Goal: Information Seeking & Learning: Learn about a topic

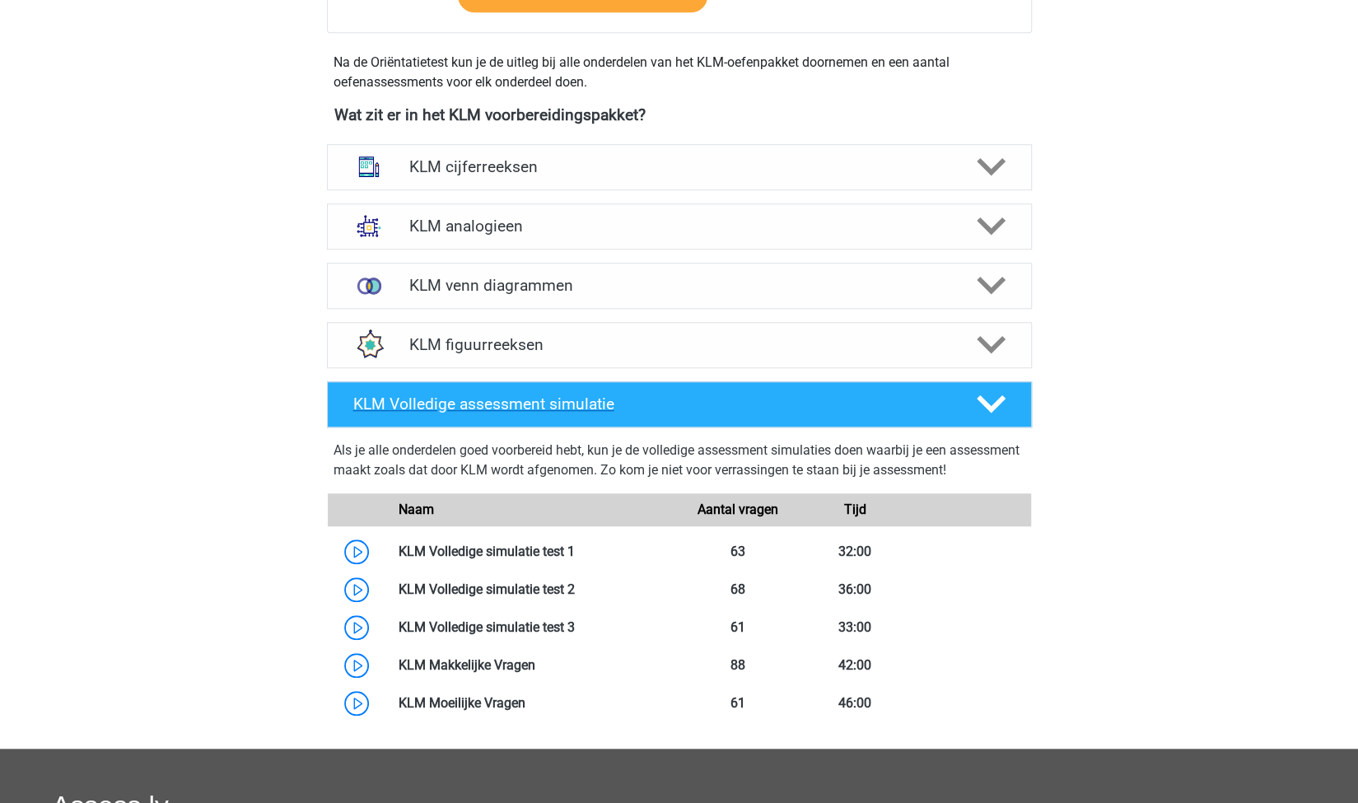
scroll to position [824, 0]
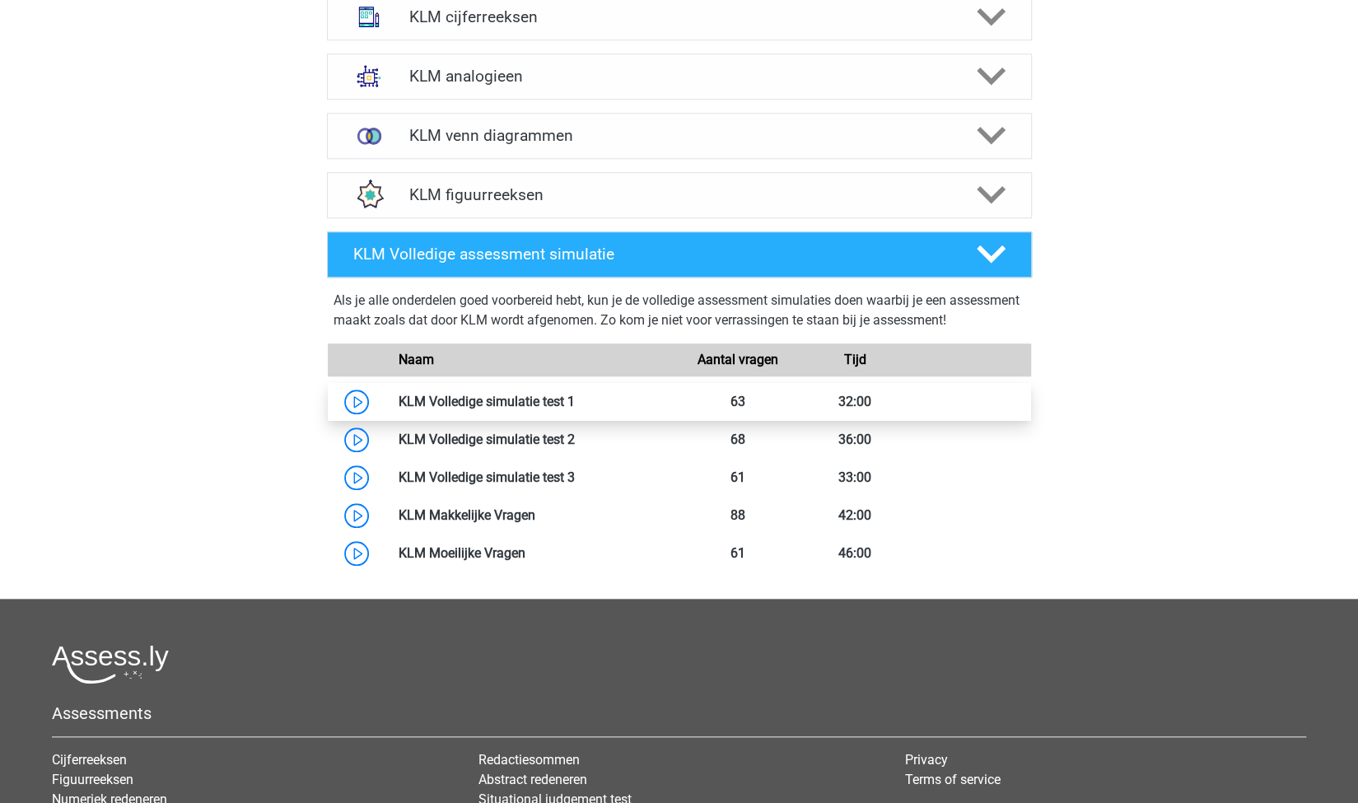
click at [575, 394] on link at bounding box center [575, 402] width 0 height 16
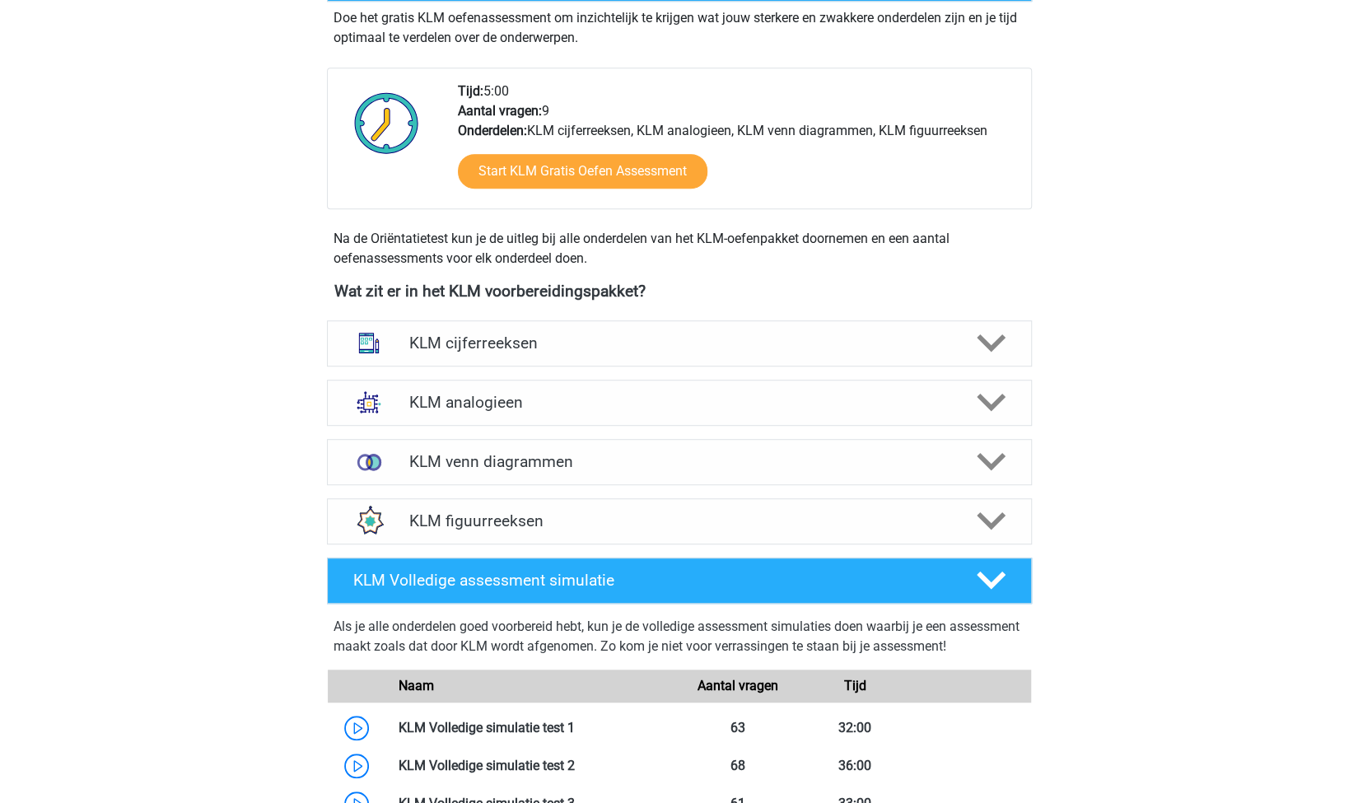
scroll to position [494, 0]
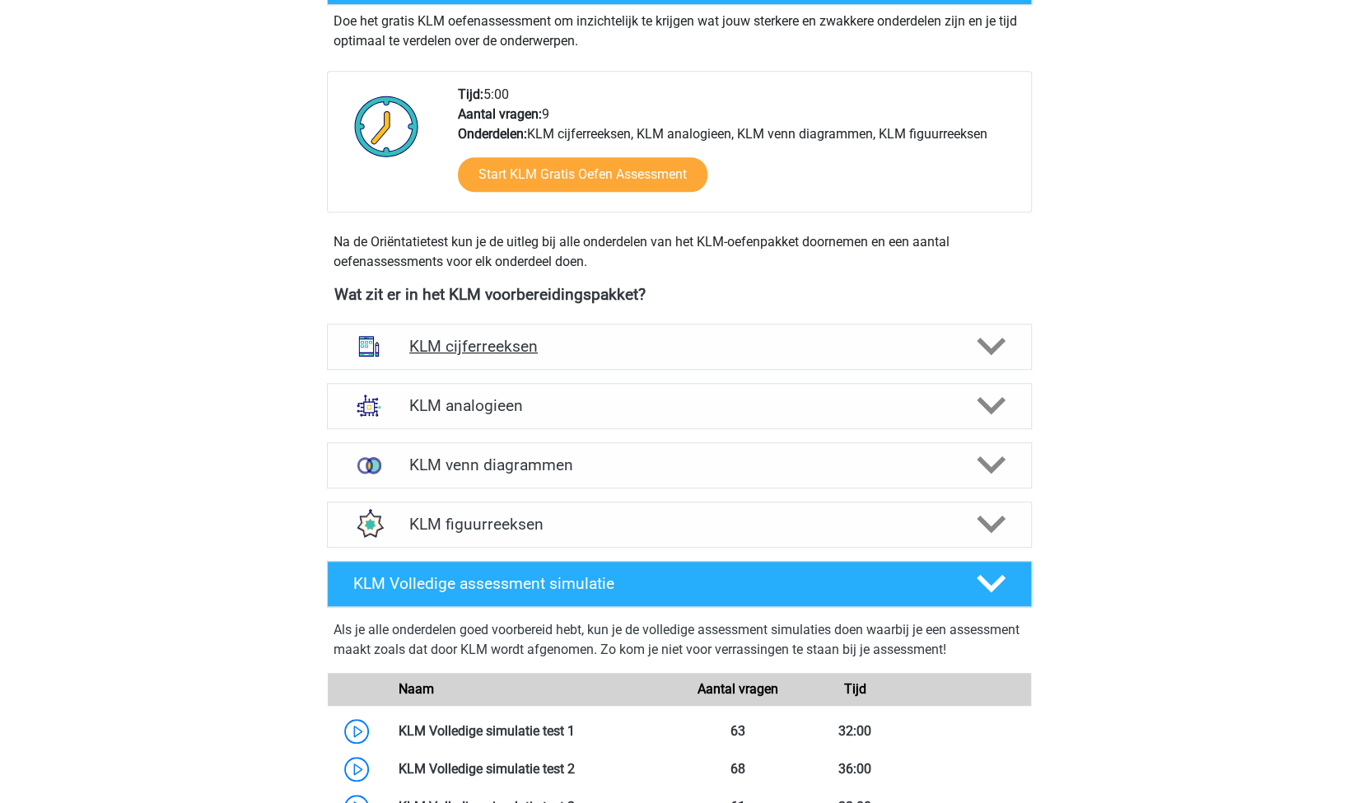
click at [518, 342] on h4 "KLM cijferreeksen" at bounding box center [679, 346] width 540 height 19
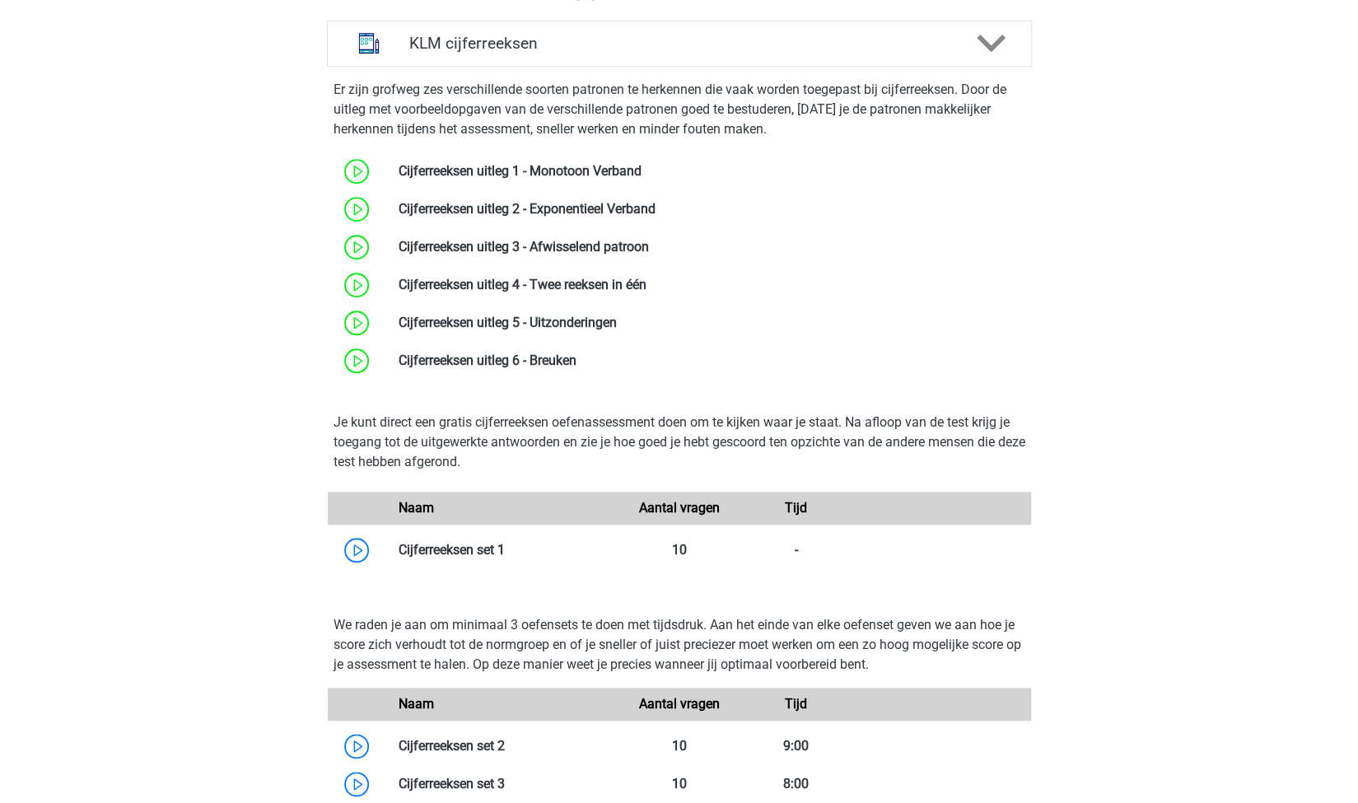
scroll to position [824, 0]
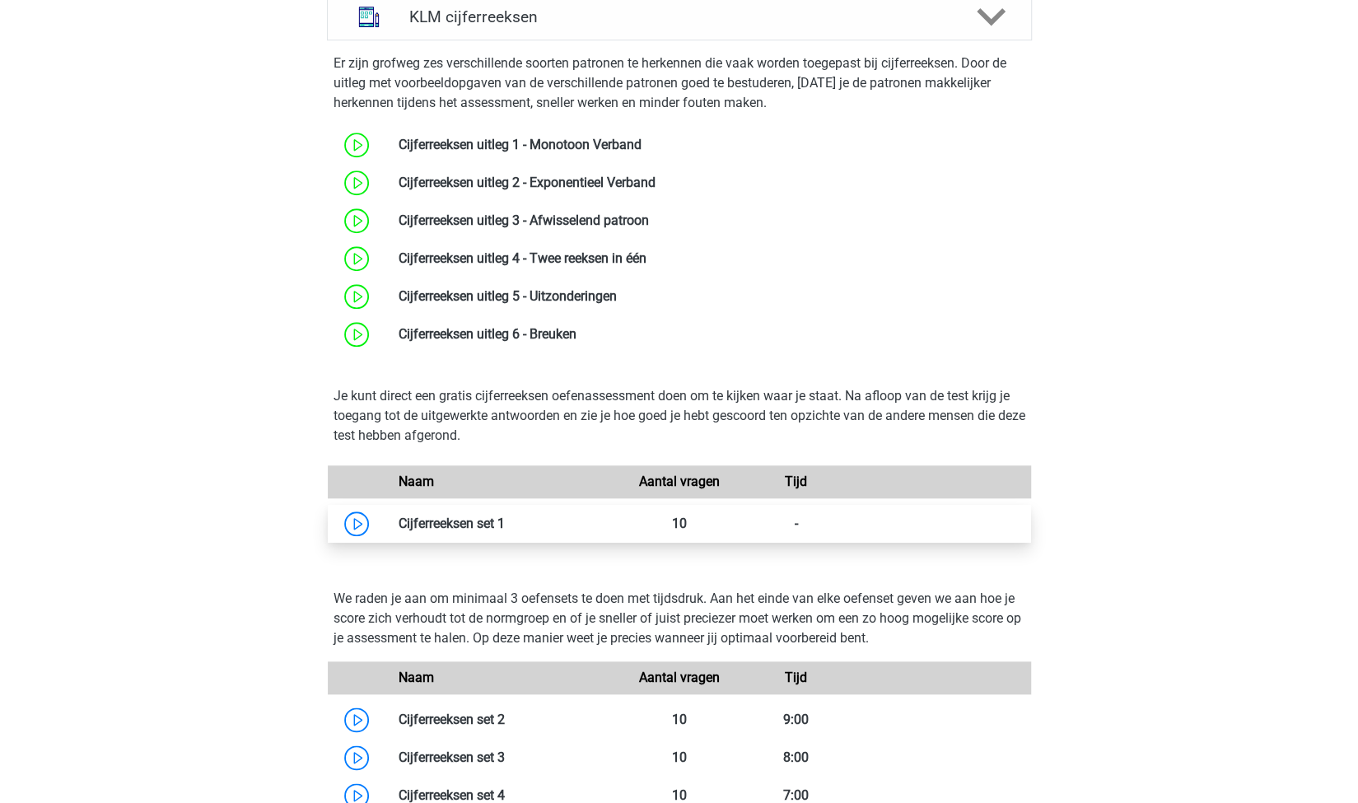
click at [505, 519] on link at bounding box center [505, 524] width 0 height 16
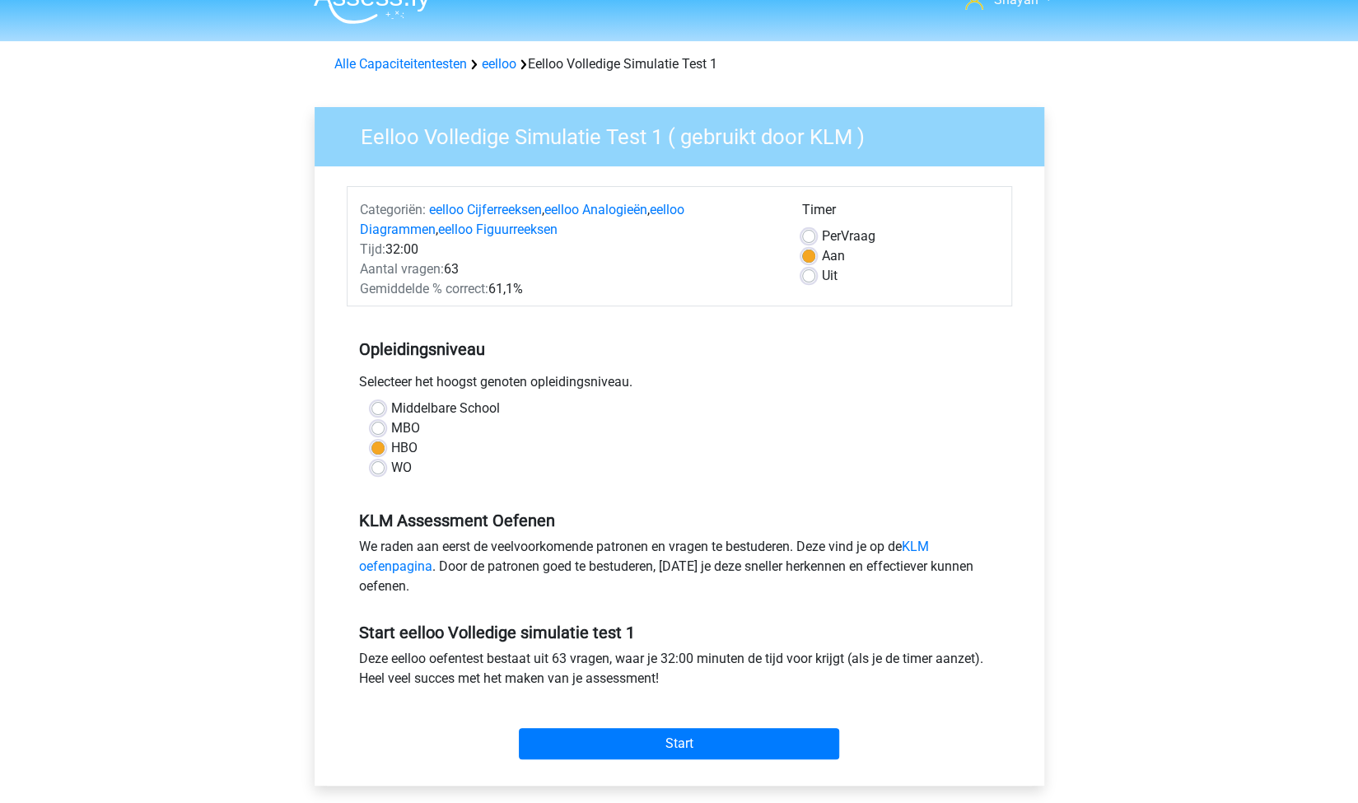
scroll to position [247, 0]
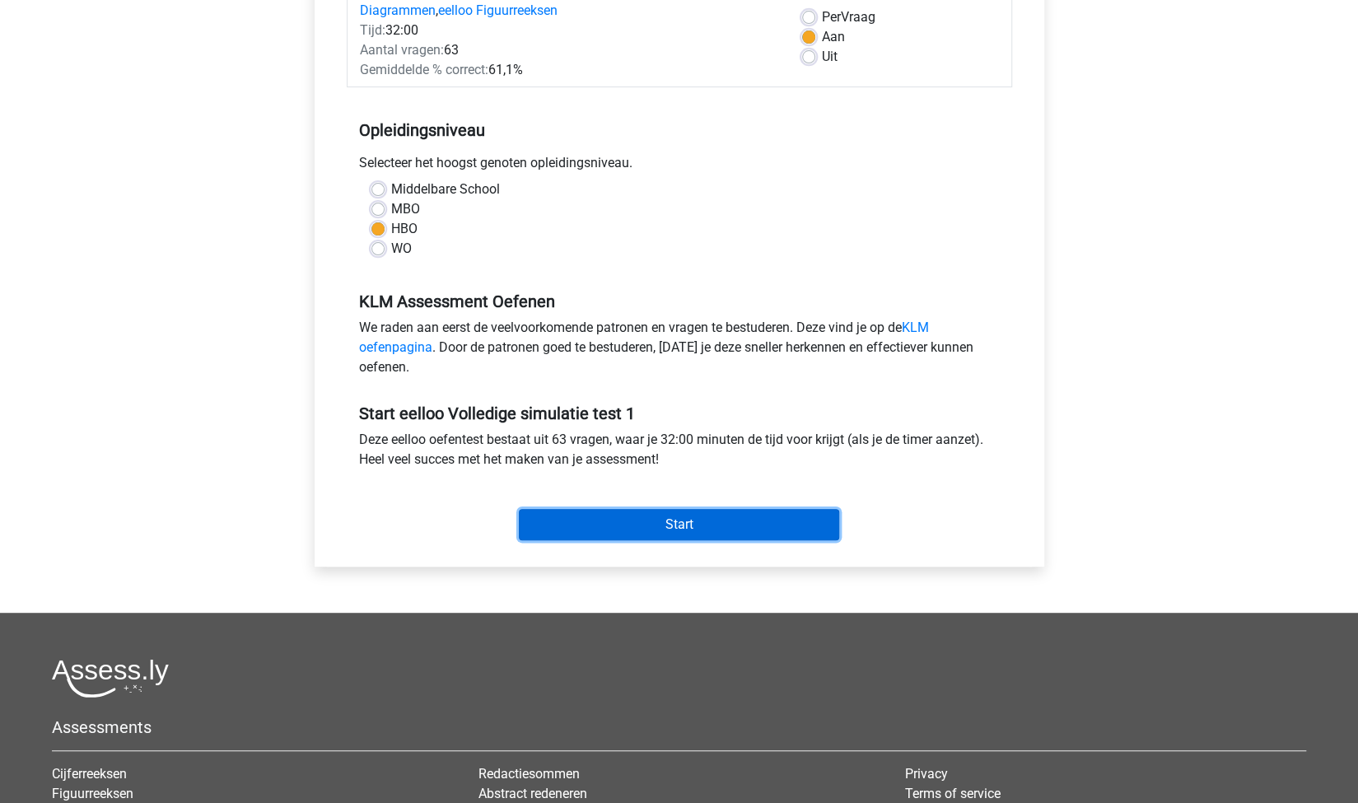
click at [651, 520] on input "Start" at bounding box center [679, 524] width 320 height 31
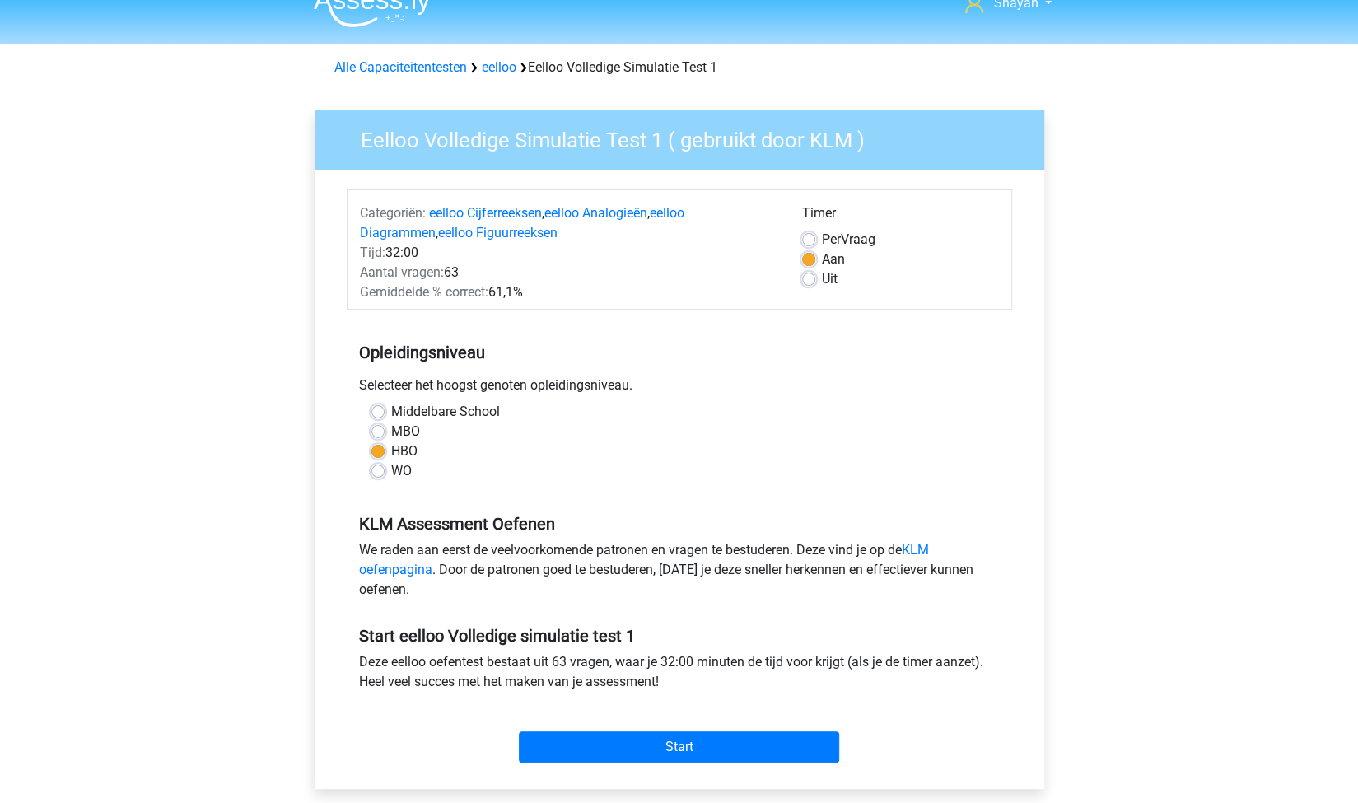
scroll to position [0, 0]
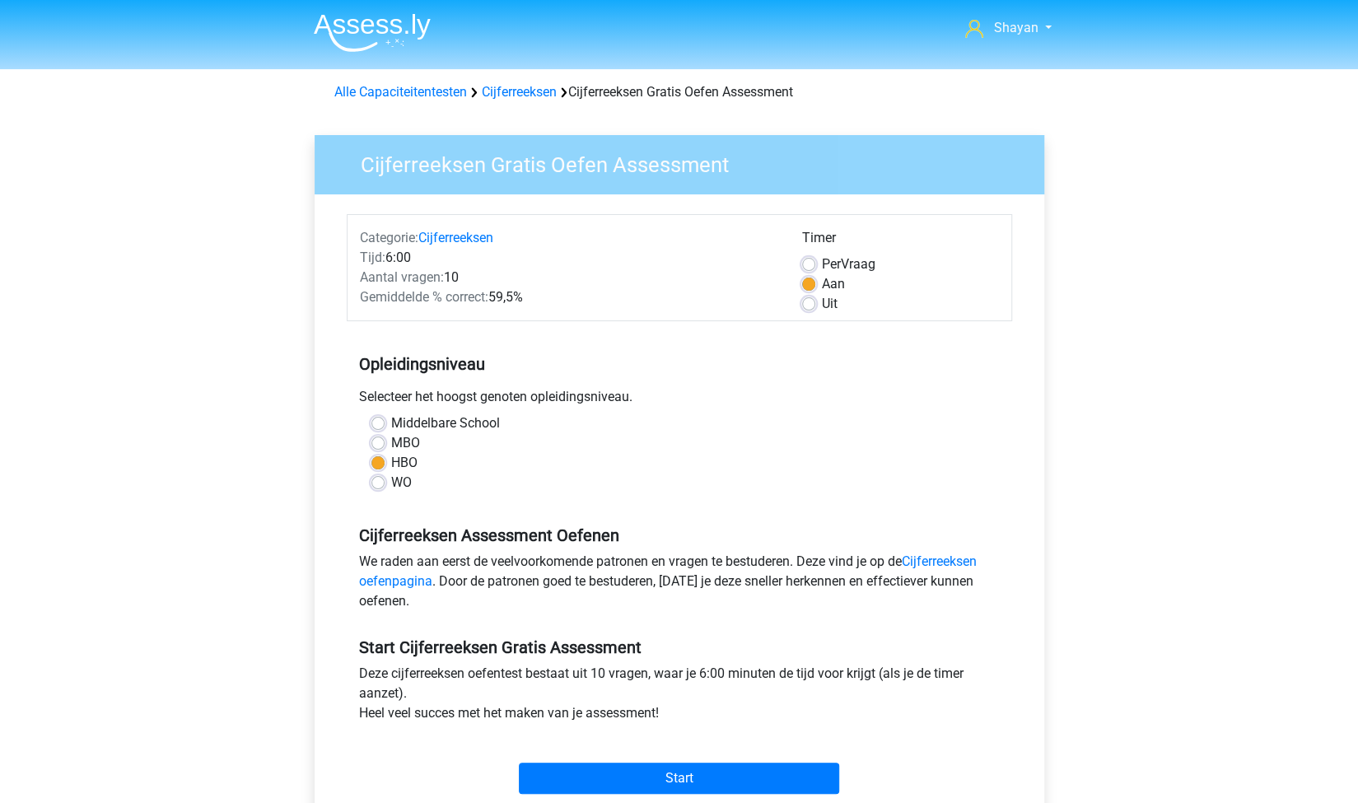
scroll to position [247, 0]
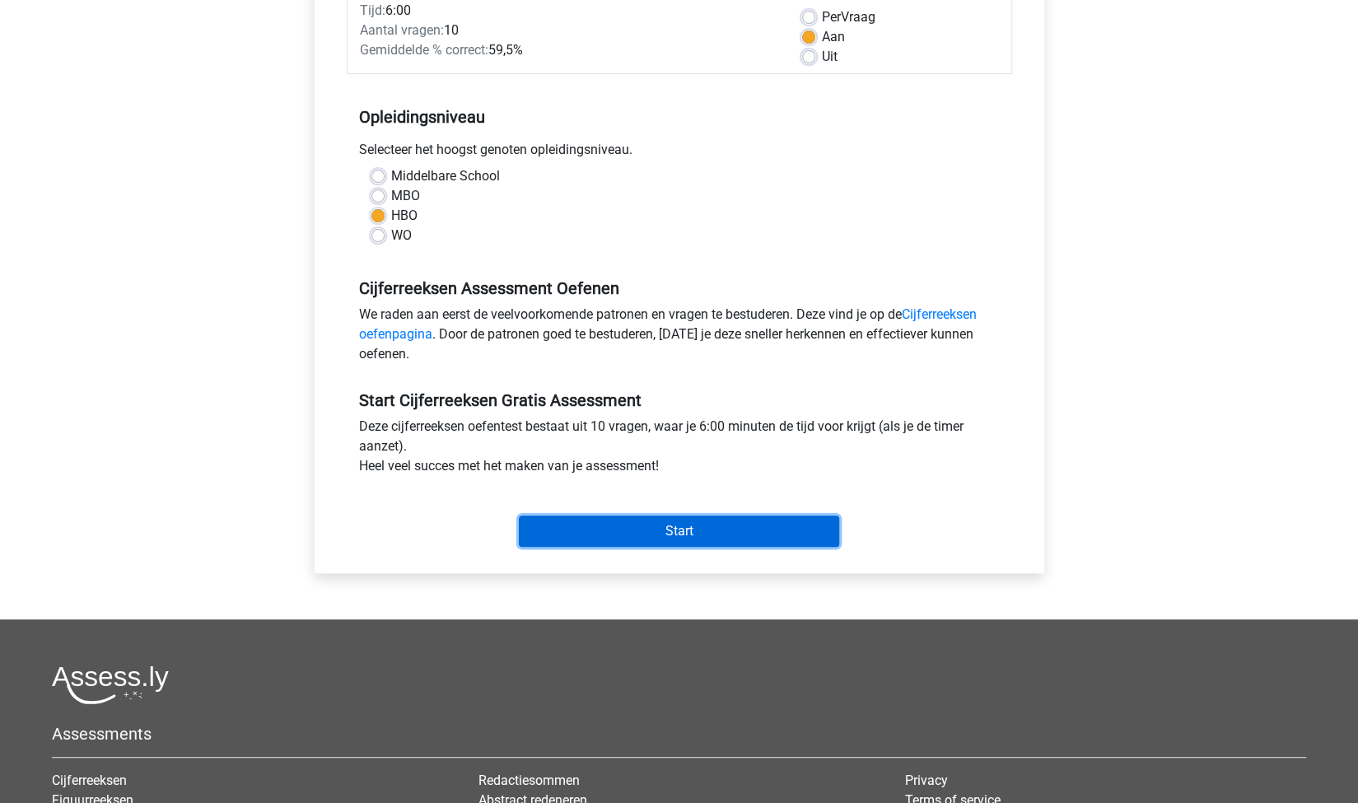
click at [641, 540] on input "Start" at bounding box center [679, 531] width 320 height 31
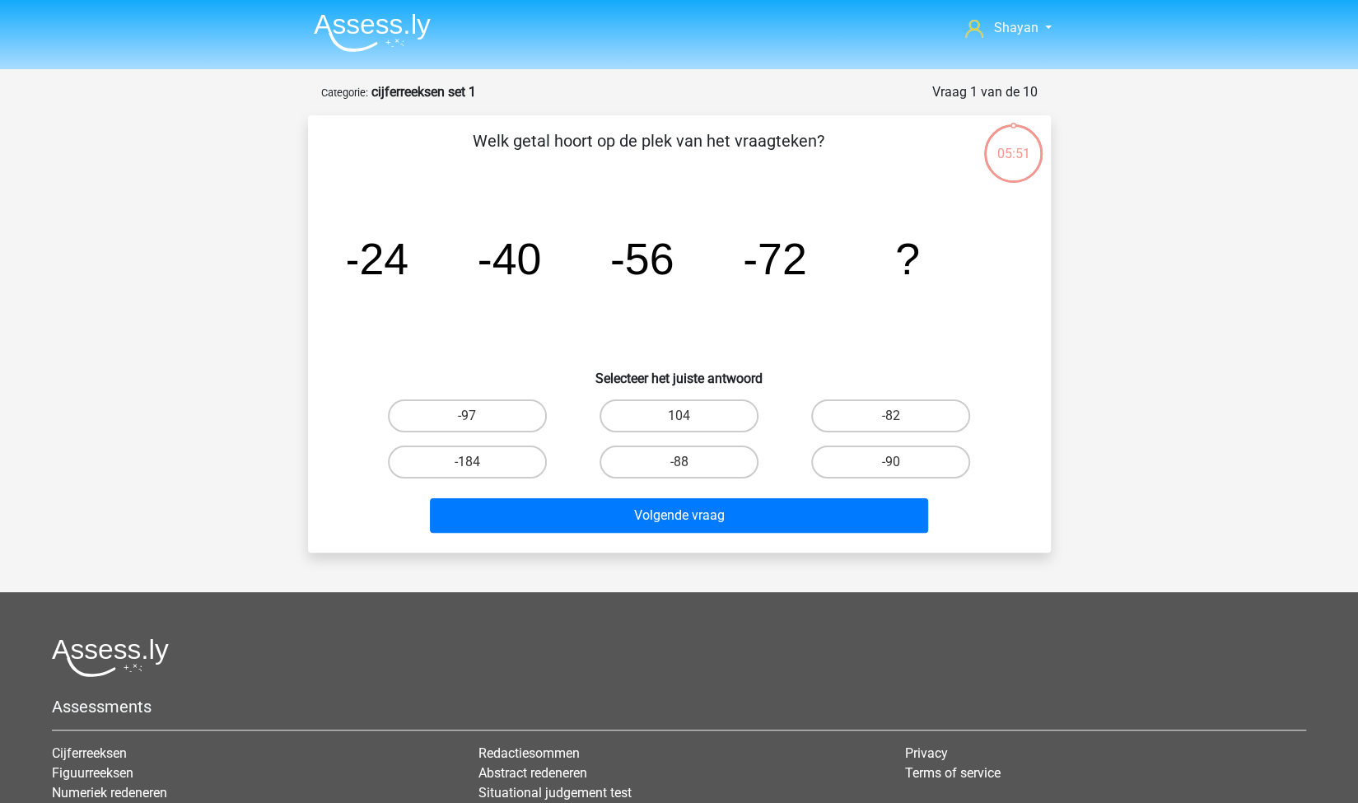
click at [685, 465] on input "-88" at bounding box center [684, 467] width 11 height 11
radio input "true"
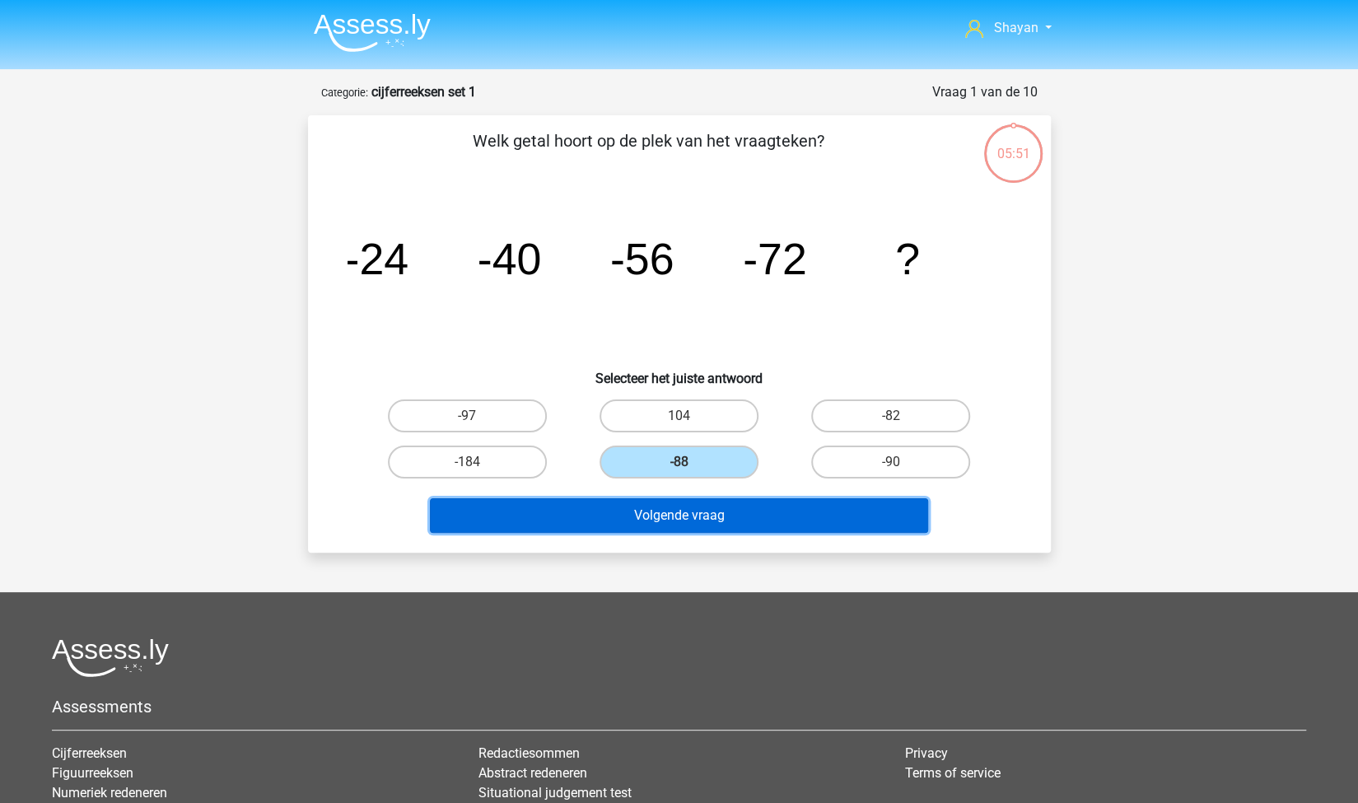
click at [688, 510] on button "Volgende vraag" at bounding box center [679, 515] width 498 height 35
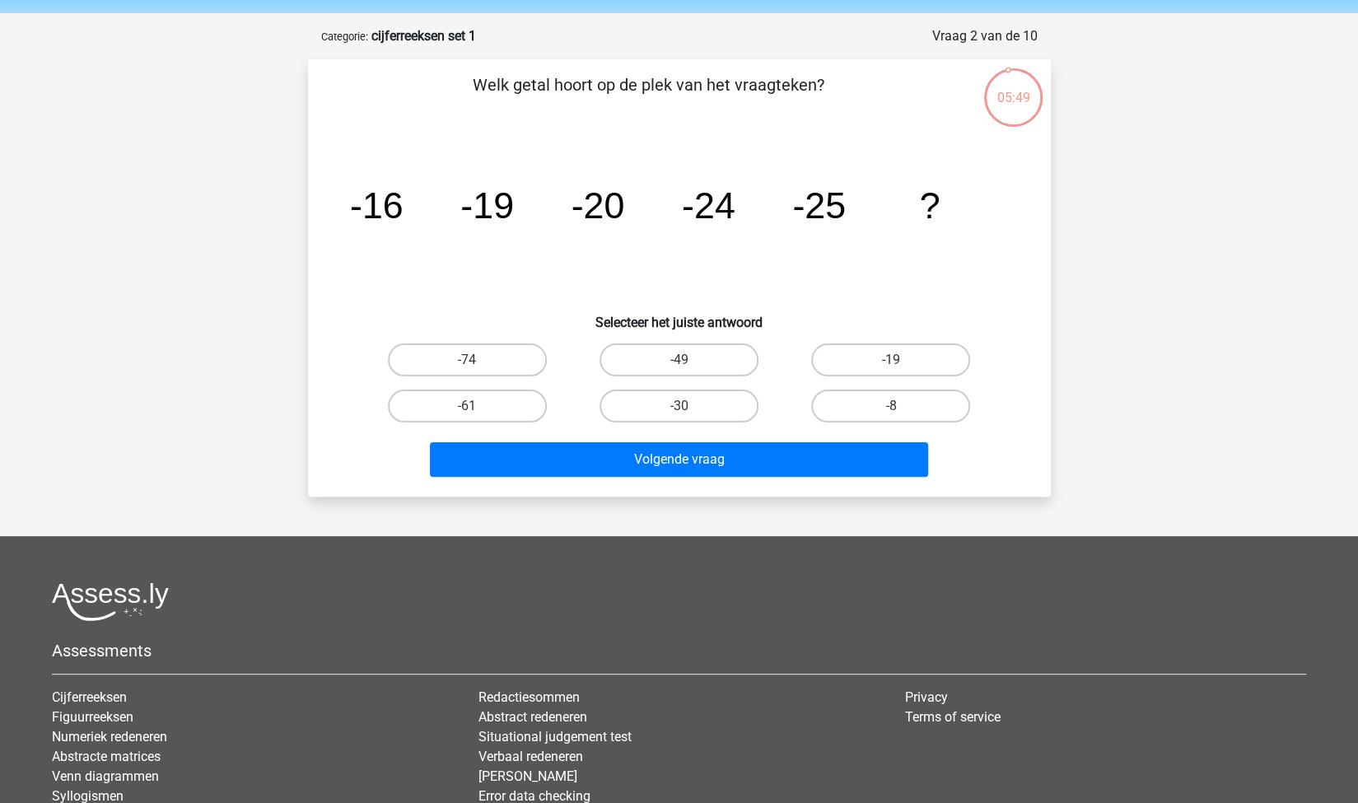
scroll to position [82, 0]
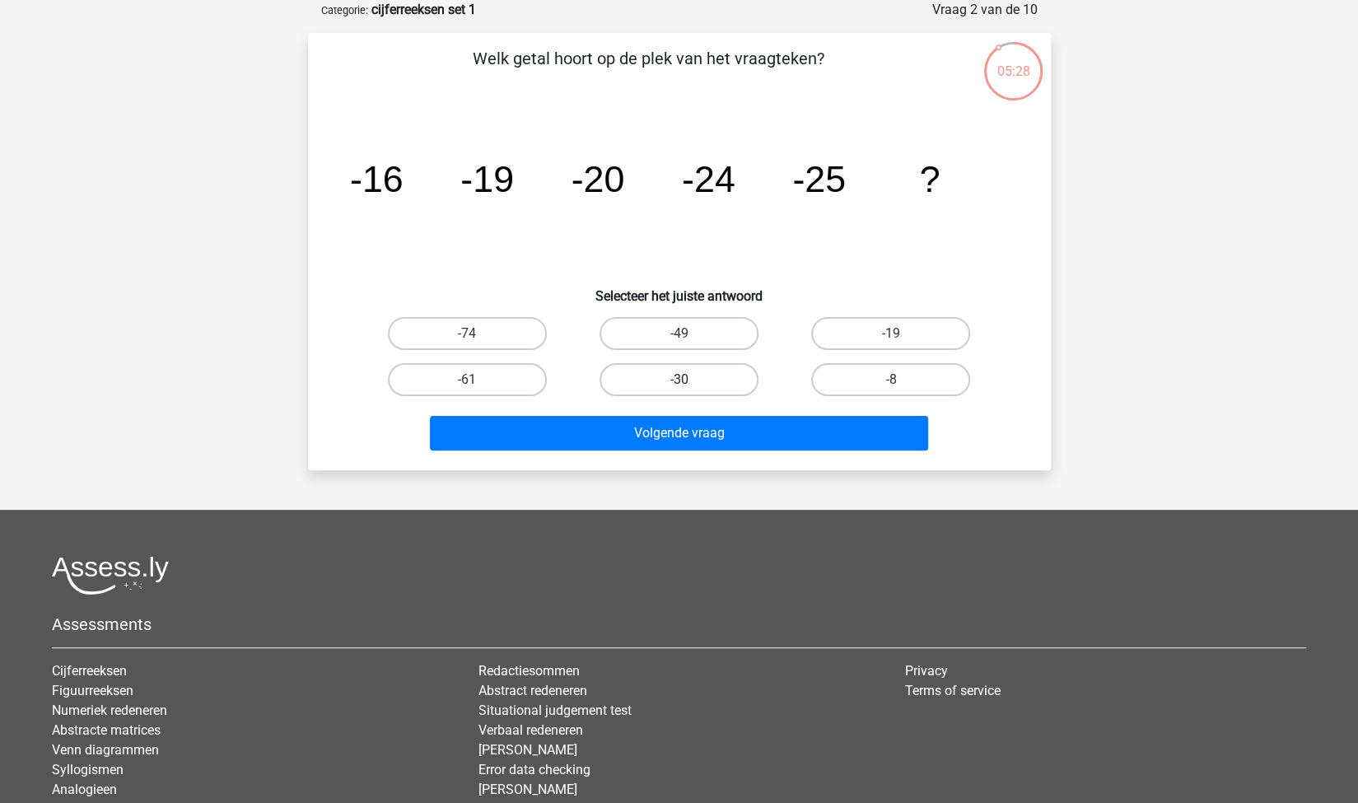
click at [711, 383] on label "-30" at bounding box center [679, 379] width 159 height 33
click at [689, 383] on input "-30" at bounding box center [684, 385] width 11 height 11
radio input "true"
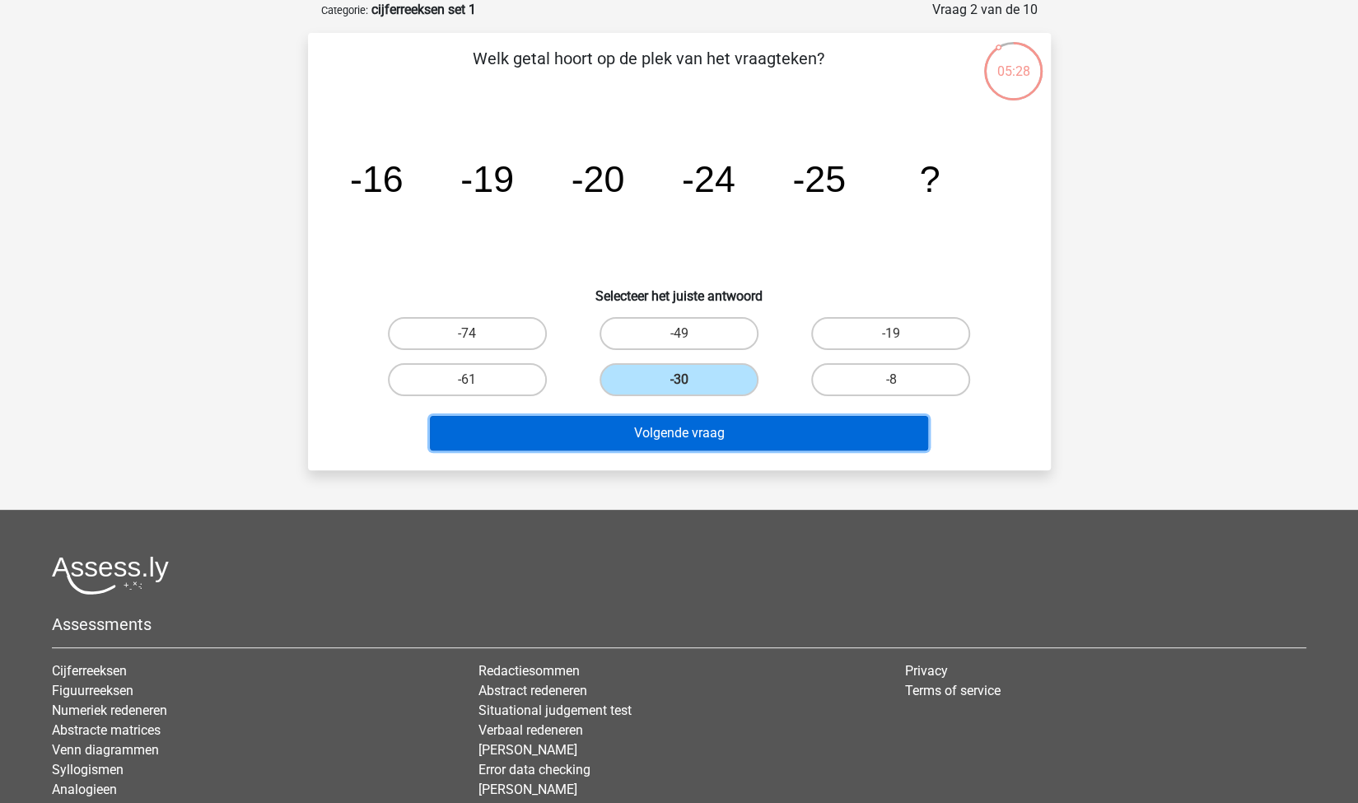
click at [698, 437] on button "Volgende vraag" at bounding box center [679, 433] width 498 height 35
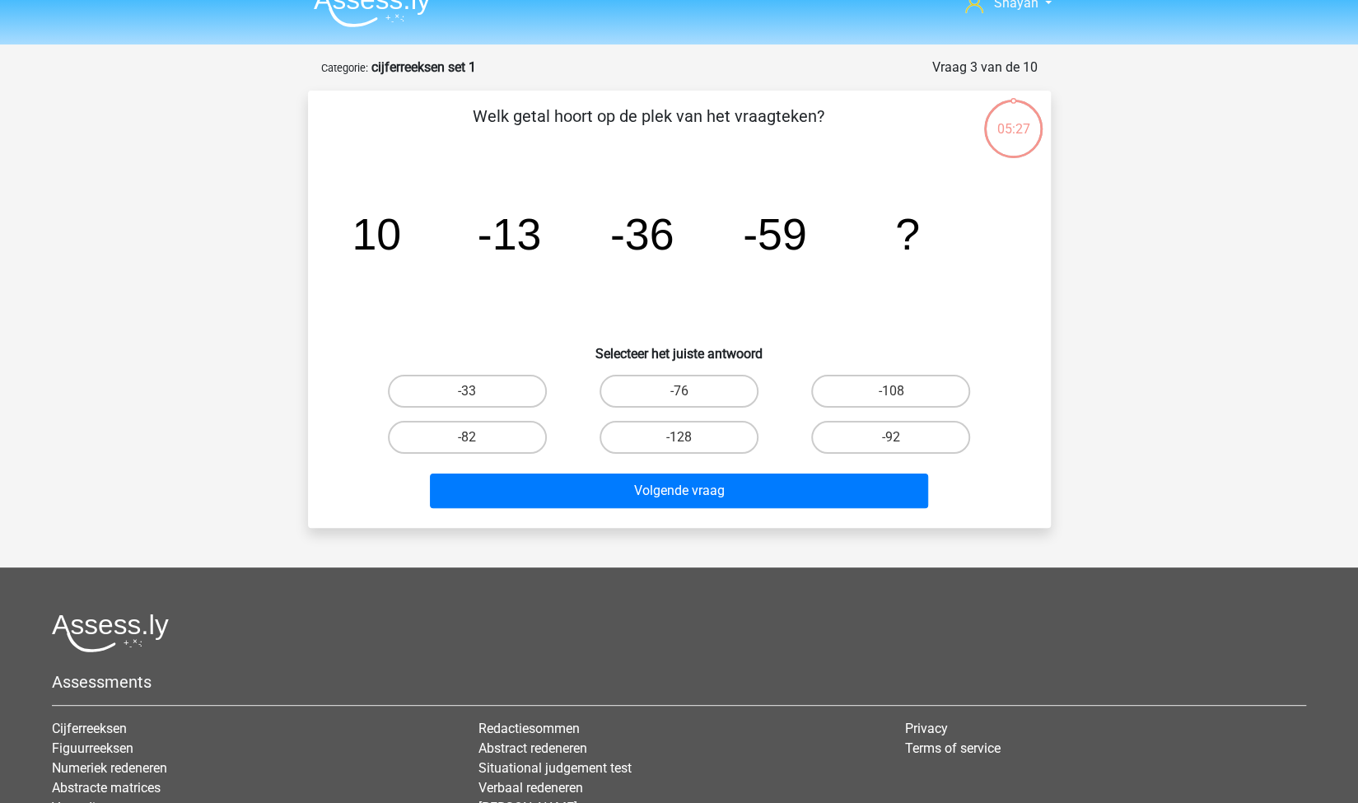
scroll to position [0, 0]
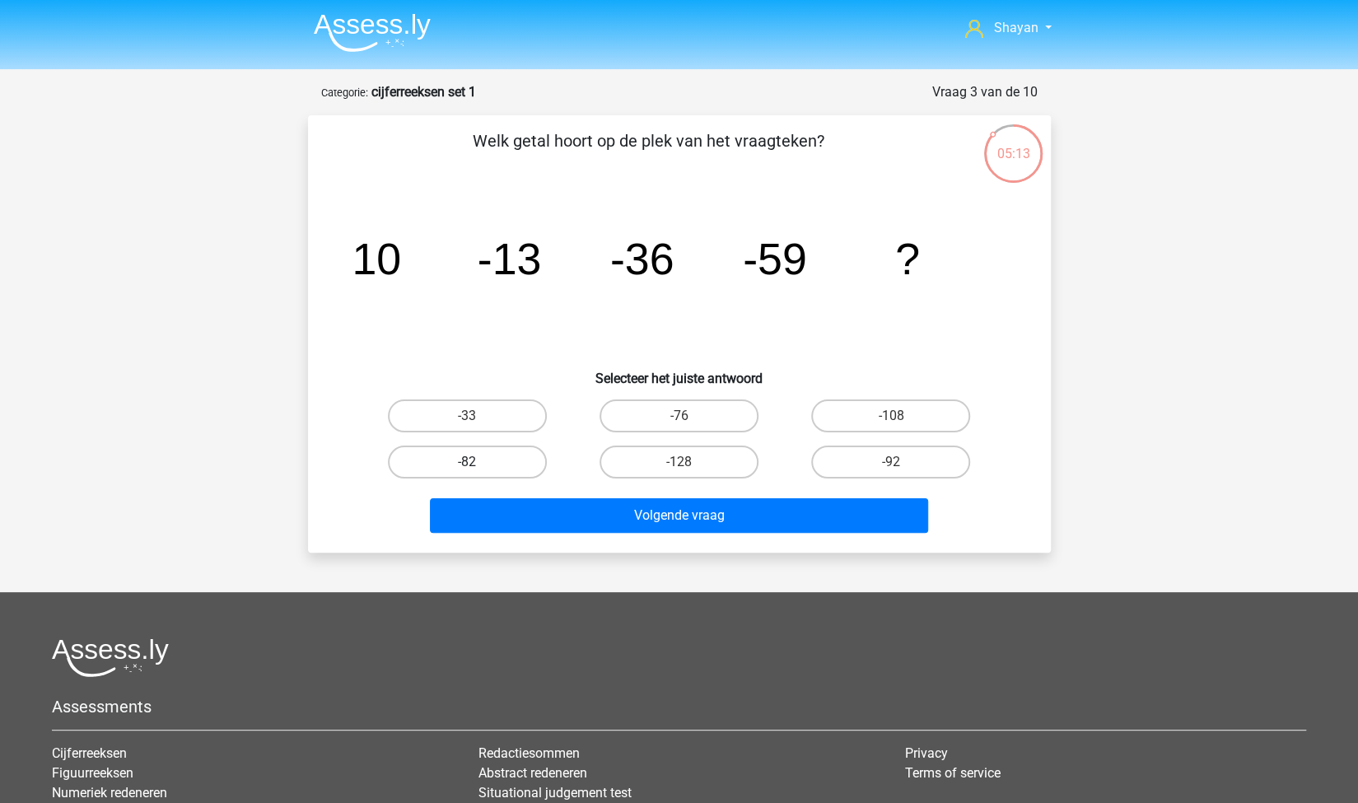
click at [494, 452] on label "-82" at bounding box center [467, 462] width 159 height 33
click at [478, 462] on input "-82" at bounding box center [472, 467] width 11 height 11
radio input "true"
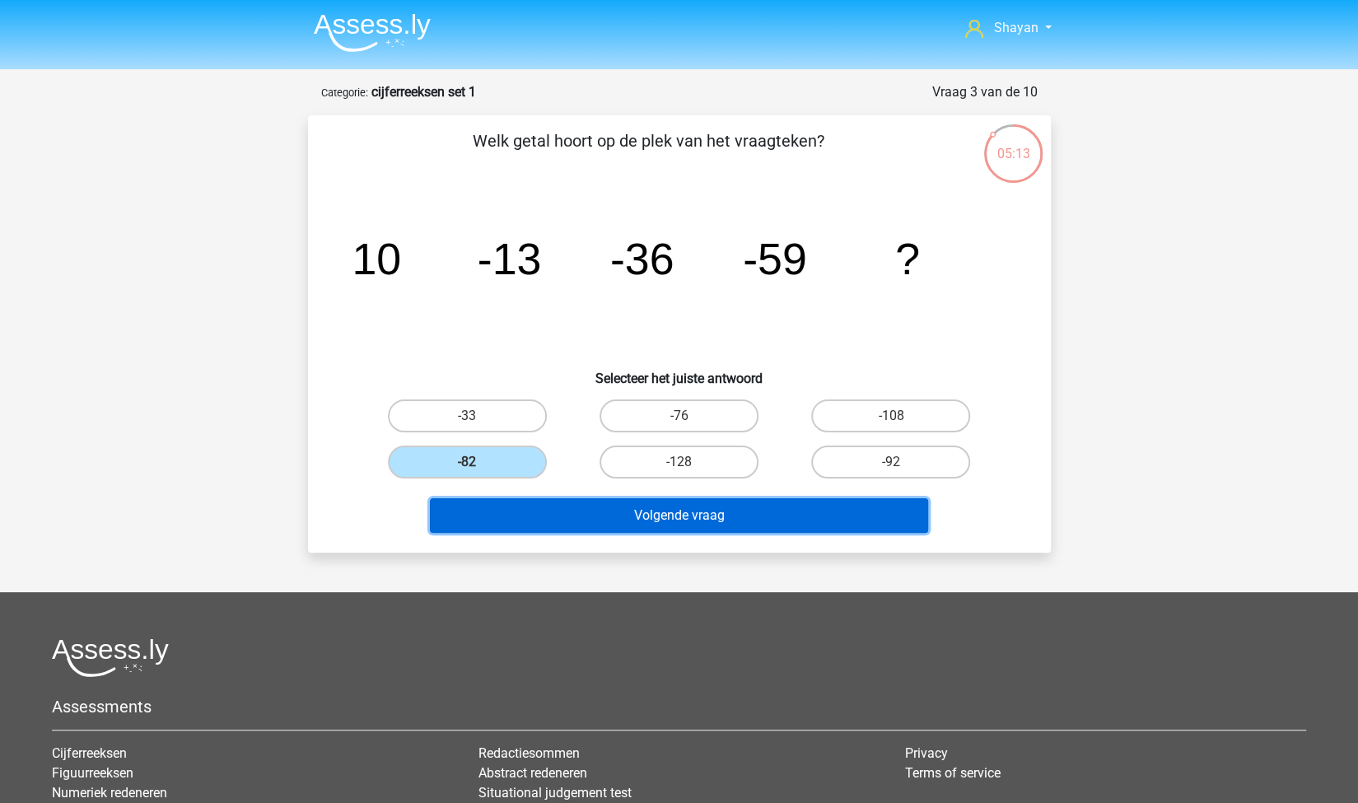
click at [540, 507] on button "Volgende vraag" at bounding box center [679, 515] width 498 height 35
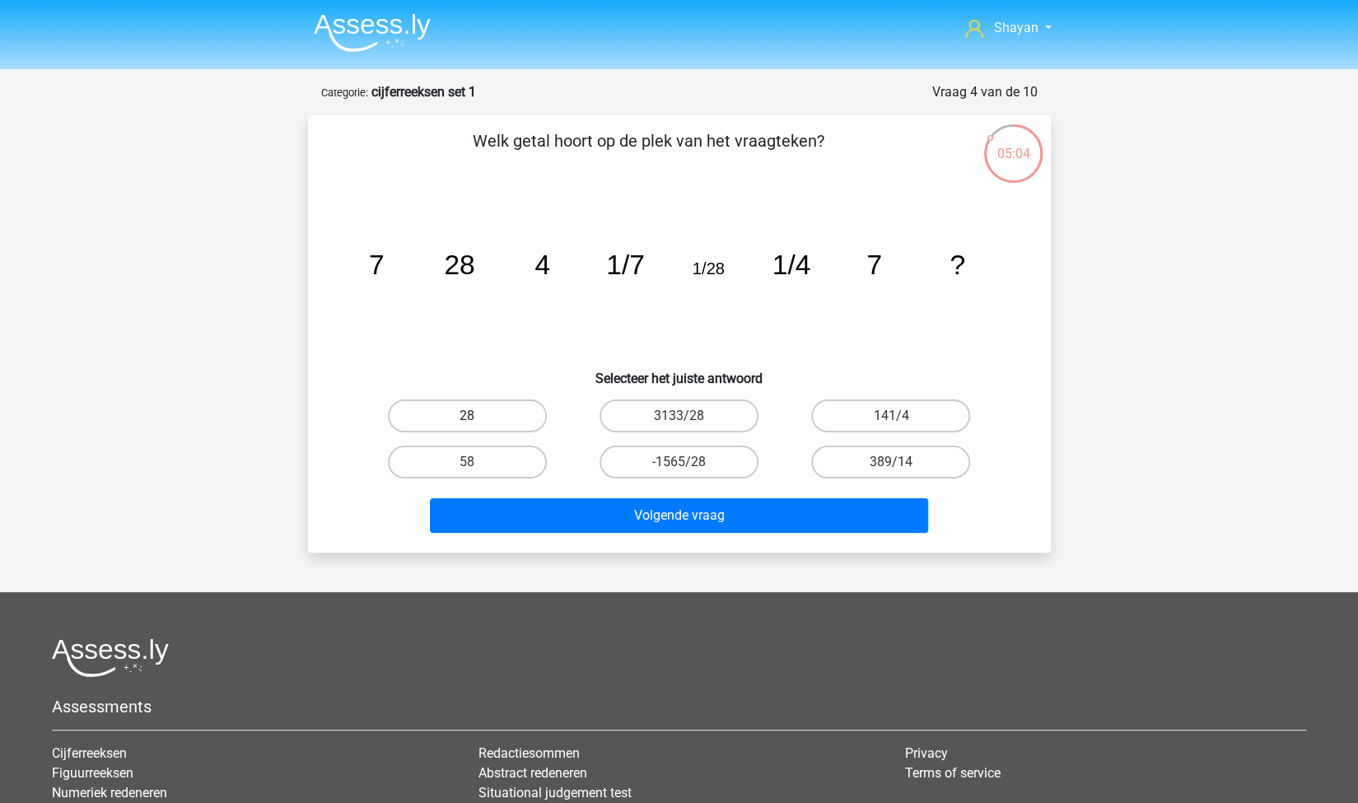
drag, startPoint x: 479, startPoint y: 397, endPoint x: 481, endPoint y: 406, distance: 9.2
click at [478, 401] on div "28" at bounding box center [468, 416] width 212 height 46
click at [502, 416] on label "28" at bounding box center [467, 415] width 159 height 33
click at [478, 416] on input "28" at bounding box center [472, 421] width 11 height 11
radio input "true"
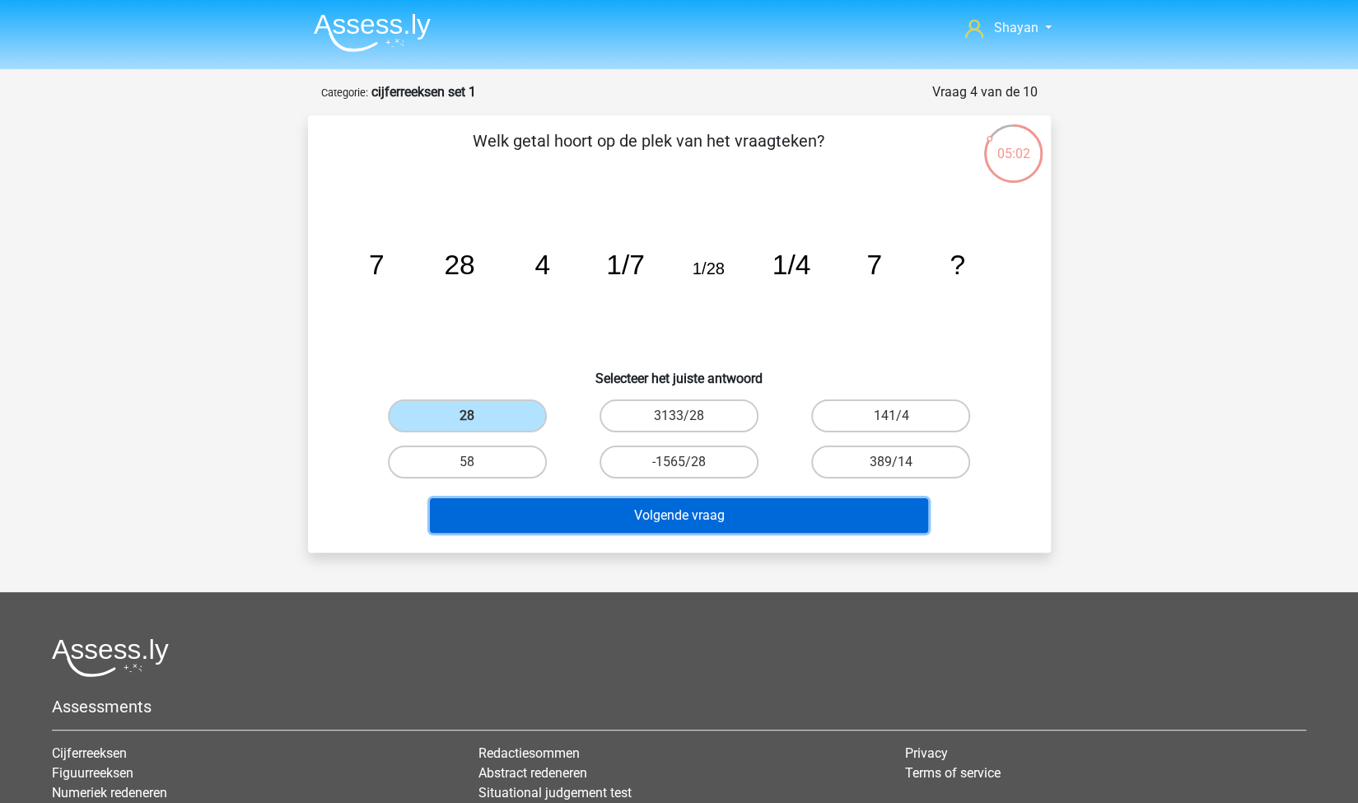
click at [577, 505] on button "Volgende vraag" at bounding box center [679, 515] width 498 height 35
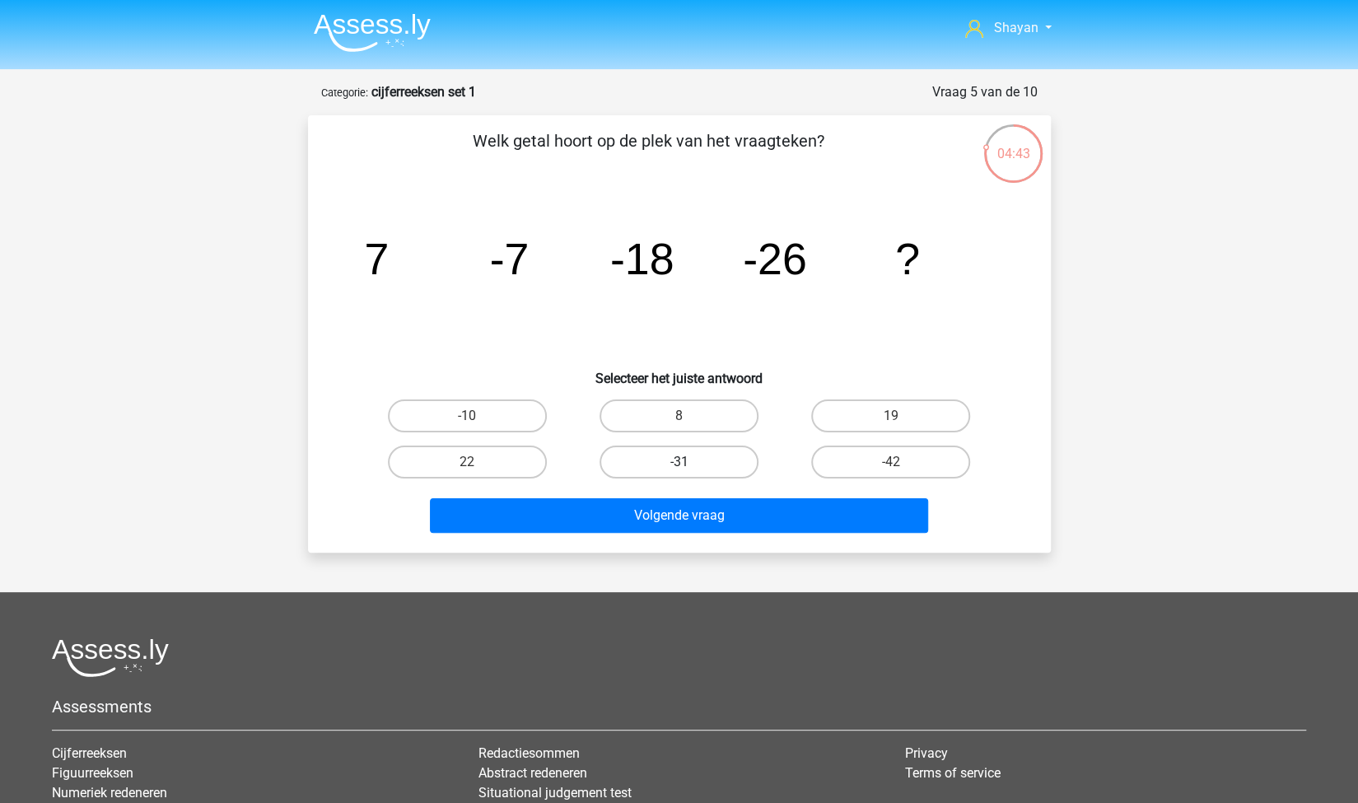
click at [664, 461] on label "-31" at bounding box center [679, 462] width 159 height 33
click at [679, 462] on input "-31" at bounding box center [684, 467] width 11 height 11
radio input "true"
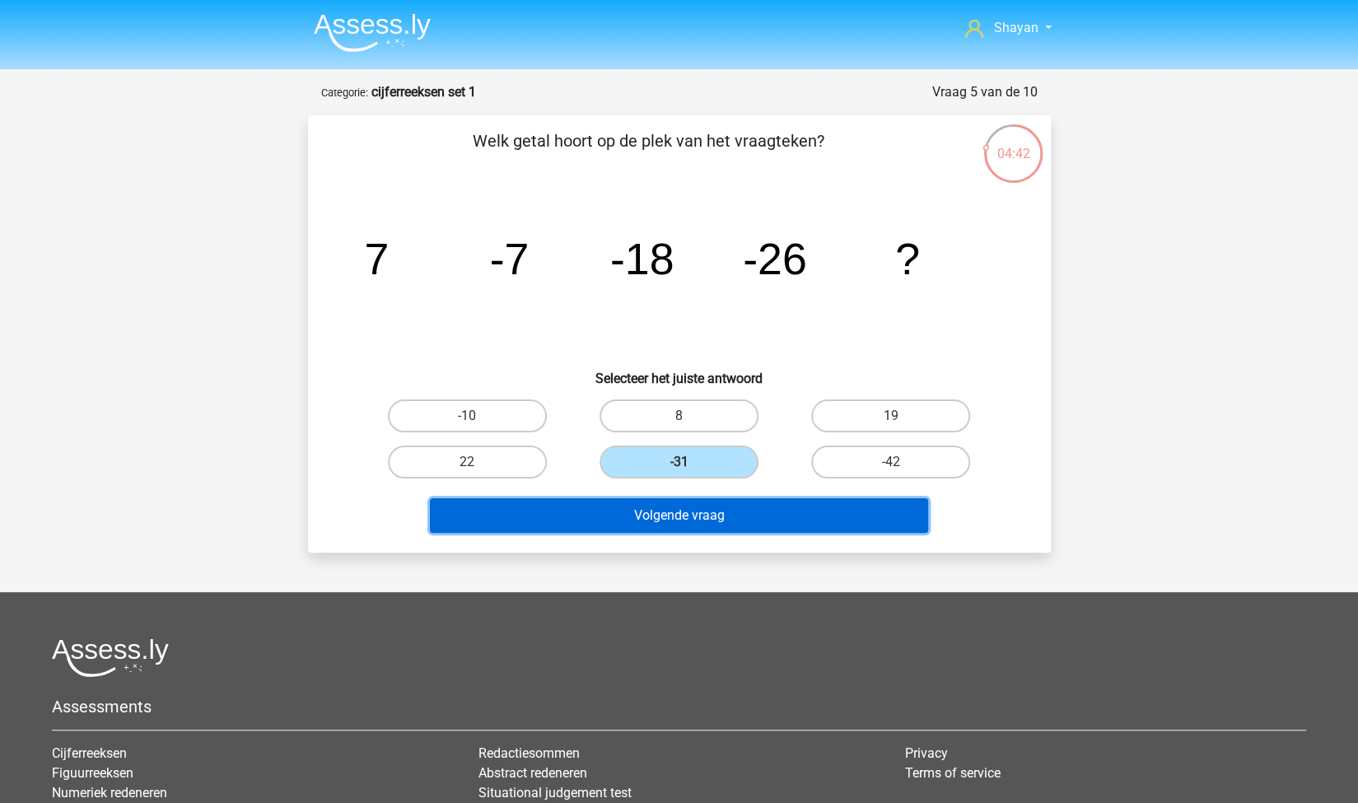
click at [670, 506] on button "Volgende vraag" at bounding box center [679, 515] width 498 height 35
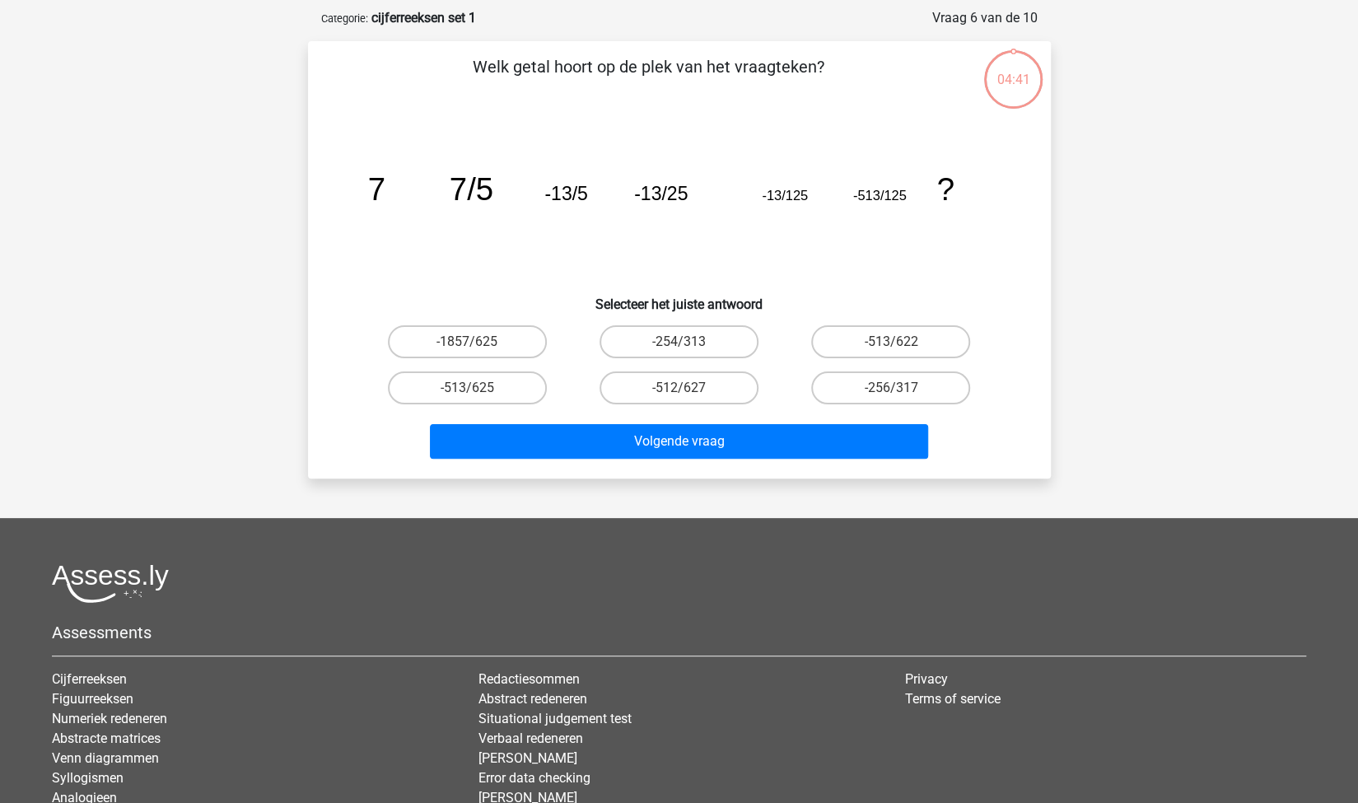
scroll to position [82, 0]
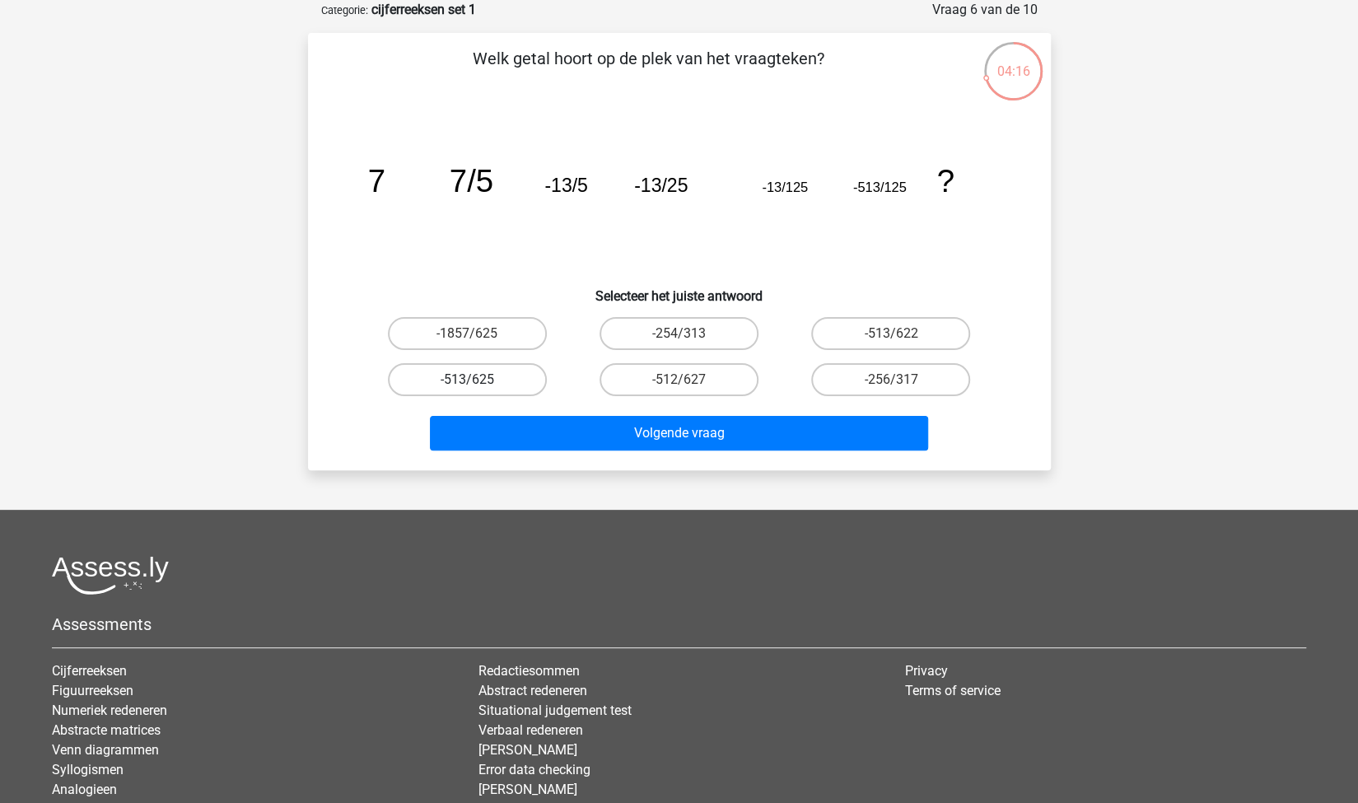
click at [535, 380] on label "-513/625" at bounding box center [467, 379] width 159 height 33
click at [478, 380] on input "-513/625" at bounding box center [472, 385] width 11 height 11
radio input "true"
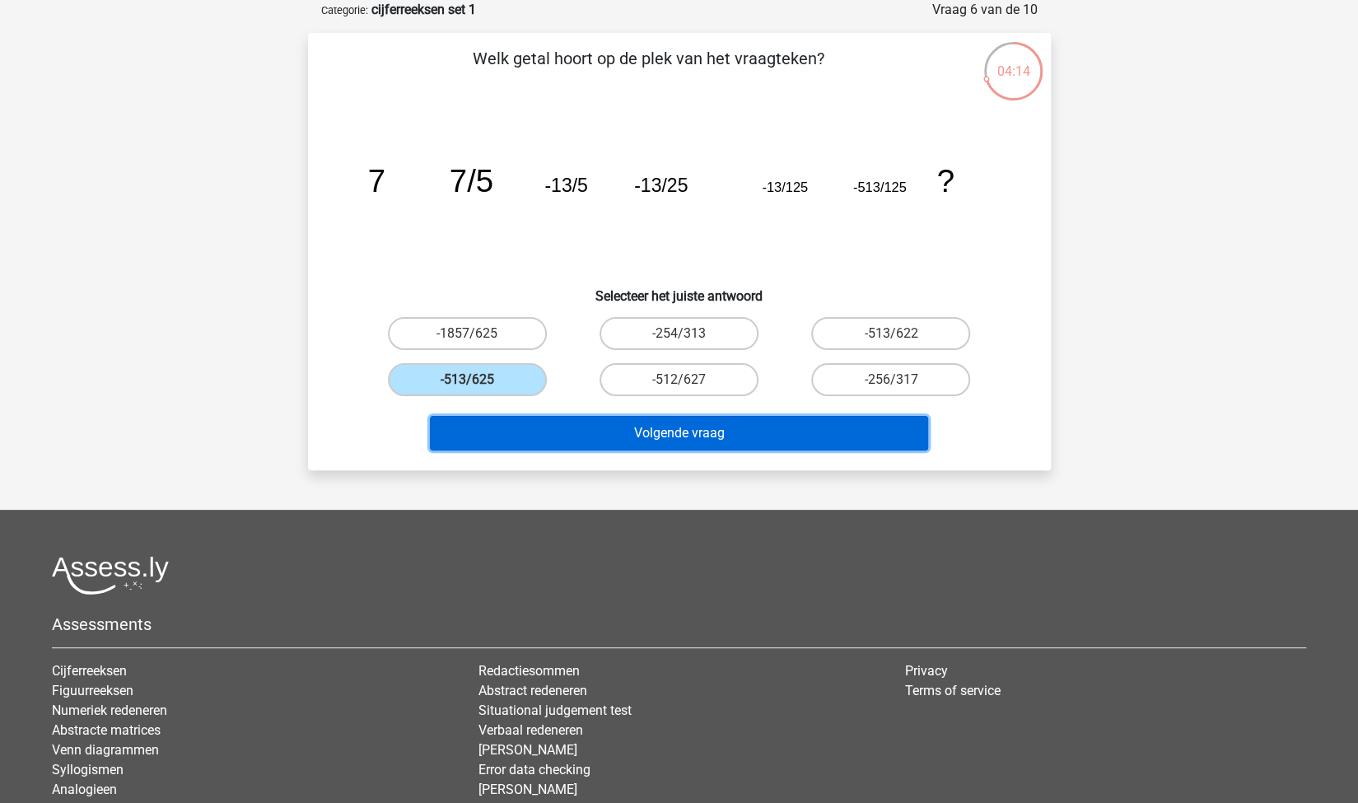
click at [608, 440] on button "Volgende vraag" at bounding box center [679, 433] width 498 height 35
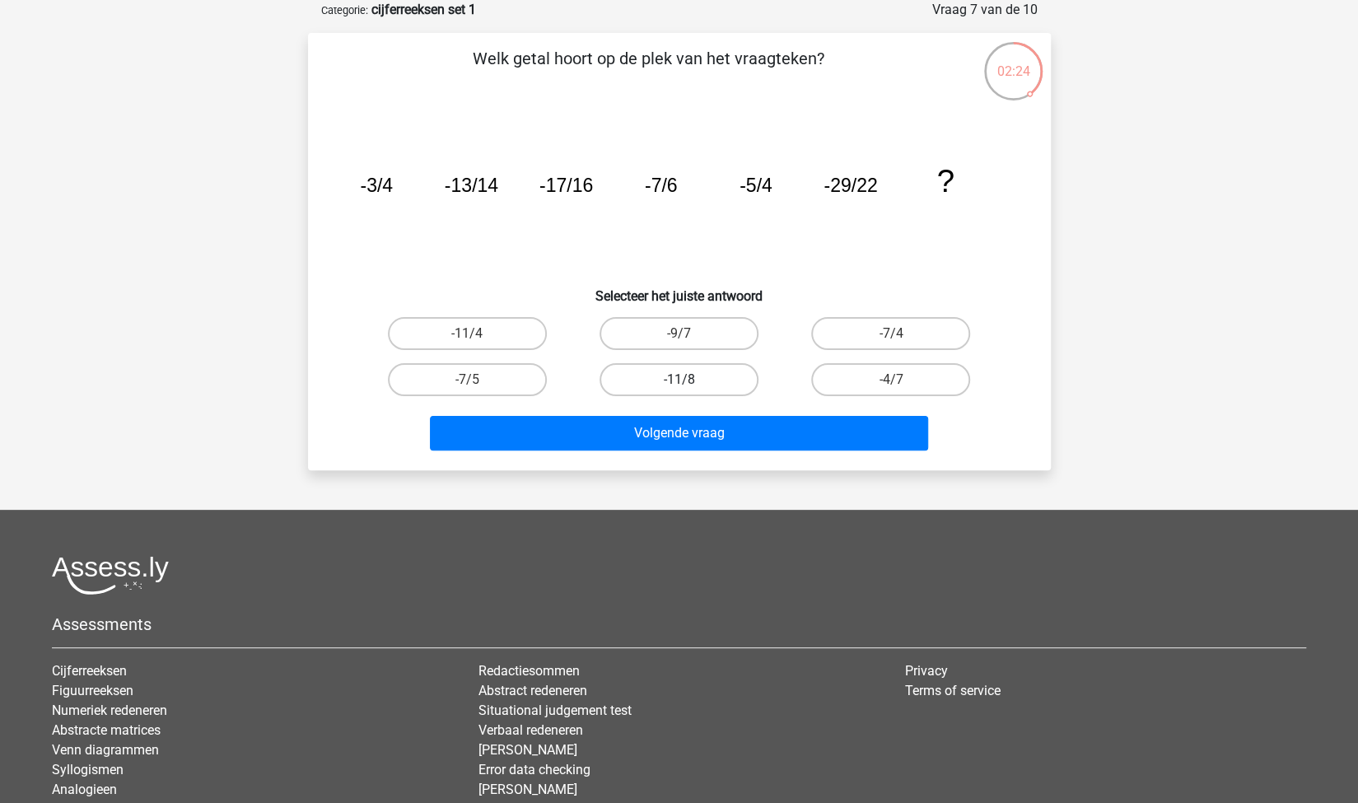
click at [674, 385] on label "-11/8" at bounding box center [679, 379] width 159 height 33
click at [679, 385] on input "-11/8" at bounding box center [684, 385] width 11 height 11
radio input "true"
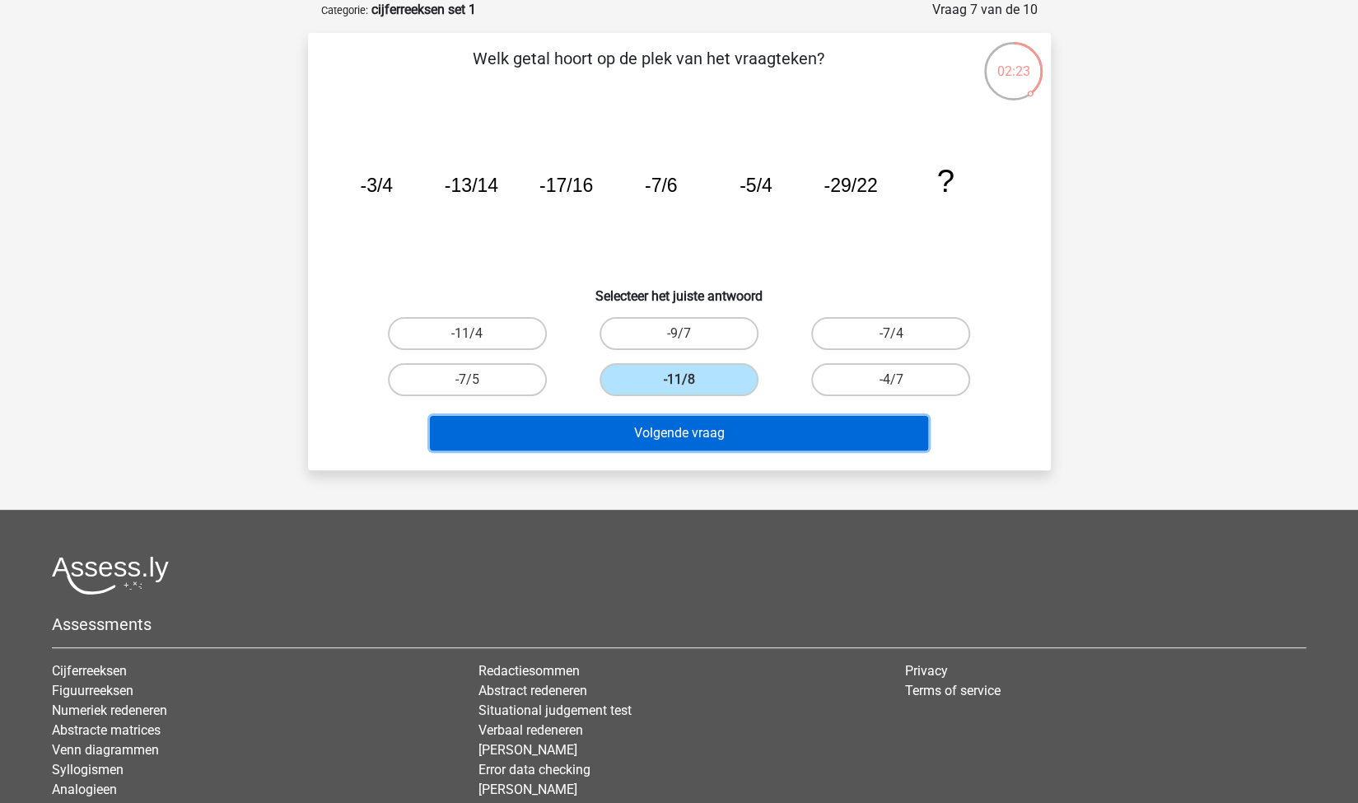
click at [675, 431] on button "Volgende vraag" at bounding box center [679, 433] width 498 height 35
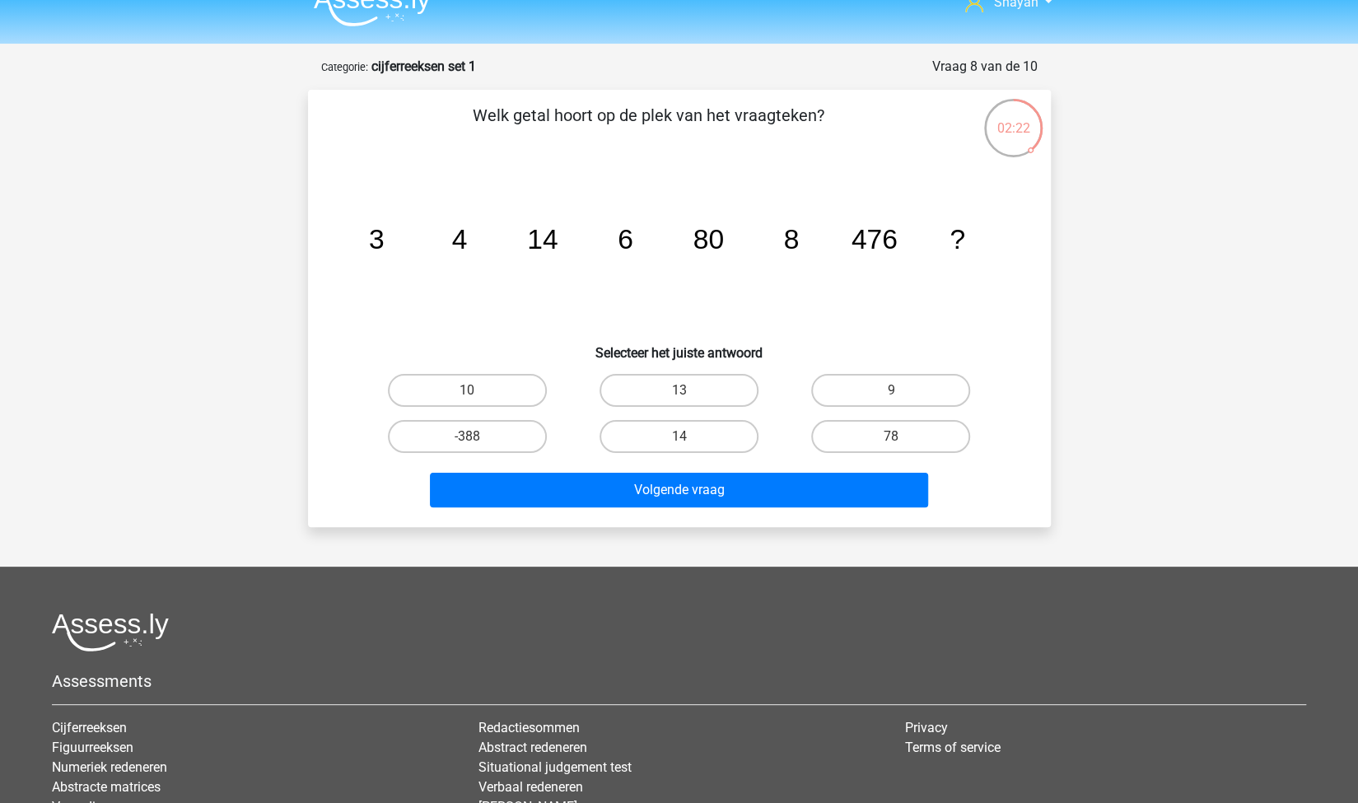
scroll to position [0, 0]
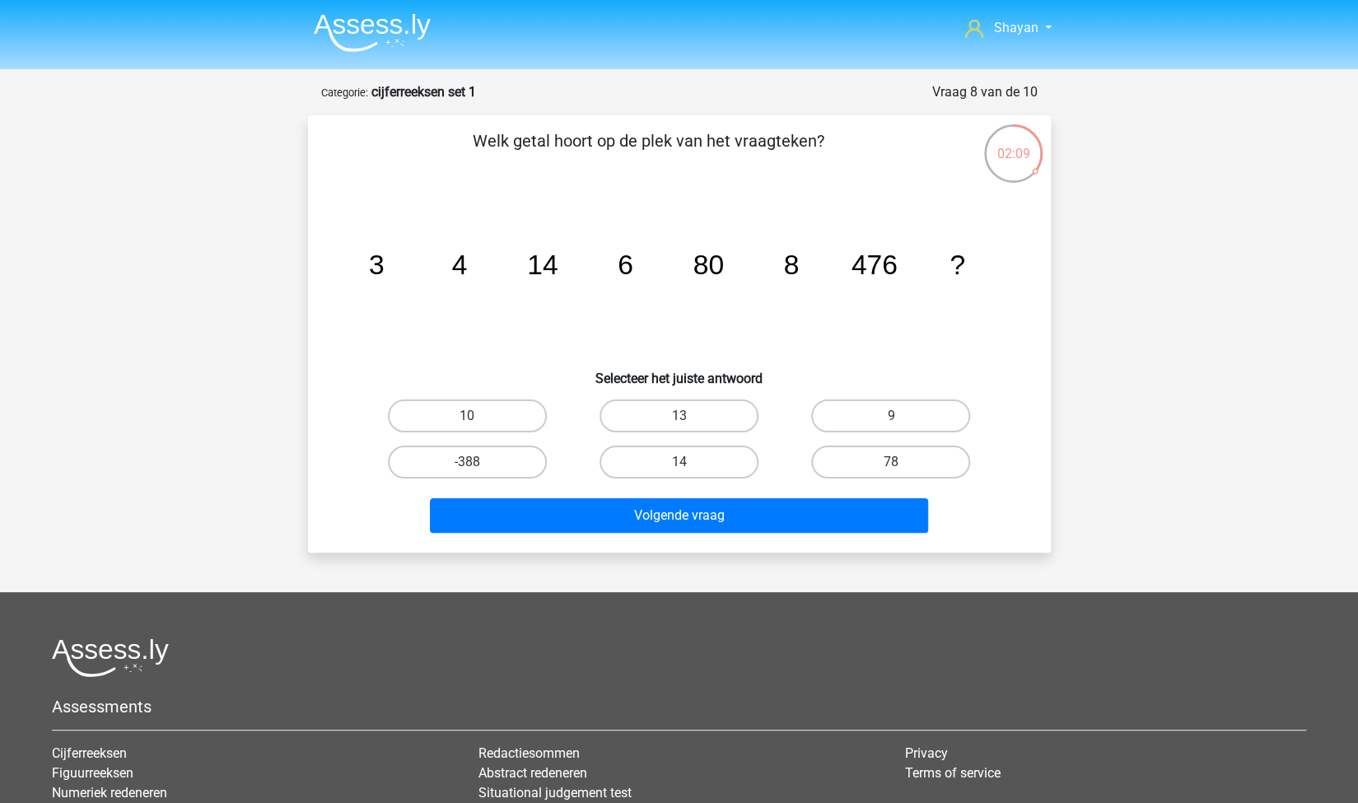
drag, startPoint x: 513, startPoint y: 419, endPoint x: 525, endPoint y: 432, distance: 17.5
click at [512, 418] on label "10" at bounding box center [467, 415] width 159 height 33
click at [478, 418] on input "10" at bounding box center [472, 421] width 11 height 11
radio input "true"
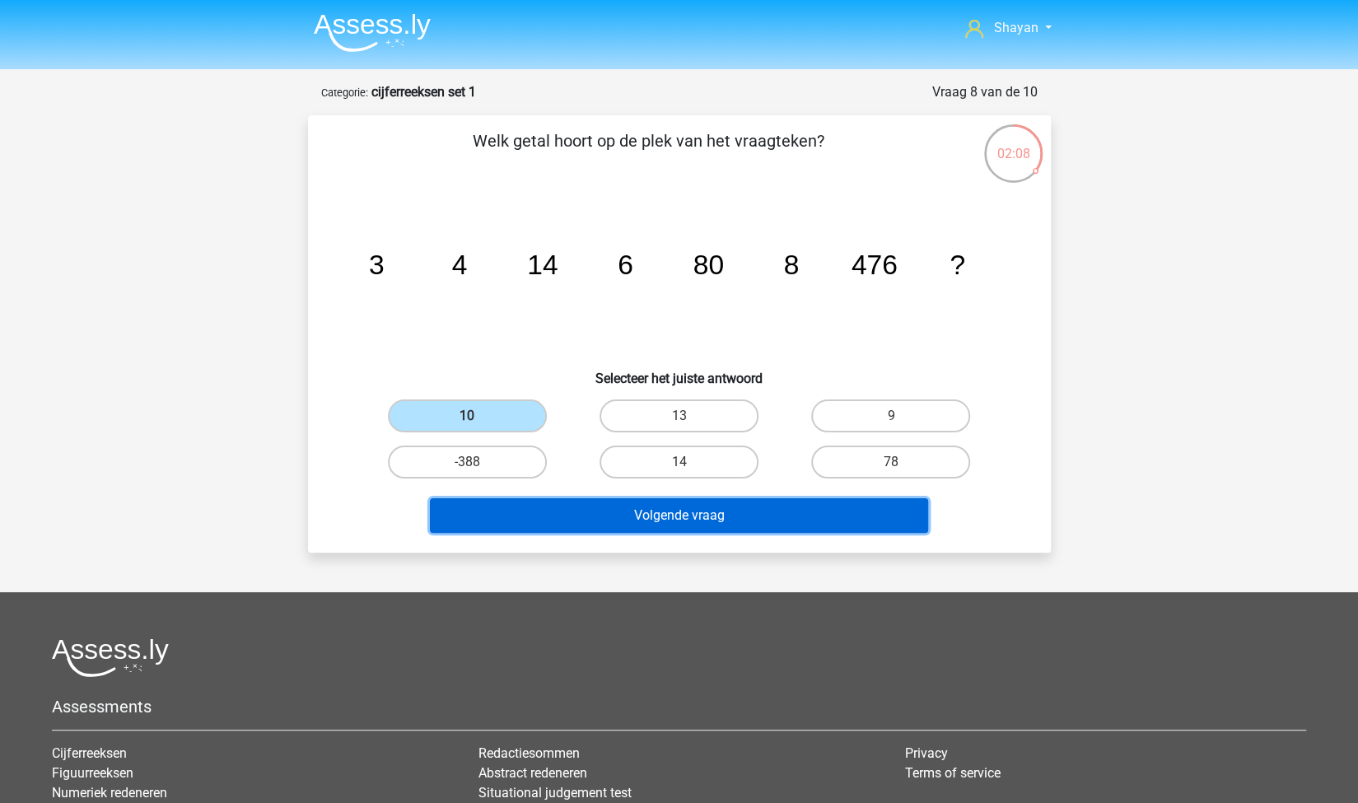
click at [577, 515] on button "Volgende vraag" at bounding box center [679, 515] width 498 height 35
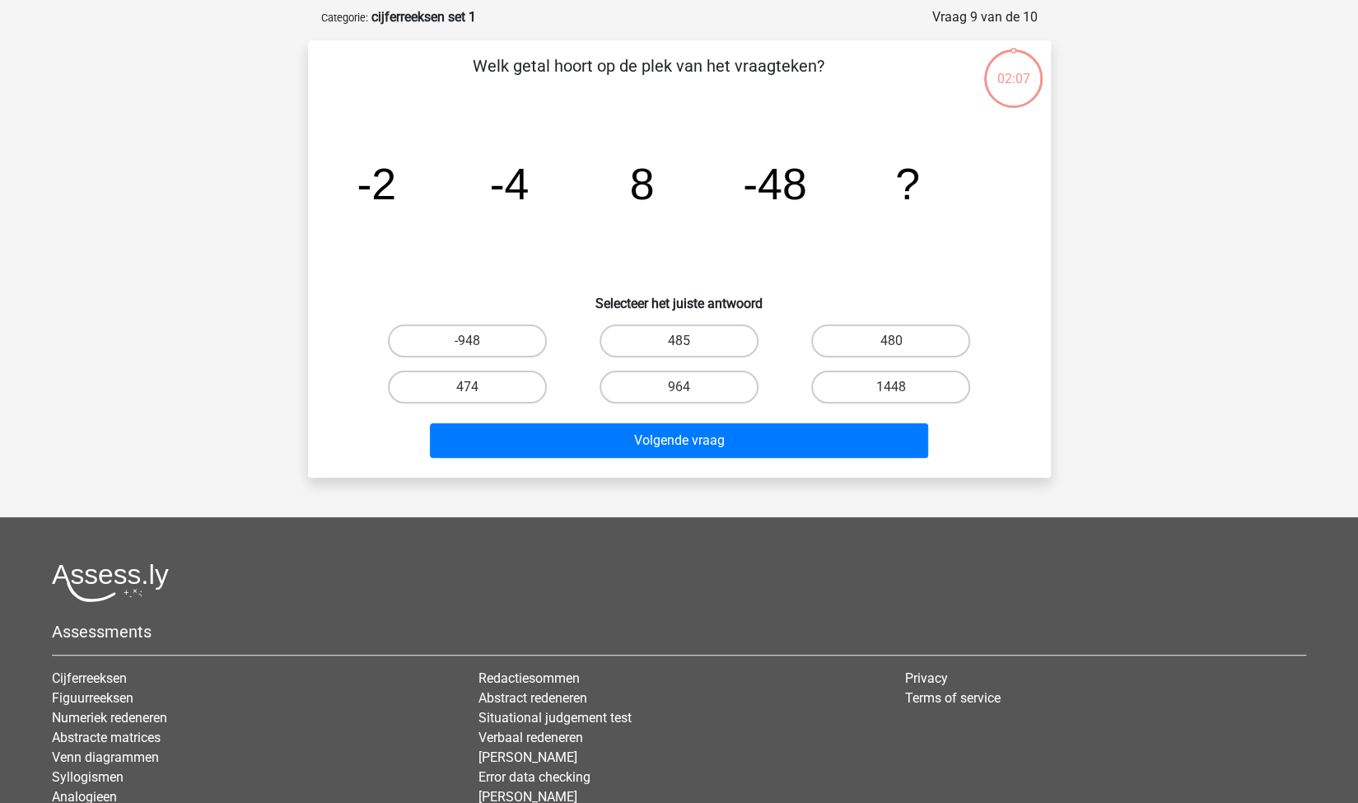
scroll to position [82, 0]
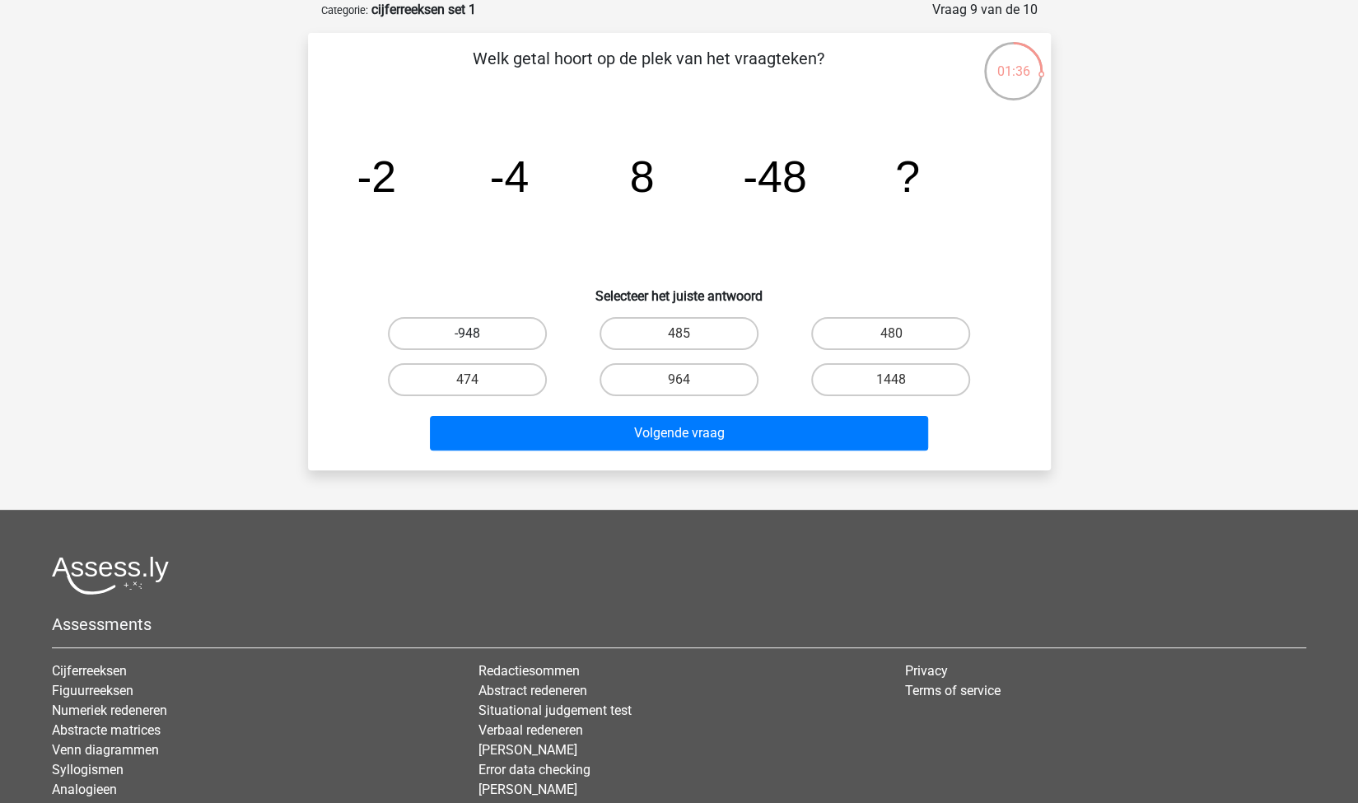
click at [476, 329] on label "-948" at bounding box center [467, 333] width 159 height 33
click at [476, 334] on input "-948" at bounding box center [472, 339] width 11 height 11
radio input "true"
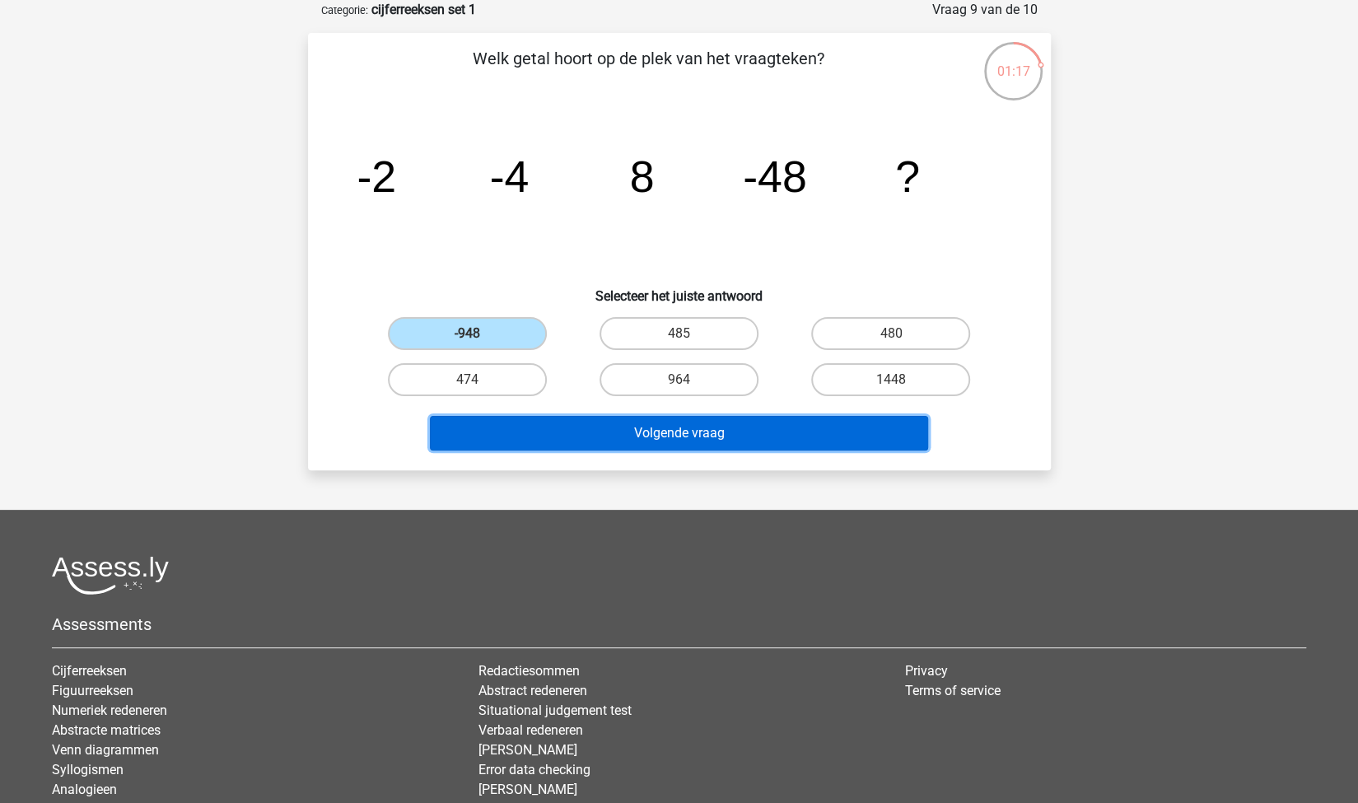
click at [524, 432] on button "Volgende vraag" at bounding box center [679, 433] width 498 height 35
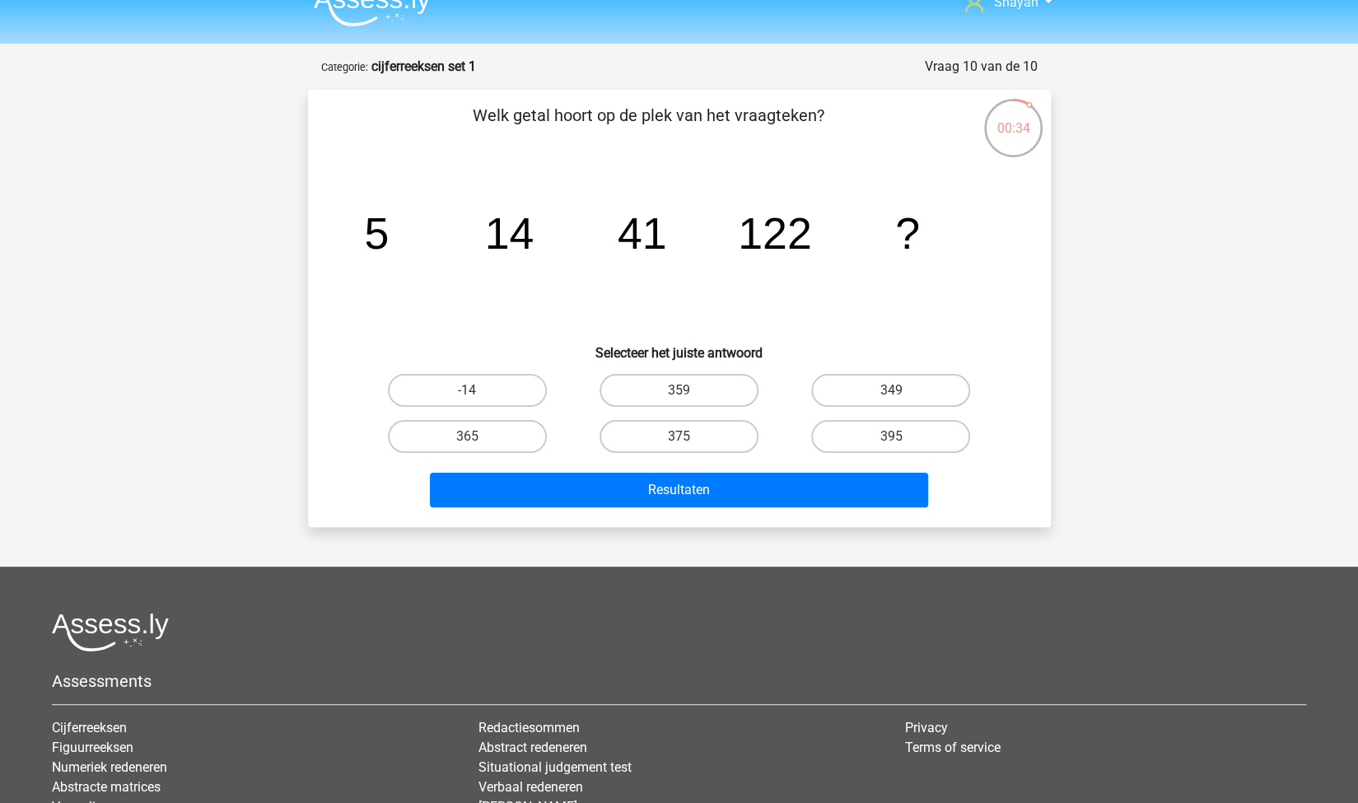
scroll to position [0, 0]
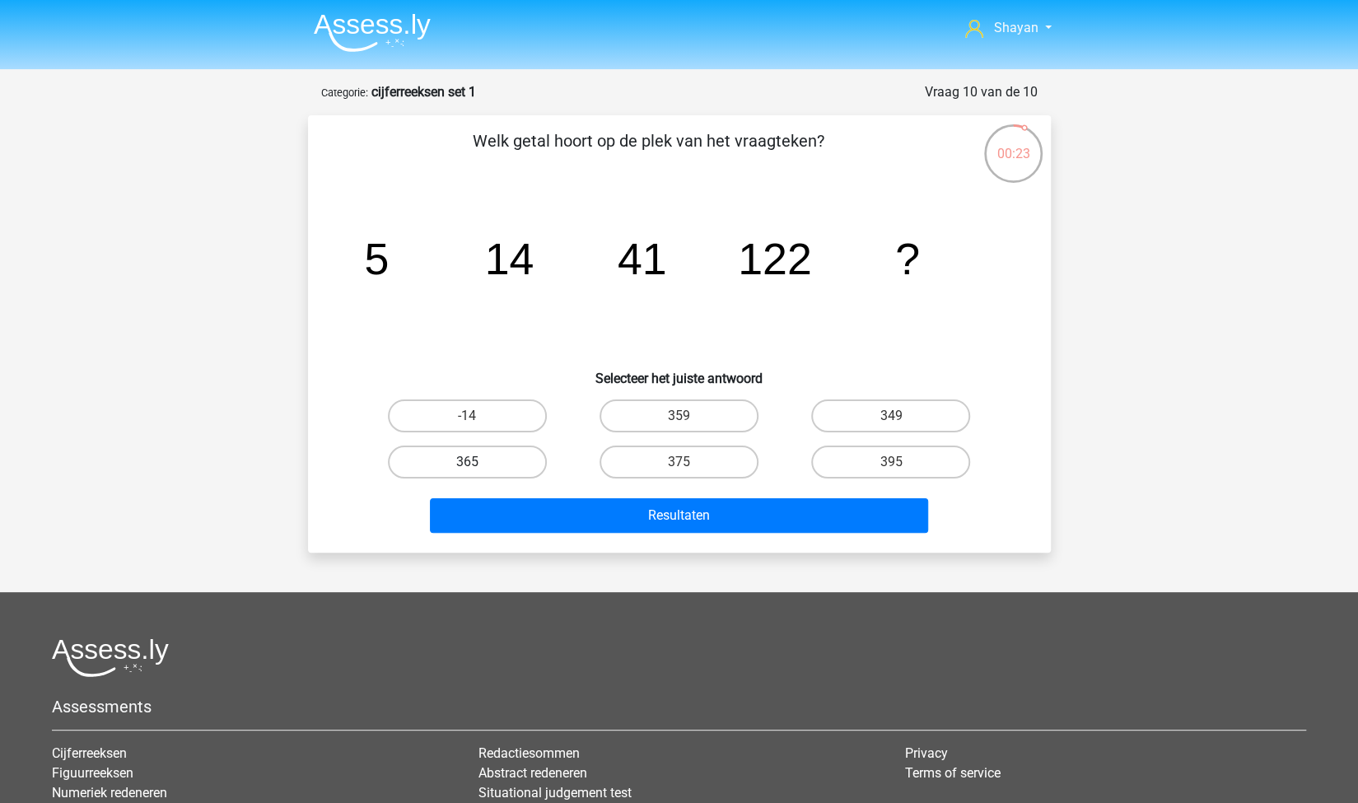
click at [506, 450] on label "365" at bounding box center [467, 462] width 159 height 33
click at [478, 462] on input "365" at bounding box center [472, 467] width 11 height 11
radio input "true"
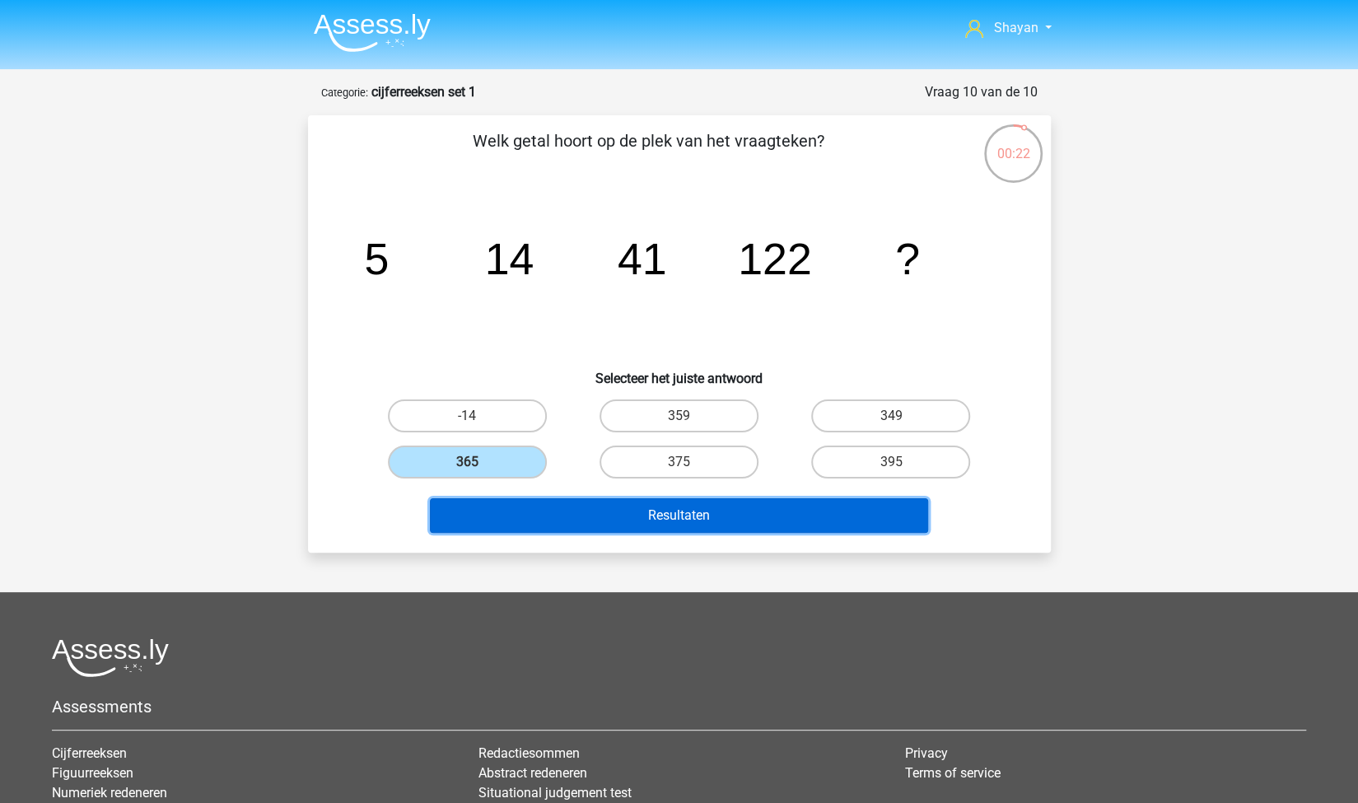
click at [568, 513] on button "Resultaten" at bounding box center [679, 515] width 498 height 35
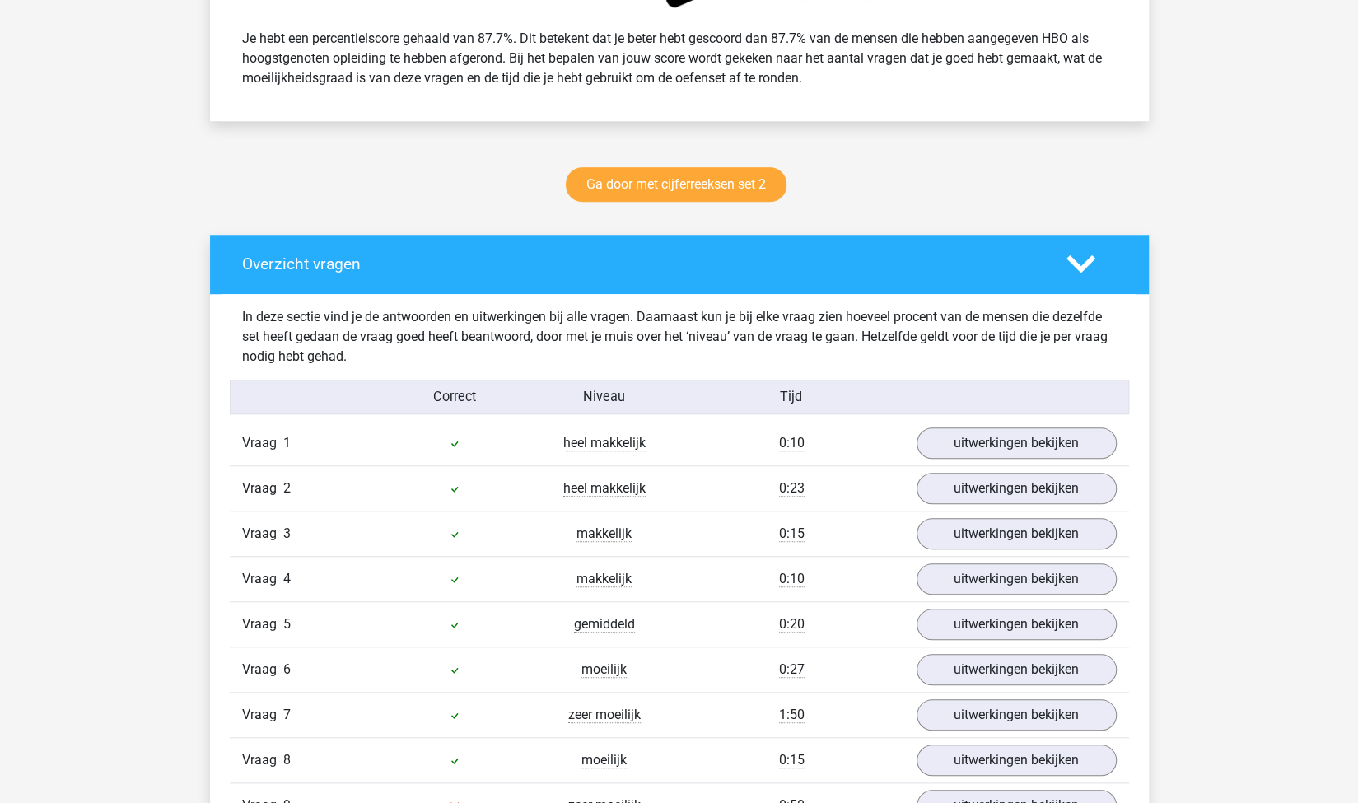
scroll to position [906, 0]
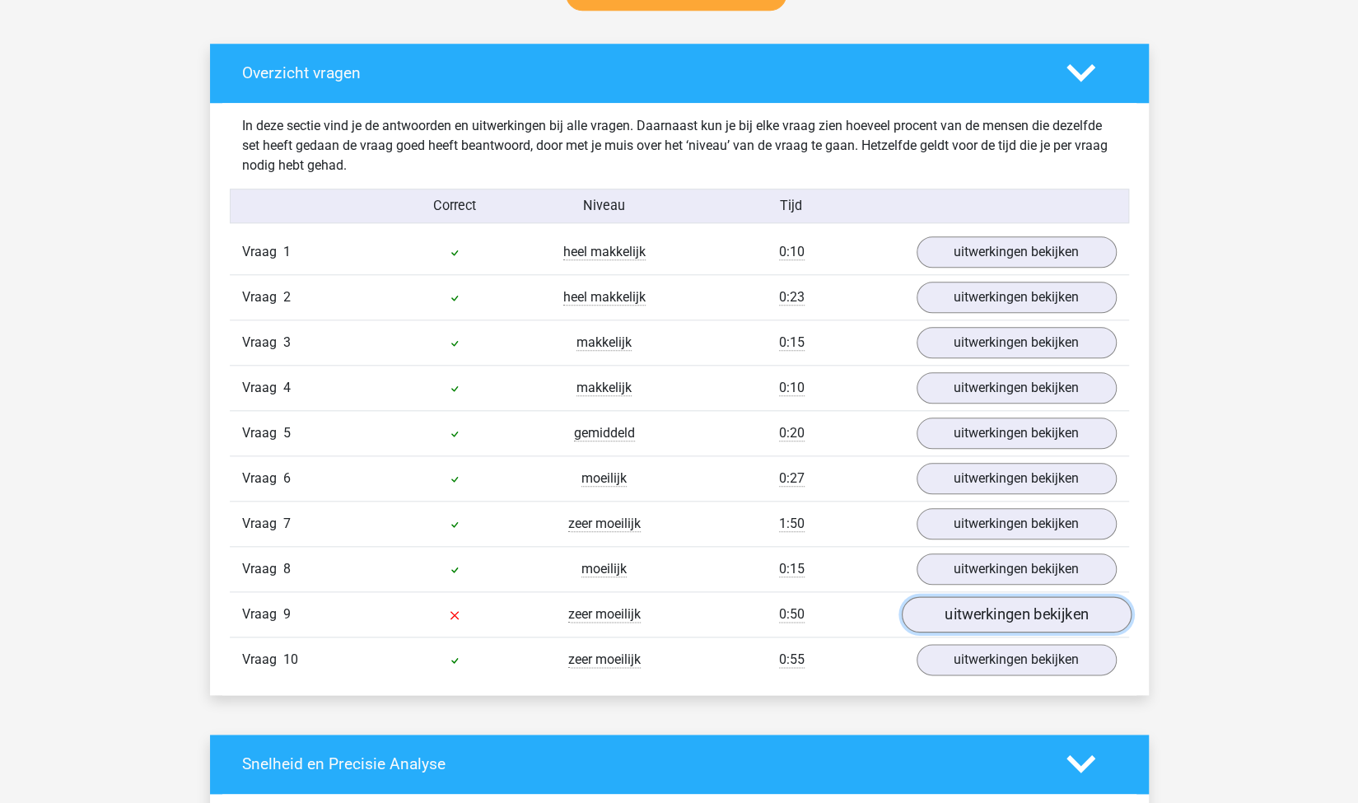
click at [945, 607] on link "uitwerkingen bekijken" at bounding box center [1016, 614] width 230 height 36
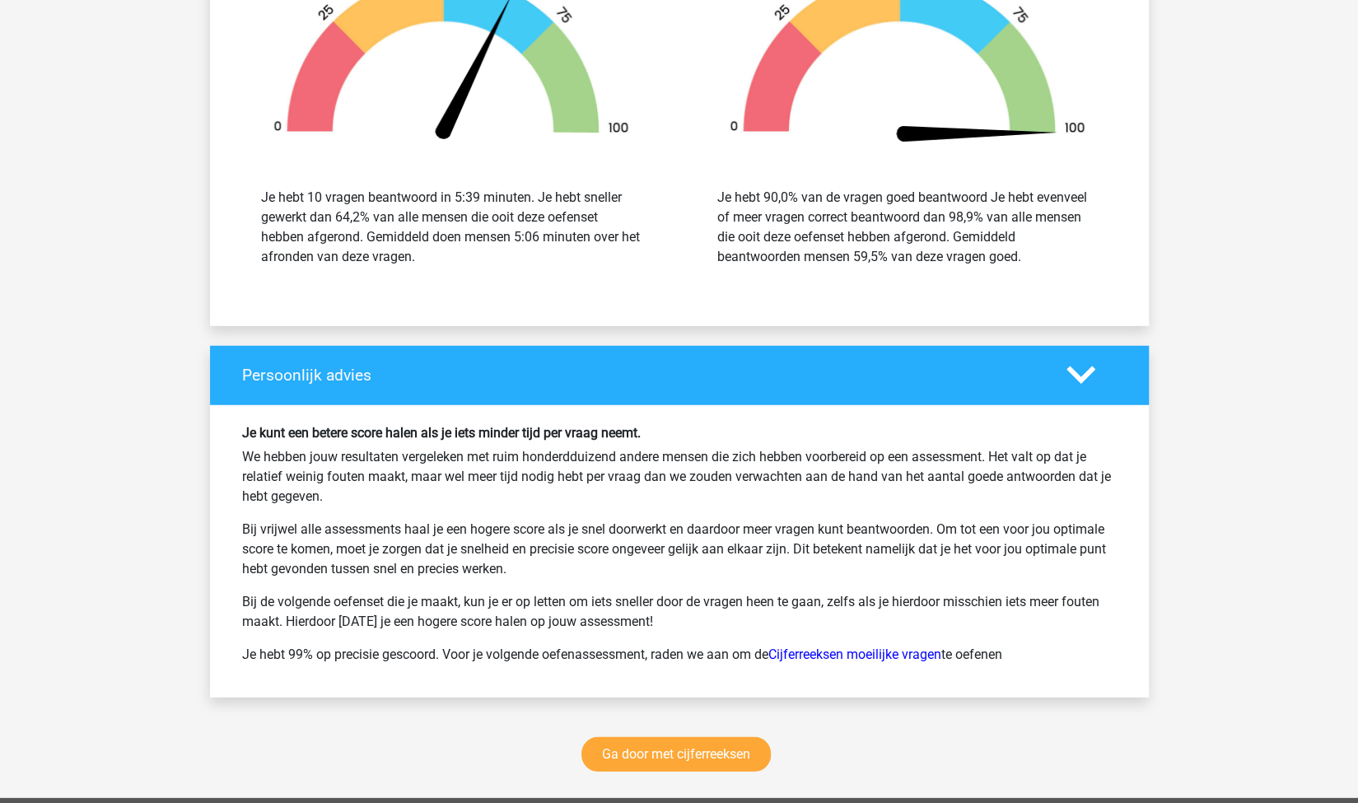
scroll to position [2883, 0]
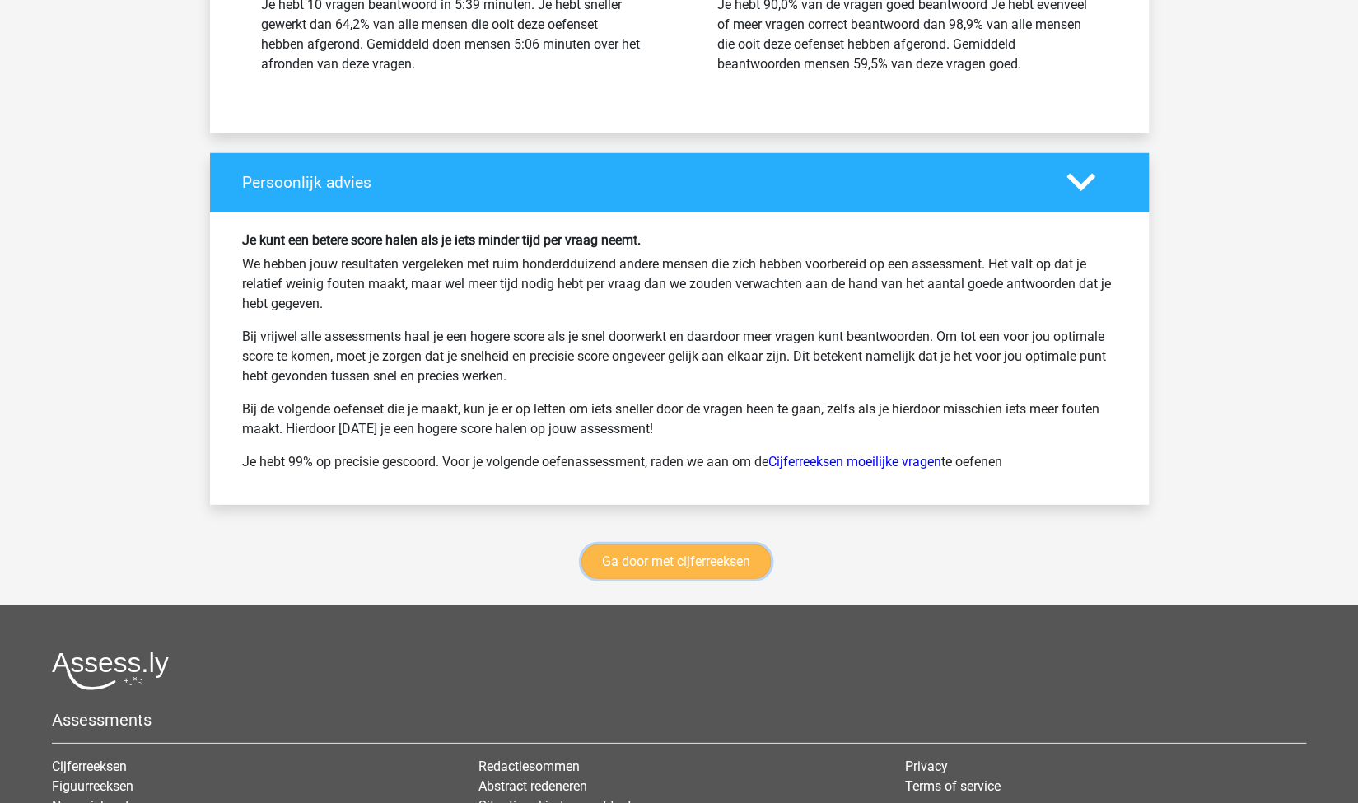
click at [707, 550] on link "Ga door met cijferreeksen" at bounding box center [676, 561] width 189 height 35
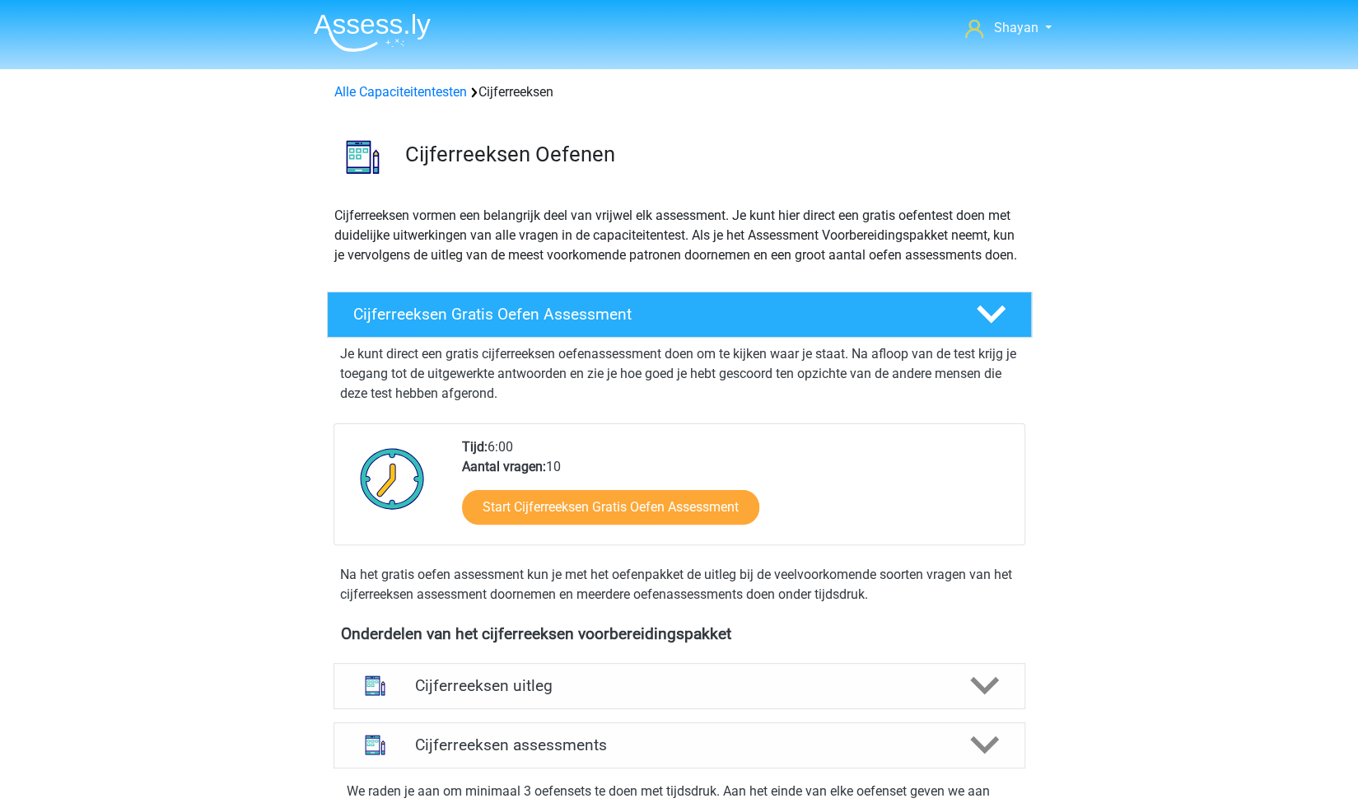
click at [384, 101] on div "Alle Capaciteitentesten Cijferreeksen" at bounding box center [679, 92] width 703 height 20
click at [385, 95] on link "Alle Capaciteitentesten" at bounding box center [400, 92] width 133 height 16
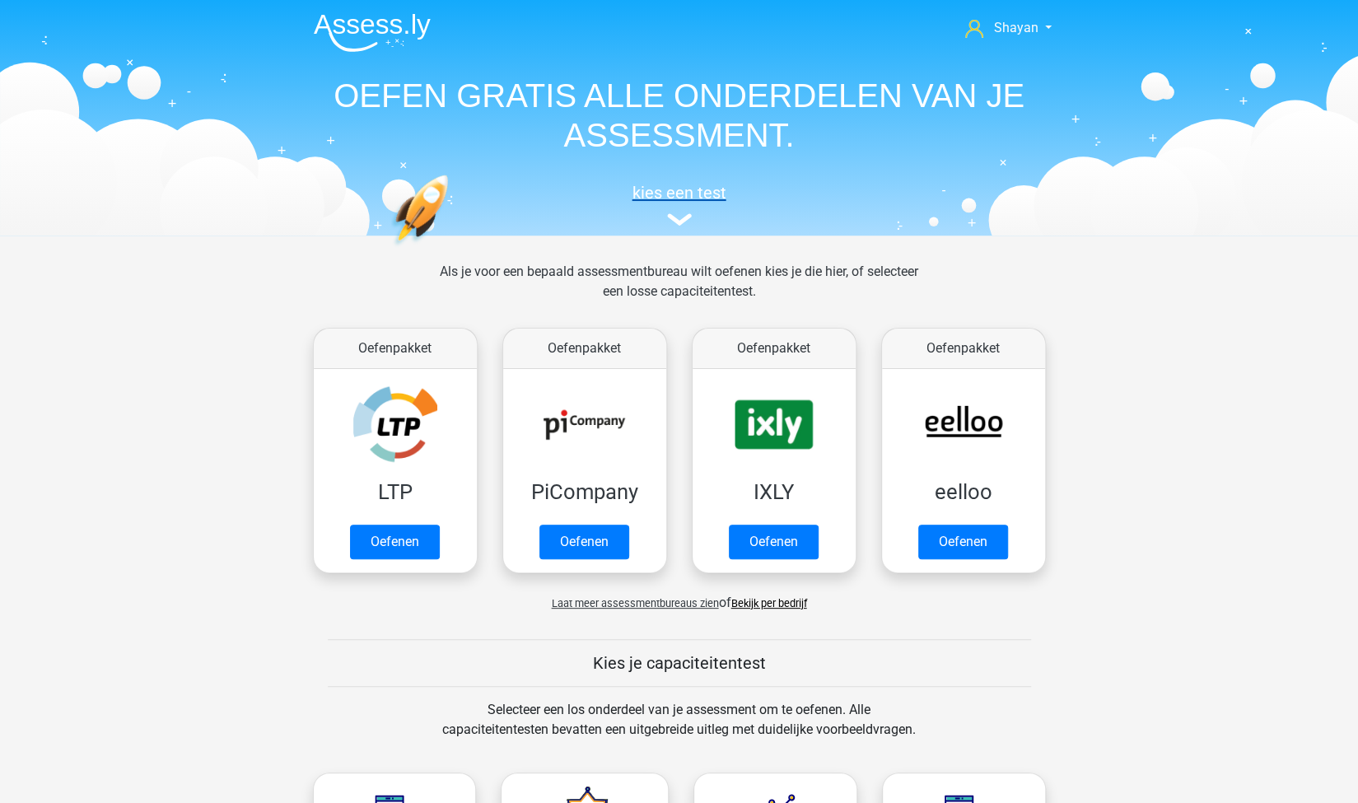
click at [703, 197] on h5 "kies een test" at bounding box center [680, 193] width 758 height 20
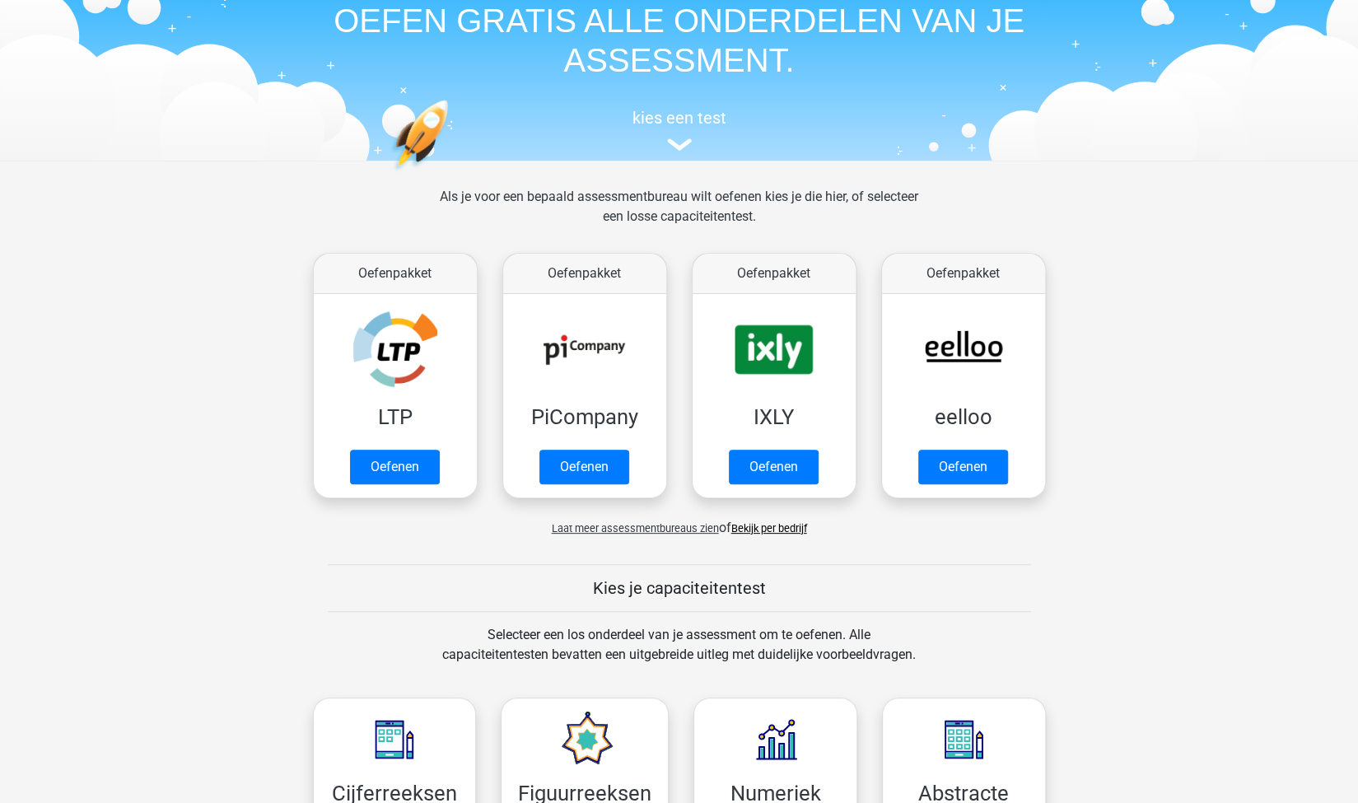
scroll to position [74, 0]
click at [788, 530] on link "Bekijk per bedrijf" at bounding box center [769, 529] width 76 height 12
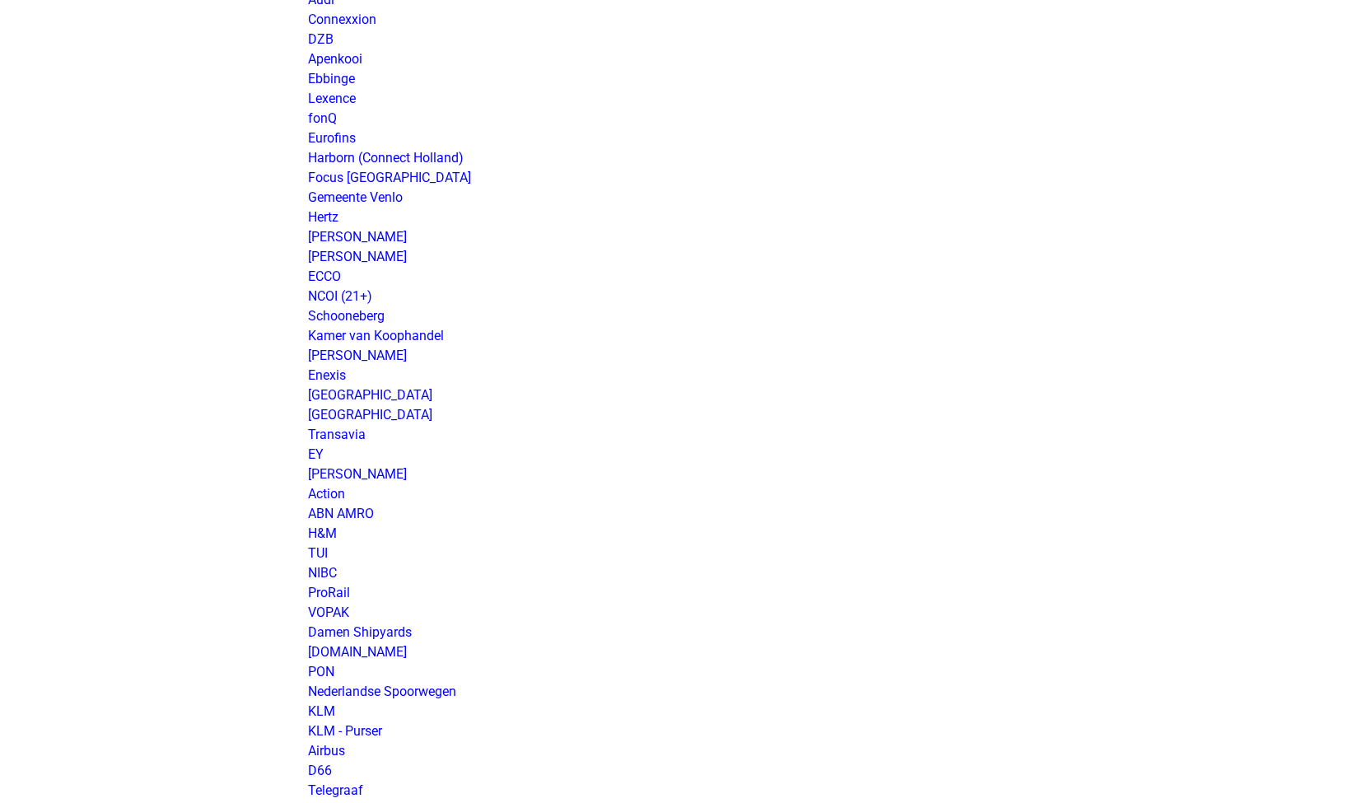
scroll to position [1071, 0]
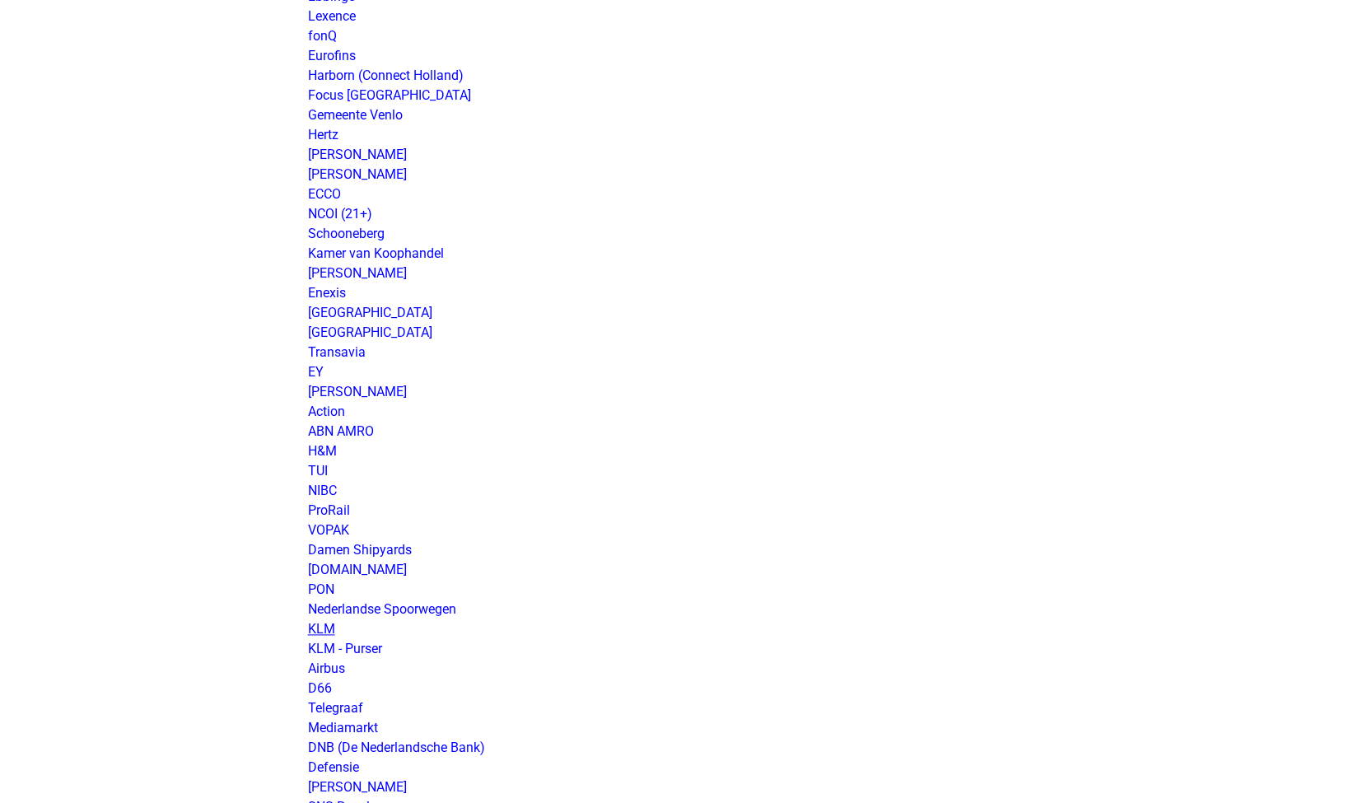
click at [320, 630] on link "KLM" at bounding box center [321, 629] width 27 height 16
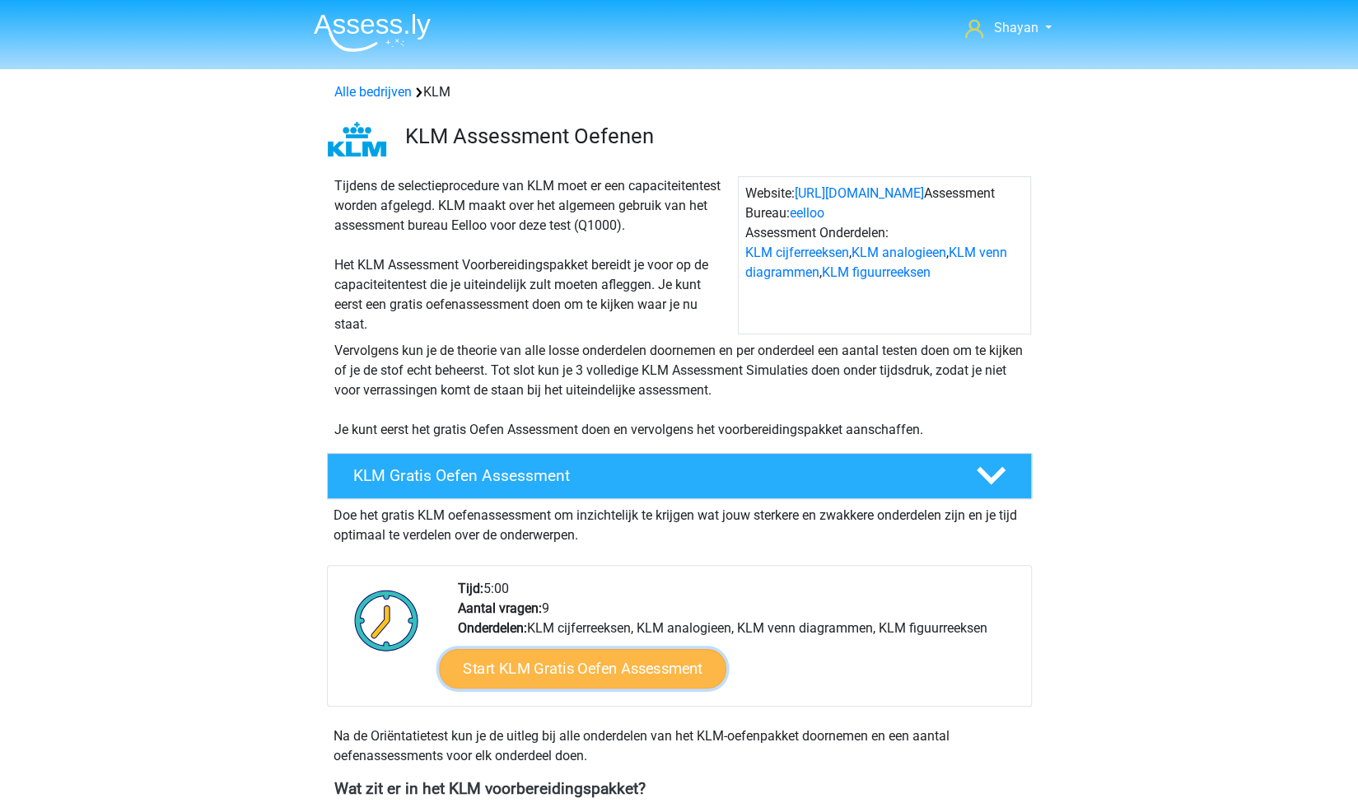
click at [598, 680] on link "Start KLM Gratis Oefen Assessment" at bounding box center [582, 668] width 287 height 40
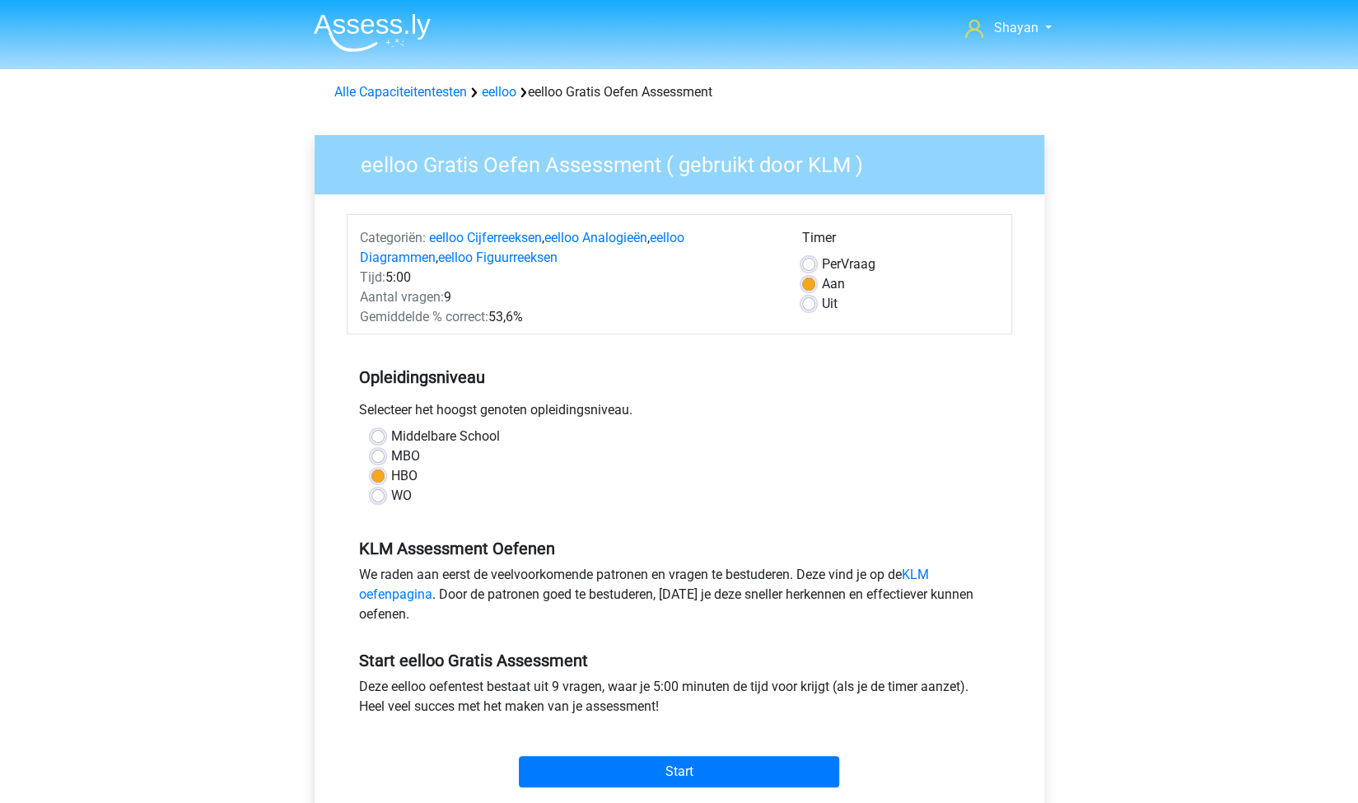
click at [670, 754] on div "Start" at bounding box center [680, 759] width 666 height 58
click at [660, 787] on div "Start" at bounding box center [680, 758] width 666 height 71
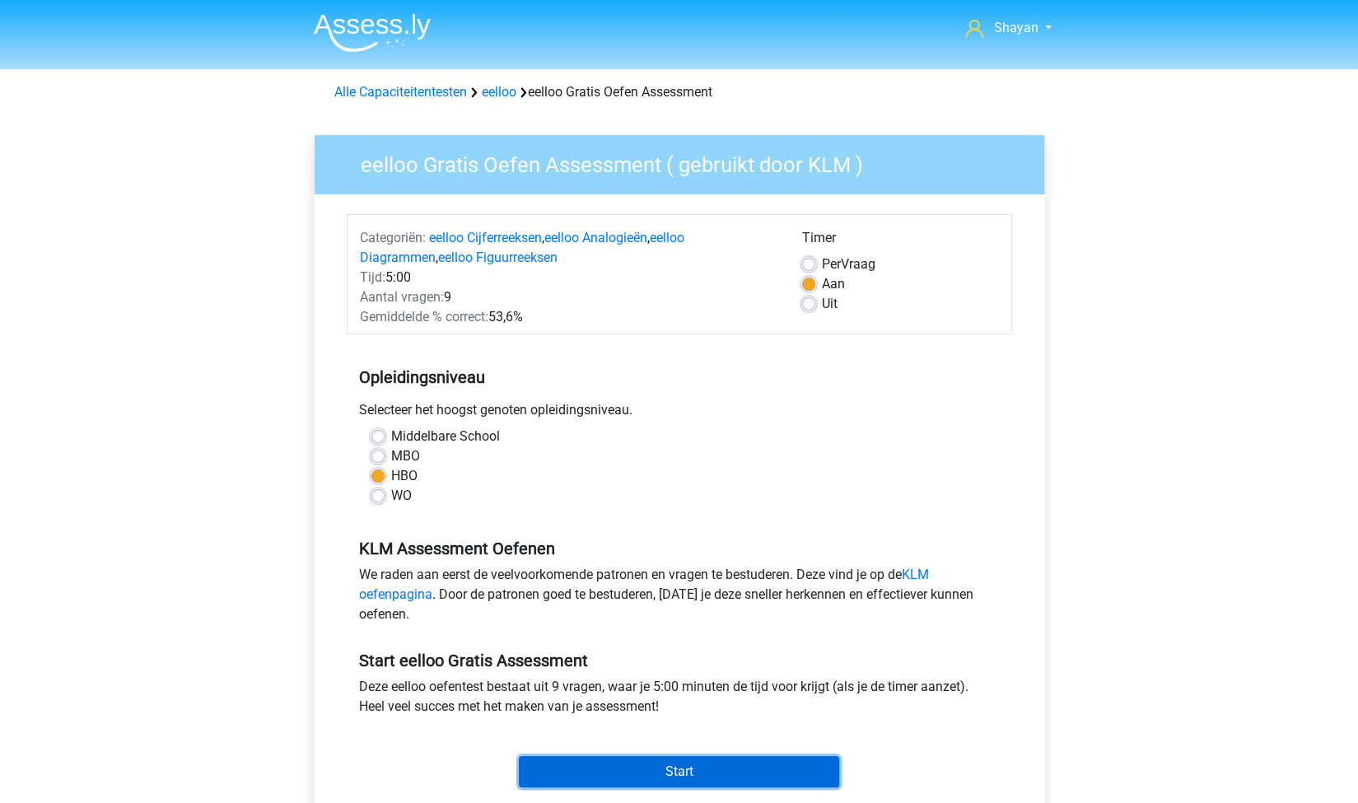
click at [656, 768] on input "Start" at bounding box center [679, 771] width 320 height 31
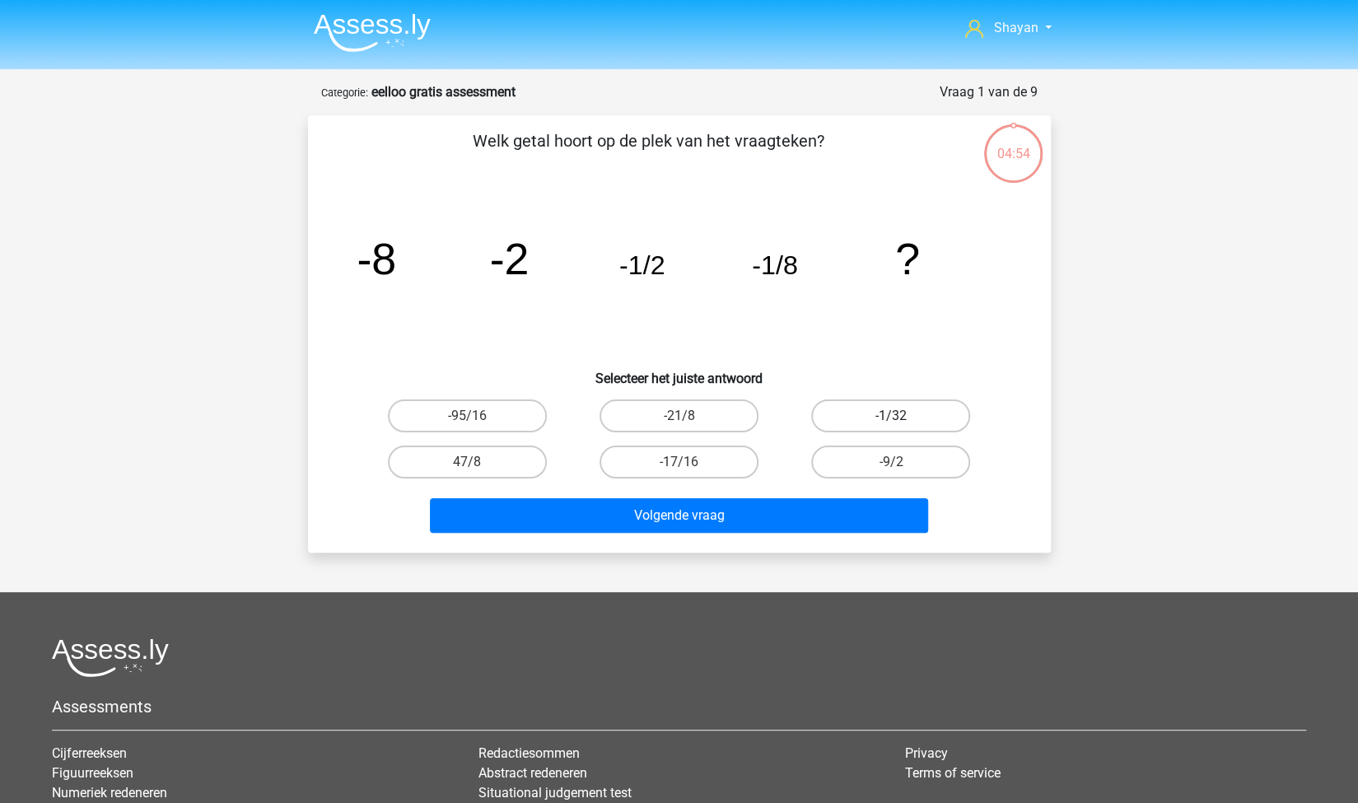
click at [881, 414] on label "-1/32" at bounding box center [890, 415] width 159 height 33
click at [891, 416] on input "-1/32" at bounding box center [896, 421] width 11 height 11
radio input "true"
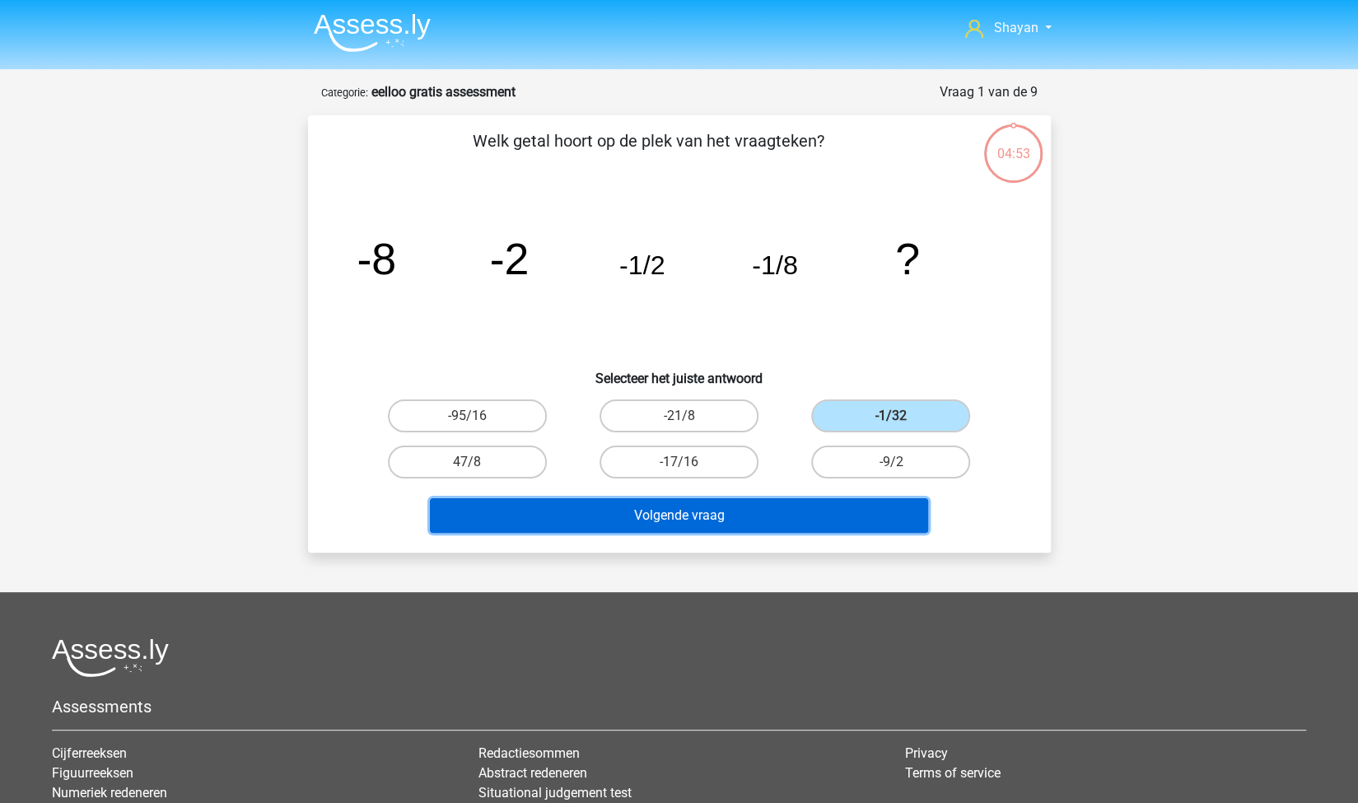
click at [814, 515] on button "Volgende vraag" at bounding box center [679, 515] width 498 height 35
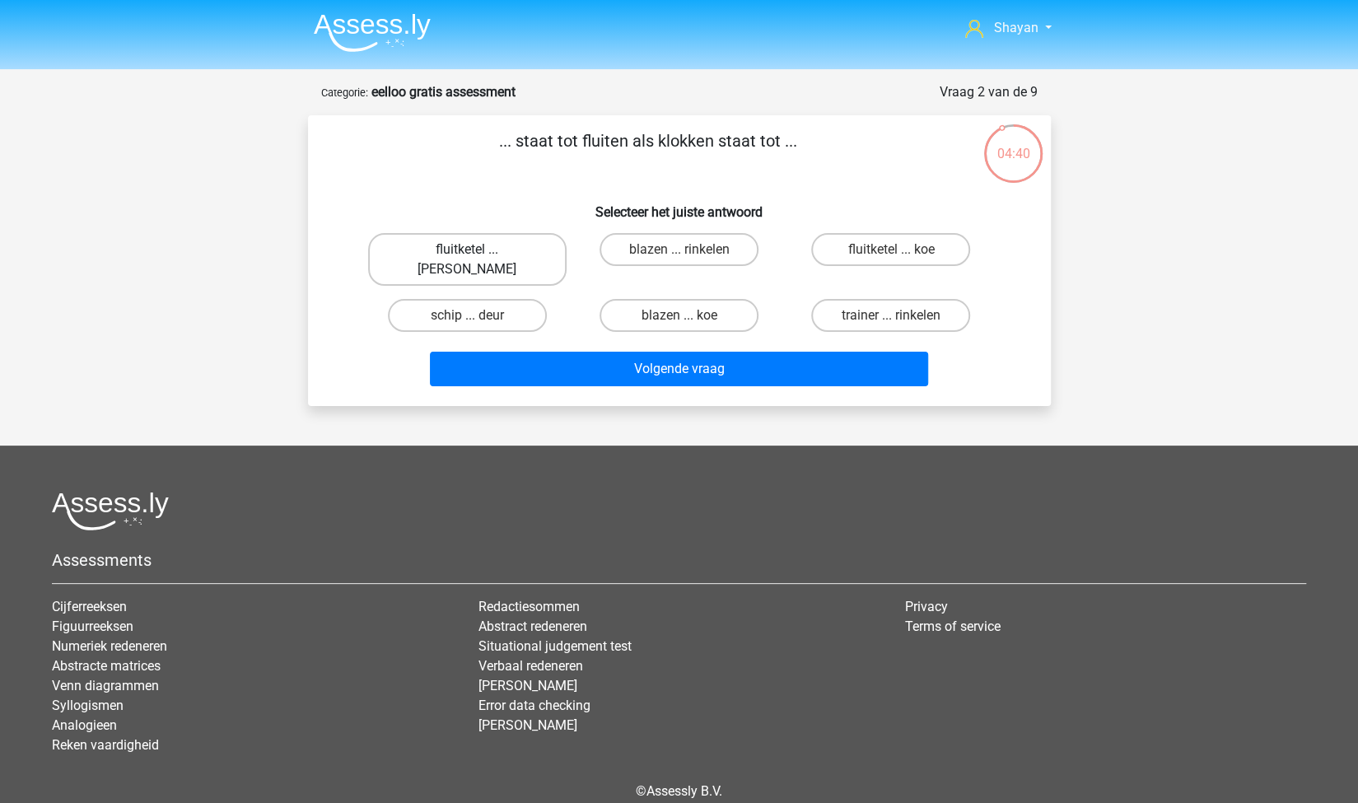
click at [510, 253] on label "fluitketel ... luiden" at bounding box center [467, 259] width 199 height 53
click at [478, 253] on input "fluitketel ... luiden" at bounding box center [472, 255] width 11 height 11
radio input "true"
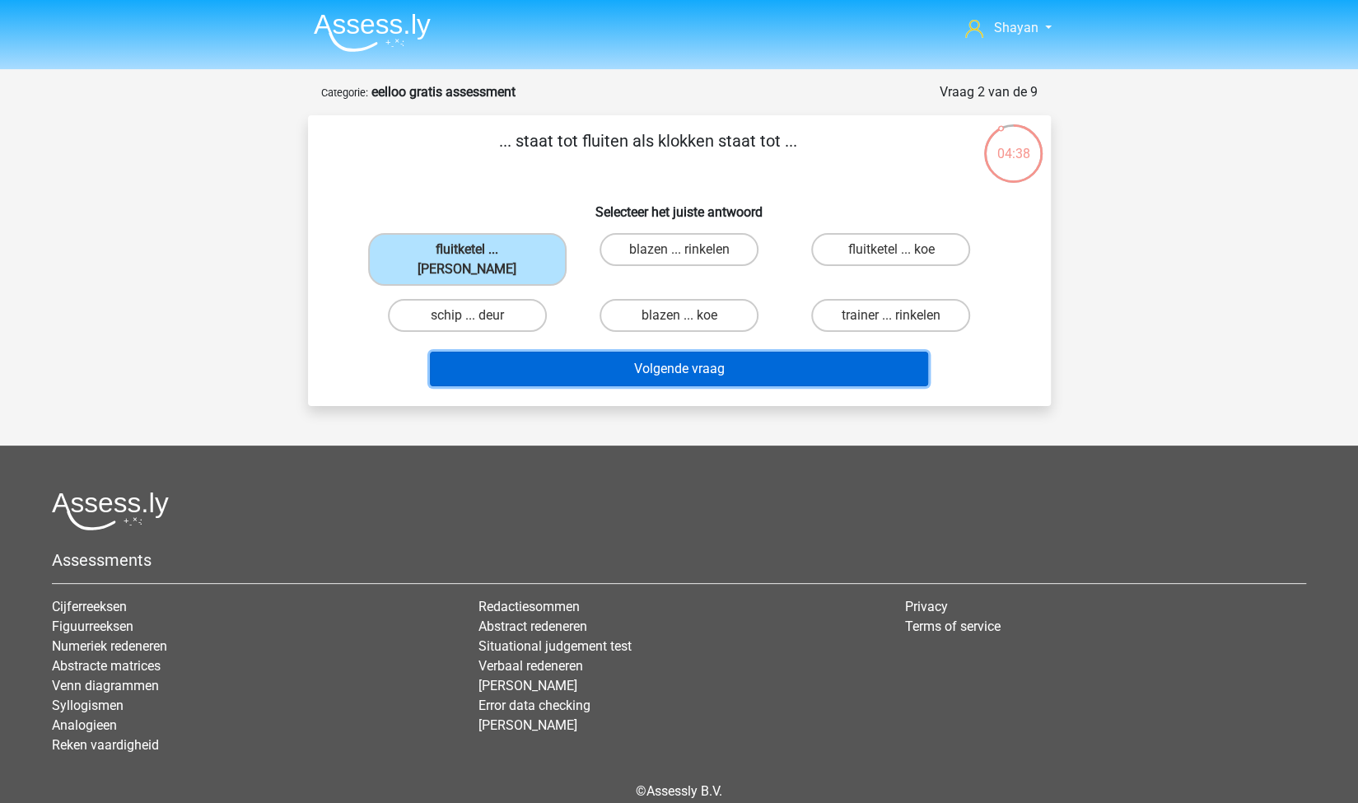
click at [629, 355] on button "Volgende vraag" at bounding box center [679, 369] width 498 height 35
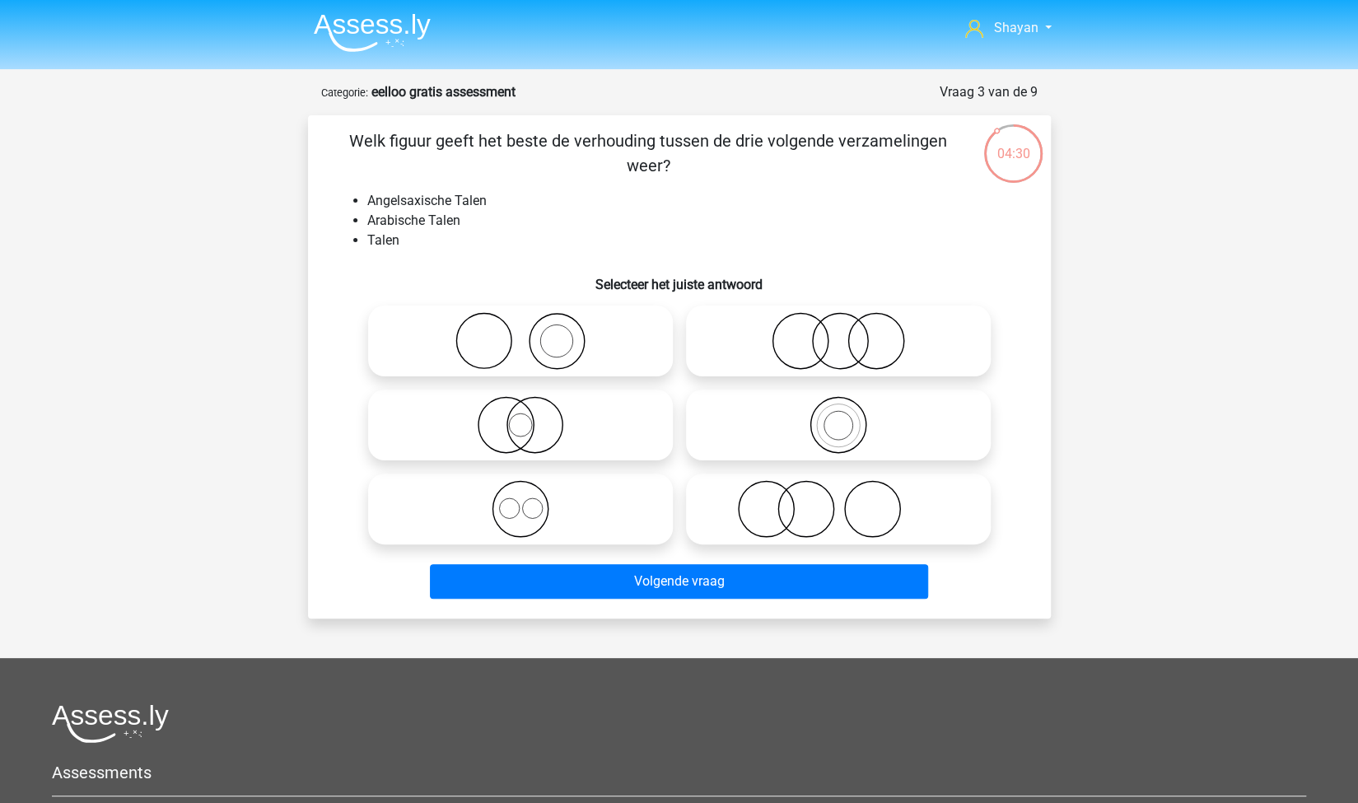
click at [600, 509] on icon at bounding box center [521, 509] width 292 height 58
click at [531, 501] on input "radio" at bounding box center [526, 495] width 11 height 11
radio input "true"
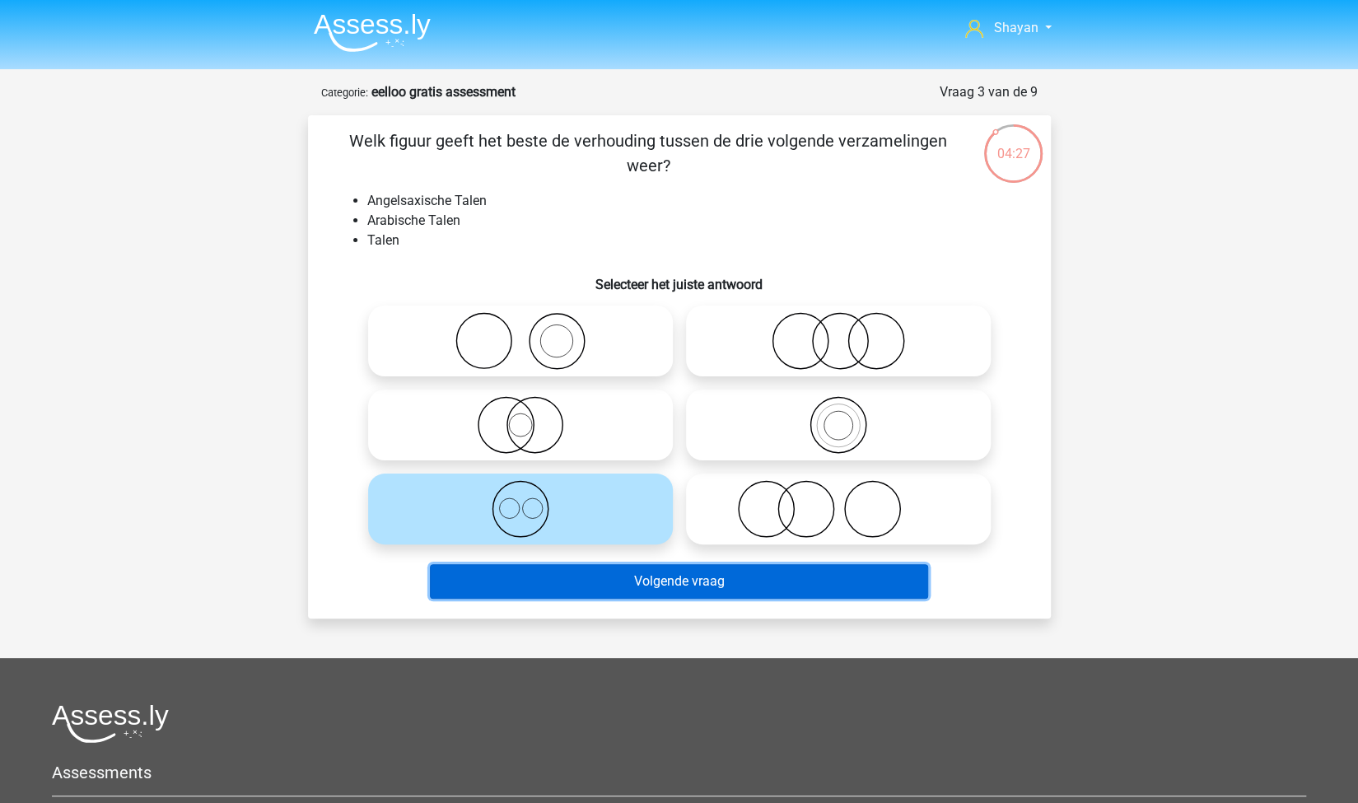
click at [582, 591] on button "Volgende vraag" at bounding box center [679, 581] width 498 height 35
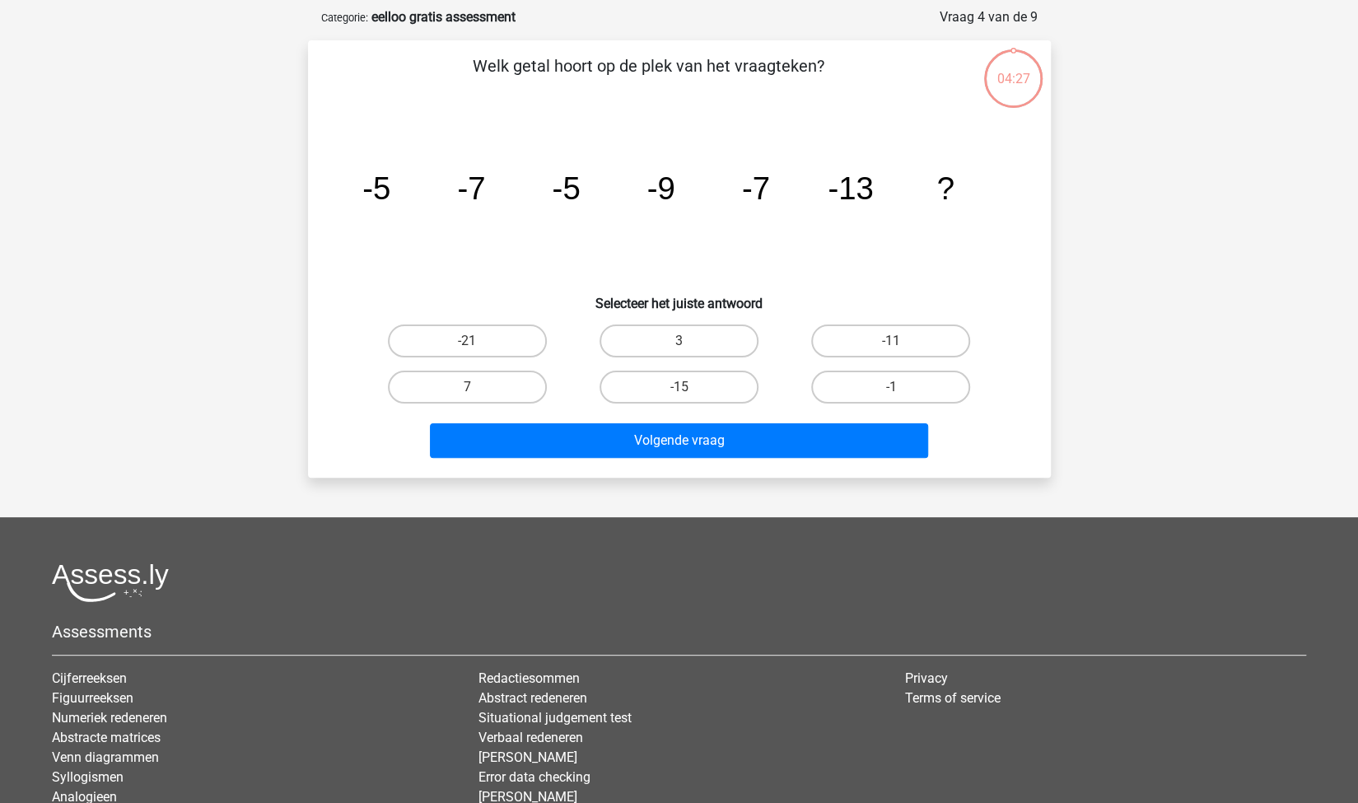
scroll to position [82, 0]
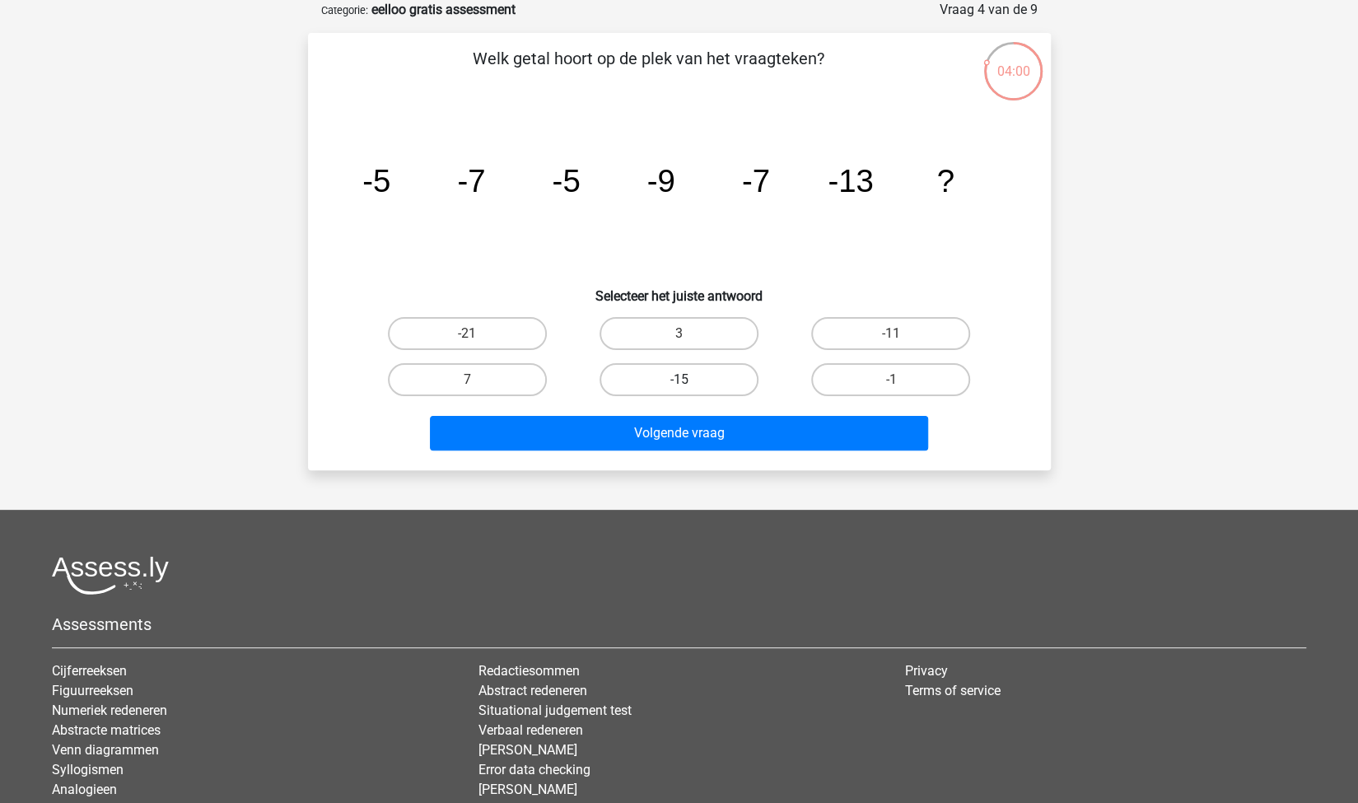
click at [674, 391] on label "-15" at bounding box center [679, 379] width 159 height 33
click at [679, 390] on input "-15" at bounding box center [684, 385] width 11 height 11
radio input "true"
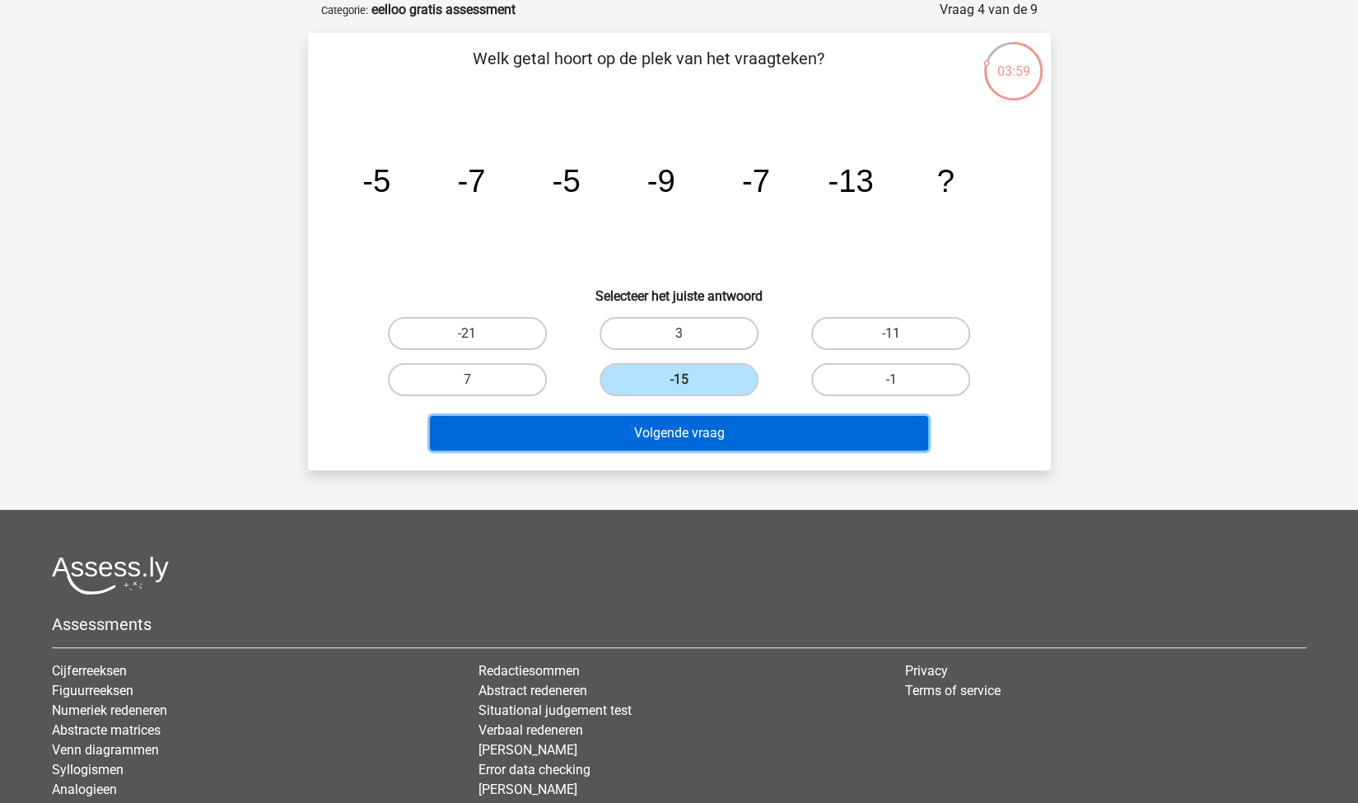
click at [674, 436] on button "Volgende vraag" at bounding box center [679, 433] width 498 height 35
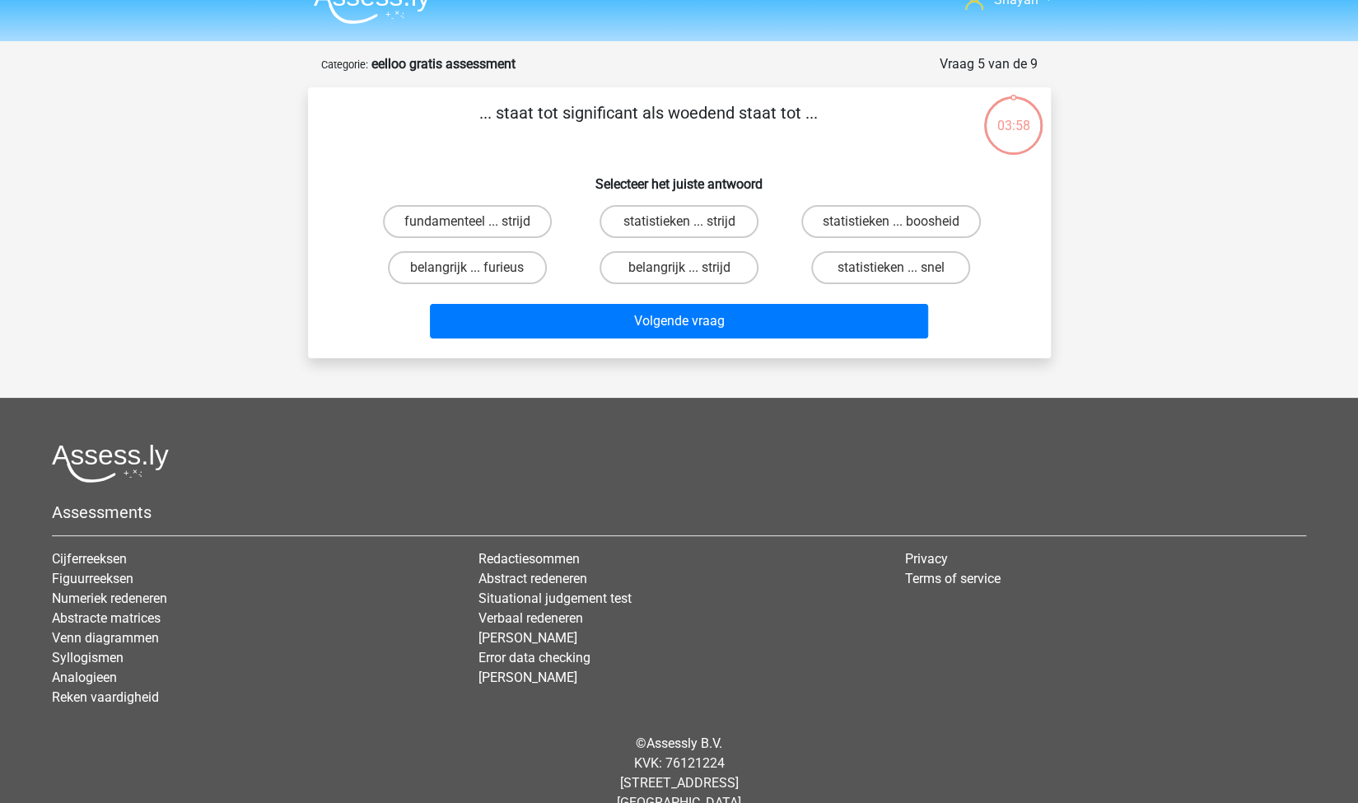
scroll to position [0, 0]
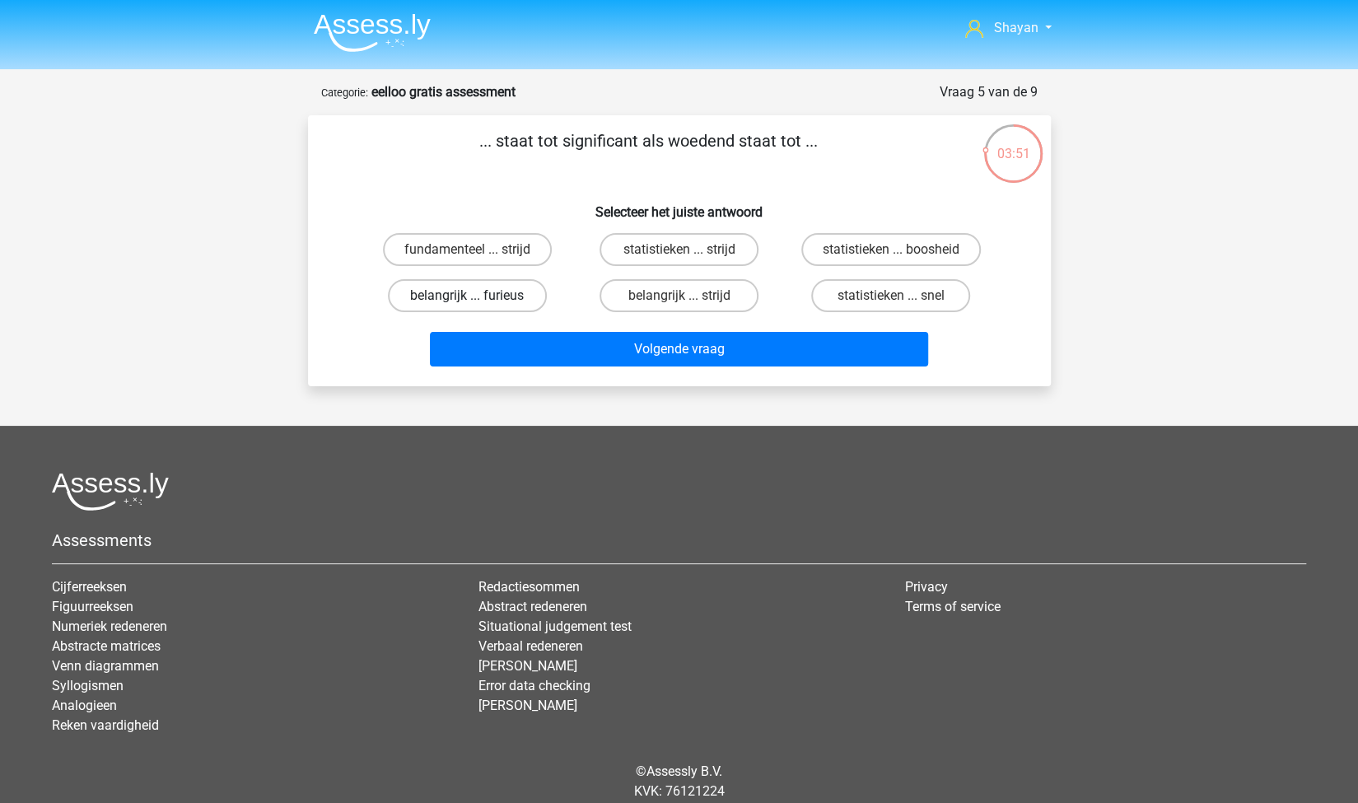
click at [497, 304] on label "belangrijk ... furieus" at bounding box center [467, 295] width 159 height 33
click at [478, 304] on input "belangrijk ... furieus" at bounding box center [472, 301] width 11 height 11
radio input "true"
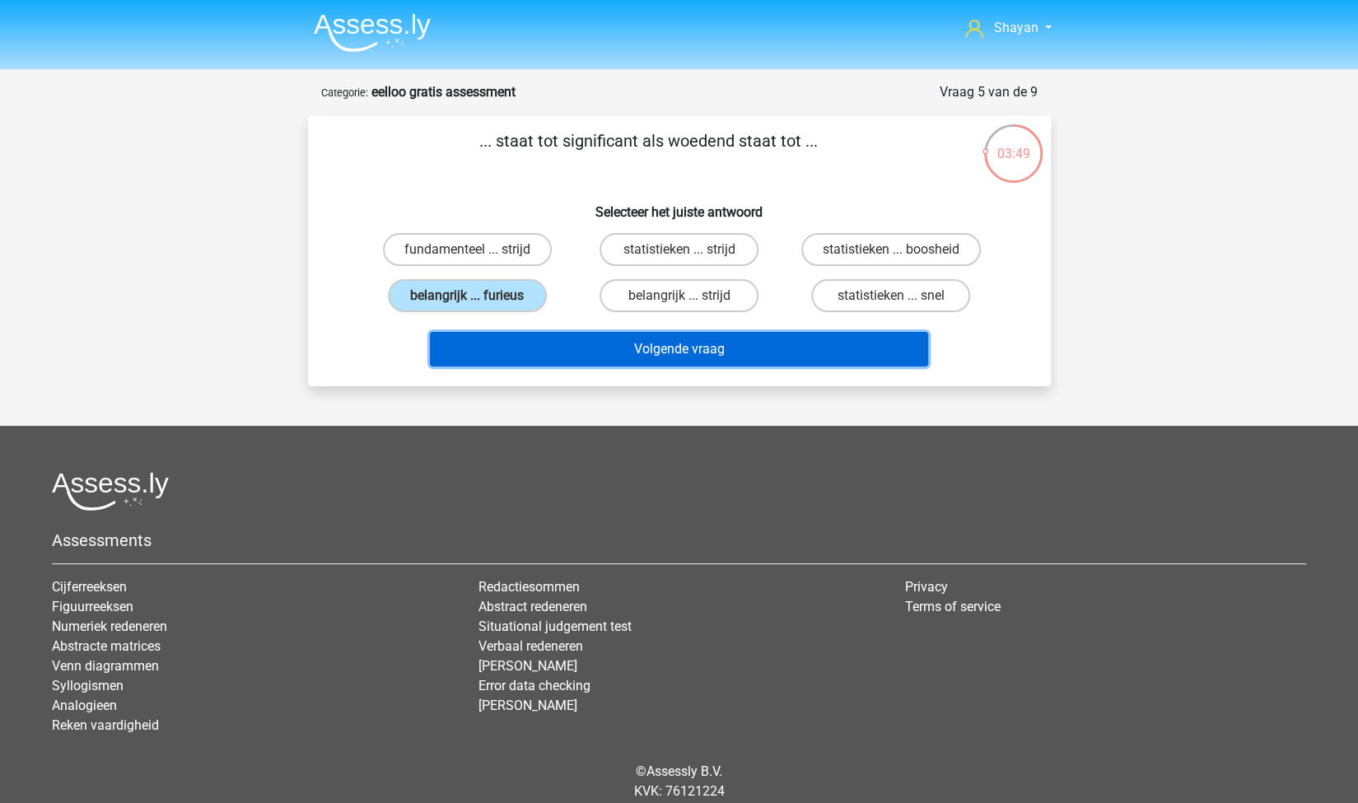
click at [585, 343] on button "Volgende vraag" at bounding box center [679, 349] width 498 height 35
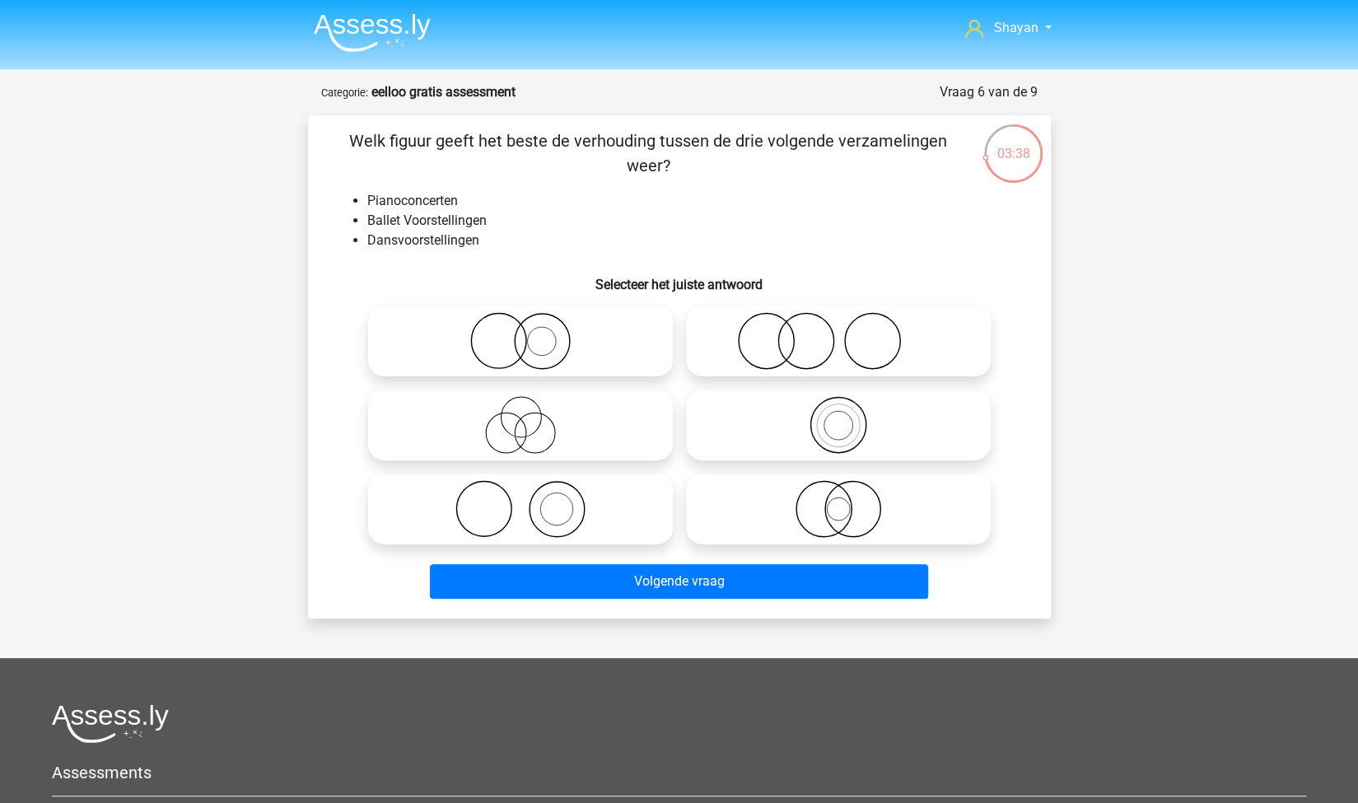
click at [781, 334] on icon at bounding box center [839, 341] width 292 height 58
click at [839, 333] on input "radio" at bounding box center [844, 327] width 11 height 11
radio input "true"
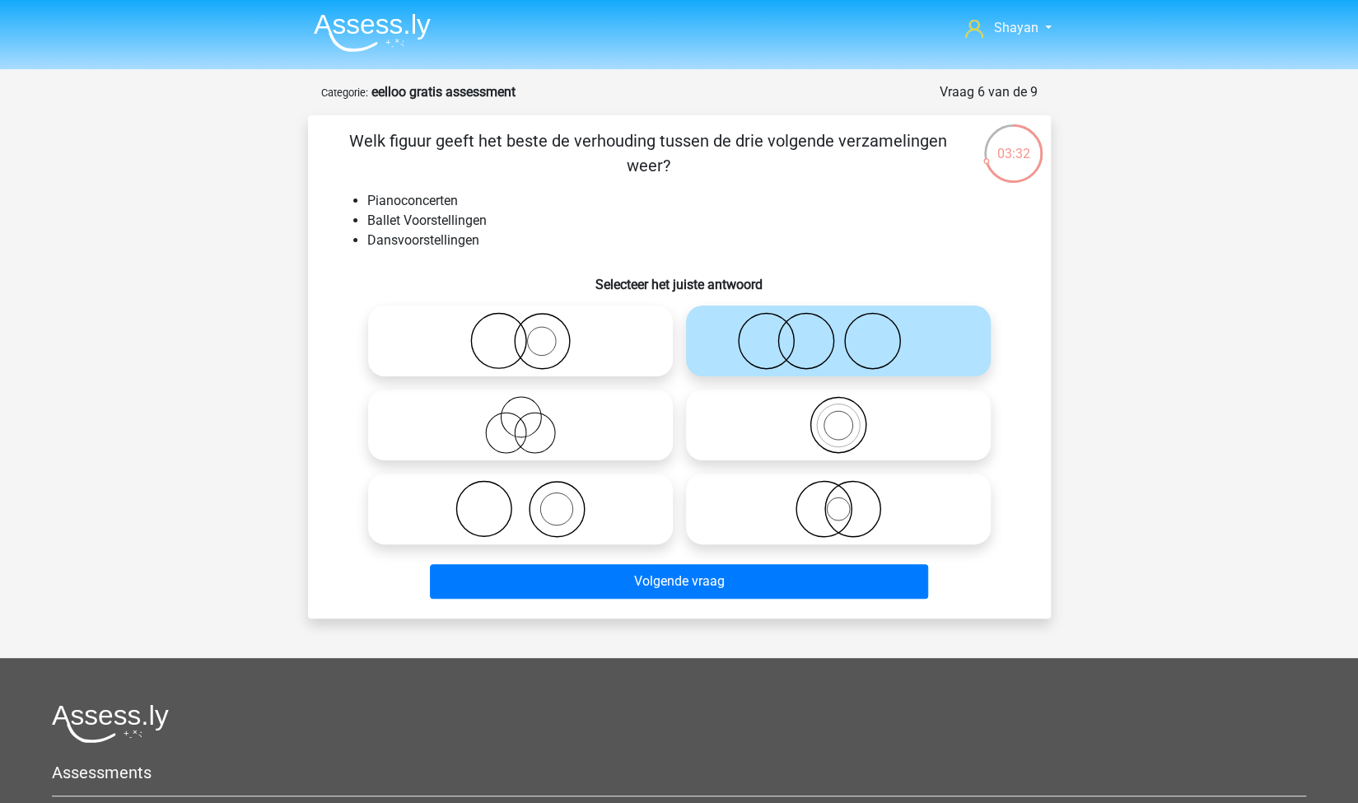
click at [557, 537] on circle at bounding box center [556, 509] width 55 height 55
click at [531, 501] on input "radio" at bounding box center [526, 495] width 11 height 11
radio input "true"
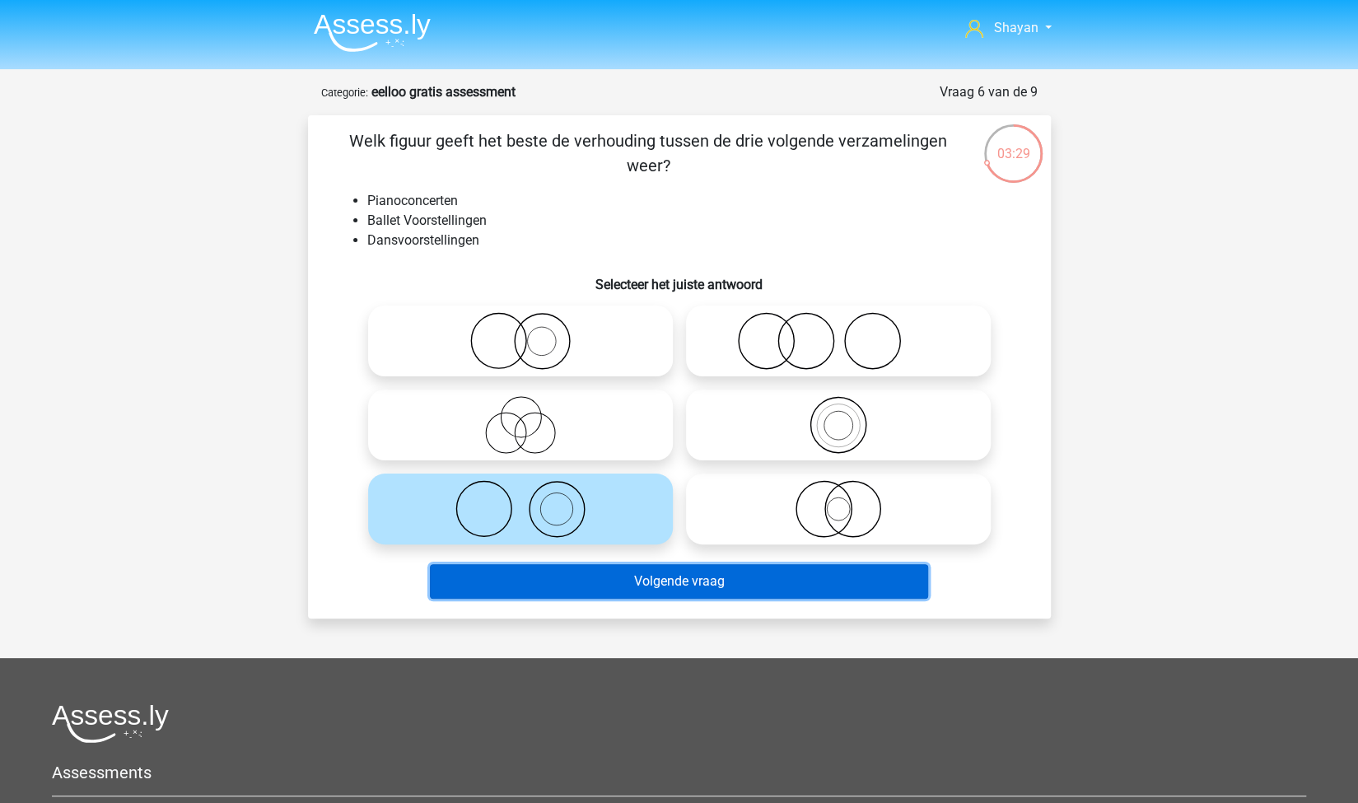
click at [563, 572] on button "Volgende vraag" at bounding box center [679, 581] width 498 height 35
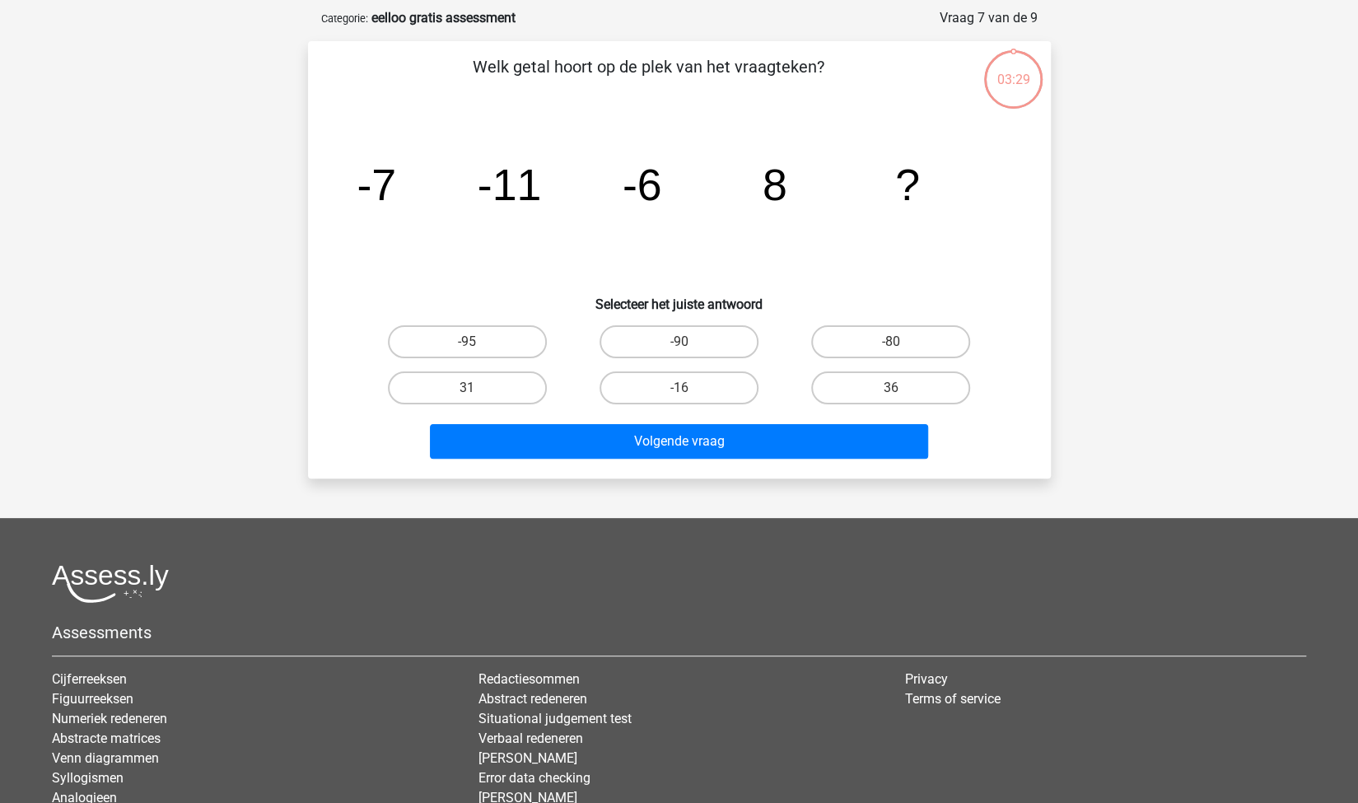
scroll to position [82, 0]
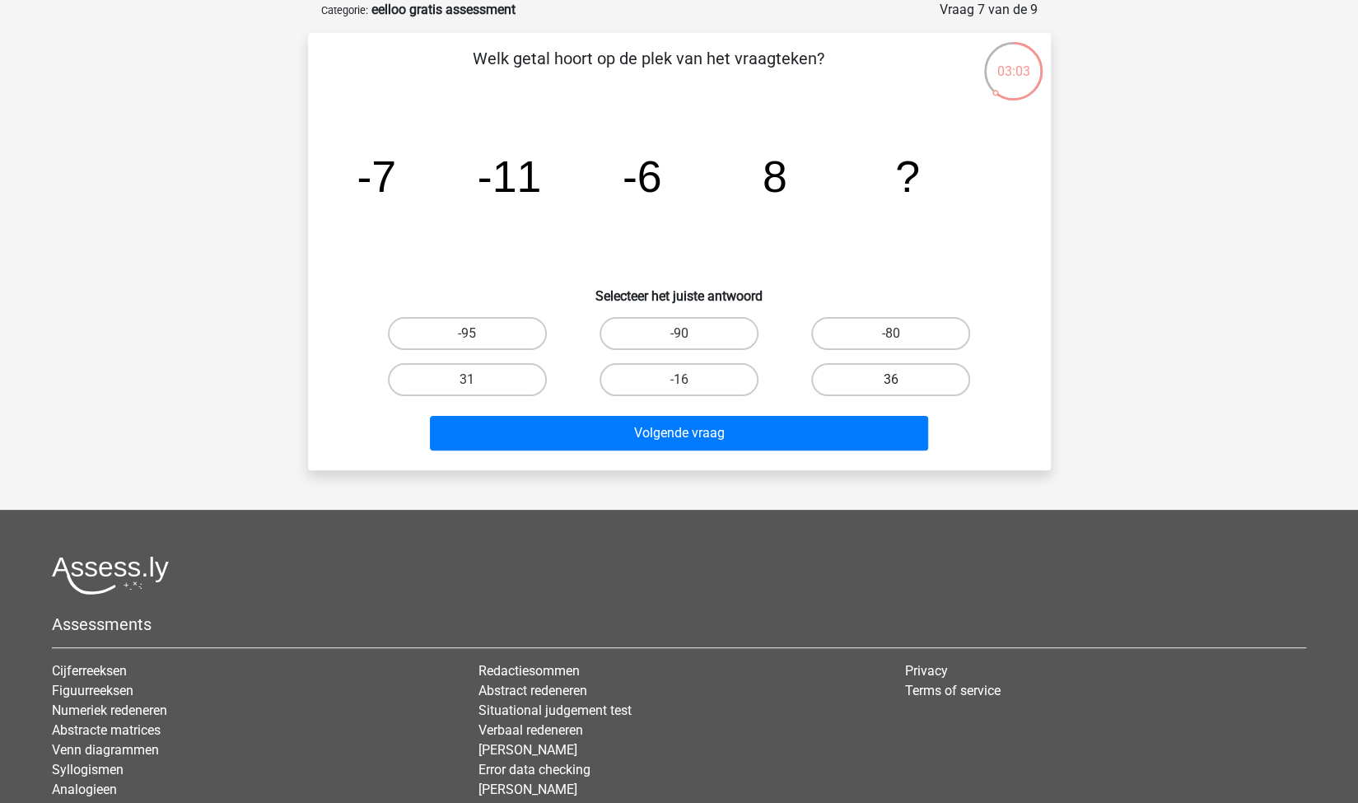
click at [888, 392] on label "36" at bounding box center [890, 379] width 159 height 33
click at [891, 390] on input "36" at bounding box center [896, 385] width 11 height 11
radio input "true"
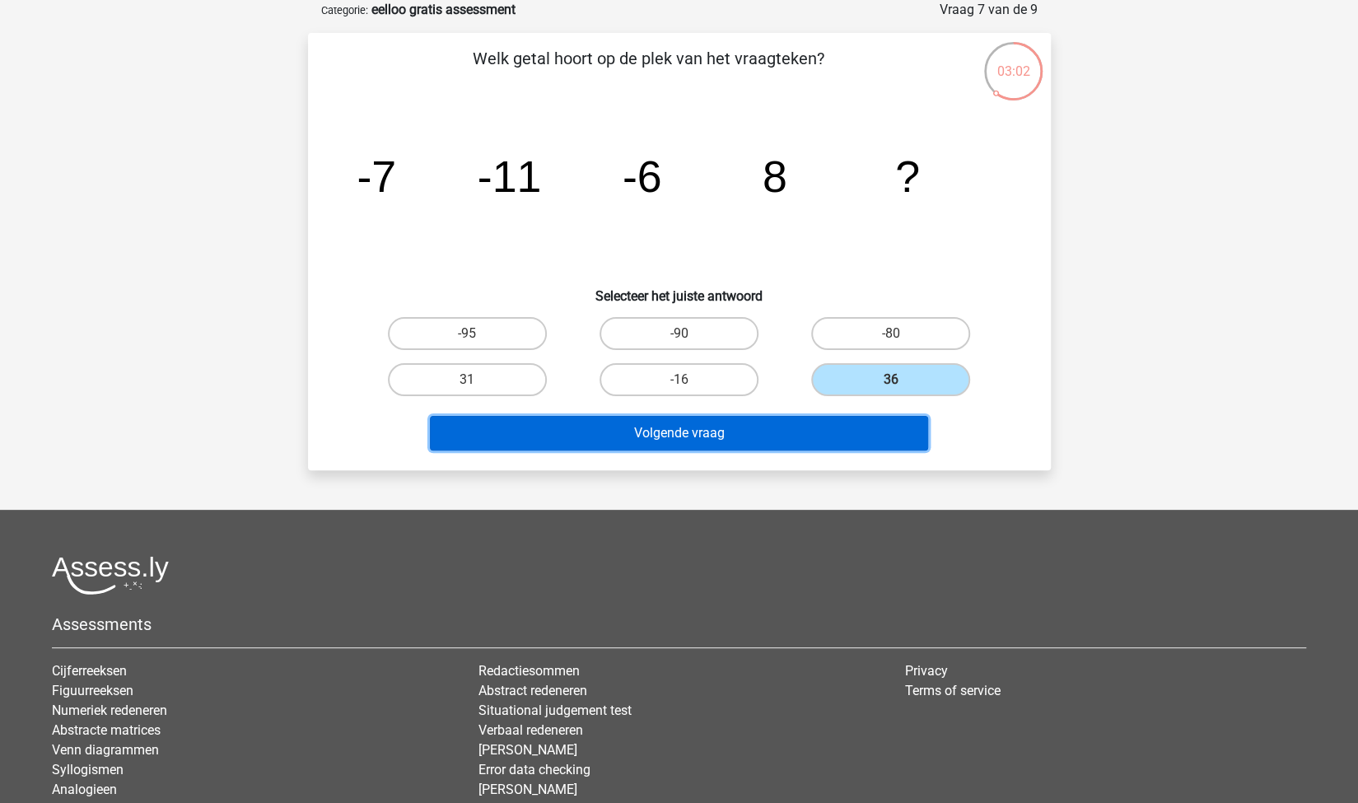
click at [789, 418] on button "Volgende vraag" at bounding box center [679, 433] width 498 height 35
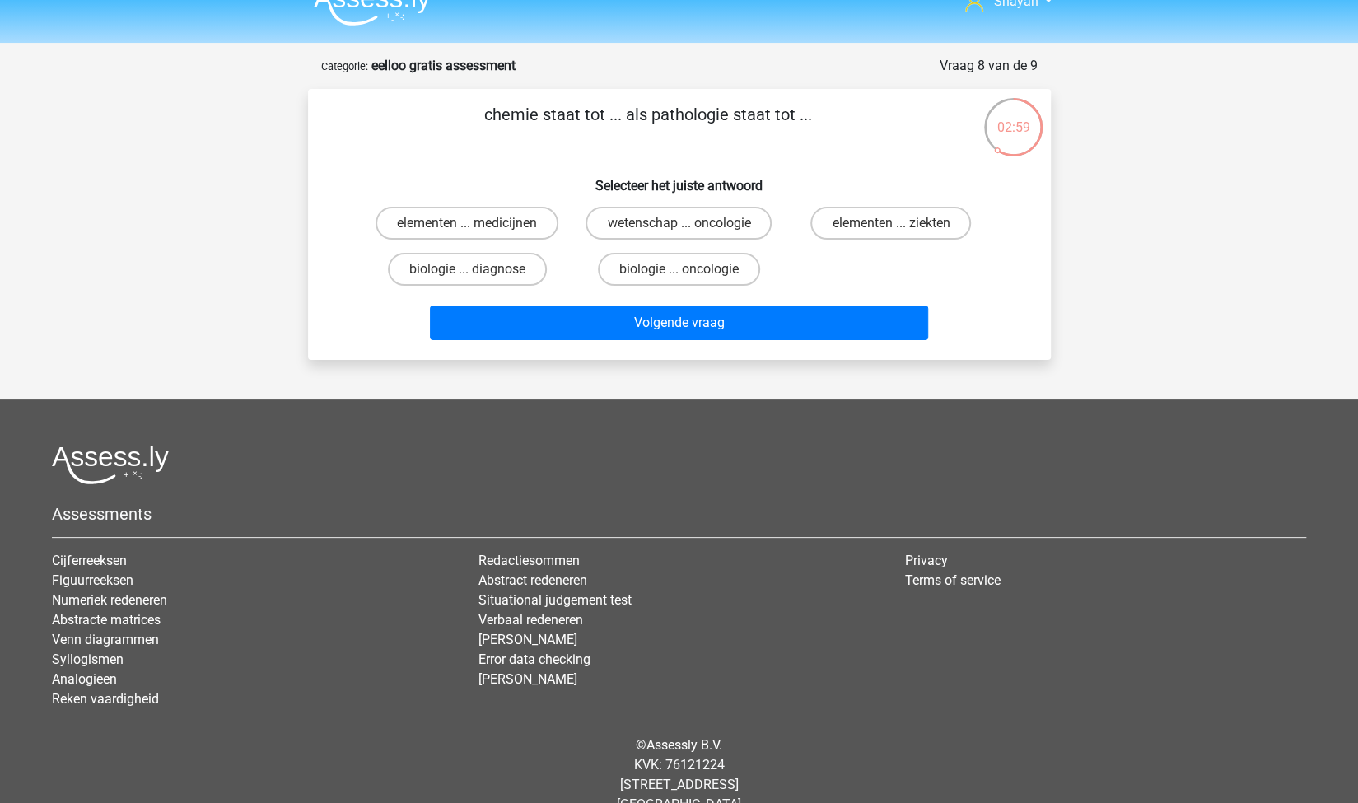
scroll to position [0, 0]
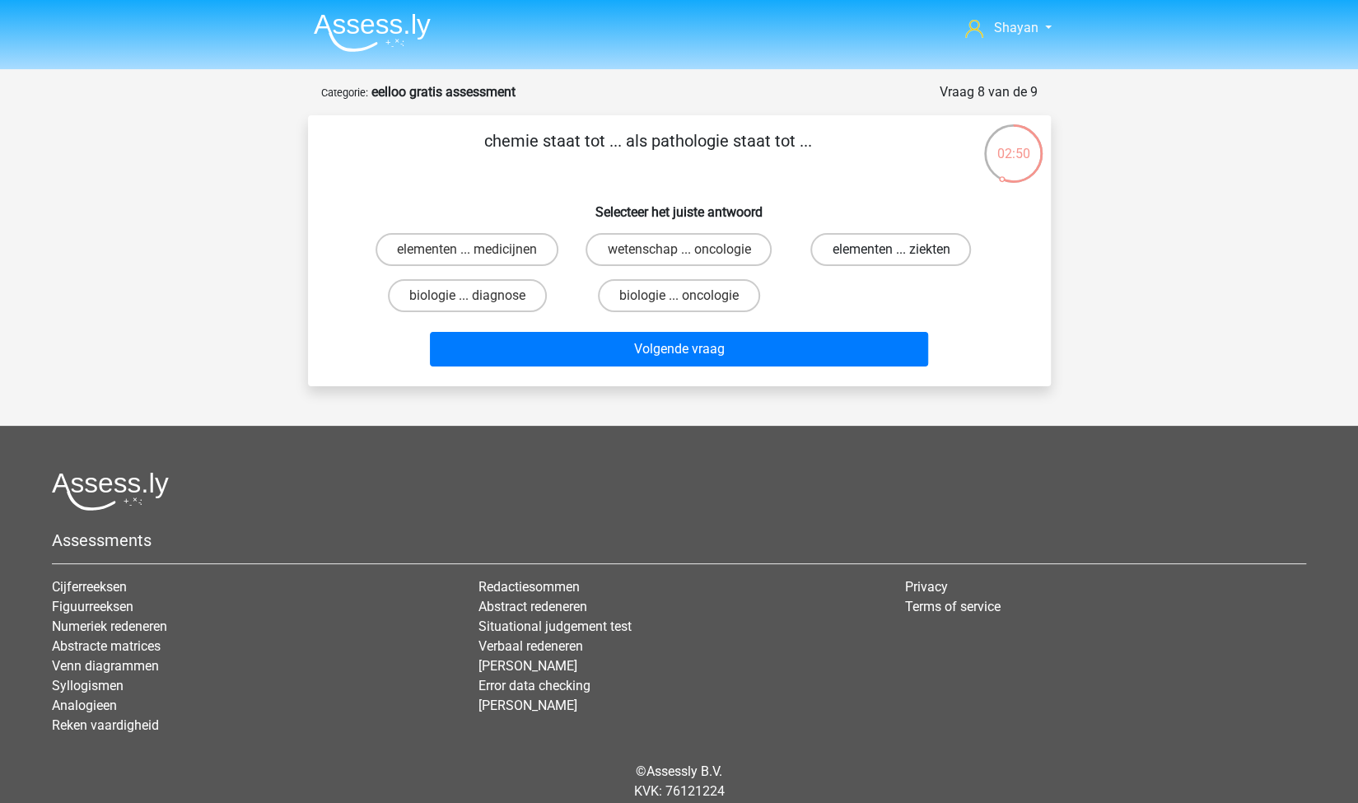
click at [937, 251] on label "elementen ... ziekten" at bounding box center [891, 249] width 161 height 33
click at [902, 251] on input "elementen ... ziekten" at bounding box center [896, 255] width 11 height 11
radio input "true"
click at [666, 250] on label "wetenschap ... oncologie" at bounding box center [679, 249] width 186 height 33
click at [679, 250] on input "wetenschap ... oncologie" at bounding box center [684, 255] width 11 height 11
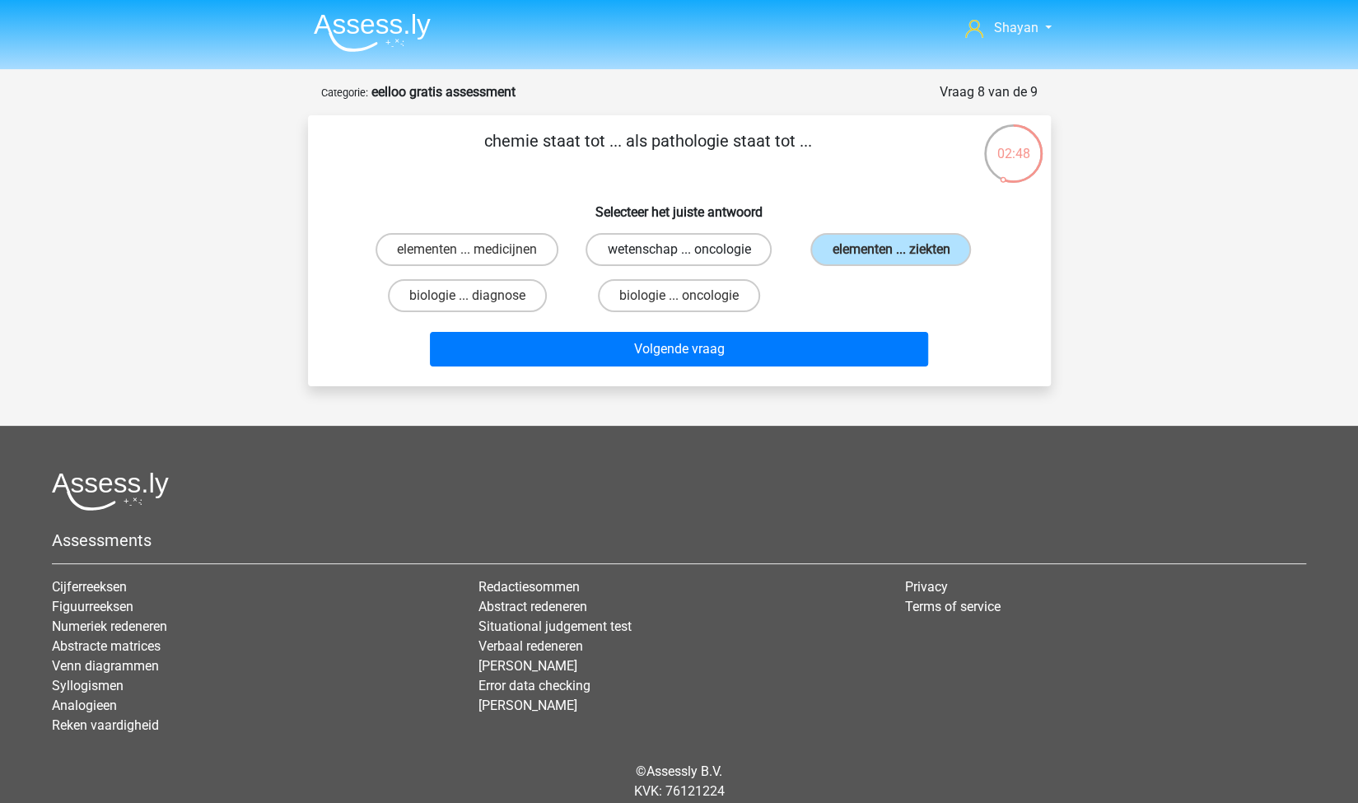
radio input "true"
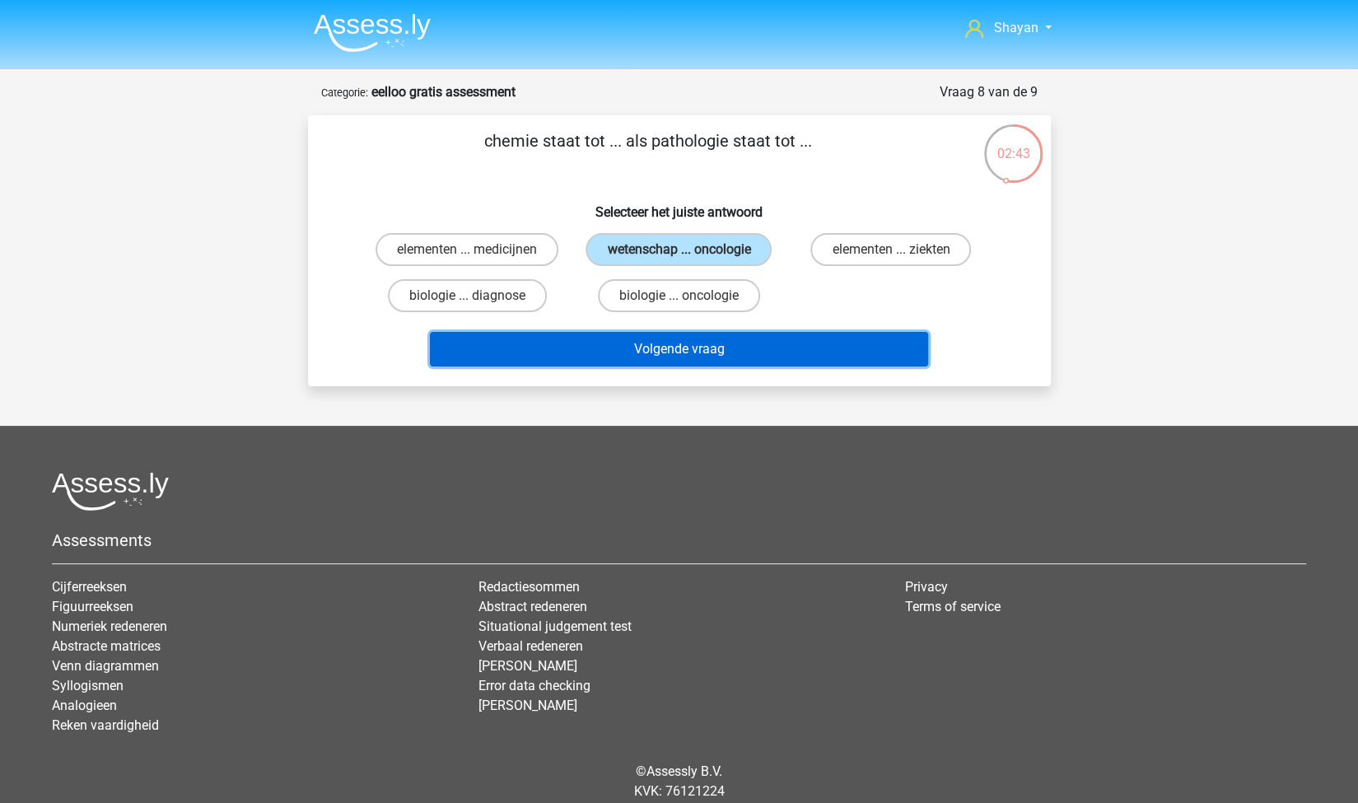
drag, startPoint x: 599, startPoint y: 348, endPoint x: 595, endPoint y: 469, distance: 120.3
click at [595, 469] on div "Shayan jaja.mairuf@gmail.com" at bounding box center [679, 430] width 1358 height 861
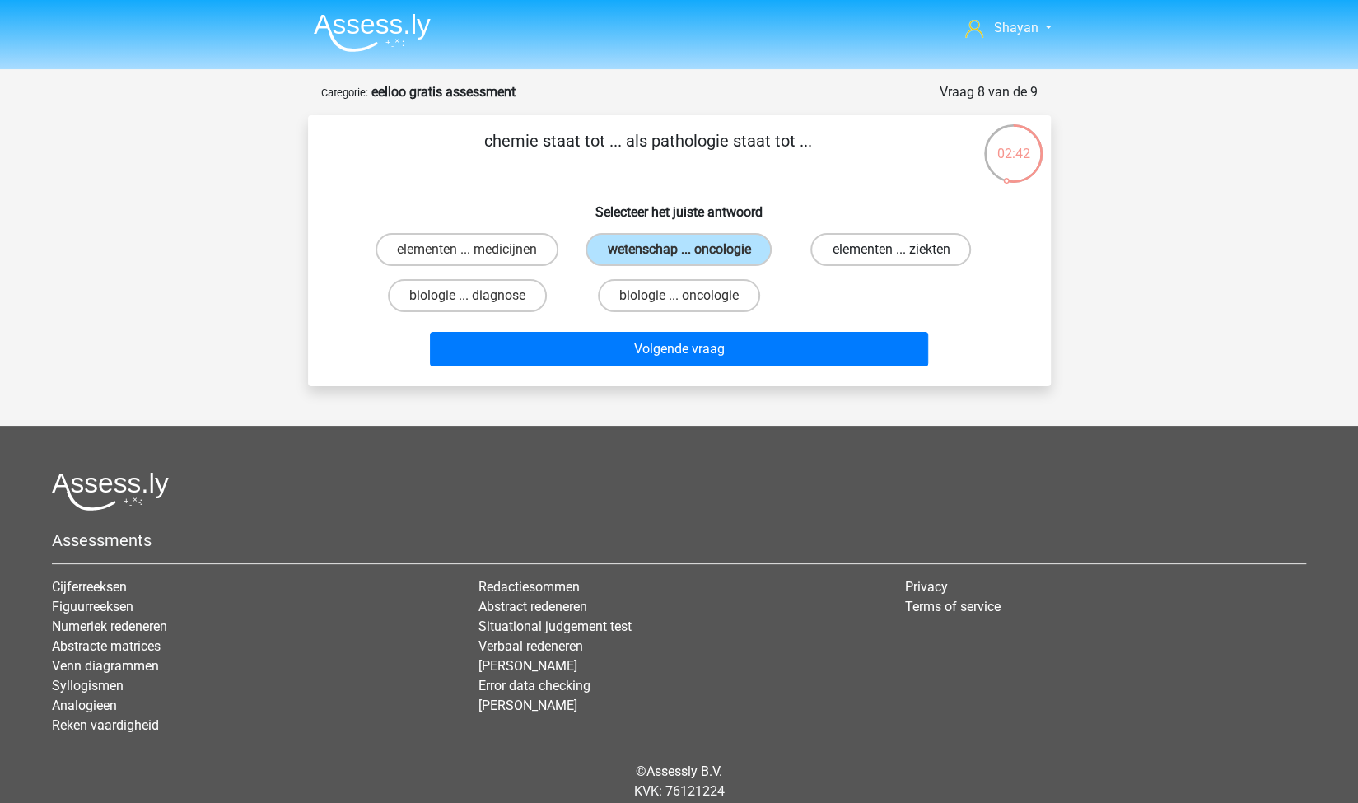
click at [909, 253] on label "elementen ... ziekten" at bounding box center [891, 249] width 161 height 33
click at [902, 253] on input "elementen ... ziekten" at bounding box center [896, 255] width 11 height 11
radio input "true"
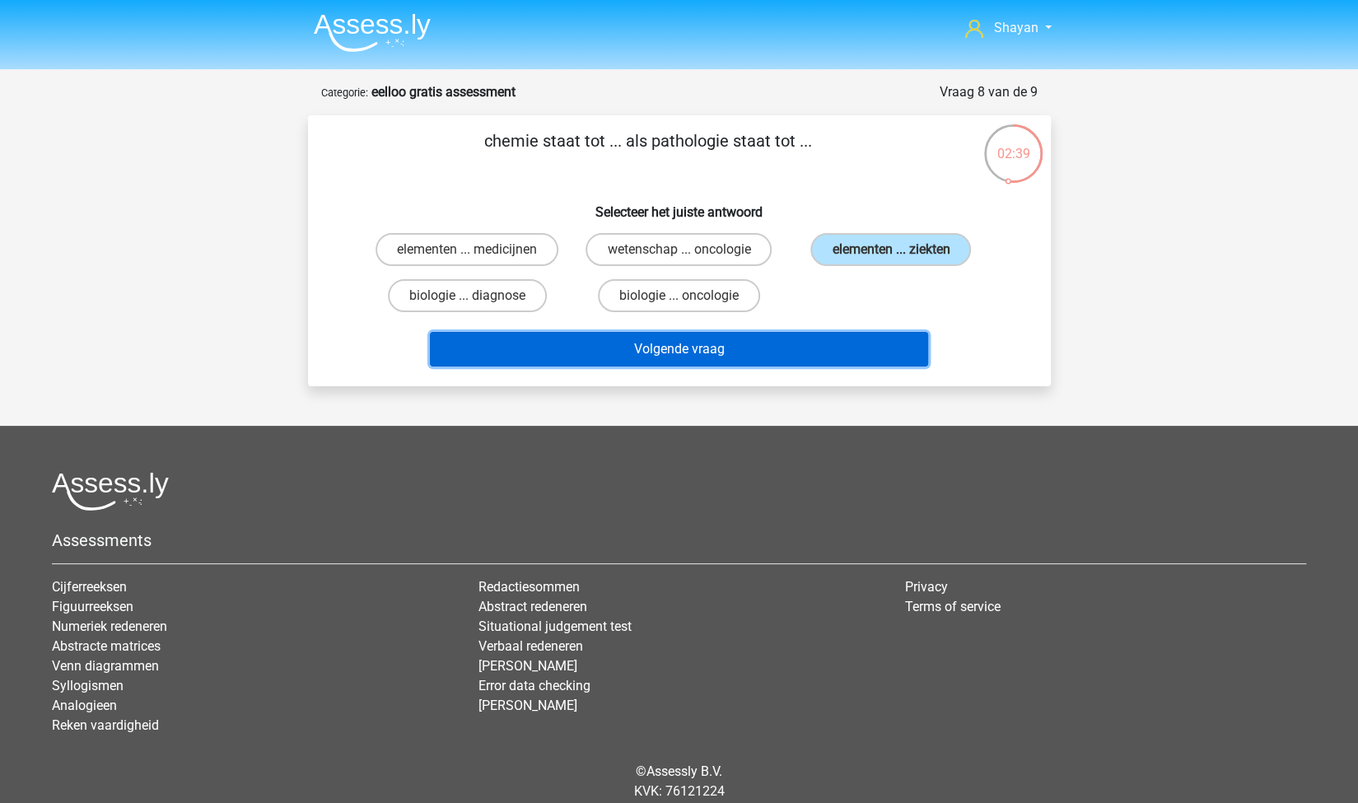
click at [703, 353] on button "Volgende vraag" at bounding box center [679, 349] width 498 height 35
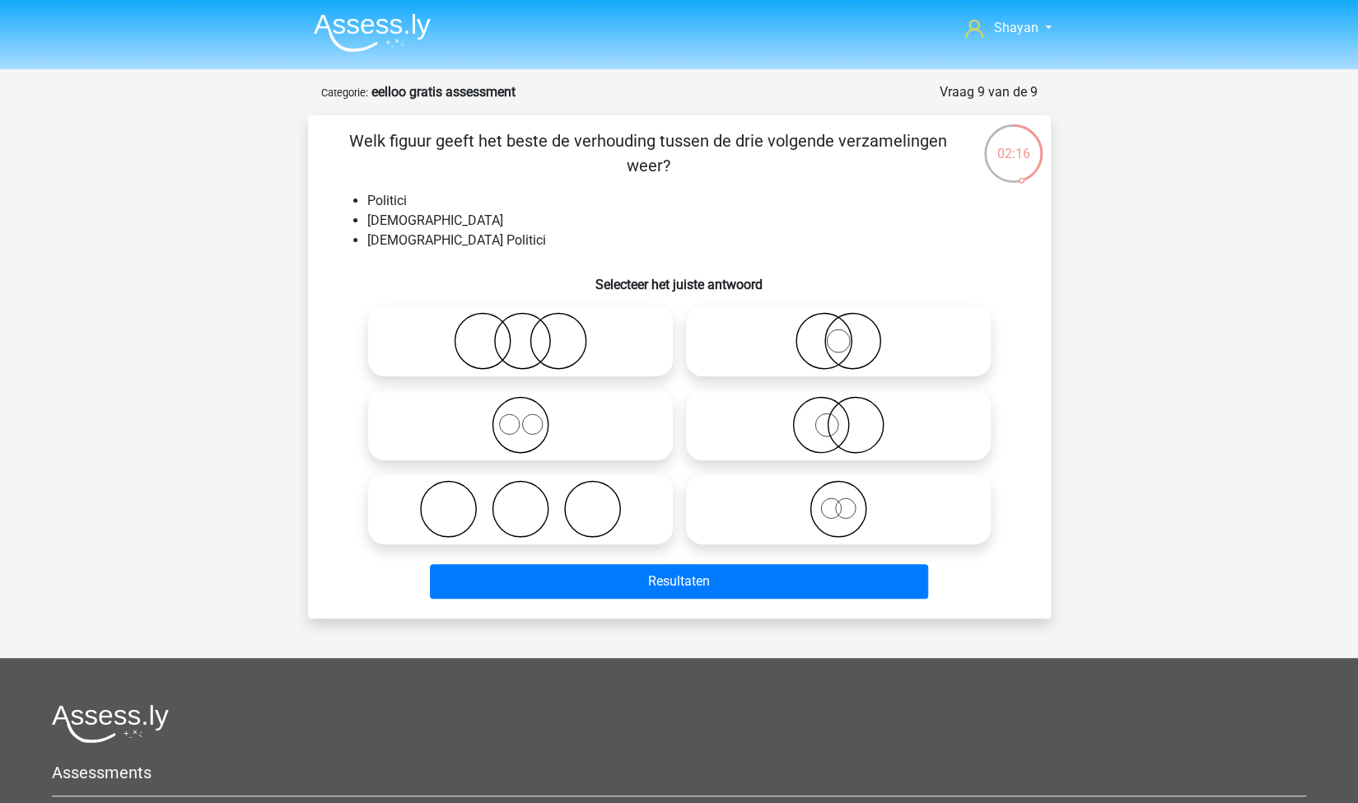
click at [834, 411] on icon at bounding box center [839, 425] width 292 height 58
click at [839, 411] on input "radio" at bounding box center [844, 411] width 11 height 11
radio input "true"
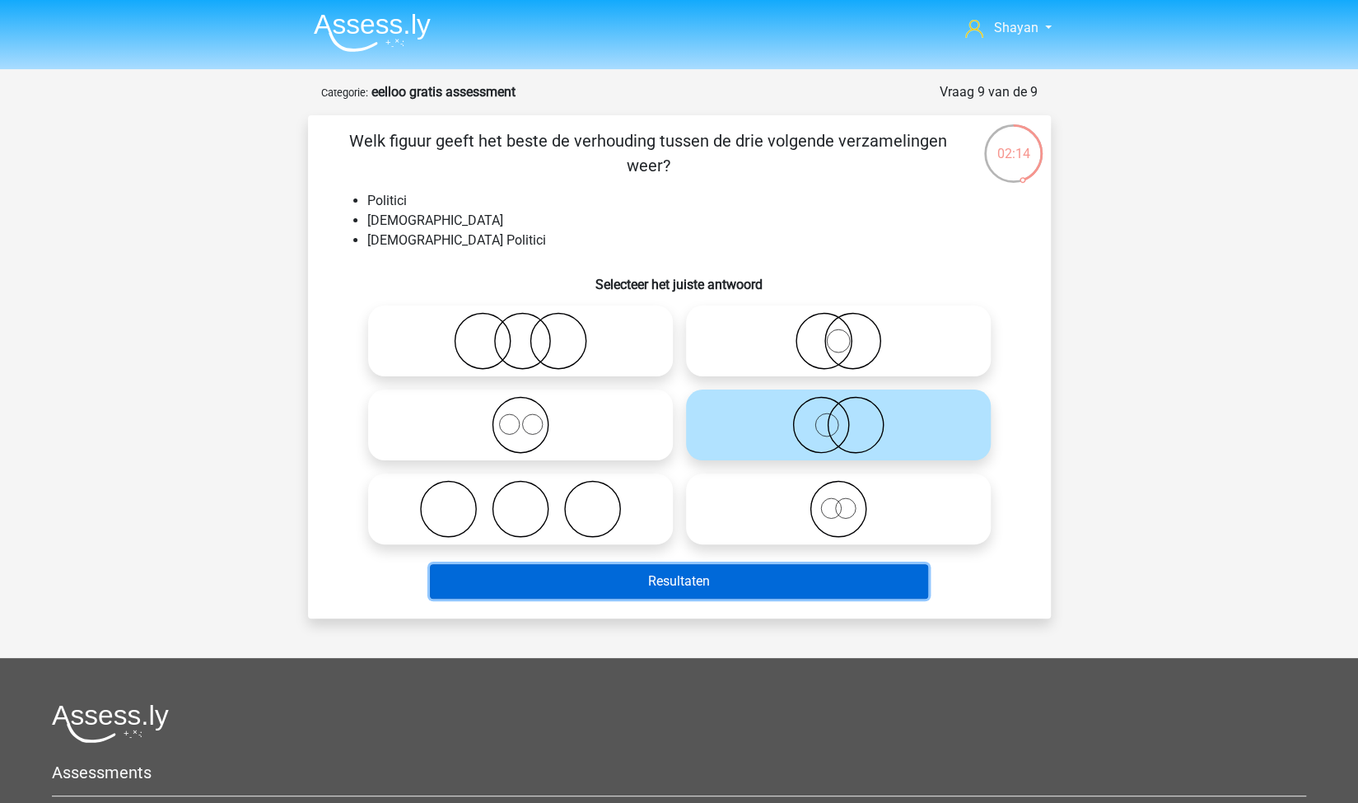
click at [676, 585] on button "Resultaten" at bounding box center [679, 581] width 498 height 35
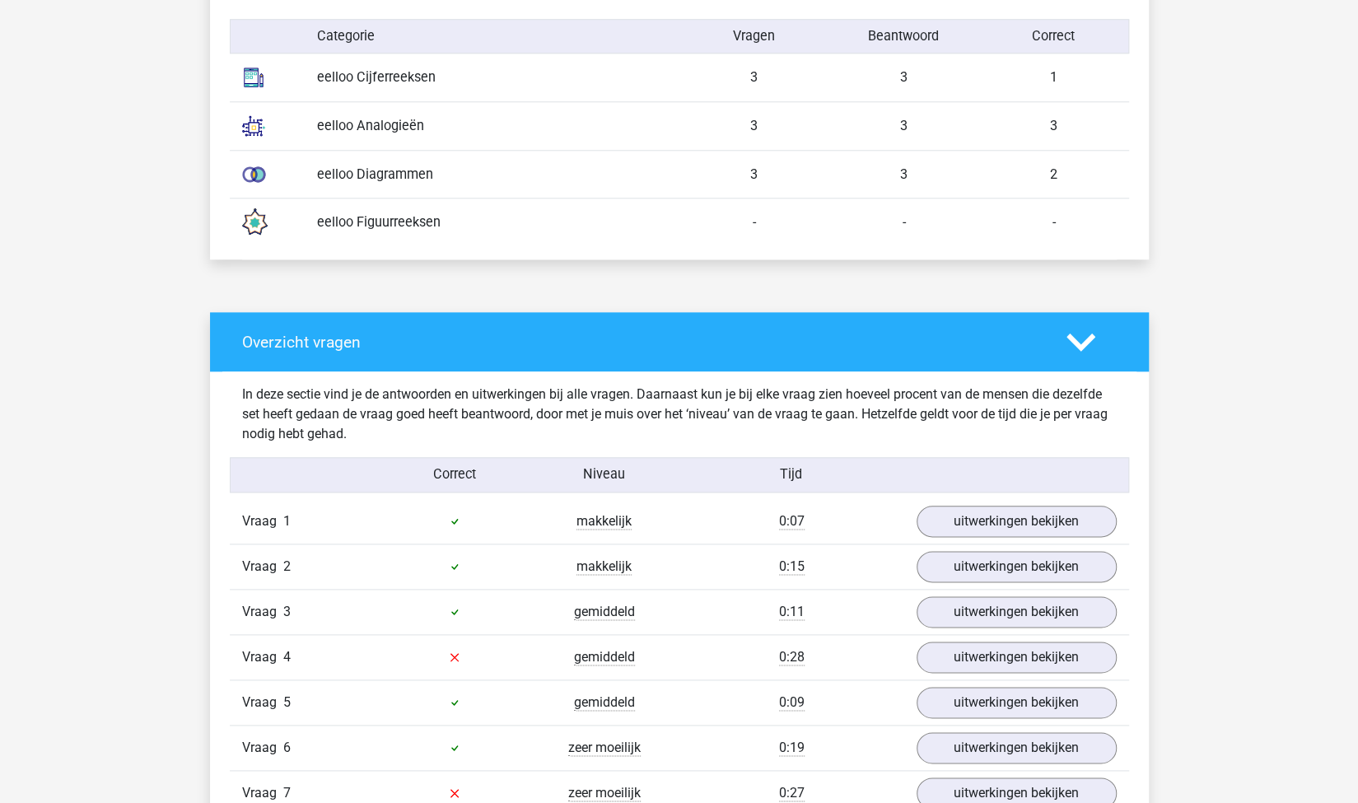
scroll to position [1153, 0]
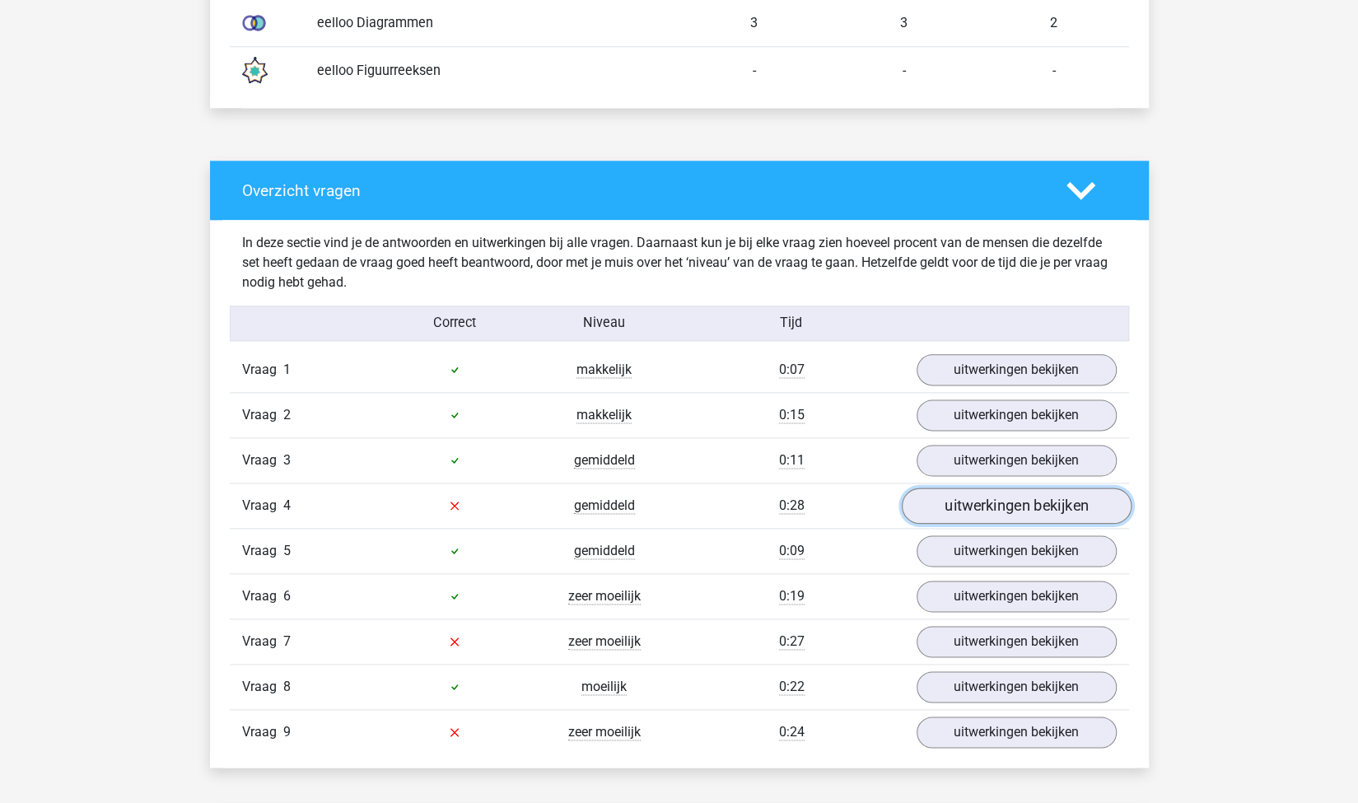
click at [960, 512] on link "uitwerkingen bekijken" at bounding box center [1016, 506] width 230 height 36
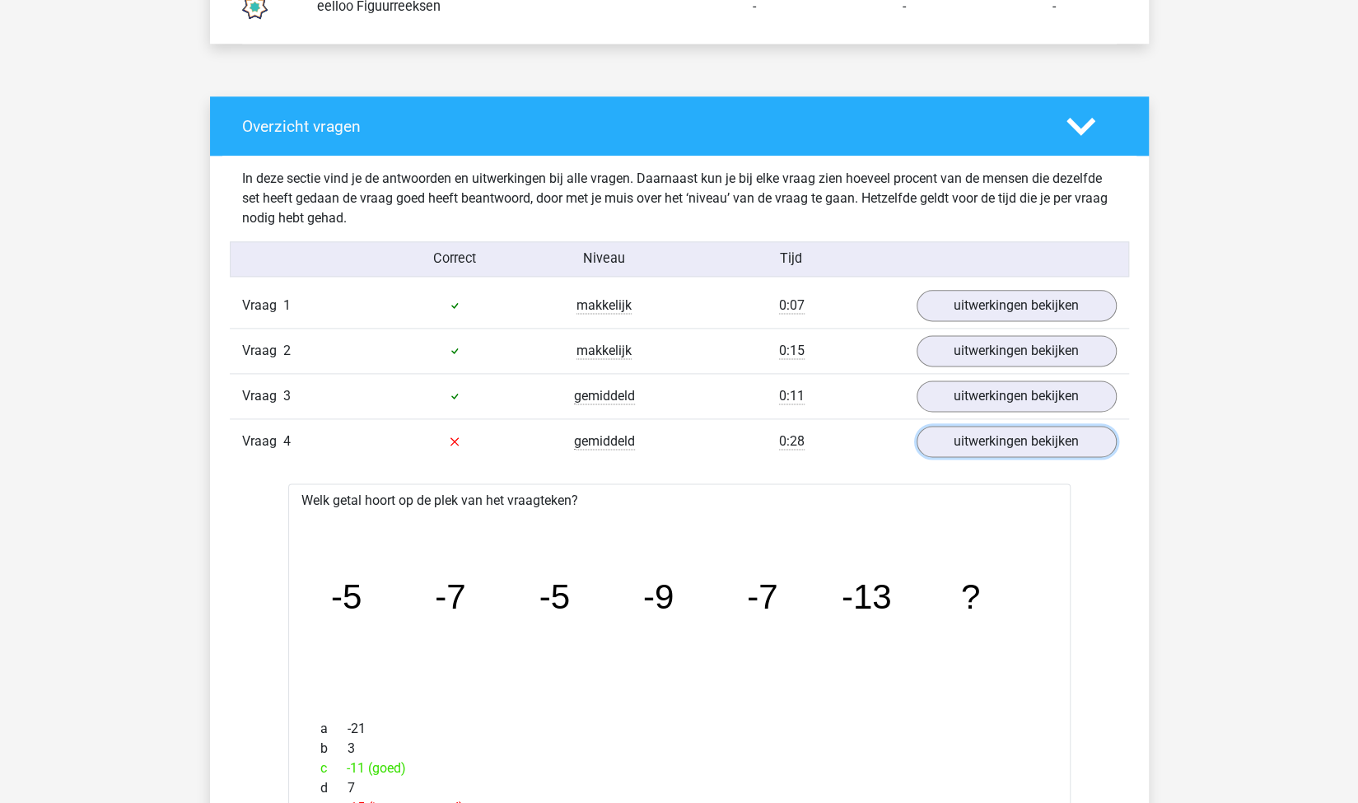
scroll to position [1318, 0]
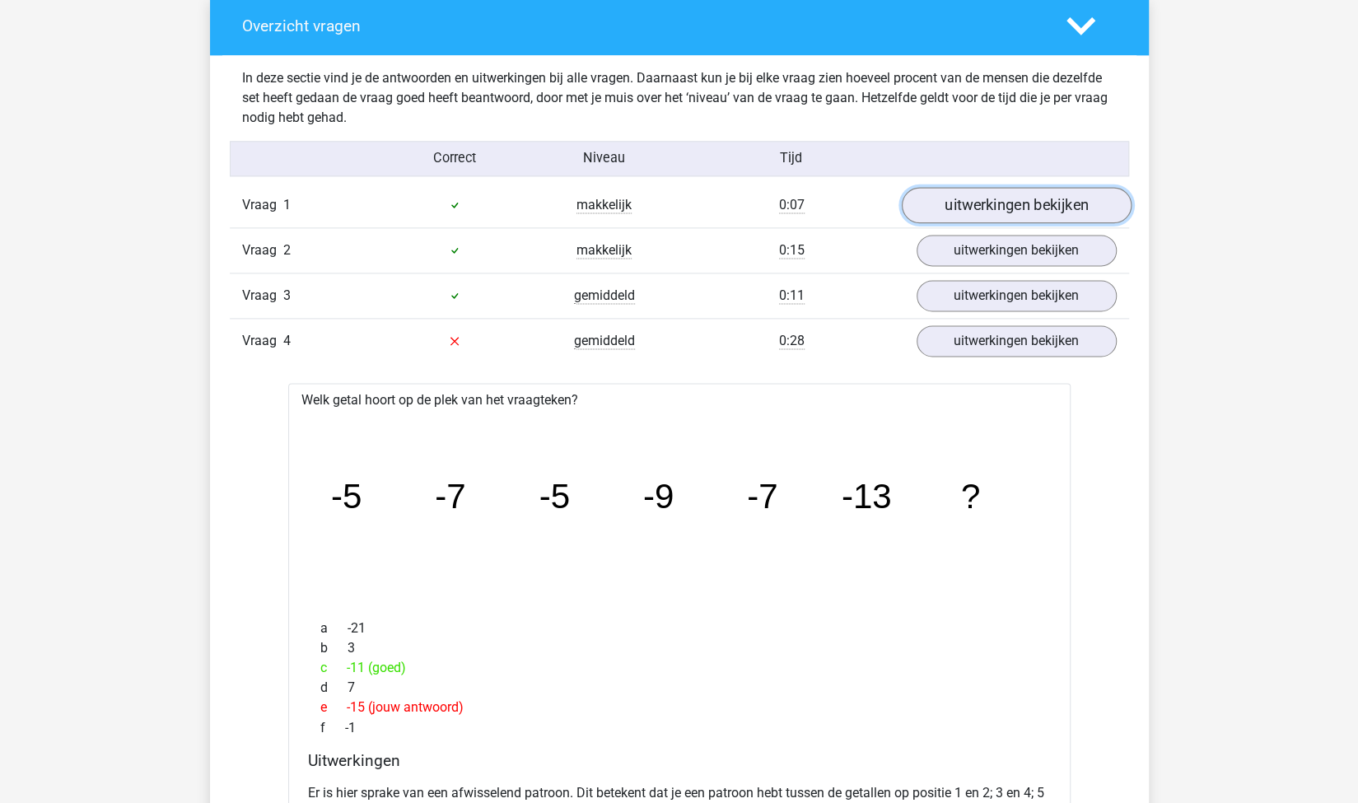
click at [981, 207] on link "uitwerkingen bekijken" at bounding box center [1016, 205] width 230 height 36
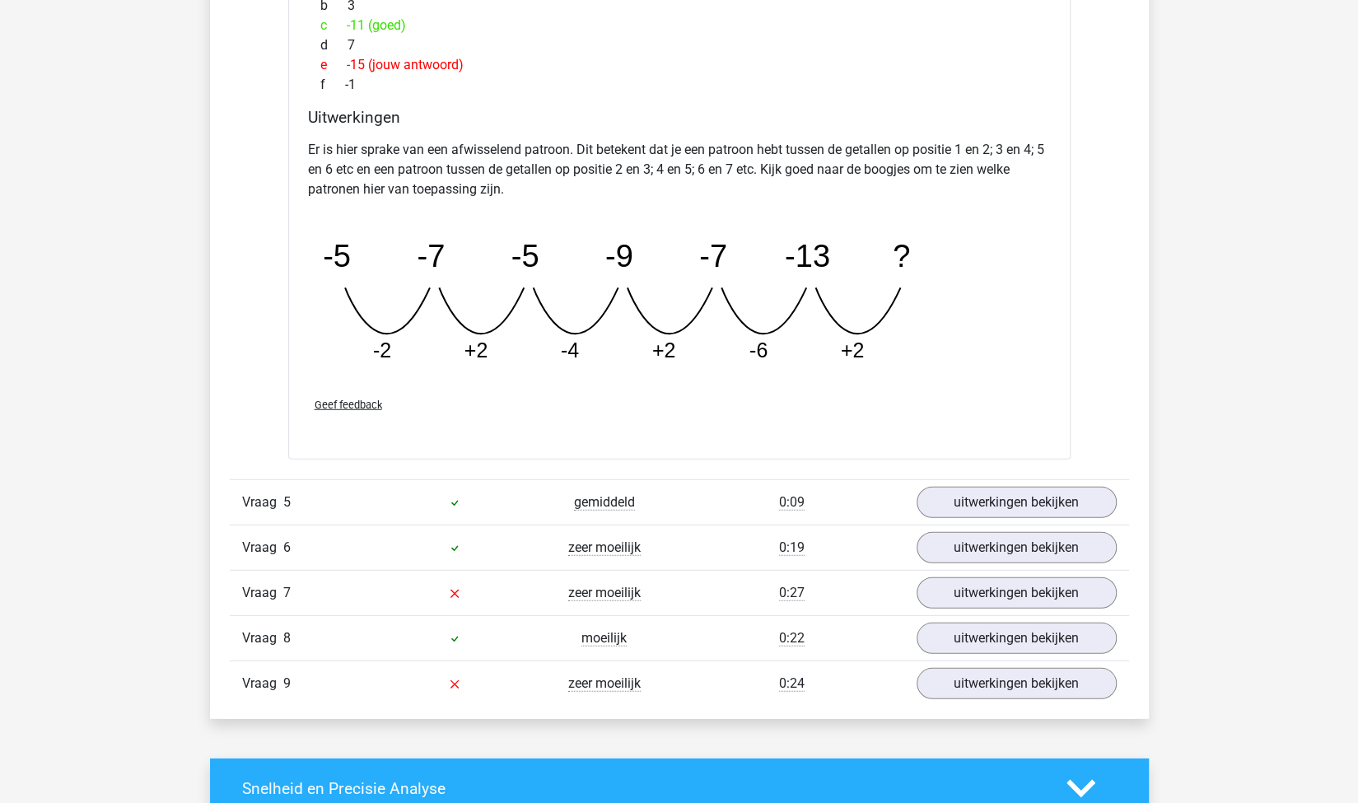
scroll to position [2718, 0]
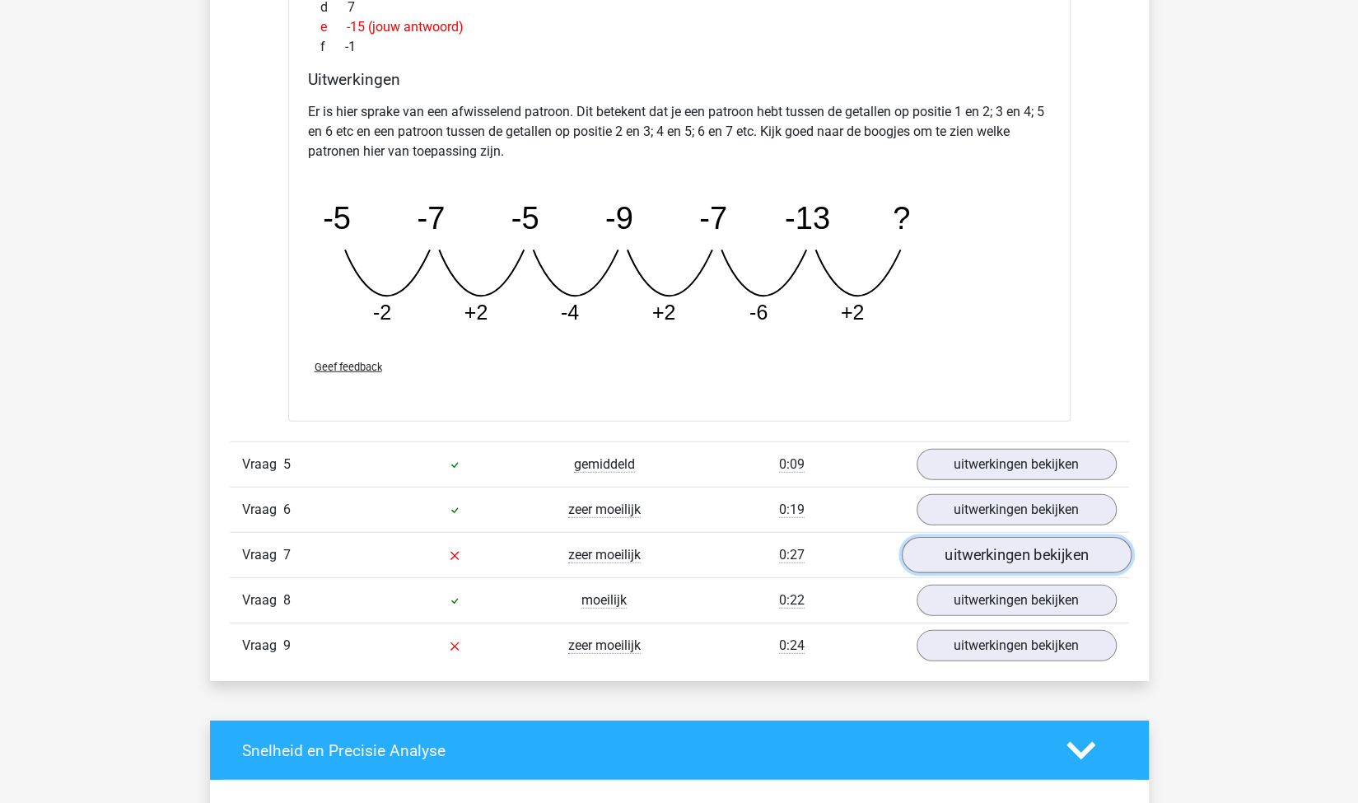
click at [931, 546] on link "uitwerkingen bekijken" at bounding box center [1016, 555] width 230 height 36
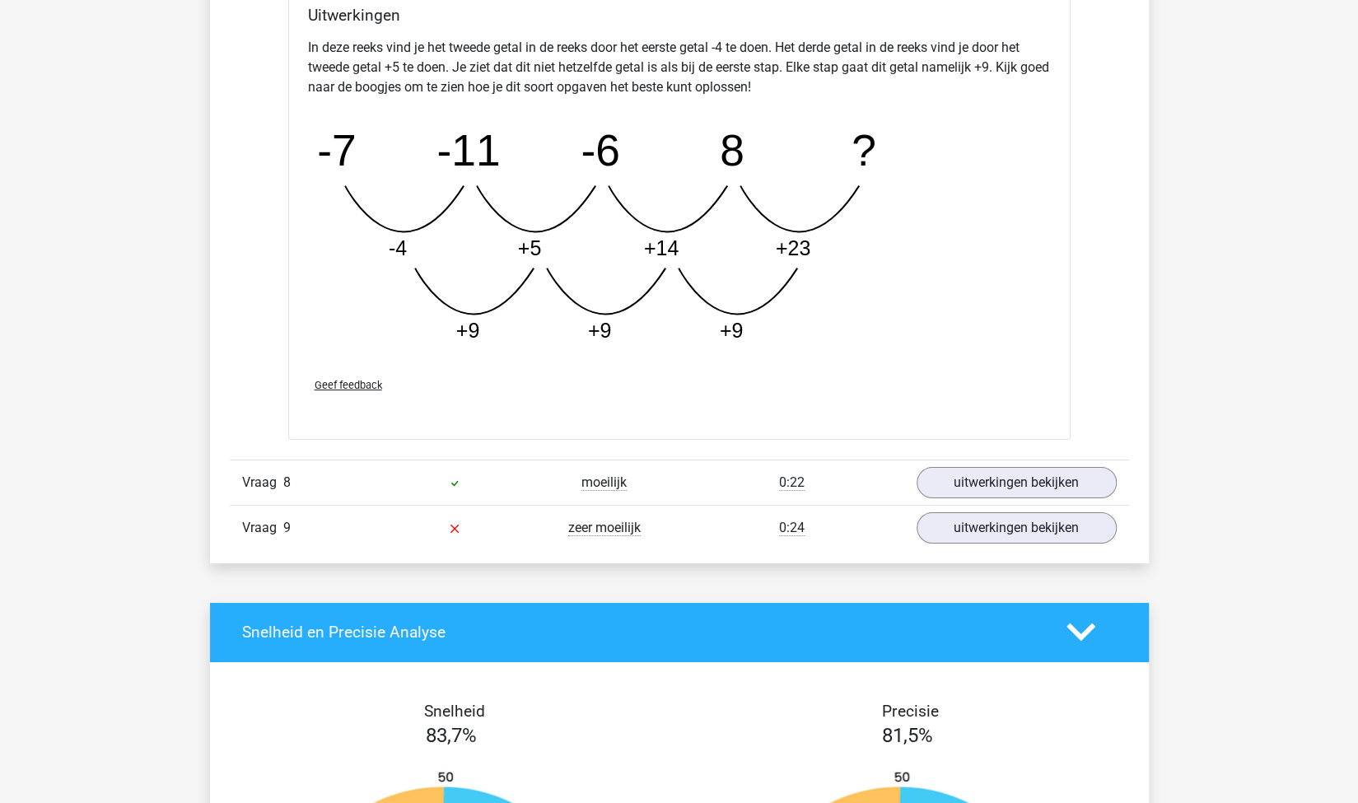
scroll to position [3789, 0]
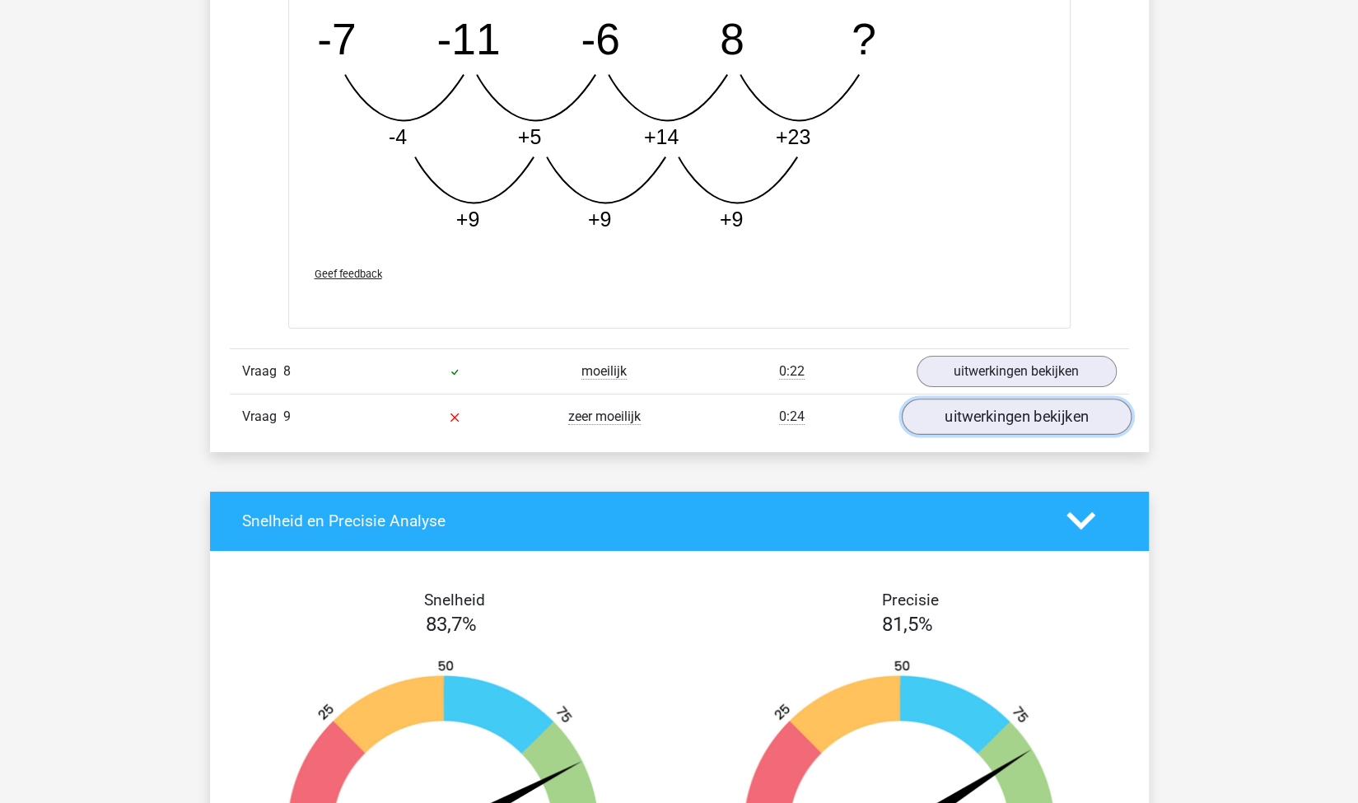
click at [966, 409] on link "uitwerkingen bekijken" at bounding box center [1016, 417] width 230 height 36
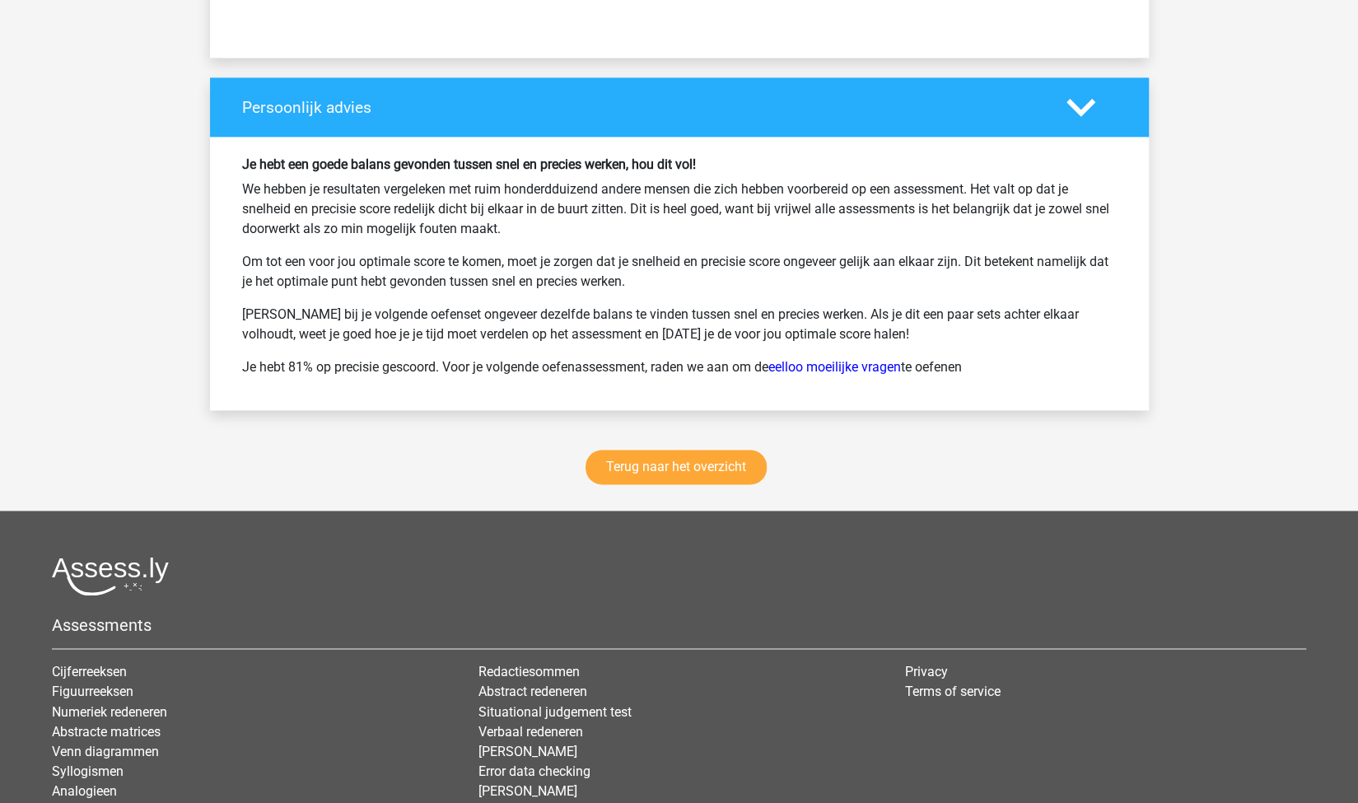
scroll to position [5269, 0]
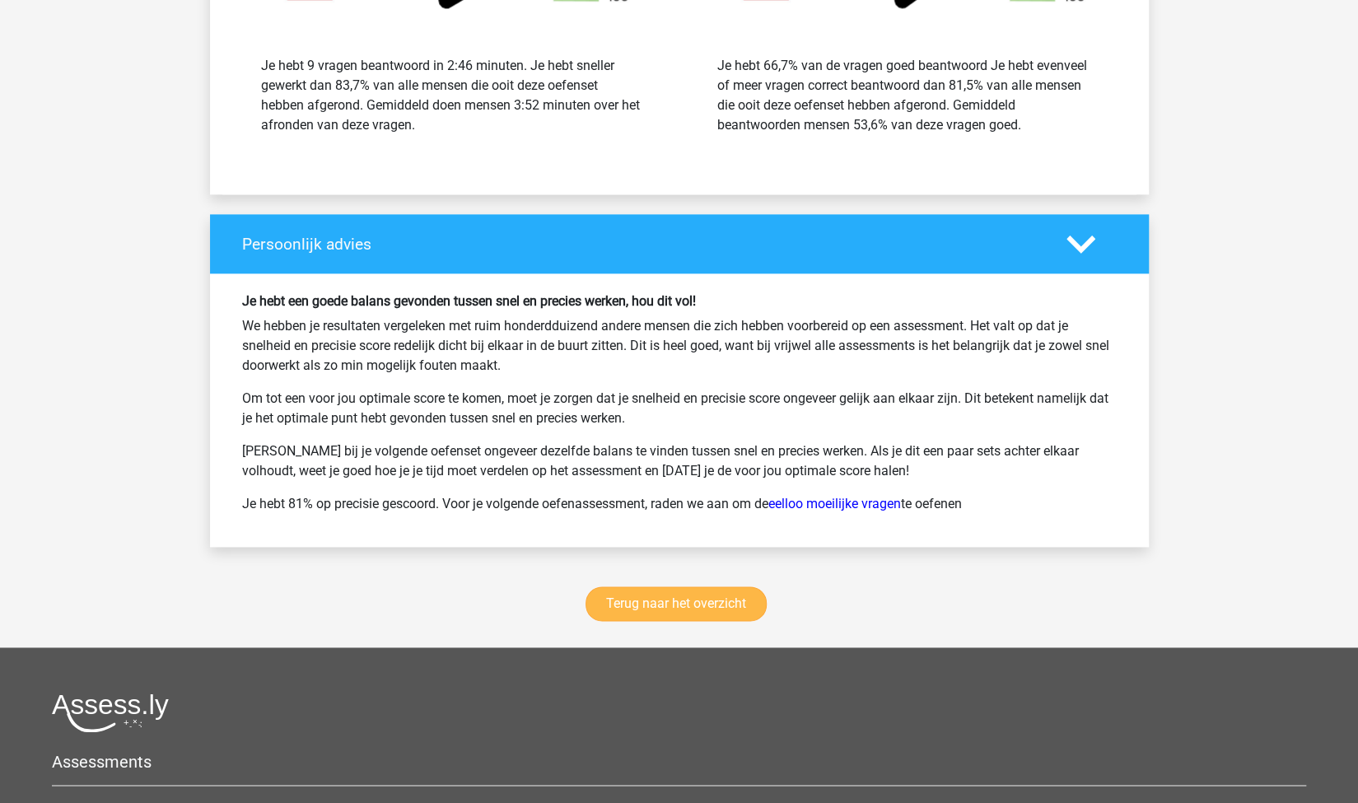
click at [724, 567] on div "Terug naar het overzicht" at bounding box center [679, 607] width 939 height 81
click at [730, 586] on link "Terug naar het overzicht" at bounding box center [676, 603] width 181 height 35
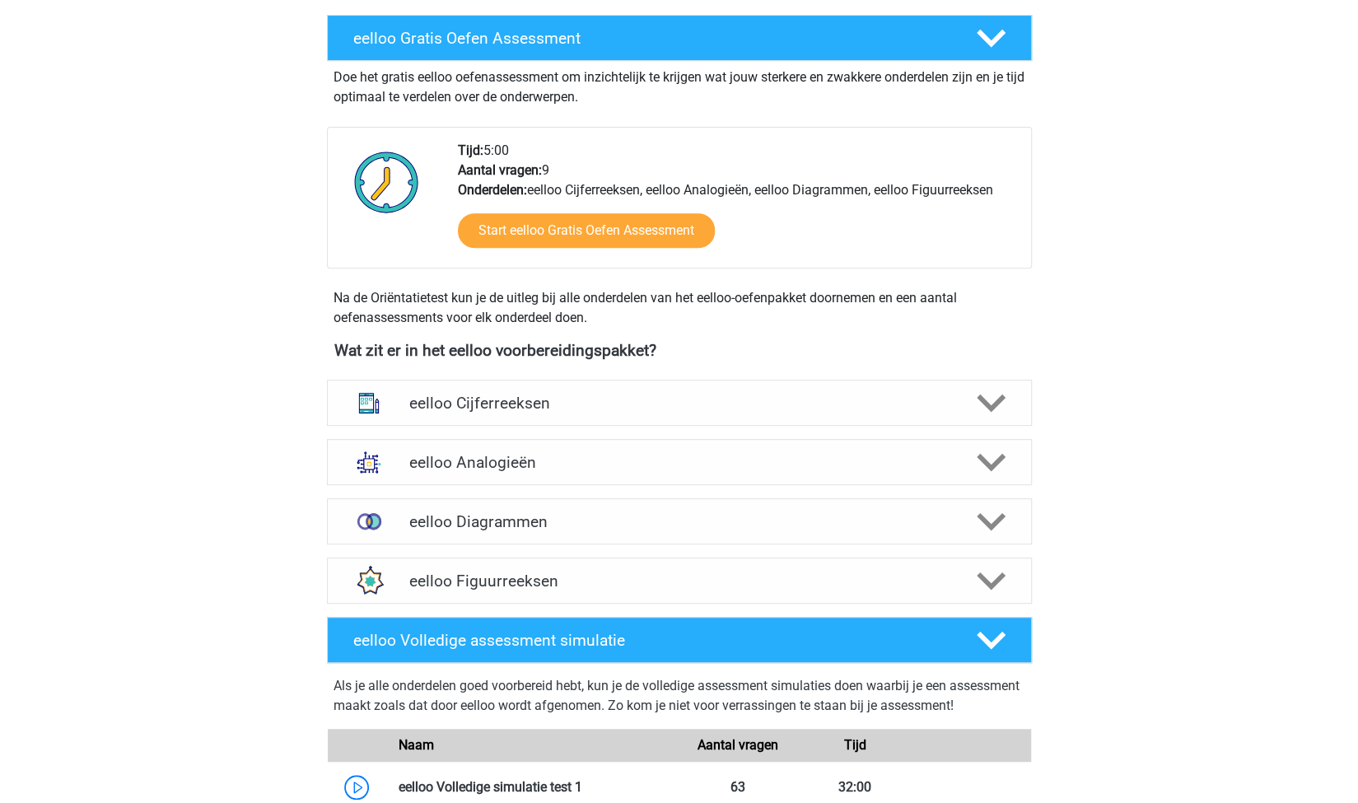
scroll to position [329, 0]
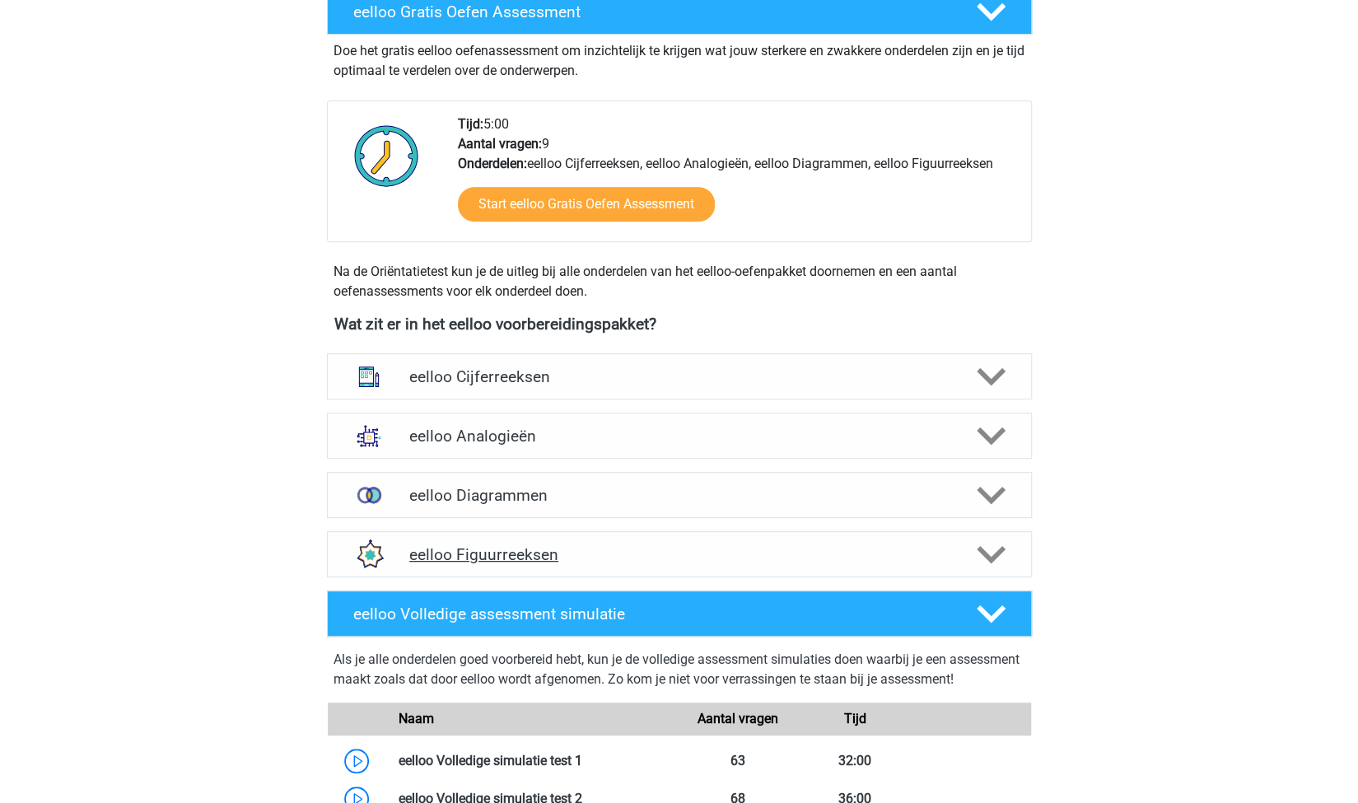
click at [586, 550] on h4 "eelloo Figuurreeksen" at bounding box center [679, 554] width 540 height 19
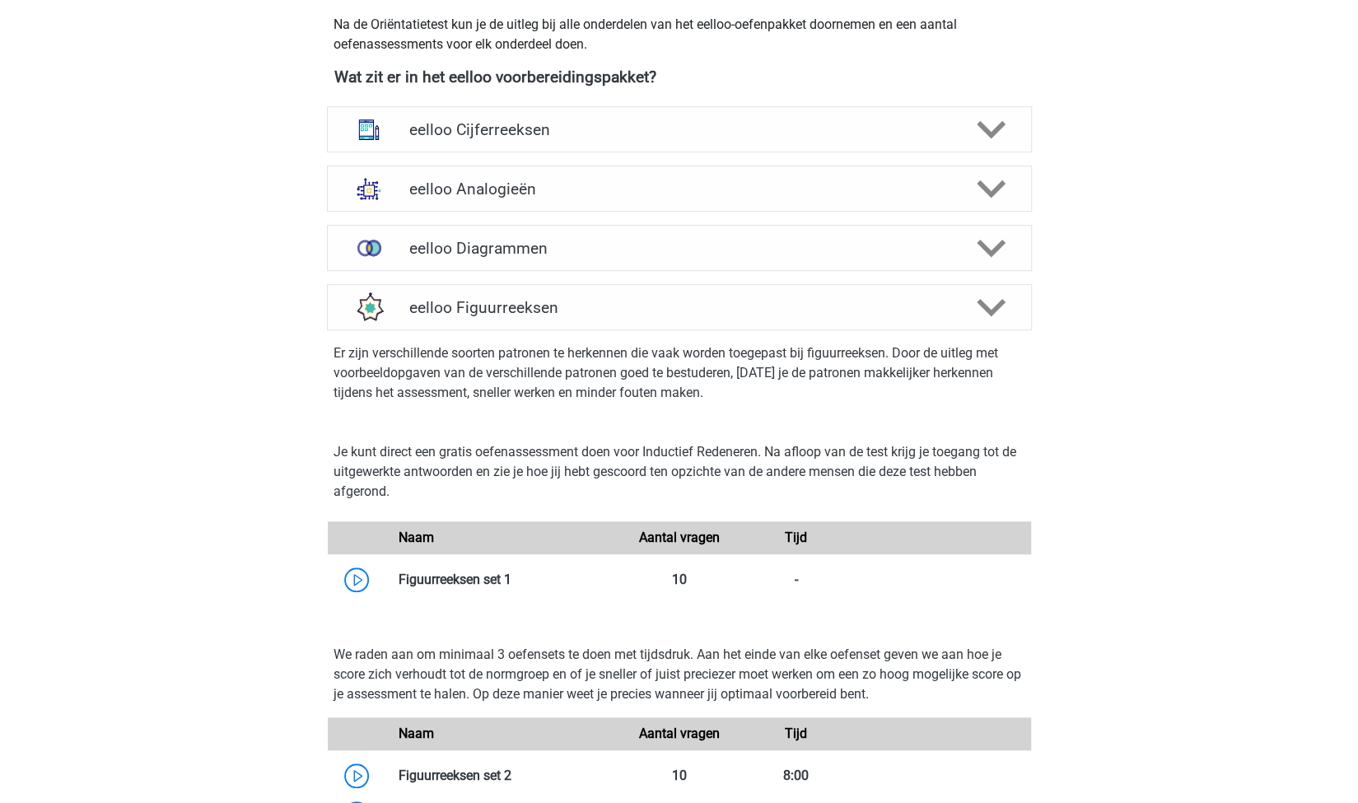
scroll to position [824, 0]
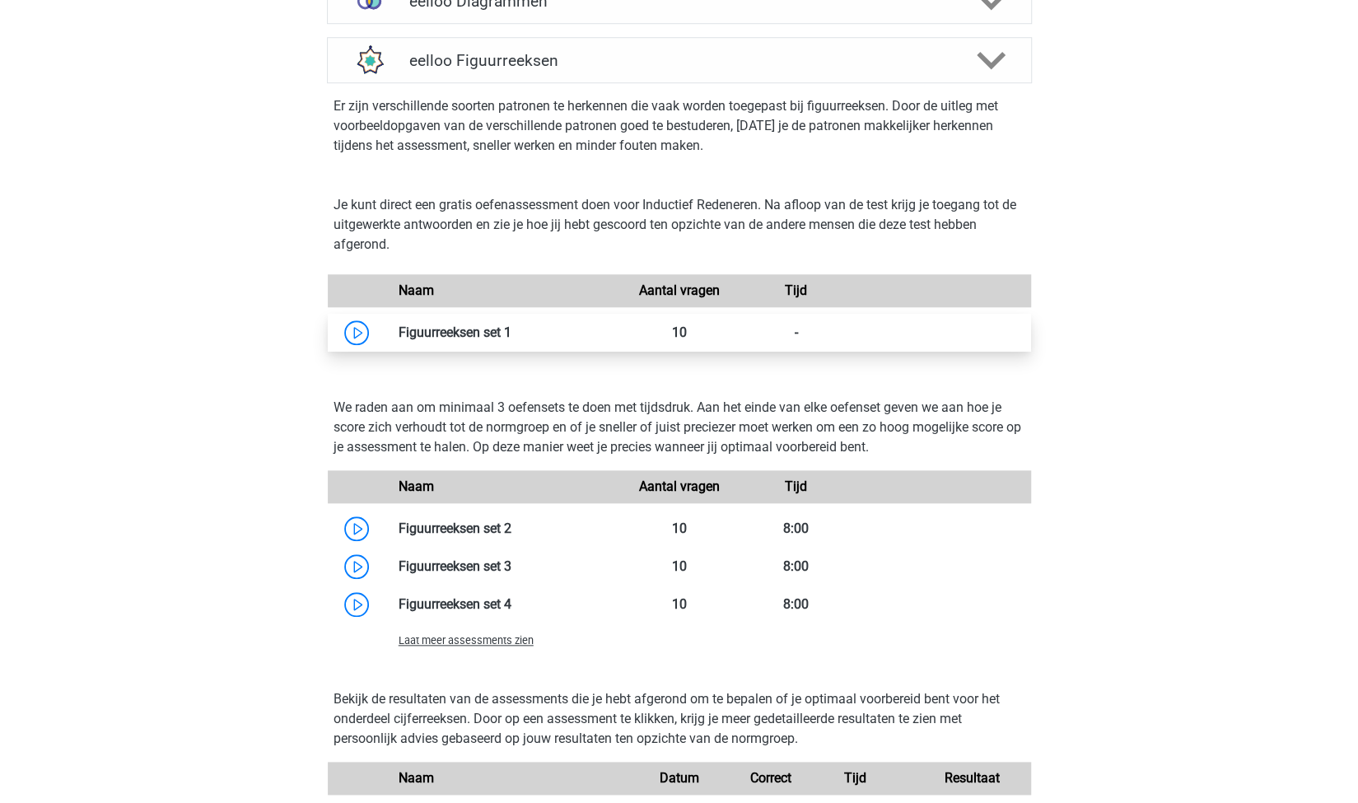
click at [512, 334] on link at bounding box center [512, 333] width 0 height 16
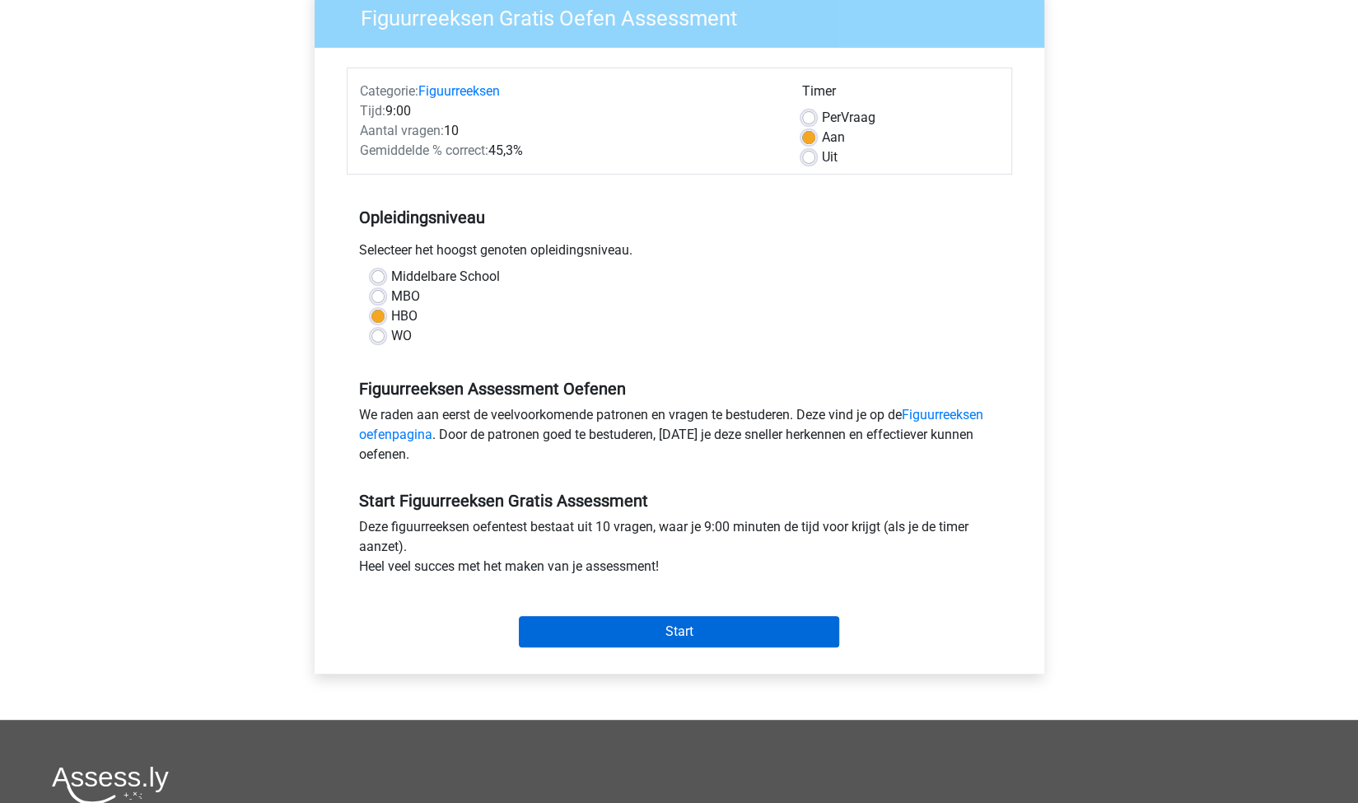
scroll to position [247, 0]
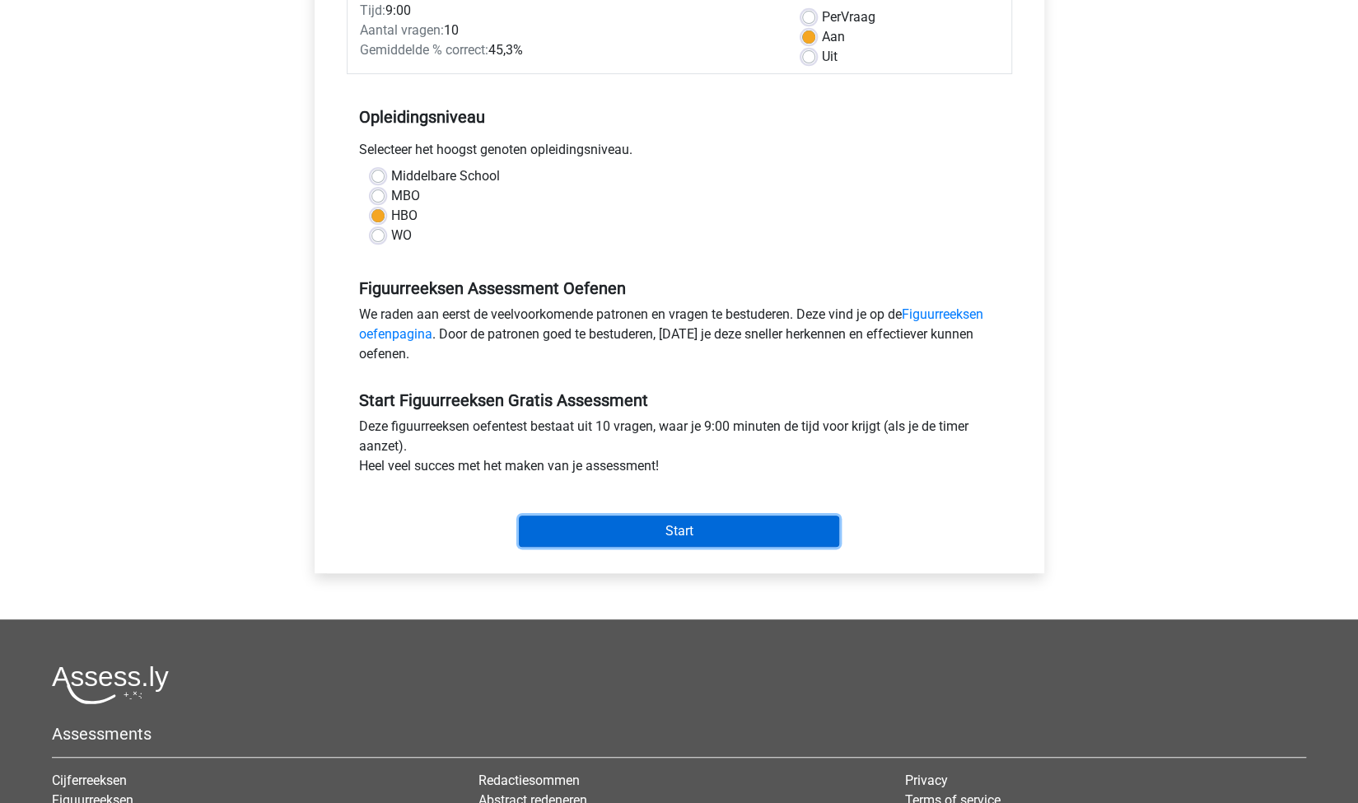
click at [606, 538] on input "Start" at bounding box center [679, 531] width 320 height 31
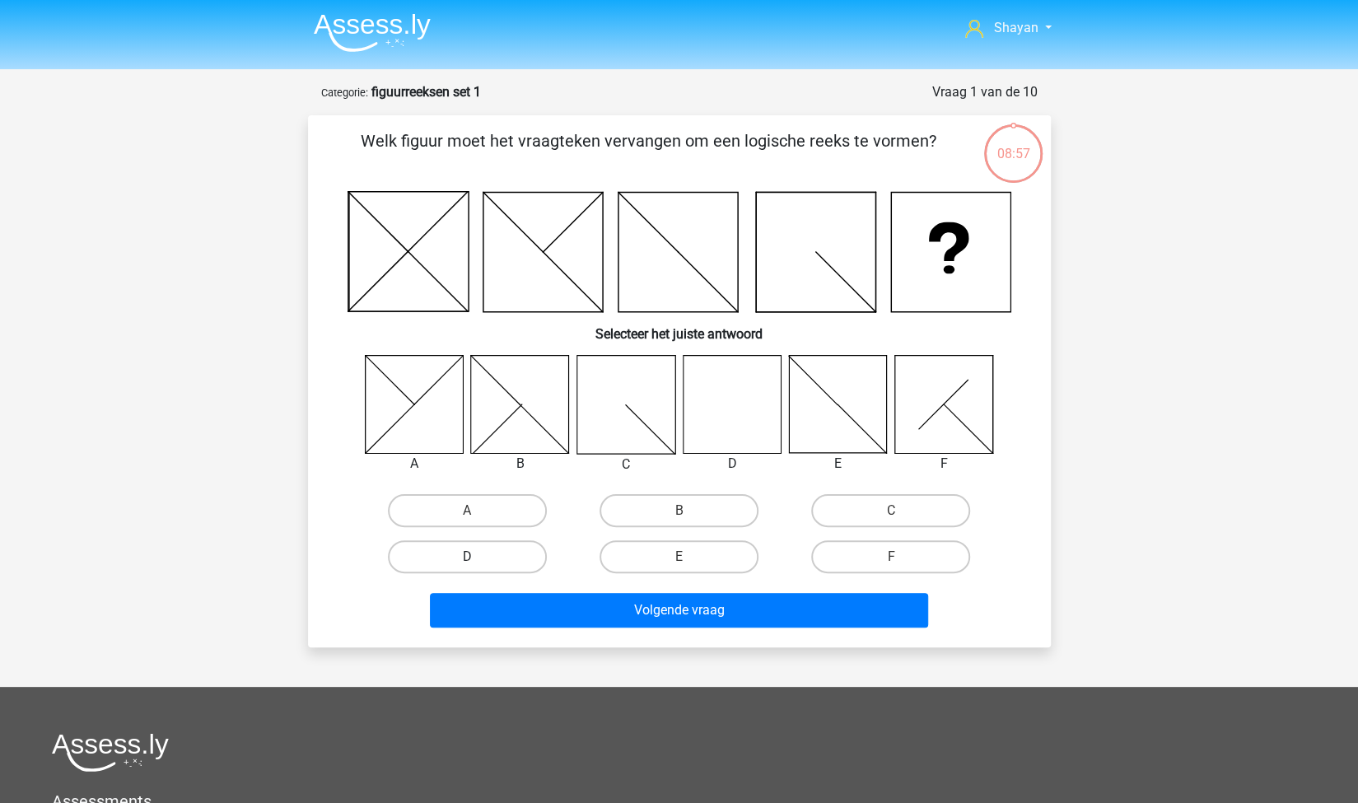
click at [499, 565] on label "D" at bounding box center [467, 556] width 159 height 33
click at [478, 565] on input "D" at bounding box center [472, 562] width 11 height 11
radio input "true"
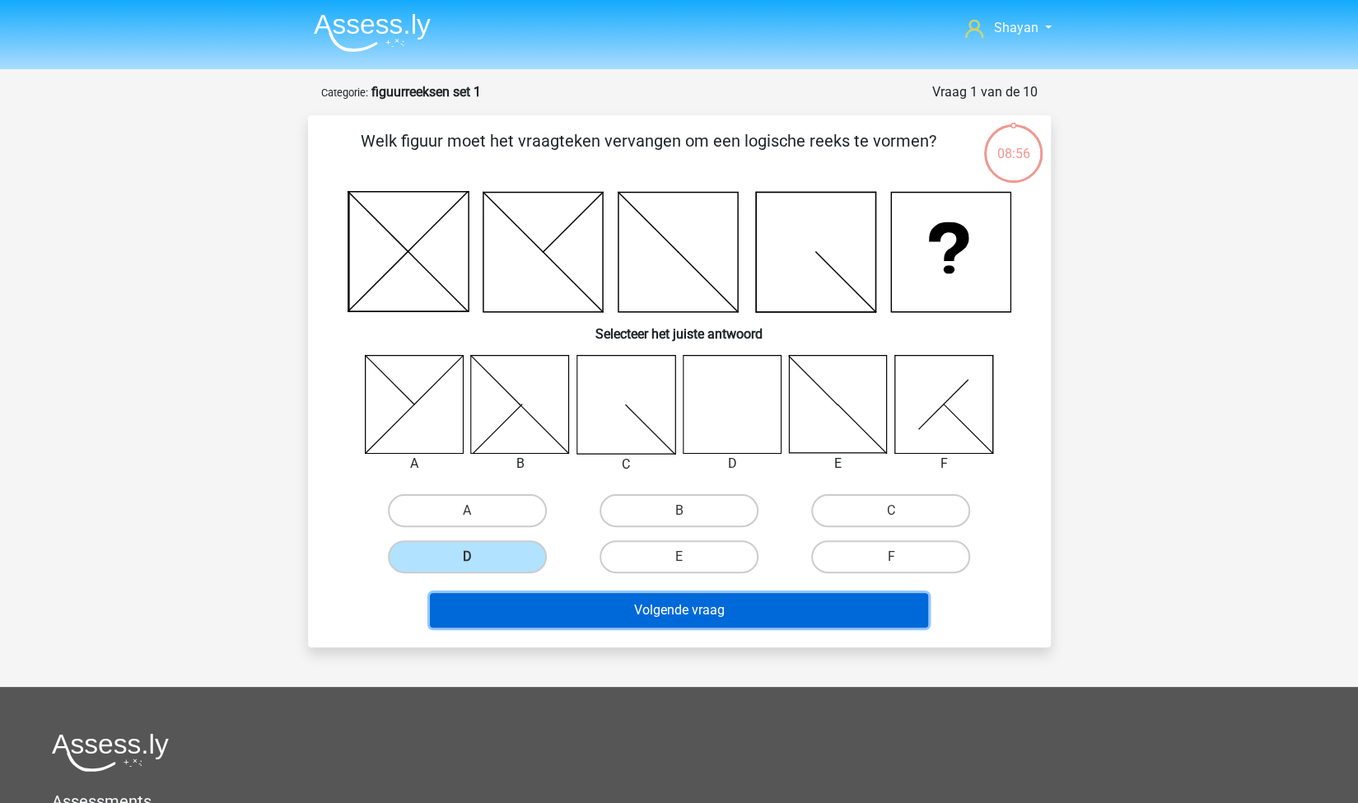
click at [600, 603] on button "Volgende vraag" at bounding box center [679, 610] width 498 height 35
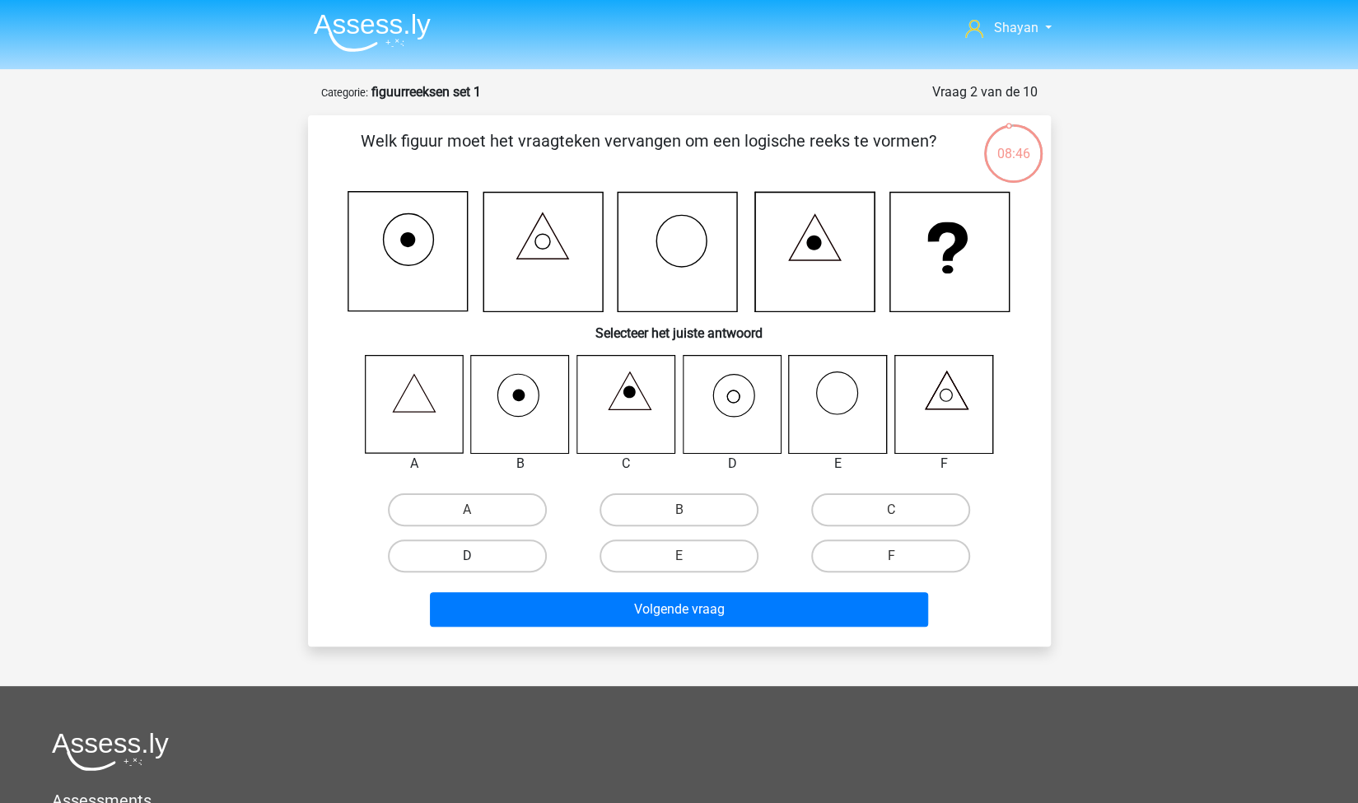
click at [473, 554] on label "D" at bounding box center [467, 556] width 159 height 33
click at [473, 556] on input "D" at bounding box center [472, 561] width 11 height 11
radio input "true"
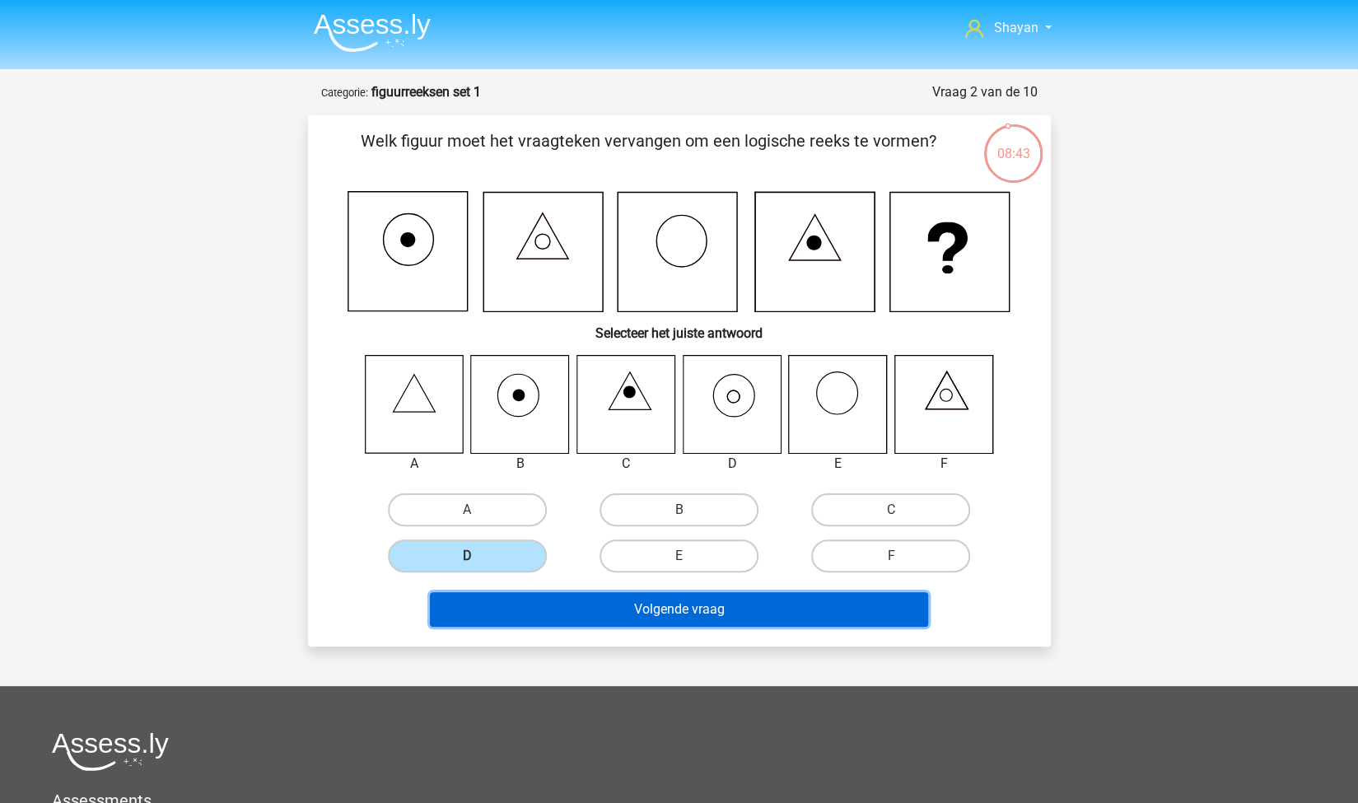
click at [535, 605] on button "Volgende vraag" at bounding box center [679, 609] width 498 height 35
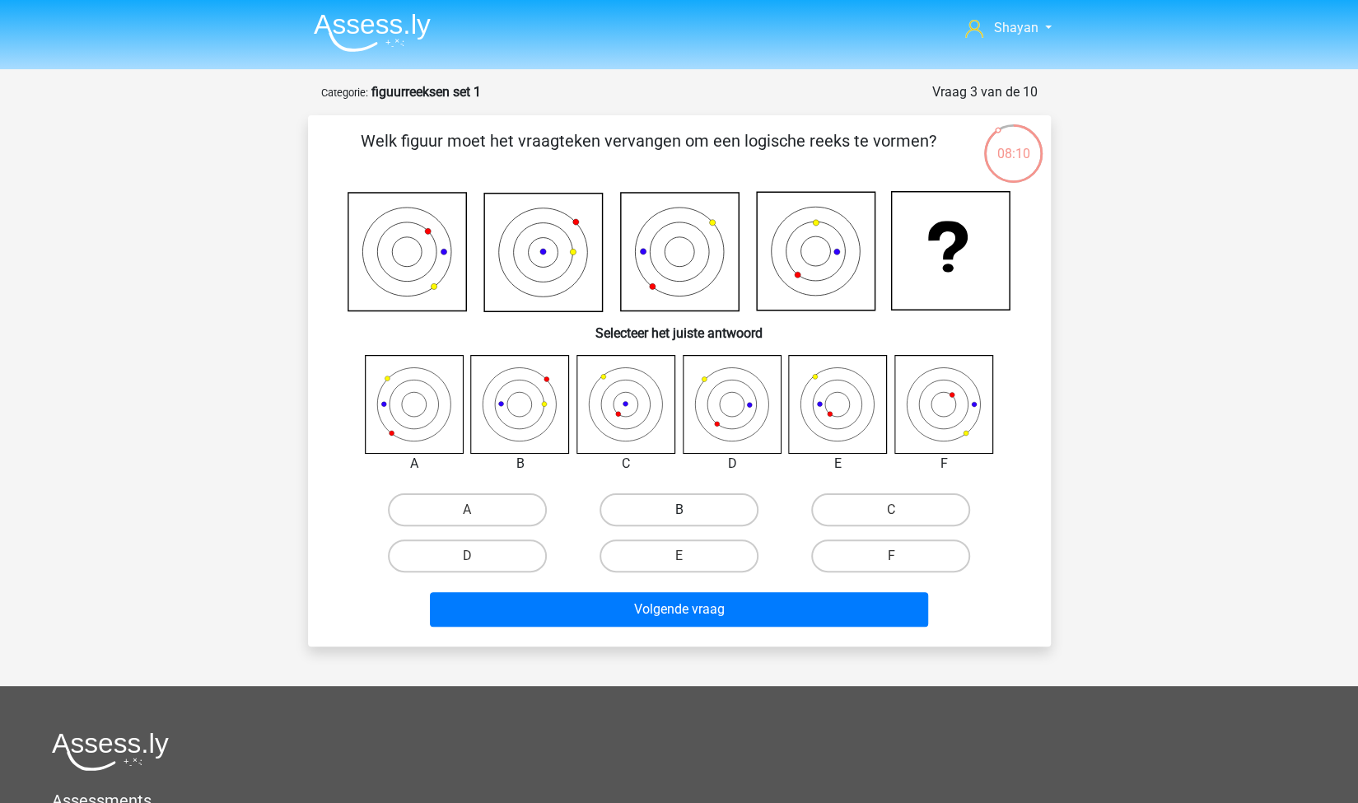
click at [664, 495] on label "B" at bounding box center [679, 509] width 159 height 33
click at [679, 510] on input "B" at bounding box center [684, 515] width 11 height 11
radio input "true"
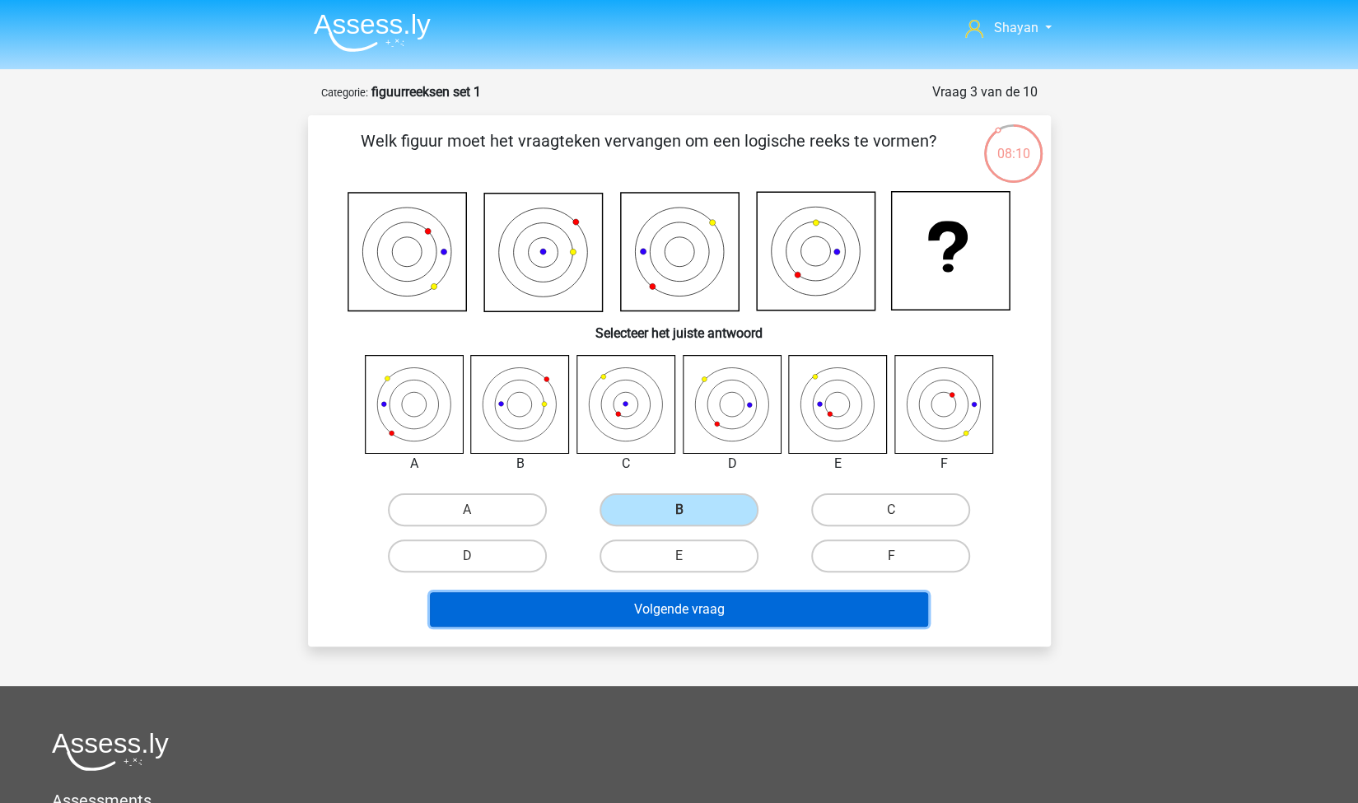
click at [675, 610] on button "Volgende vraag" at bounding box center [679, 609] width 498 height 35
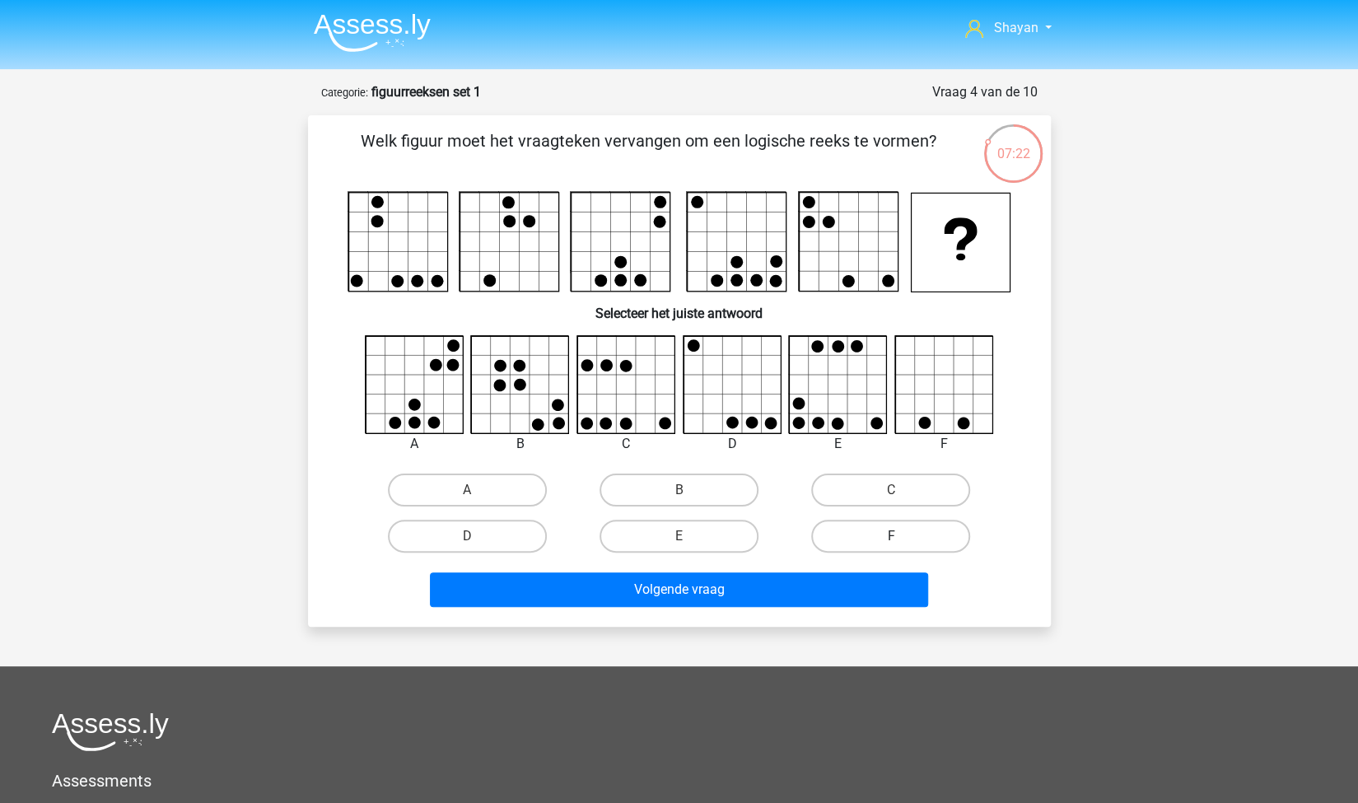
click at [861, 531] on label "F" at bounding box center [890, 536] width 159 height 33
click at [891, 536] on input "F" at bounding box center [896, 541] width 11 height 11
radio input "true"
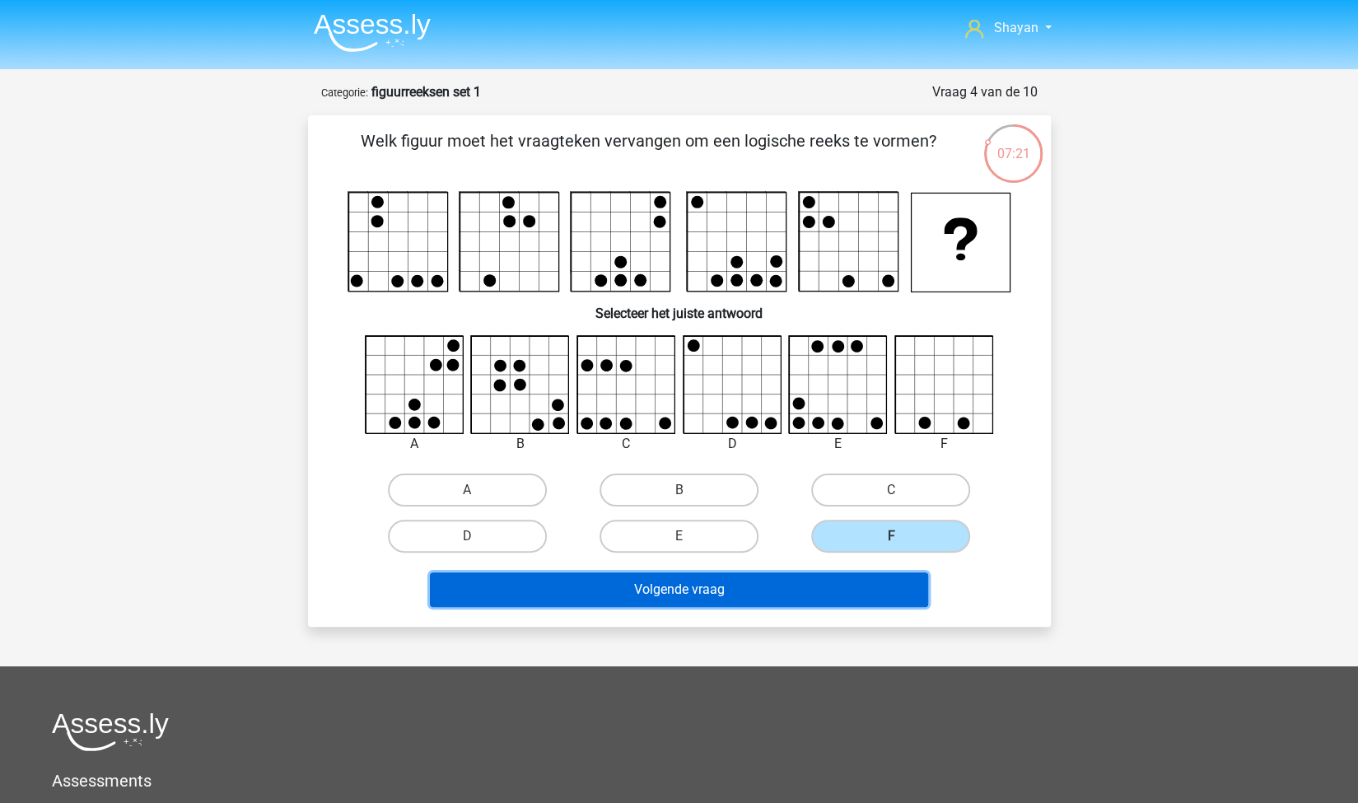
click at [842, 573] on button "Volgende vraag" at bounding box center [679, 589] width 498 height 35
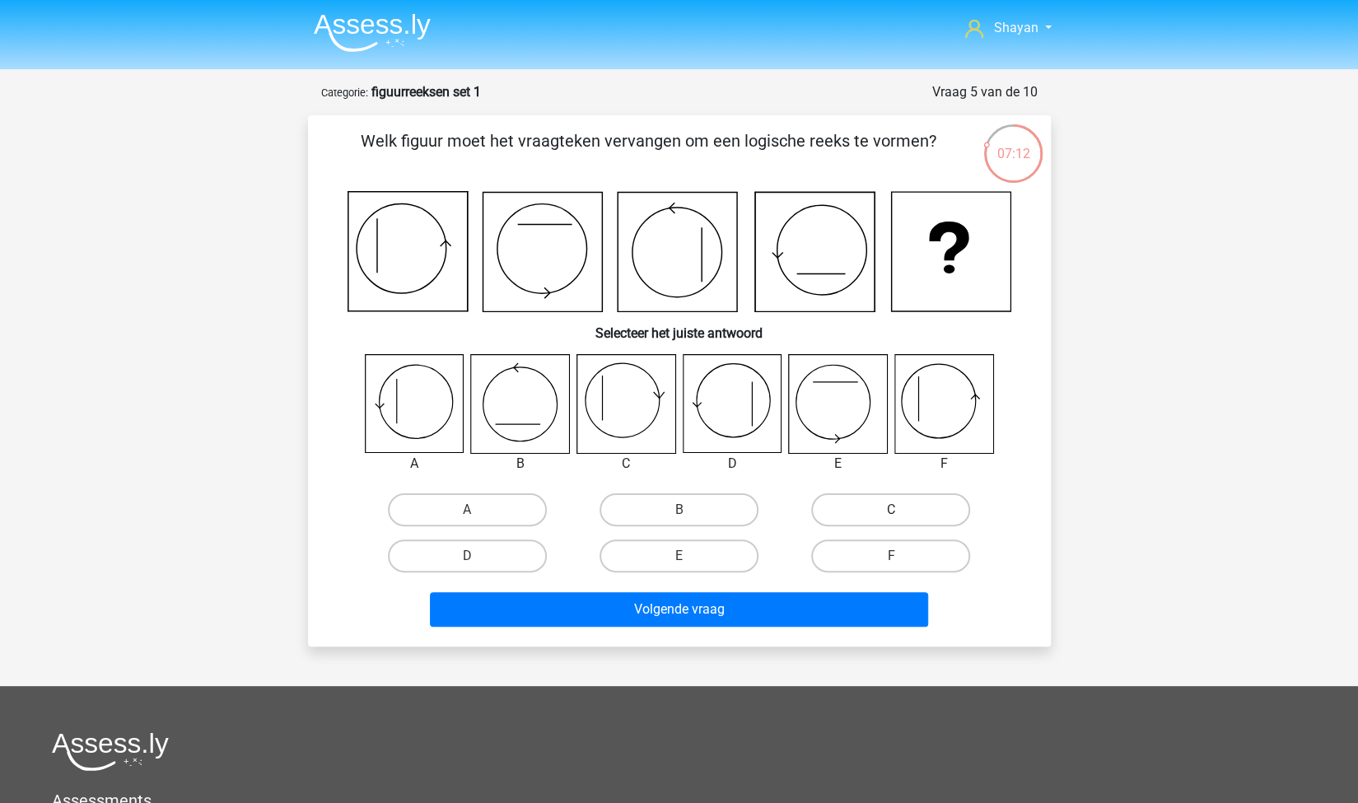
click at [897, 499] on label "C" at bounding box center [890, 509] width 159 height 33
click at [897, 510] on input "C" at bounding box center [896, 515] width 11 height 11
radio input "true"
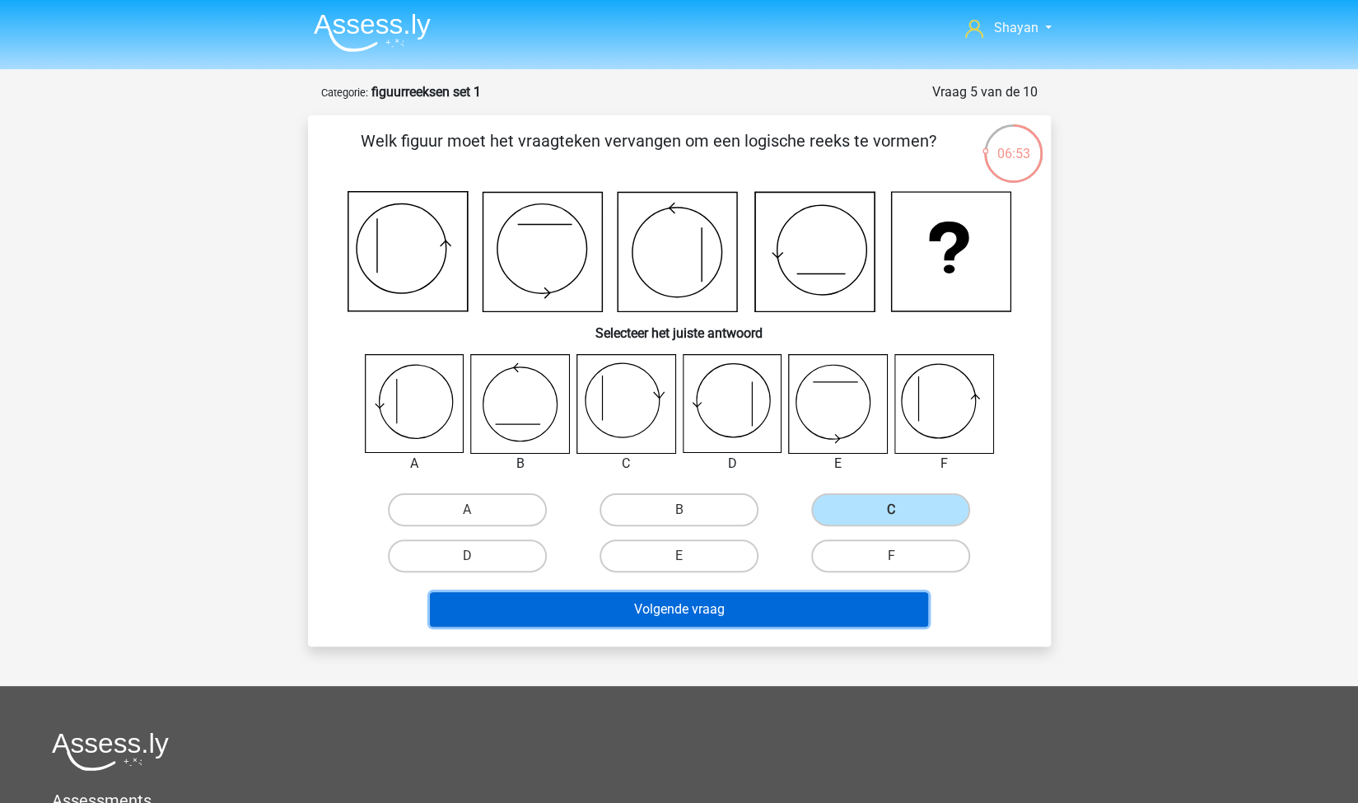
click at [760, 617] on button "Volgende vraag" at bounding box center [679, 609] width 498 height 35
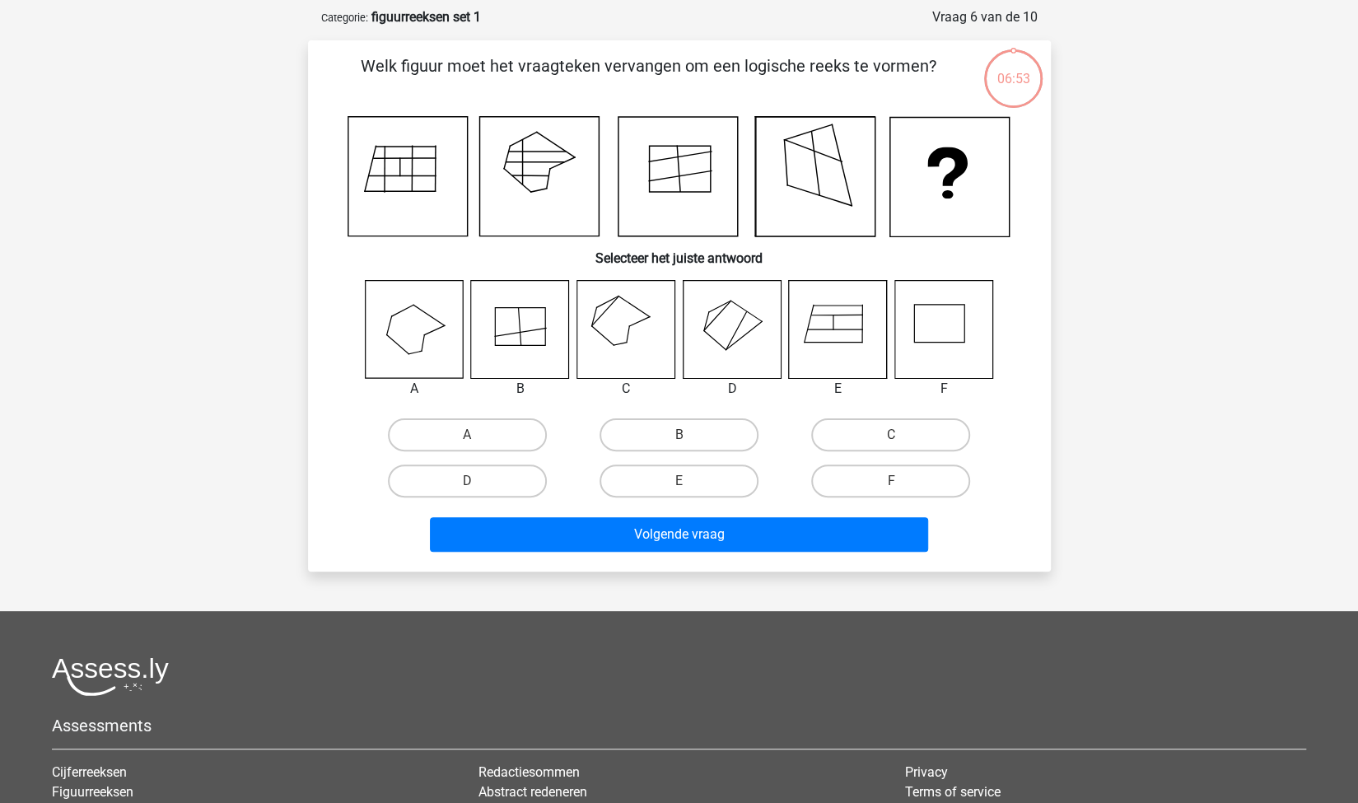
scroll to position [82, 0]
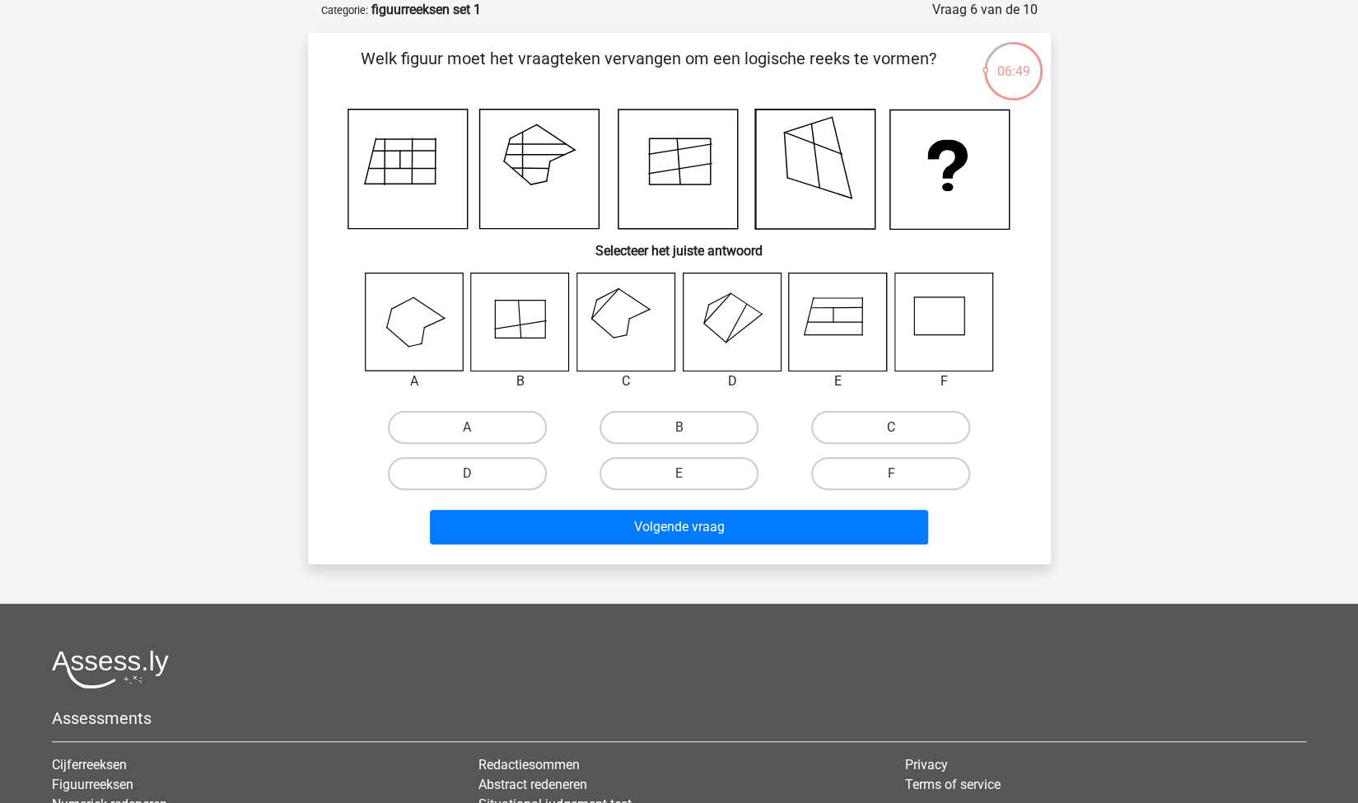
click at [866, 421] on label "C" at bounding box center [890, 427] width 159 height 33
click at [891, 427] on input "C" at bounding box center [896, 432] width 11 height 11
radio input "true"
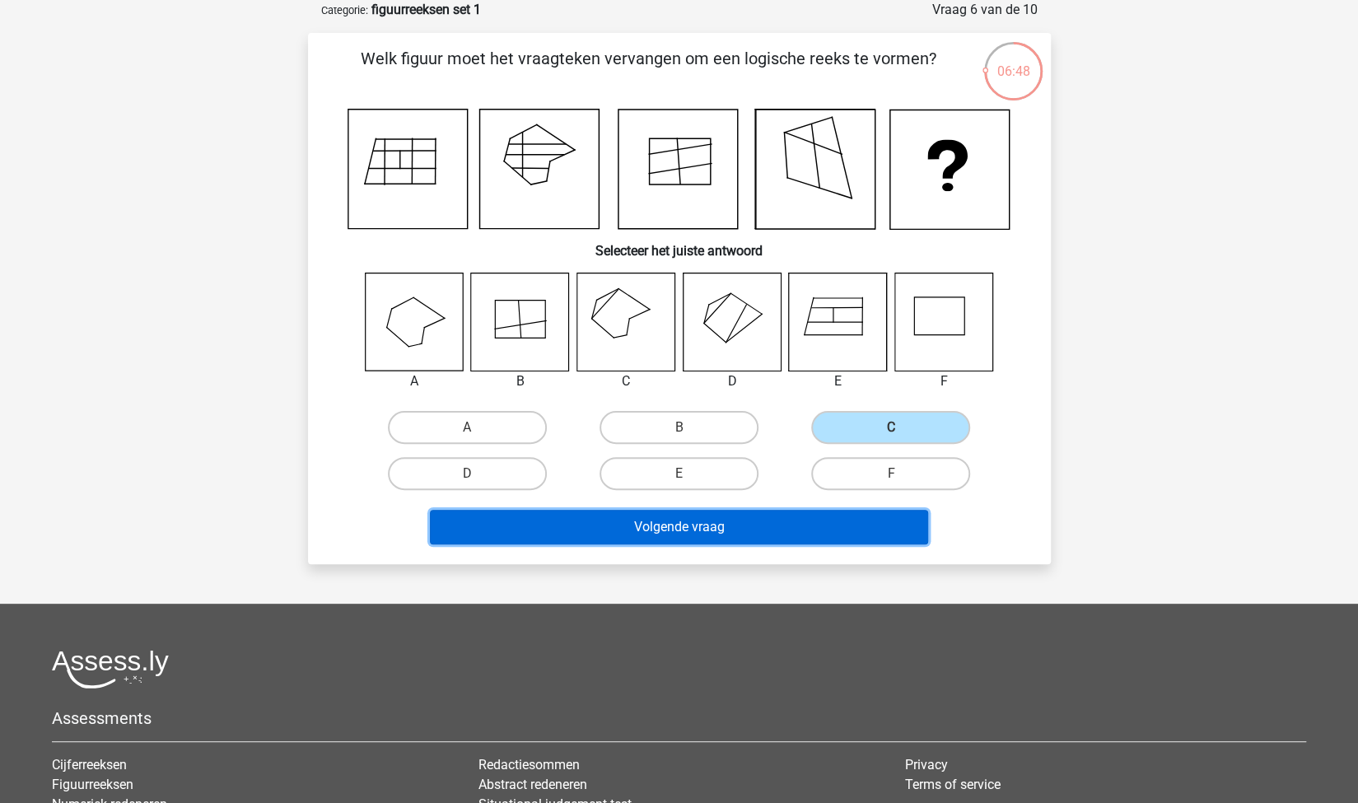
click at [741, 528] on button "Volgende vraag" at bounding box center [679, 527] width 498 height 35
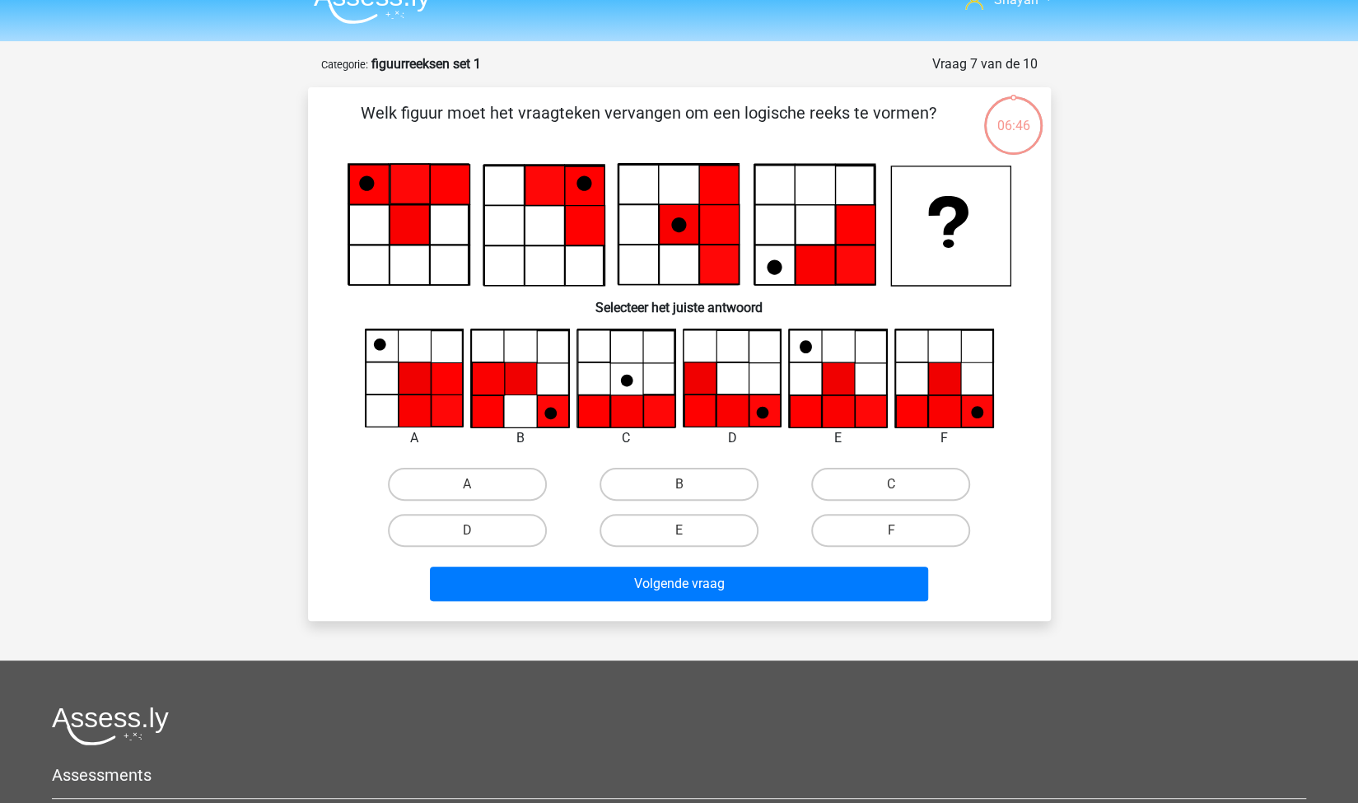
scroll to position [0, 0]
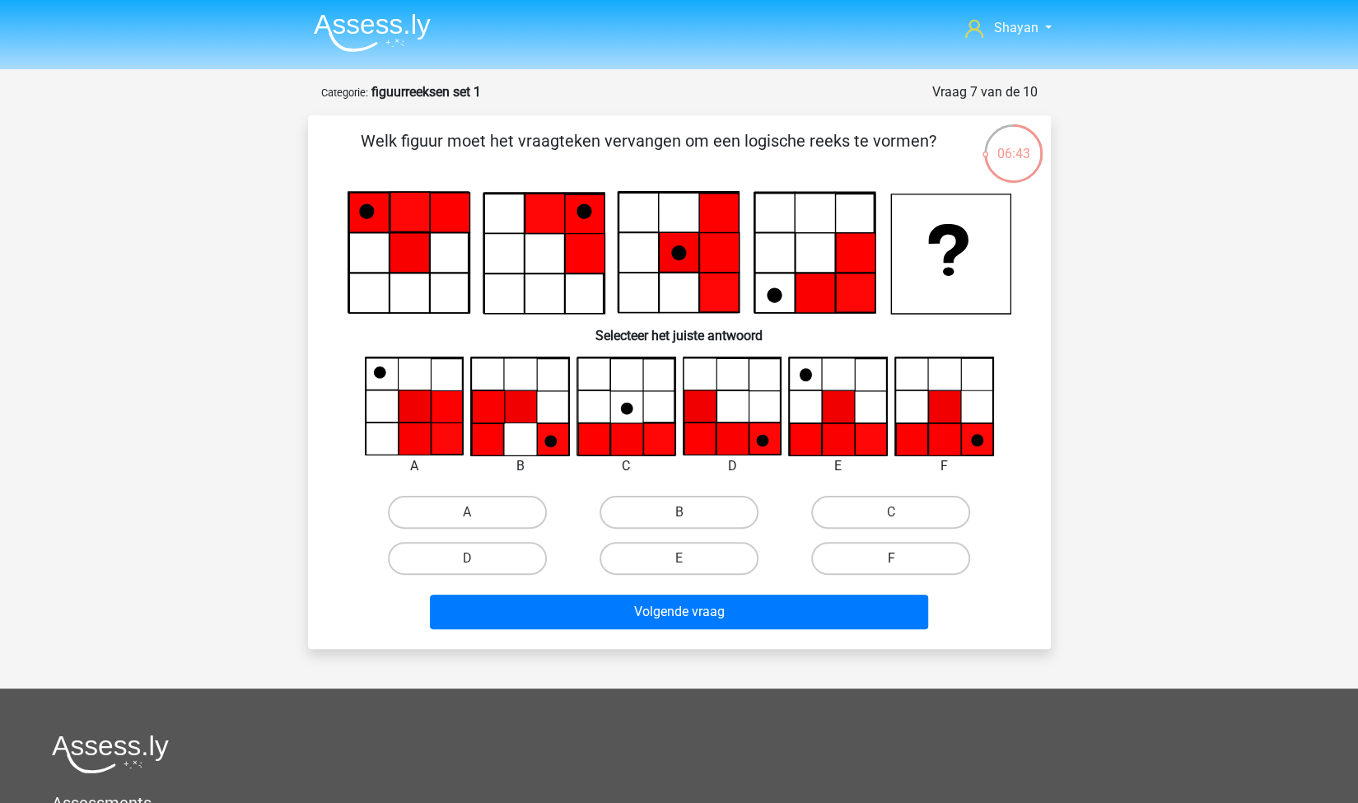
drag, startPoint x: 903, startPoint y: 558, endPoint x: 883, endPoint y: 568, distance: 21.7
click at [903, 558] on label "F" at bounding box center [890, 558] width 159 height 33
click at [902, 558] on input "F" at bounding box center [896, 563] width 11 height 11
radio input "true"
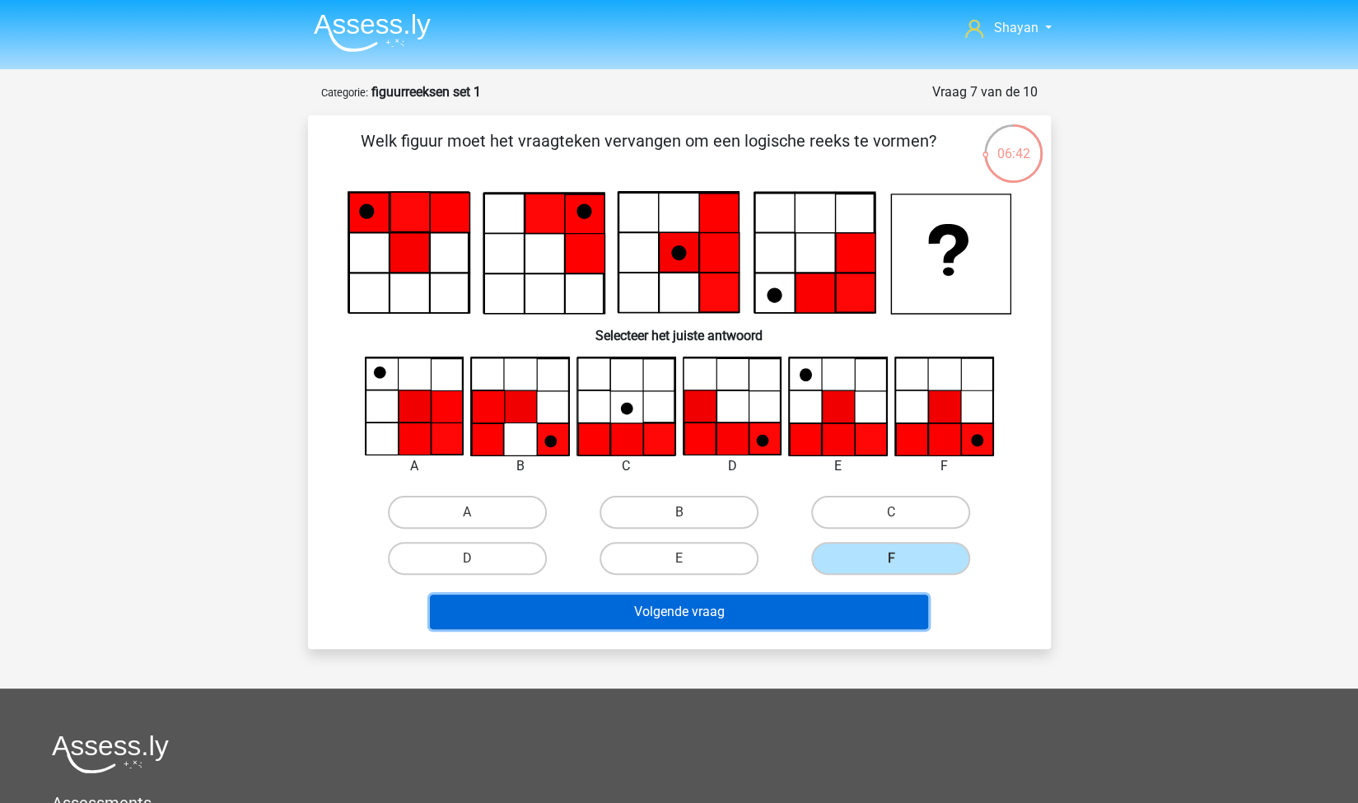
click at [828, 608] on button "Volgende vraag" at bounding box center [679, 612] width 498 height 35
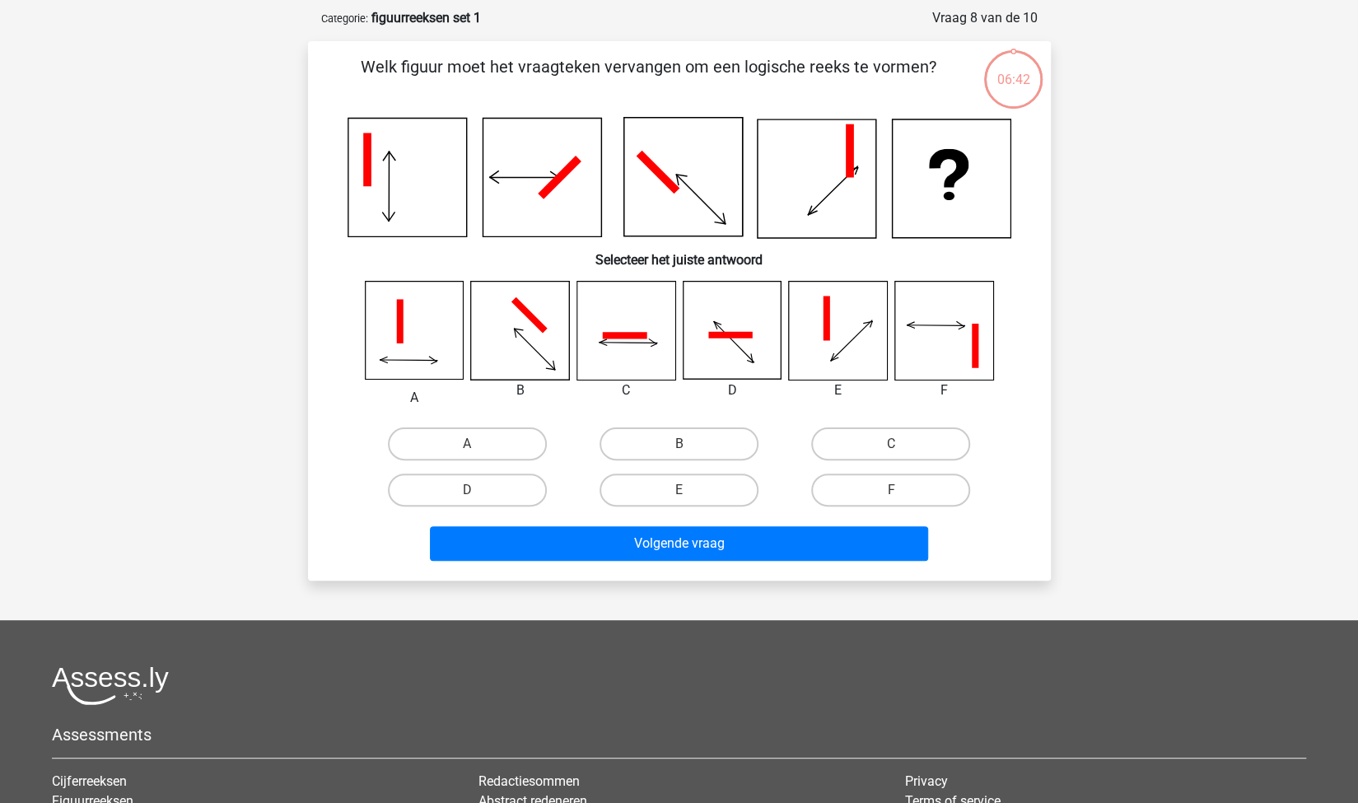
scroll to position [82, 0]
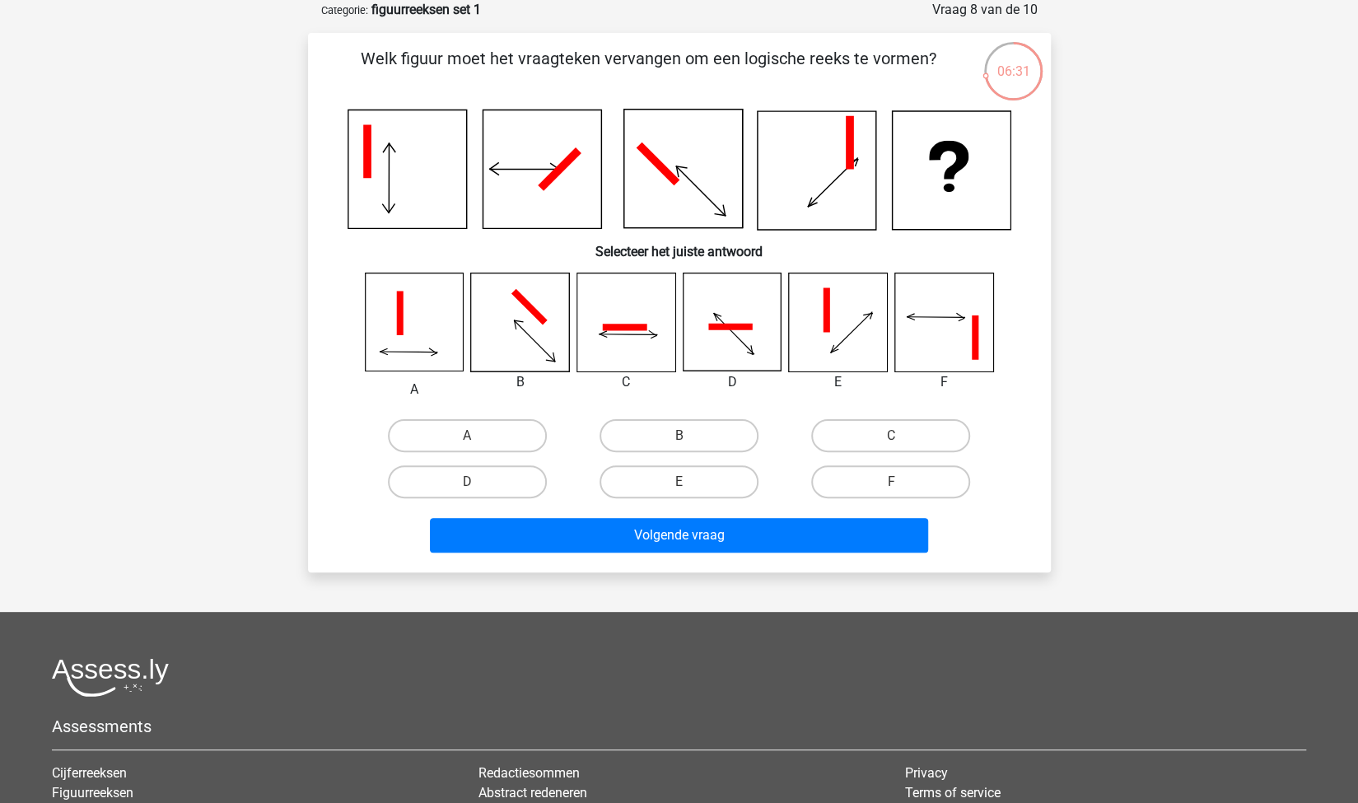
click at [684, 436] on input "B" at bounding box center [684, 441] width 11 height 11
radio input "true"
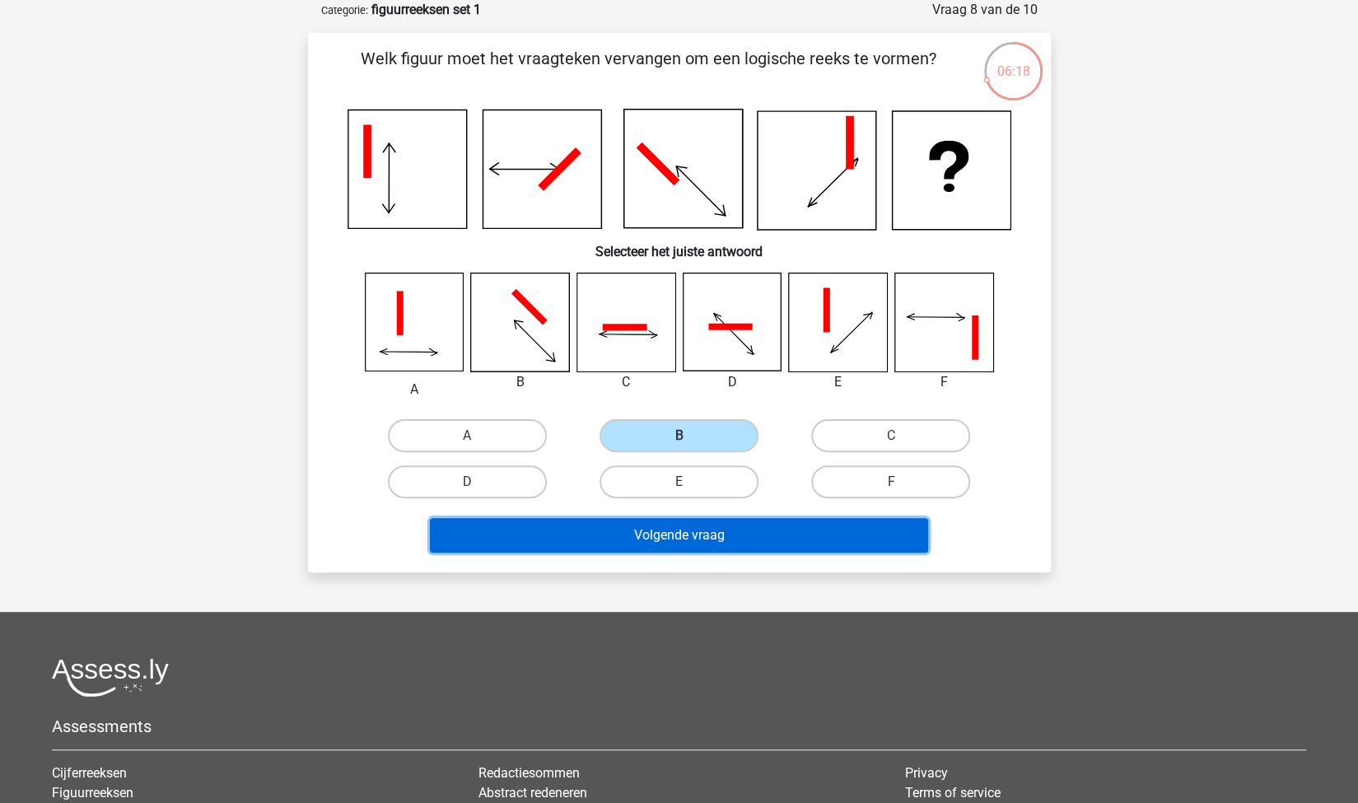
click at [640, 538] on button "Volgende vraag" at bounding box center [679, 535] width 498 height 35
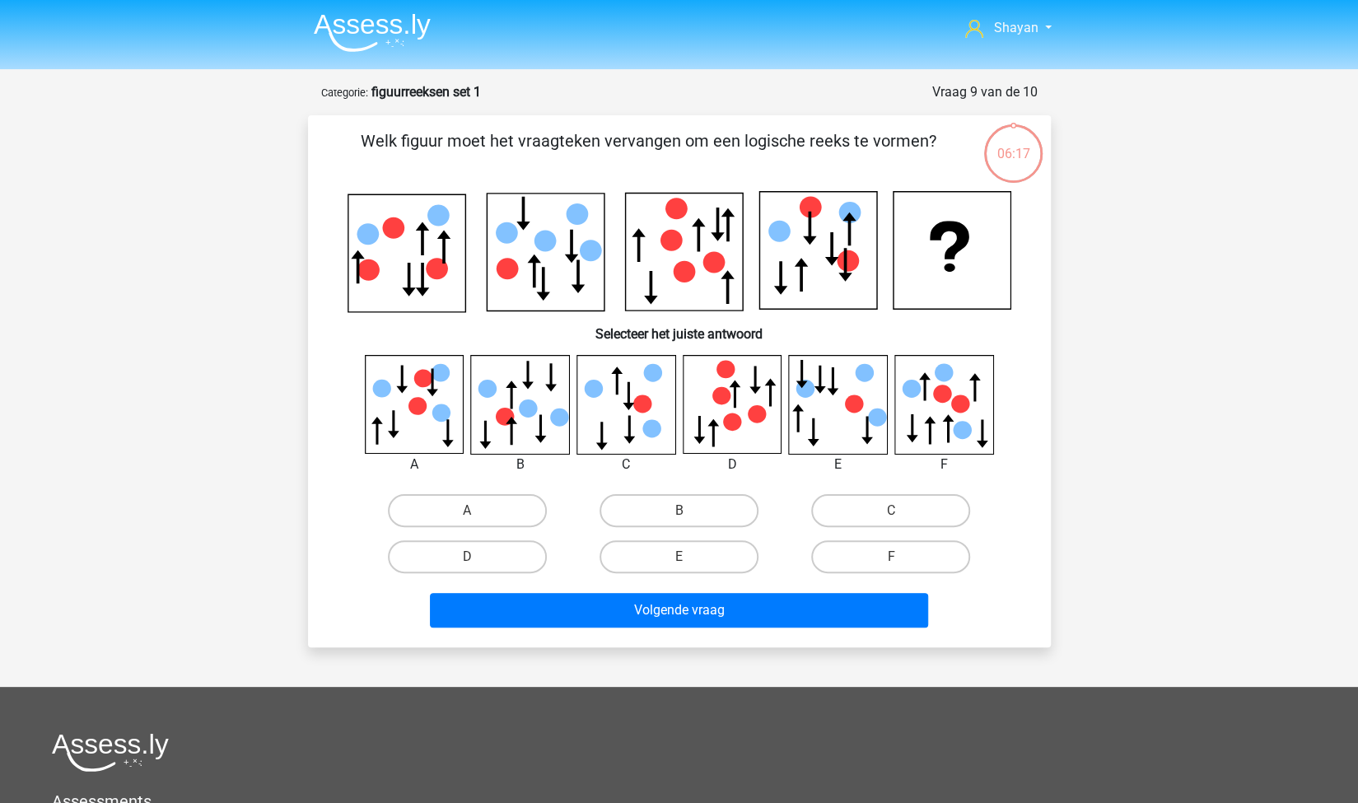
scroll to position [0, 0]
click at [690, 507] on label "B" at bounding box center [679, 510] width 159 height 33
click at [689, 511] on input "B" at bounding box center [684, 516] width 11 height 11
radio input "true"
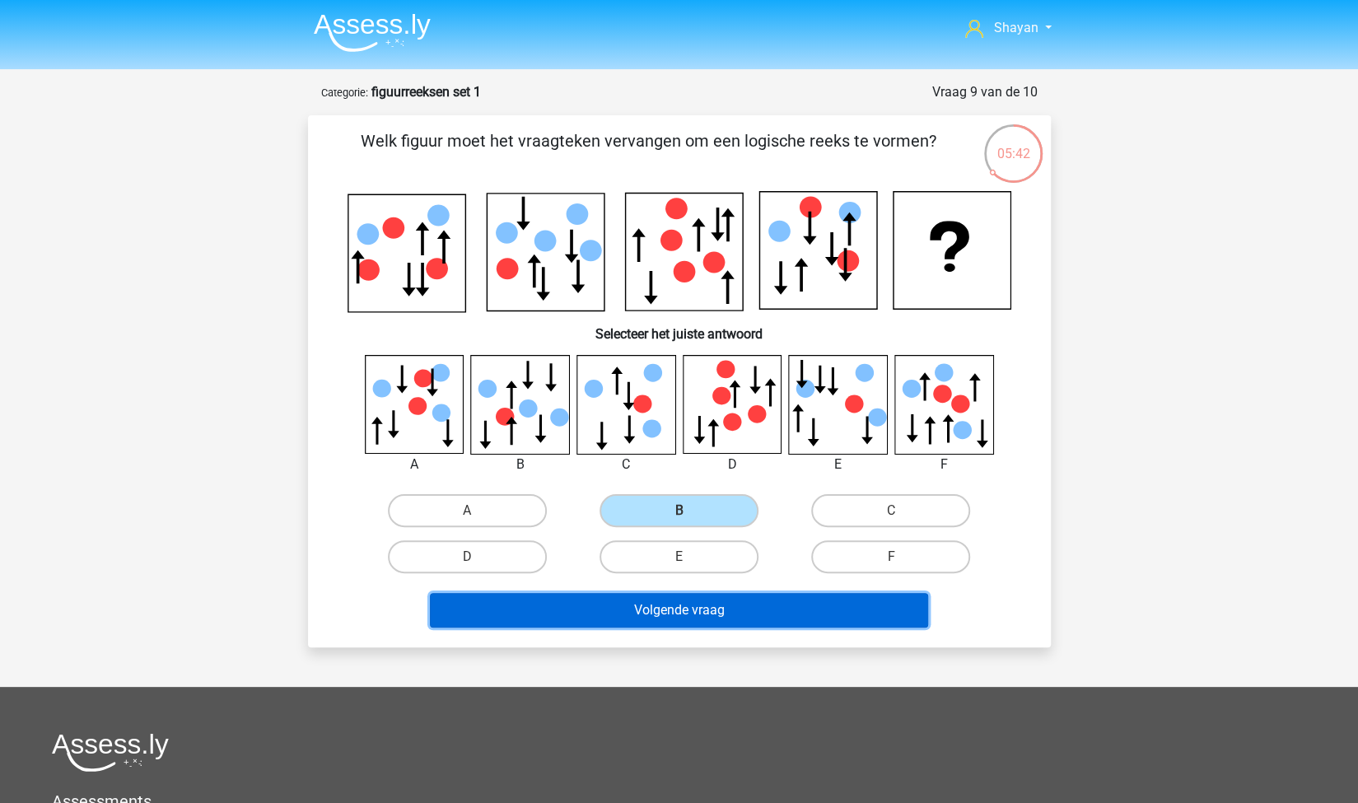
click at [667, 619] on button "Volgende vraag" at bounding box center [679, 610] width 498 height 35
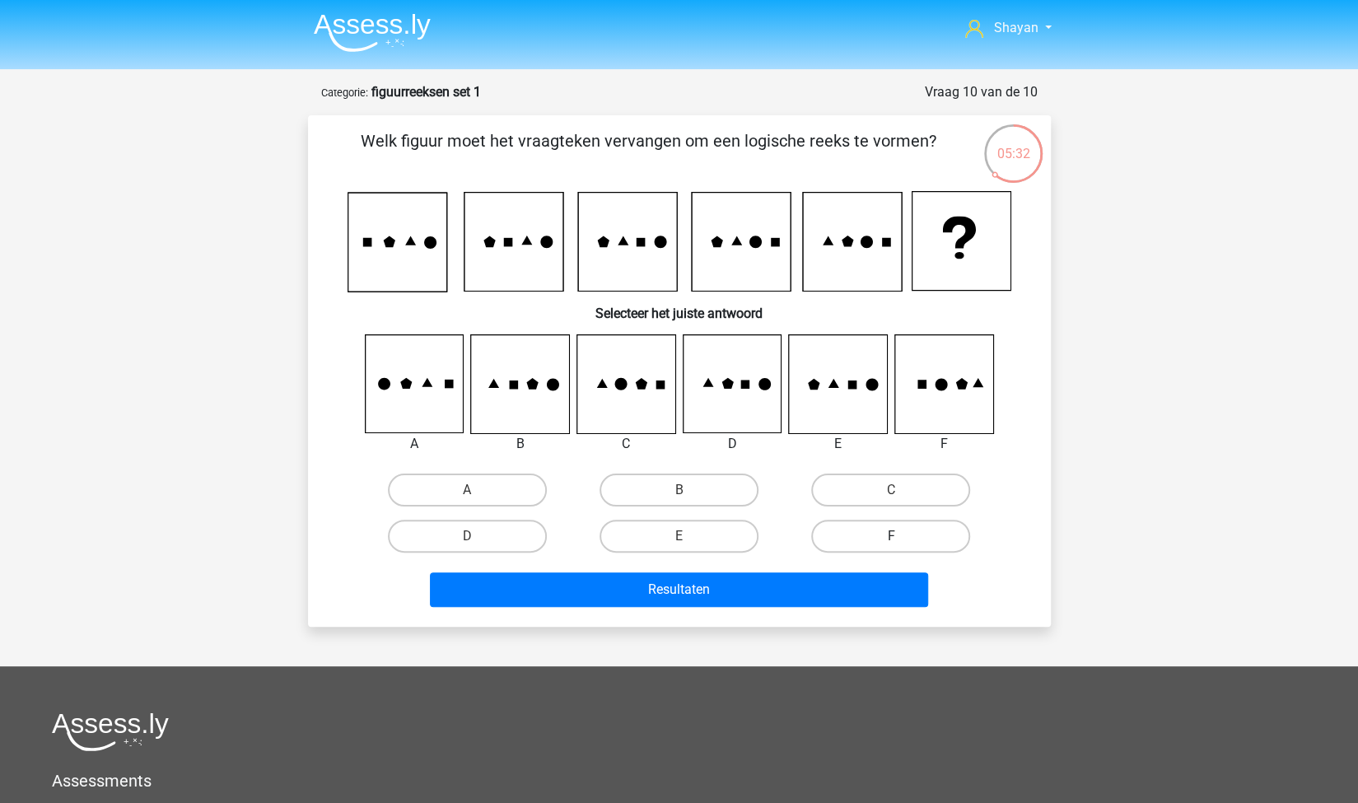
click at [904, 548] on label "F" at bounding box center [890, 536] width 159 height 33
click at [902, 547] on input "F" at bounding box center [896, 541] width 11 height 11
radio input "true"
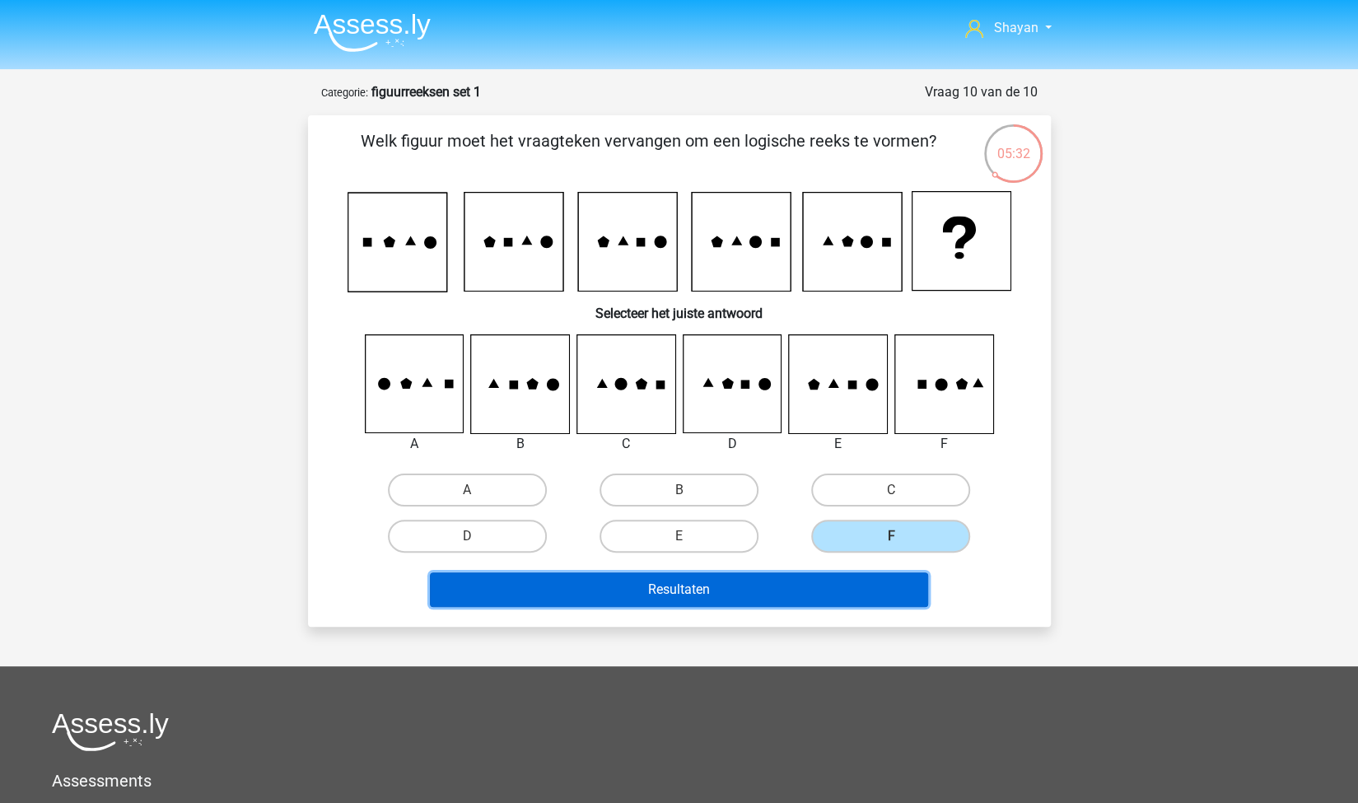
drag, startPoint x: 857, startPoint y: 590, endPoint x: 853, endPoint y: 582, distance: 8.9
click at [857, 589] on button "Resultaten" at bounding box center [679, 589] width 498 height 35
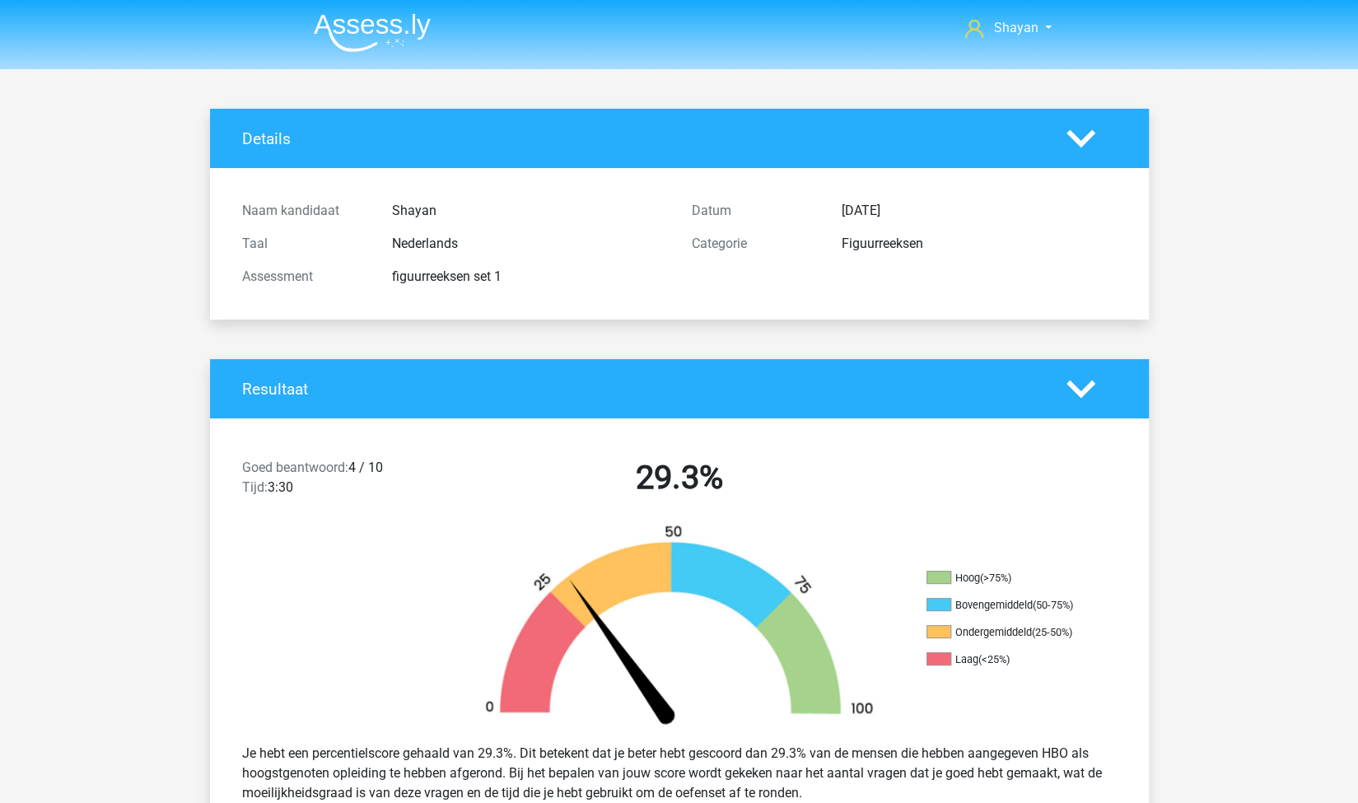
click at [351, 31] on img at bounding box center [372, 32] width 117 height 39
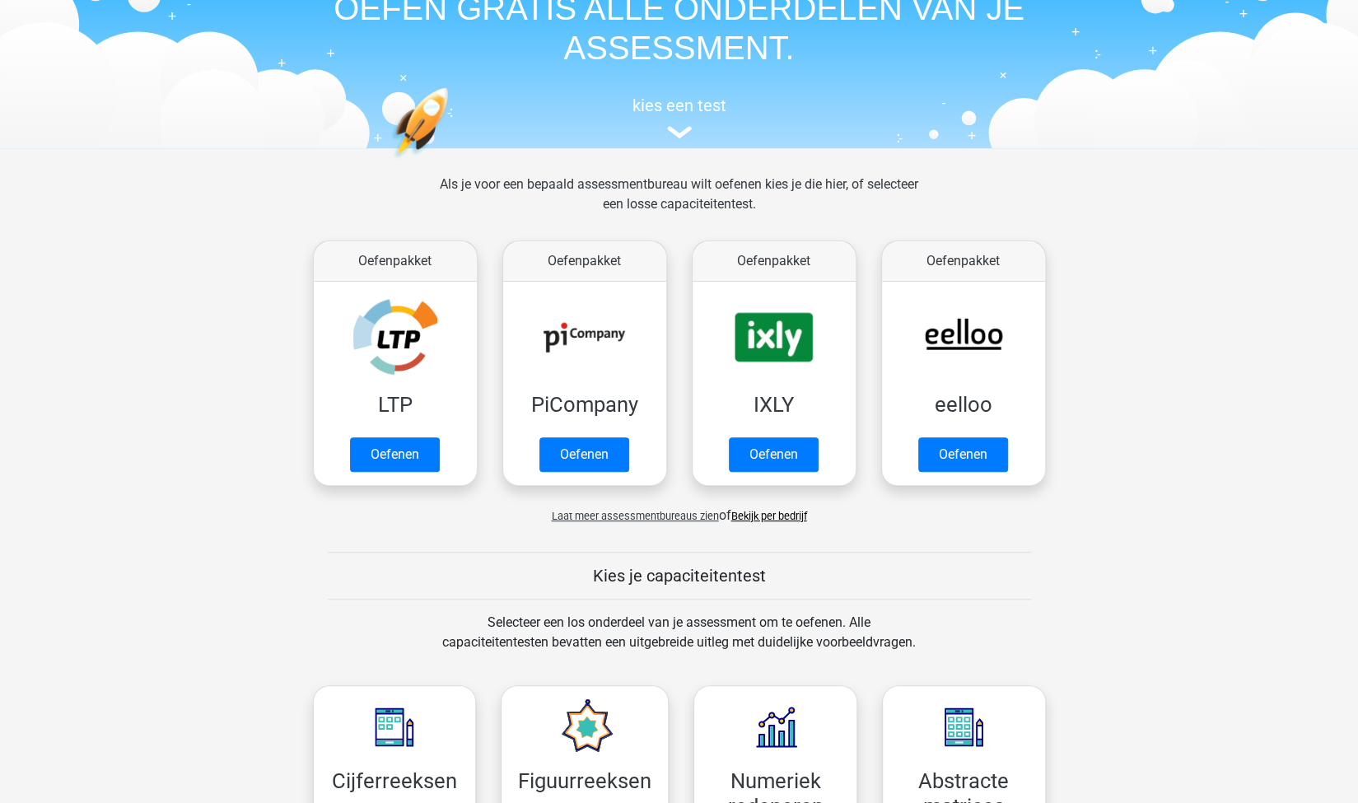
scroll to position [82, 0]
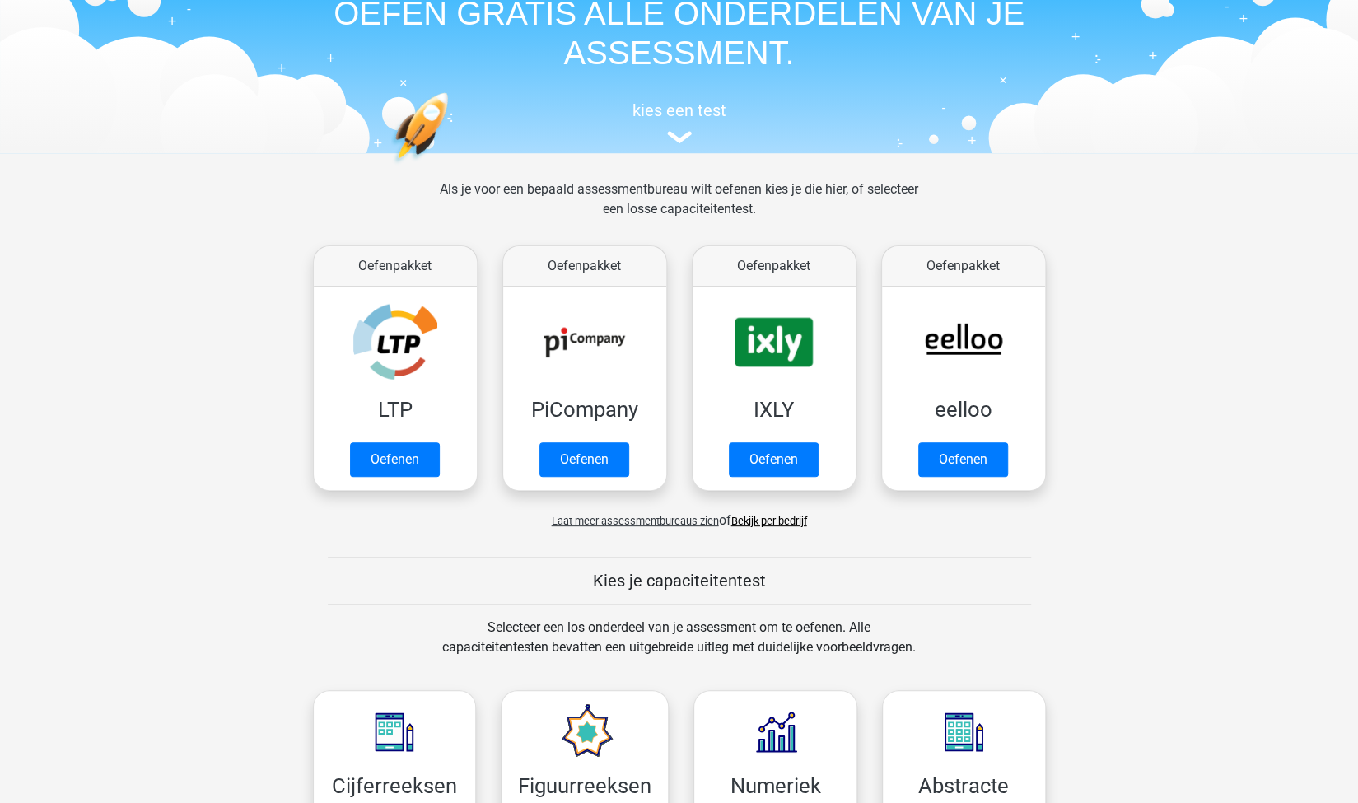
click at [748, 525] on link "Bekijk per bedrijf" at bounding box center [769, 521] width 76 height 12
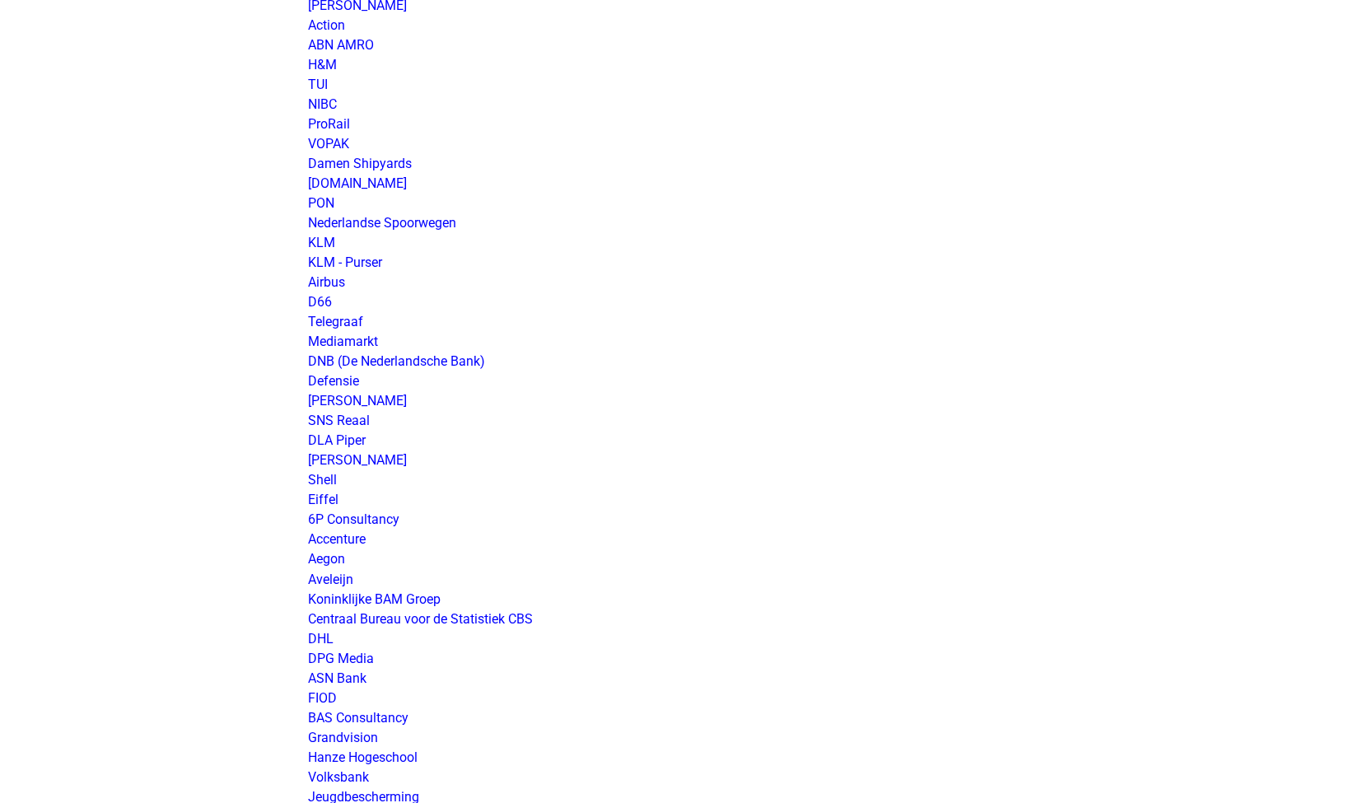
scroll to position [1318, 0]
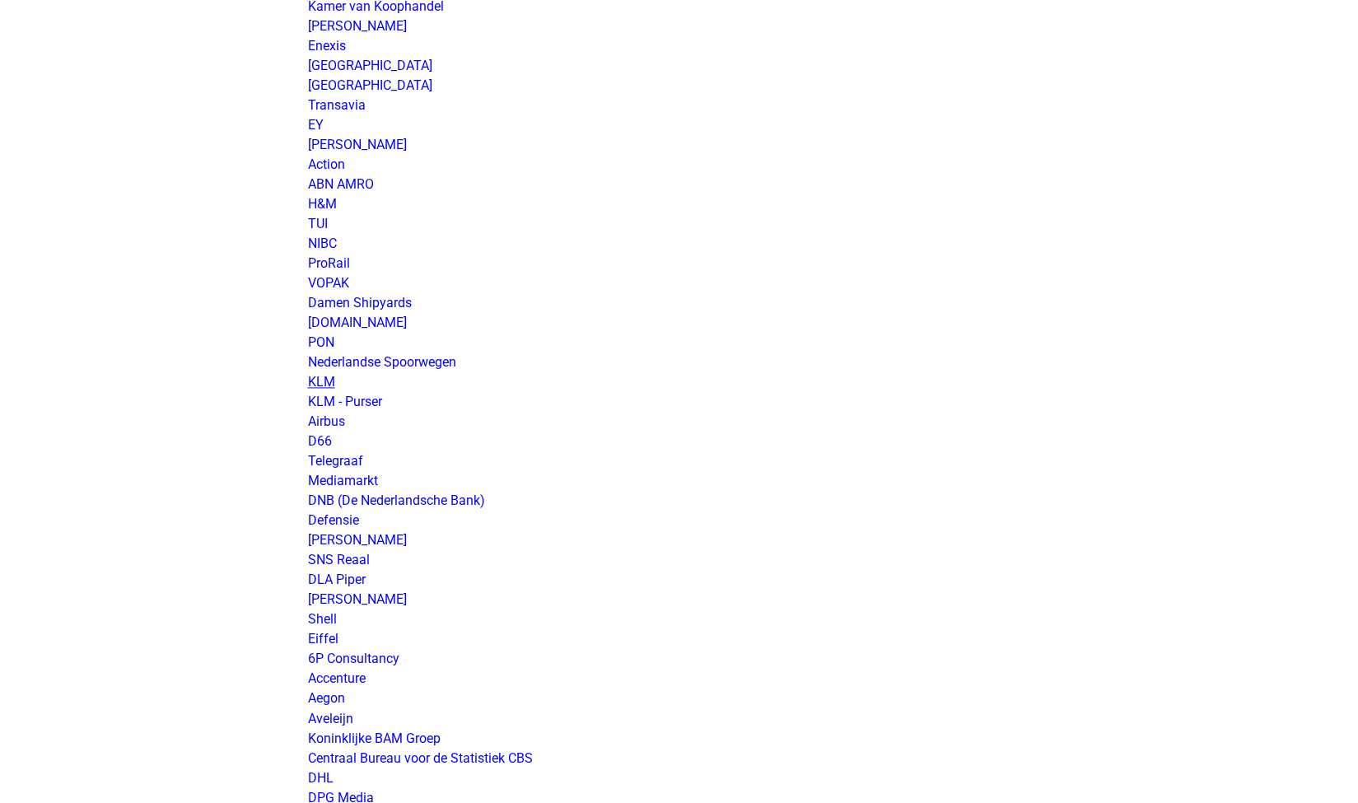
click at [331, 384] on link "KLM" at bounding box center [321, 382] width 27 height 16
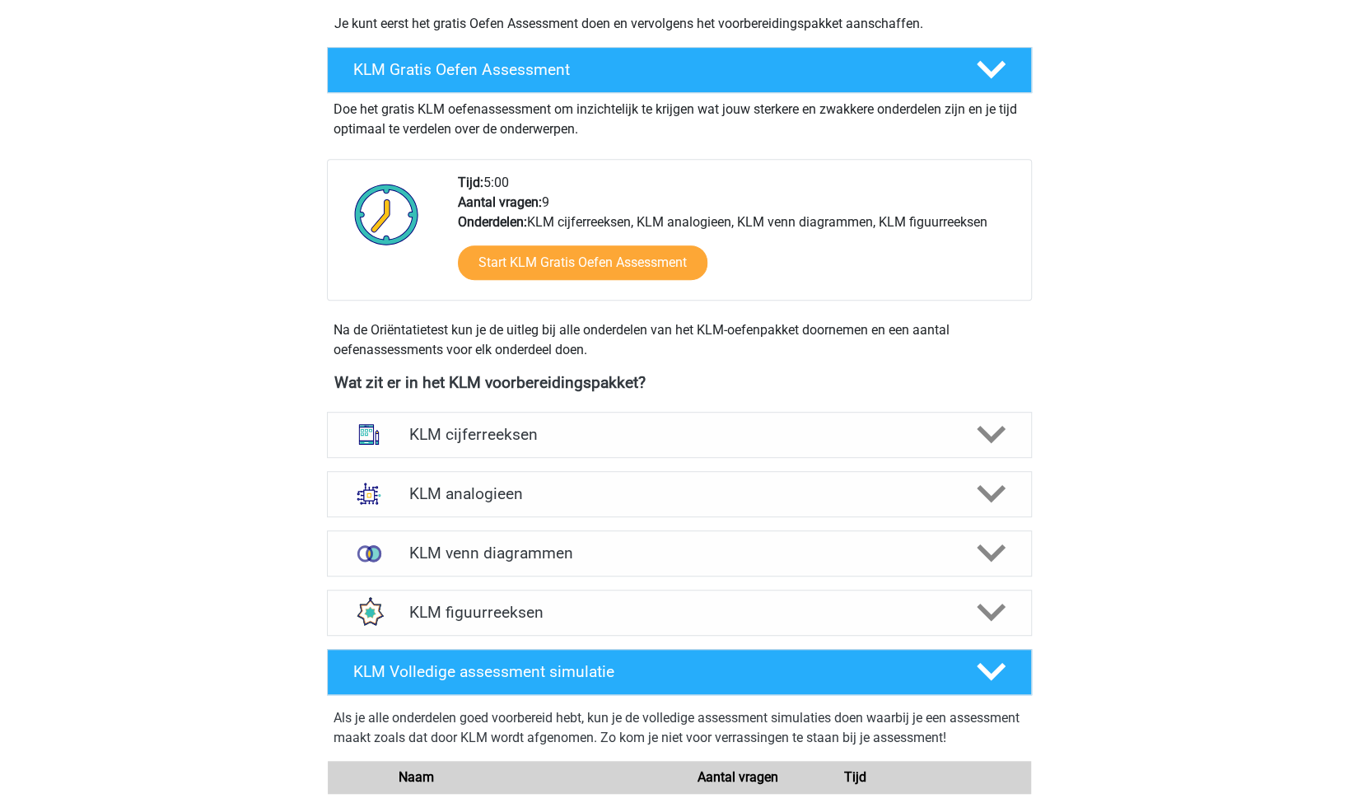
scroll to position [741, 0]
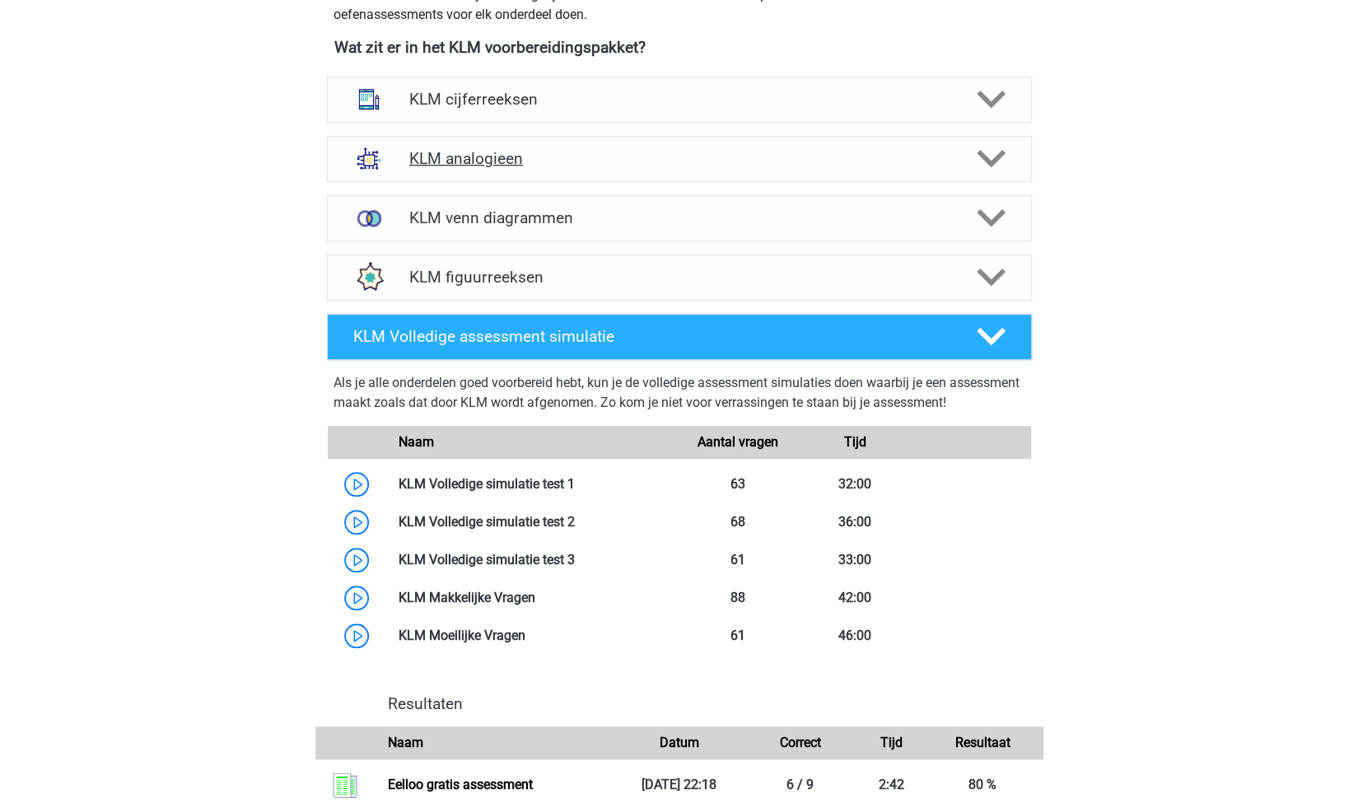
click at [564, 177] on div "KLM analogieen" at bounding box center [679, 159] width 705 height 46
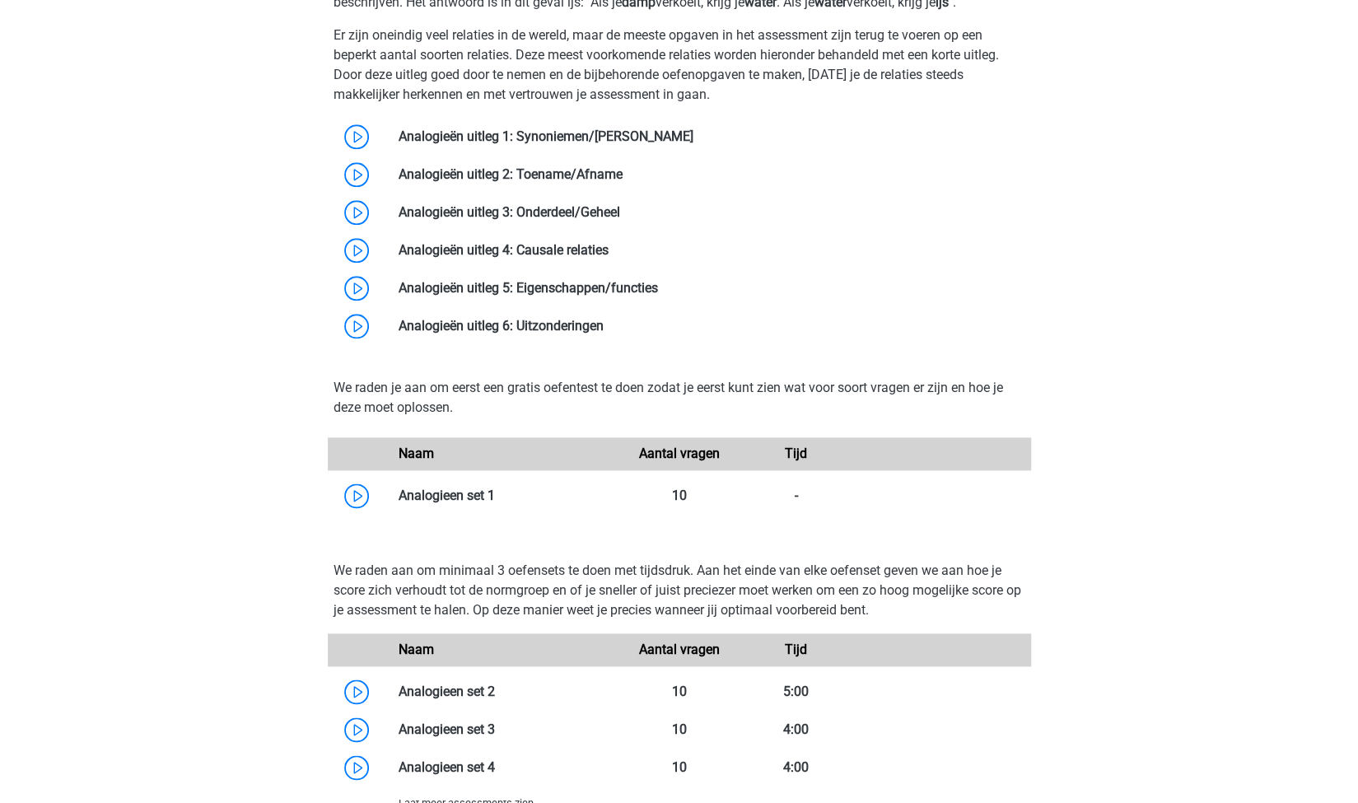
scroll to position [1071, 0]
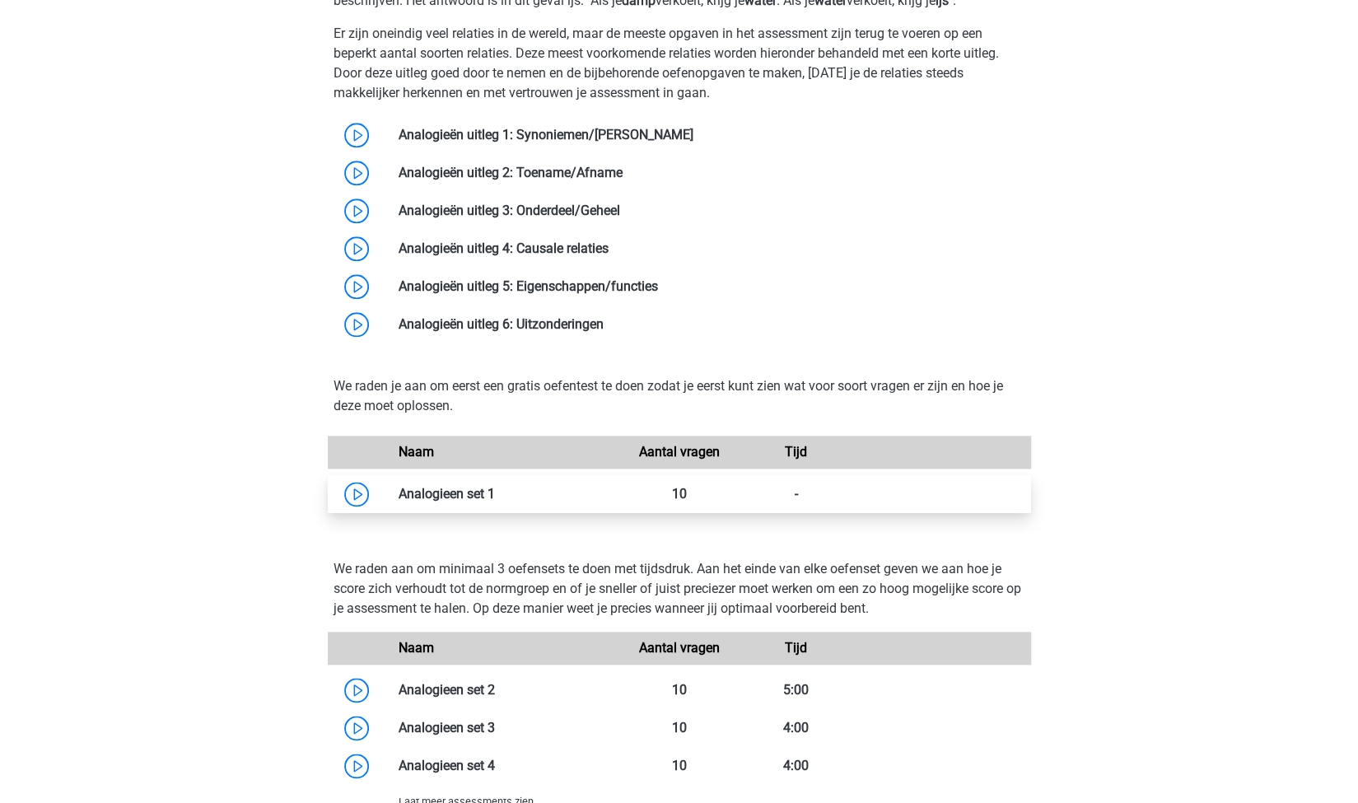
click at [495, 488] on link at bounding box center [495, 494] width 0 height 16
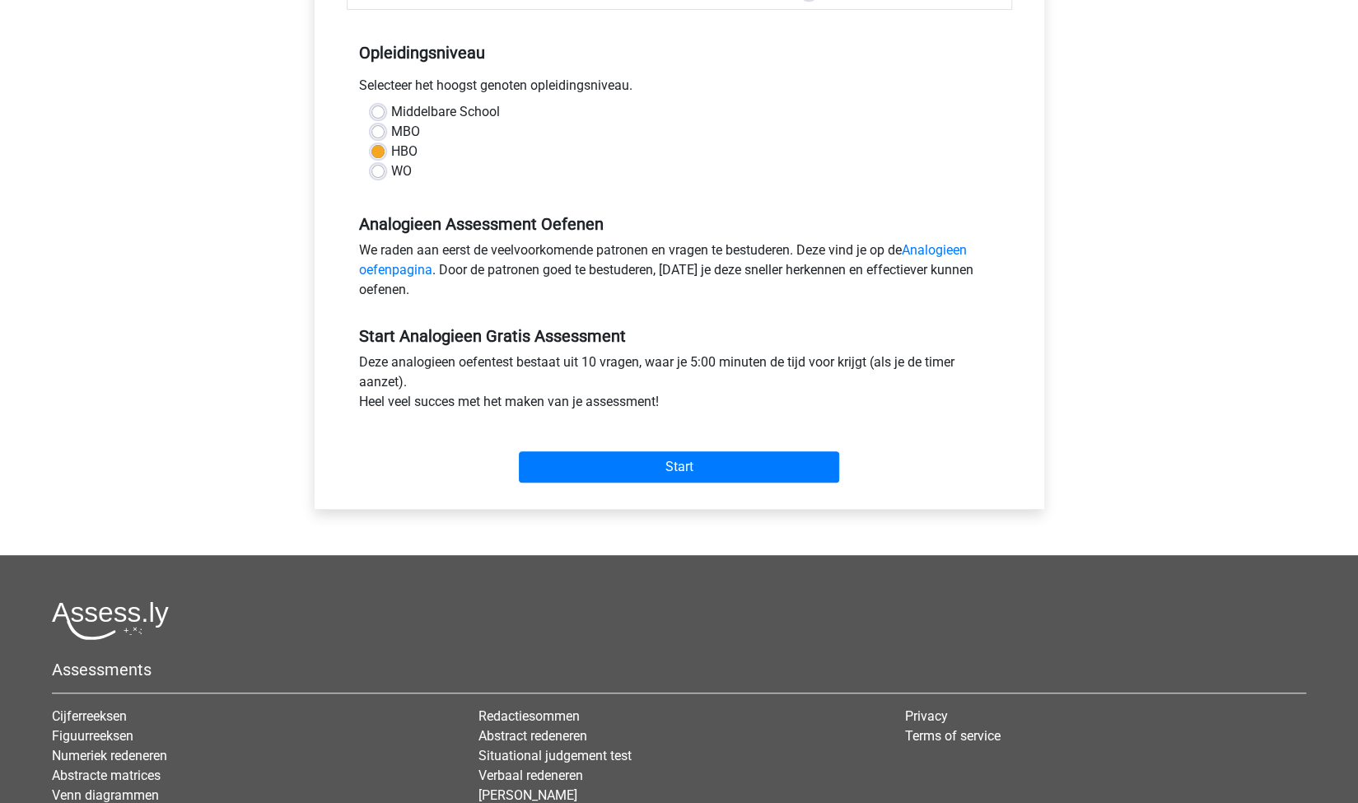
scroll to position [329, 0]
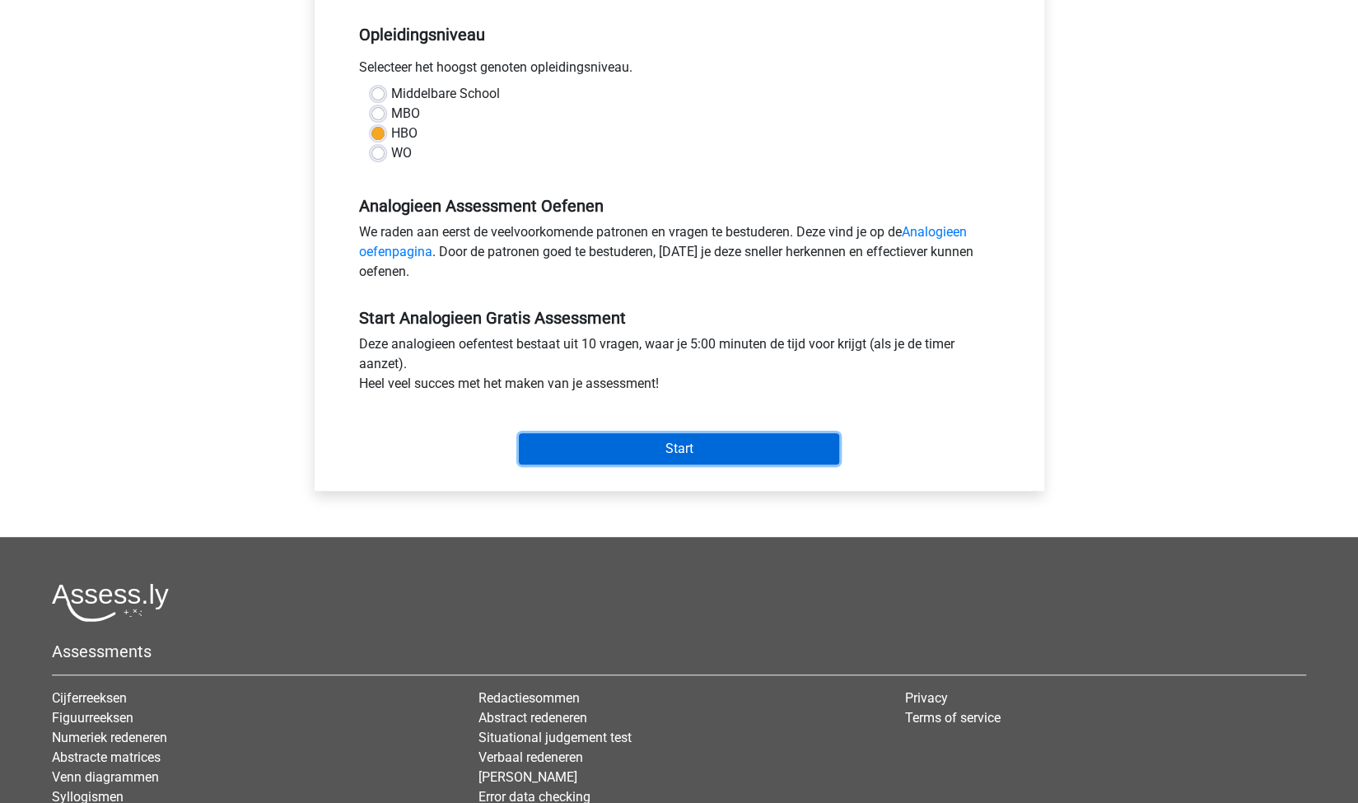
click at [605, 455] on input "Start" at bounding box center [679, 448] width 320 height 31
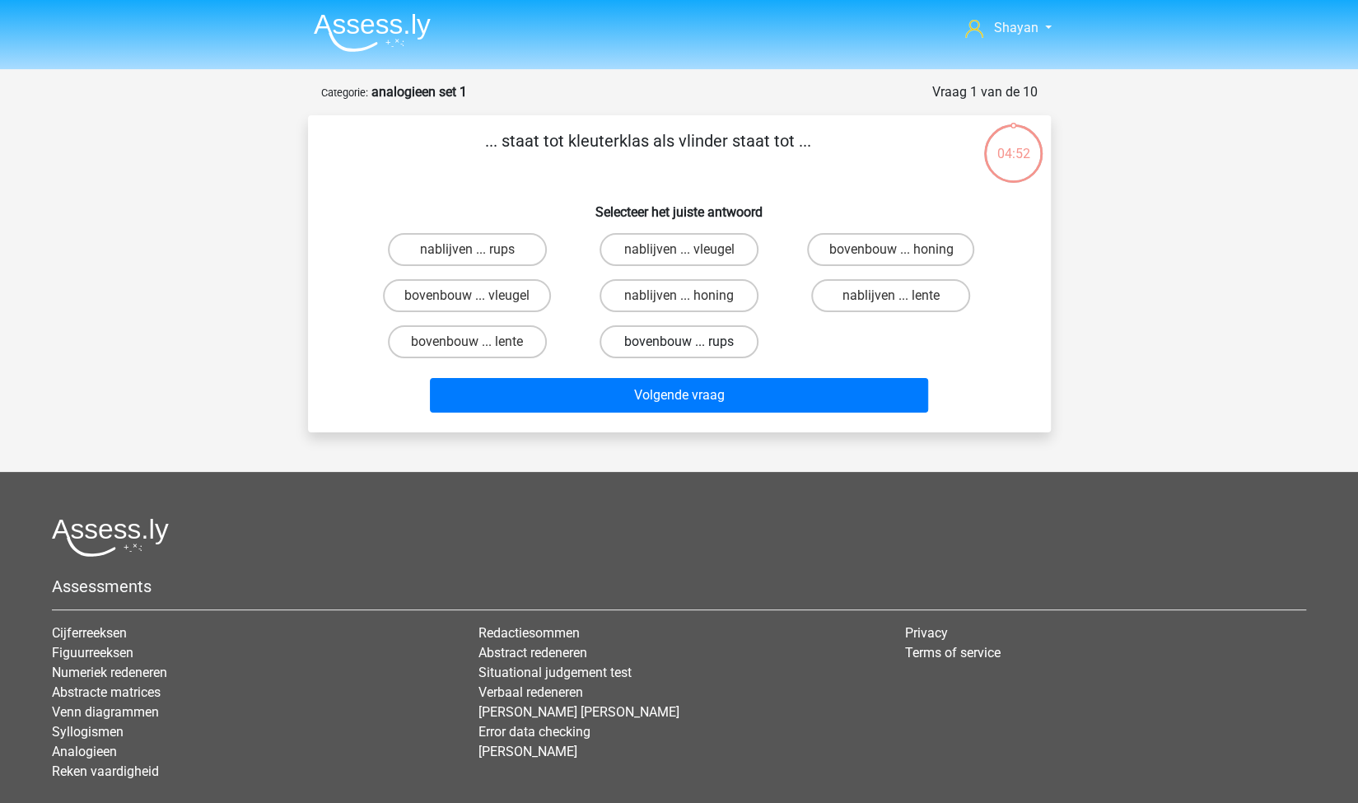
click at [662, 342] on label "bovenbouw ... rups" at bounding box center [679, 341] width 159 height 33
click at [679, 342] on input "bovenbouw ... rups" at bounding box center [684, 347] width 11 height 11
radio input "true"
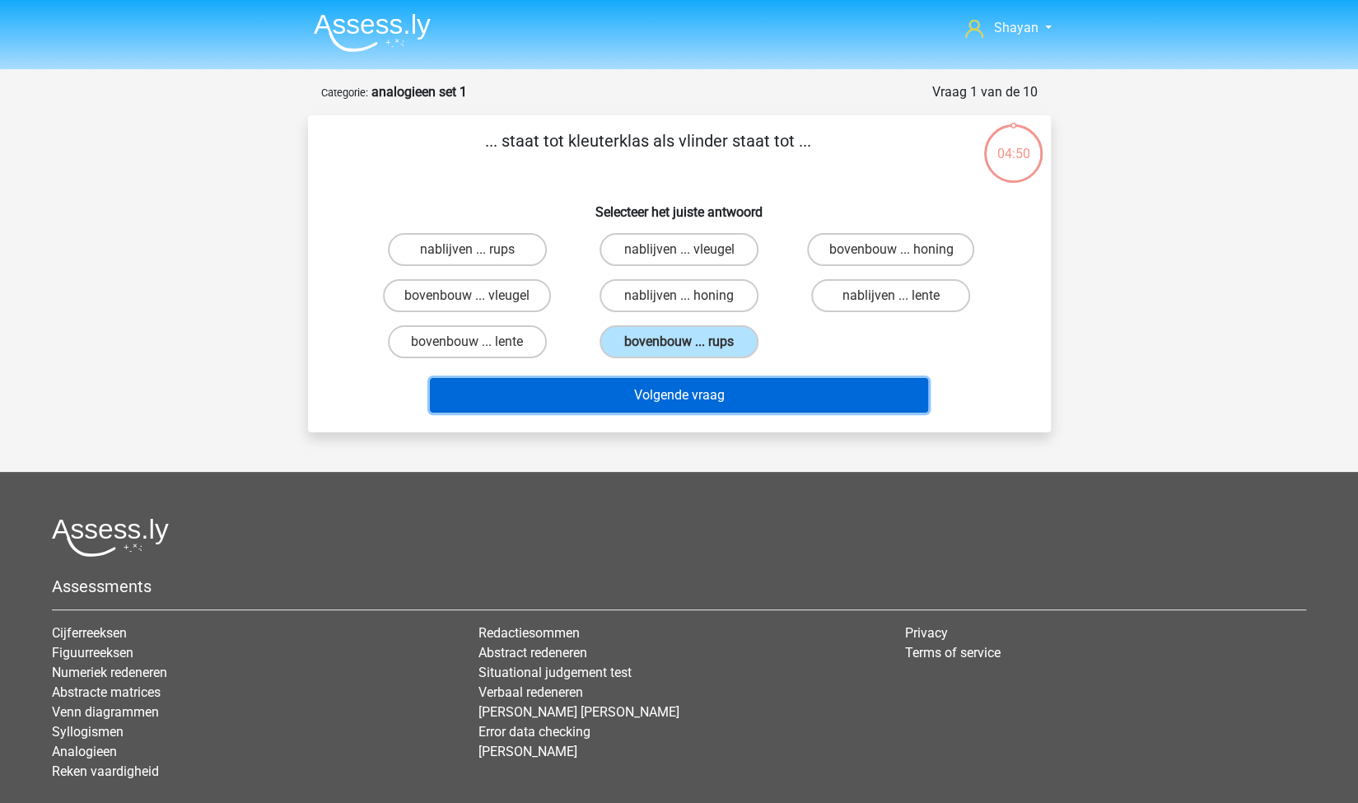
click at [695, 395] on button "Volgende vraag" at bounding box center [679, 395] width 498 height 35
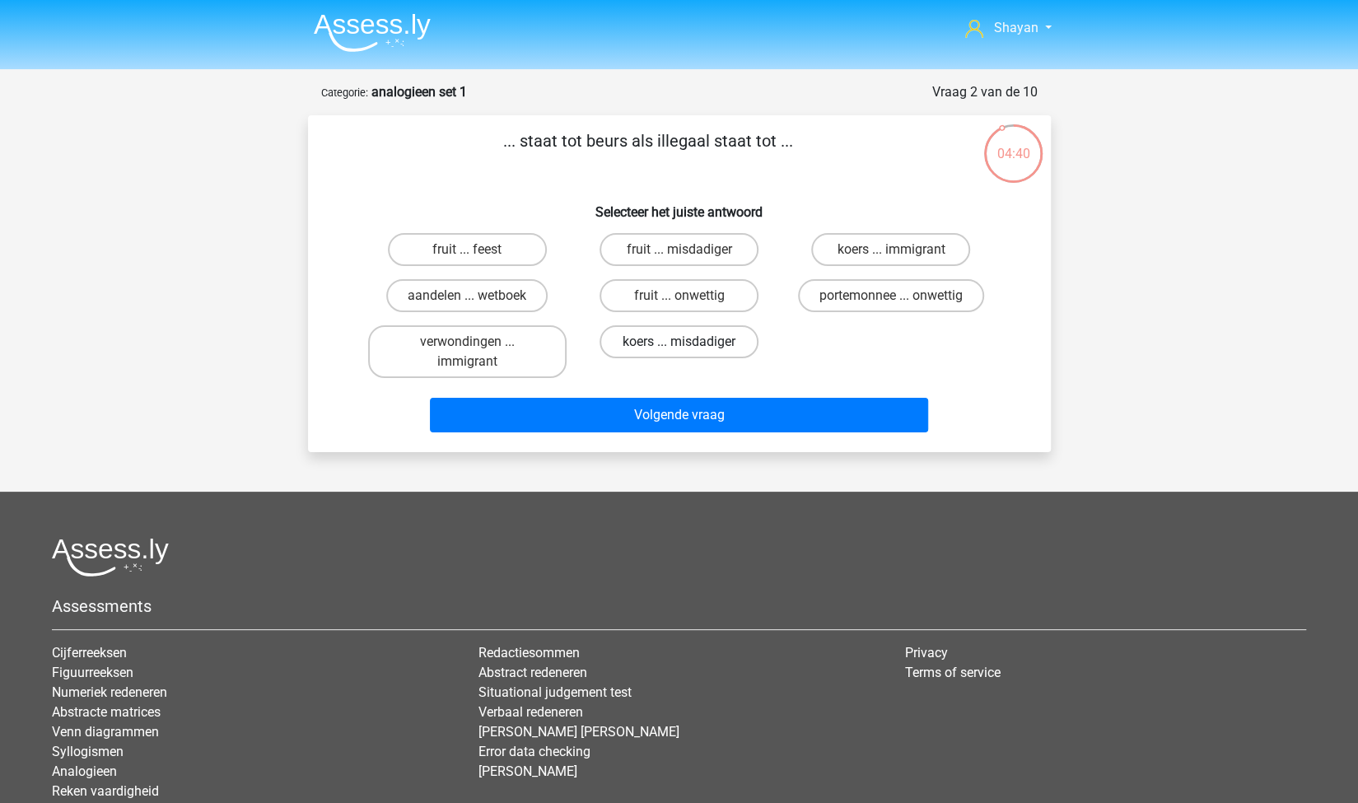
click at [705, 353] on label "koers ... misdadiger" at bounding box center [679, 341] width 159 height 33
click at [689, 353] on input "koers ... misdadiger" at bounding box center [684, 347] width 11 height 11
radio input "true"
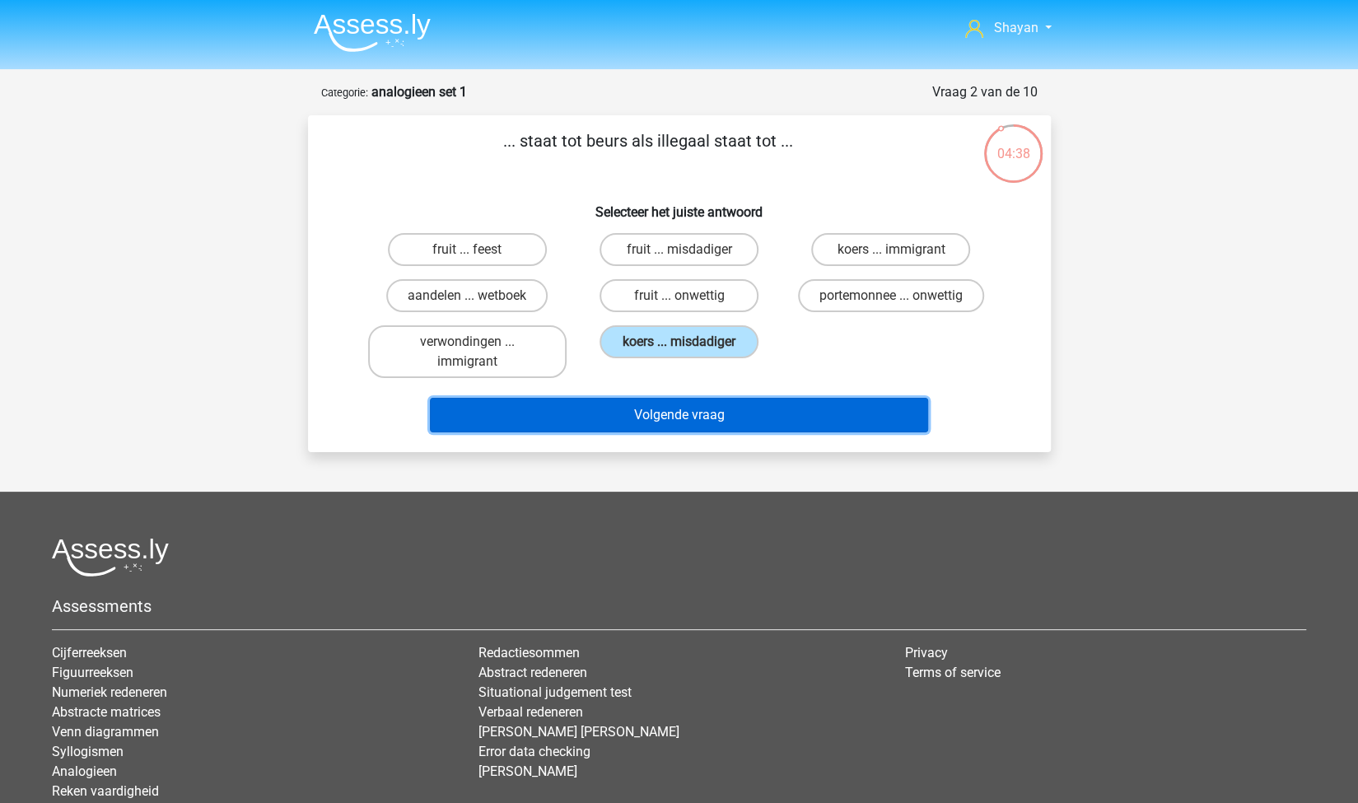
click at [618, 422] on button "Volgende vraag" at bounding box center [679, 415] width 498 height 35
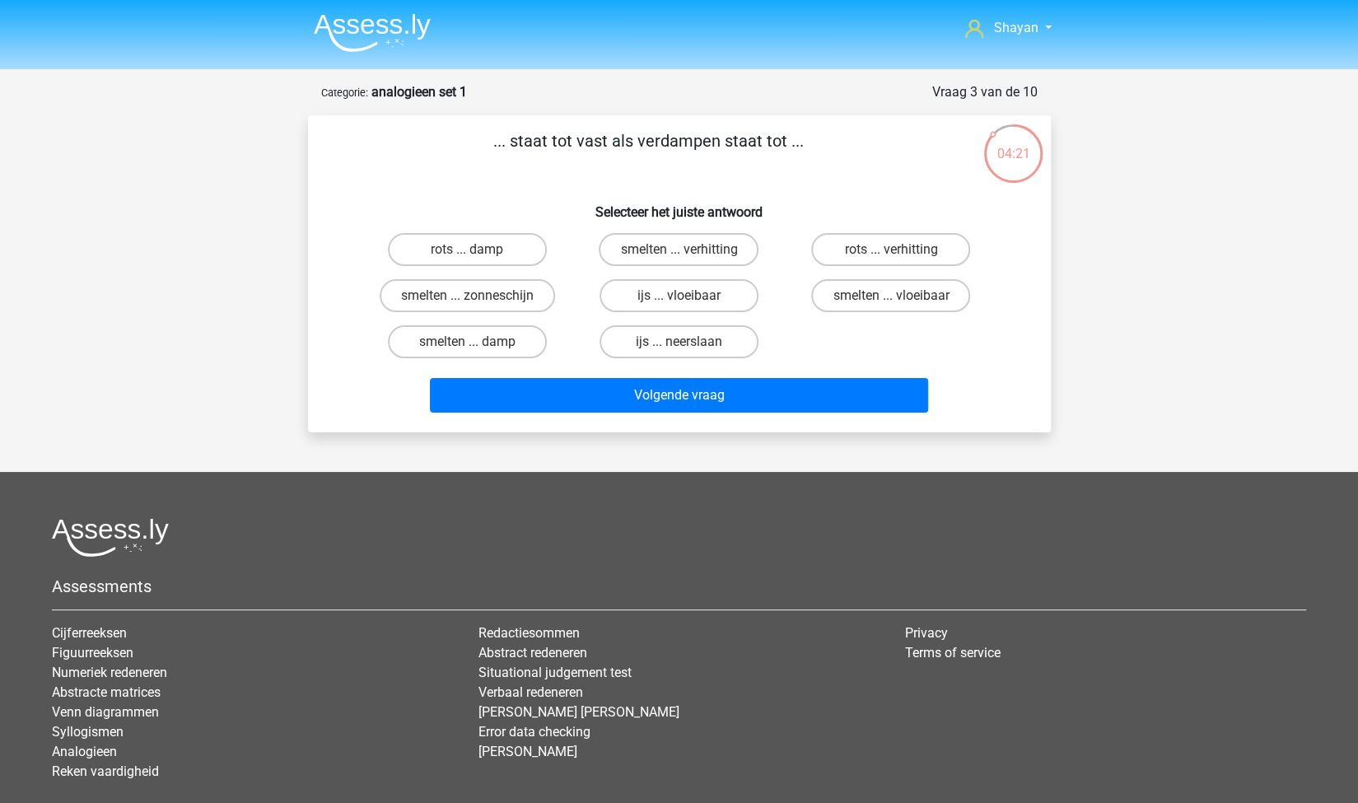
click at [669, 268] on div "smelten ... verhitting" at bounding box center [679, 250] width 212 height 46
click at [659, 258] on label "smelten ... verhitting" at bounding box center [679, 249] width 160 height 33
click at [679, 258] on input "smelten ... verhitting" at bounding box center [684, 255] width 11 height 11
radio input "true"
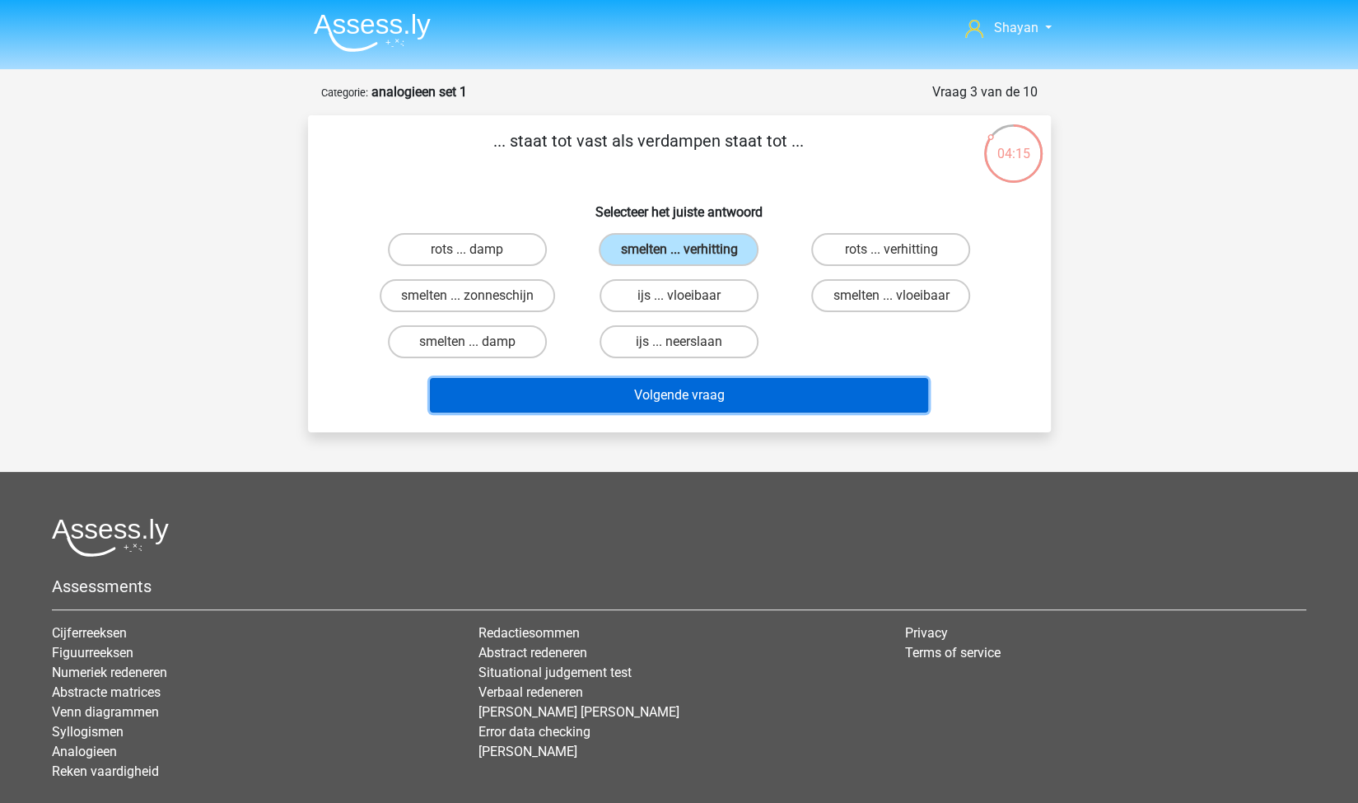
click at [690, 393] on button "Volgende vraag" at bounding box center [679, 395] width 498 height 35
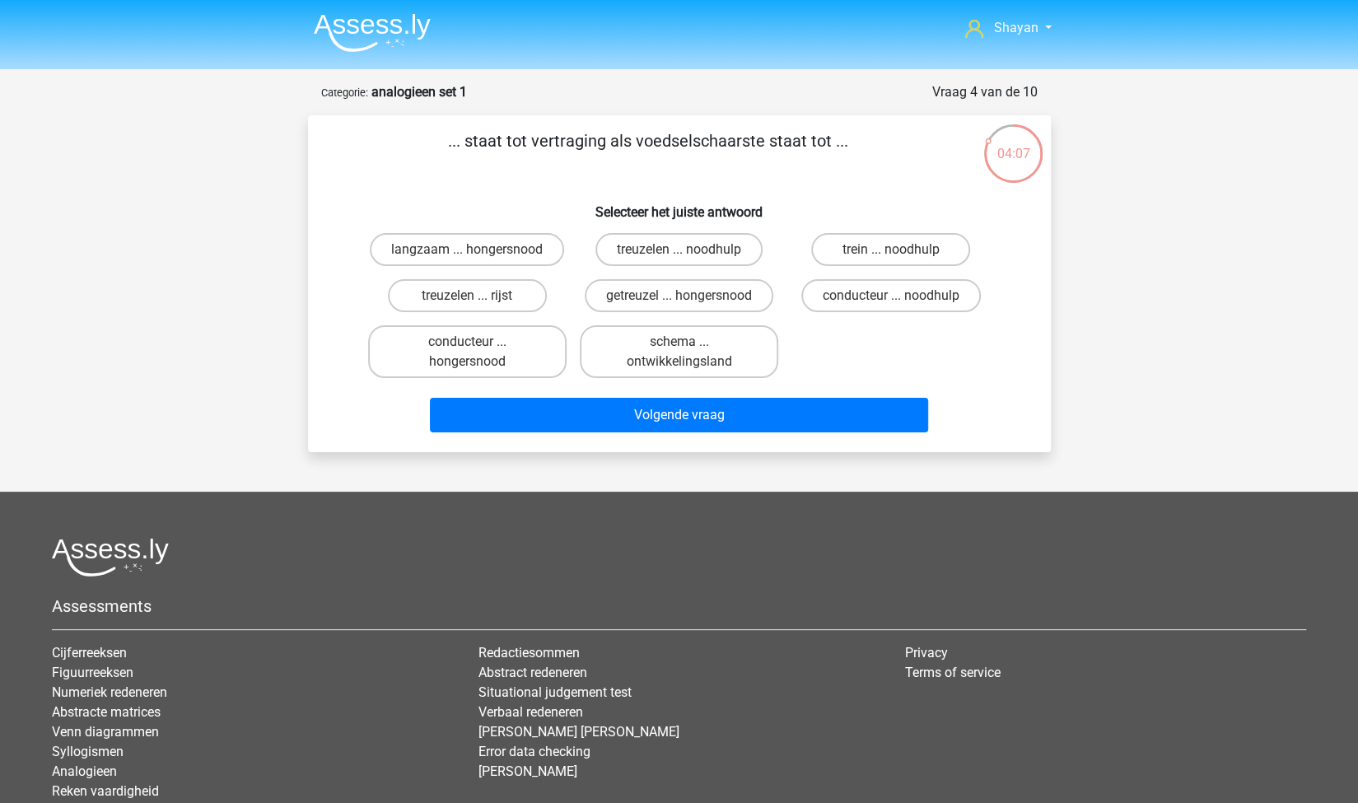
click at [371, 35] on img at bounding box center [372, 32] width 117 height 39
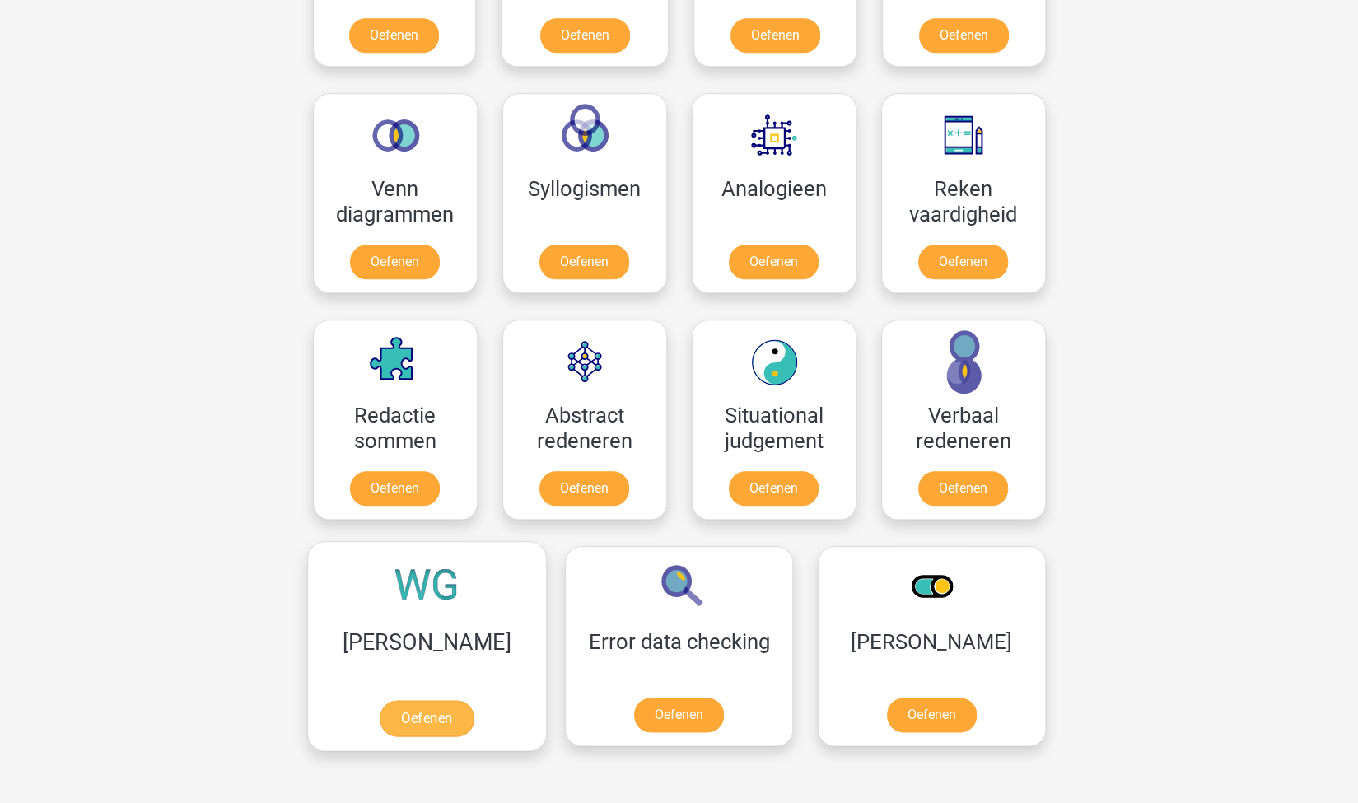
scroll to position [906, 0]
click at [599, 474] on link "Oefenen" at bounding box center [584, 492] width 94 height 36
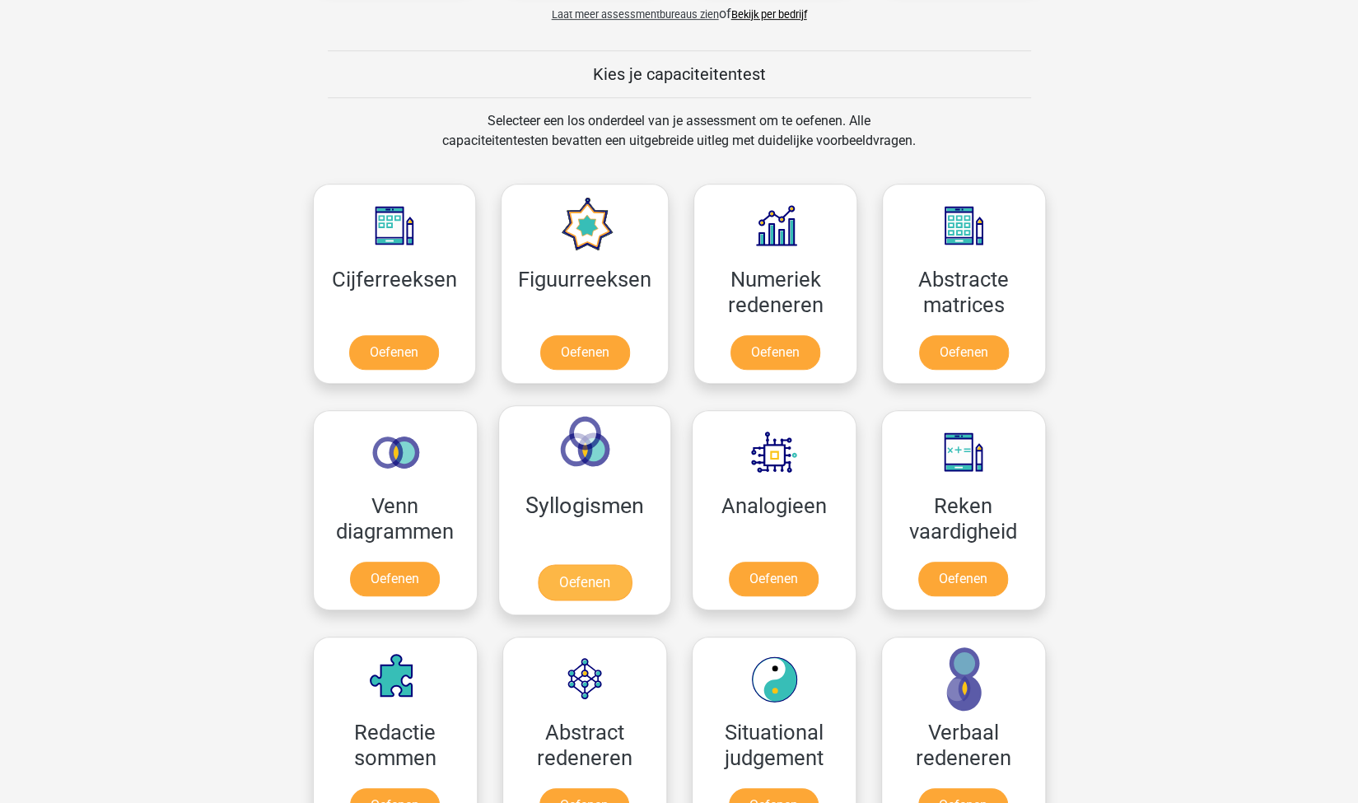
scroll to position [577, 0]
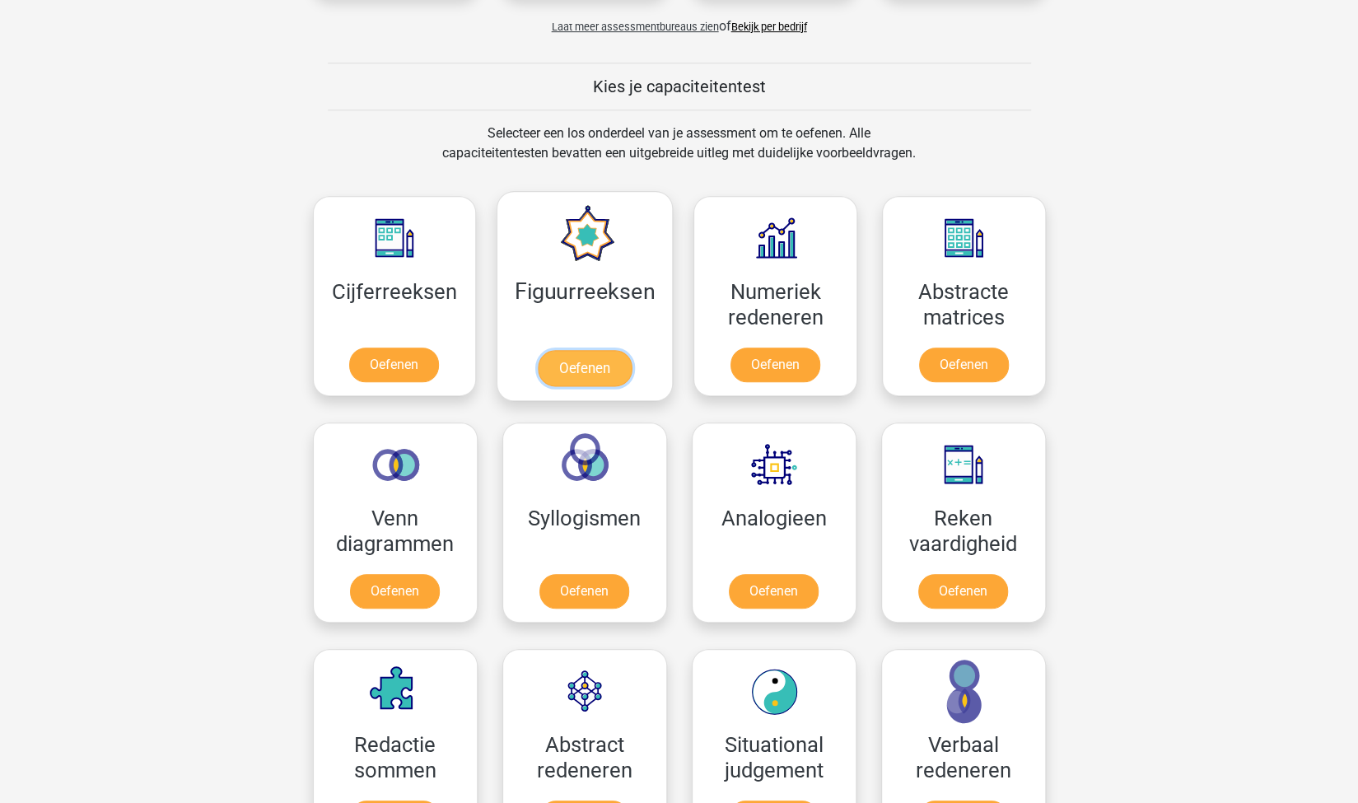
click at [589, 350] on link "Oefenen" at bounding box center [585, 368] width 94 height 36
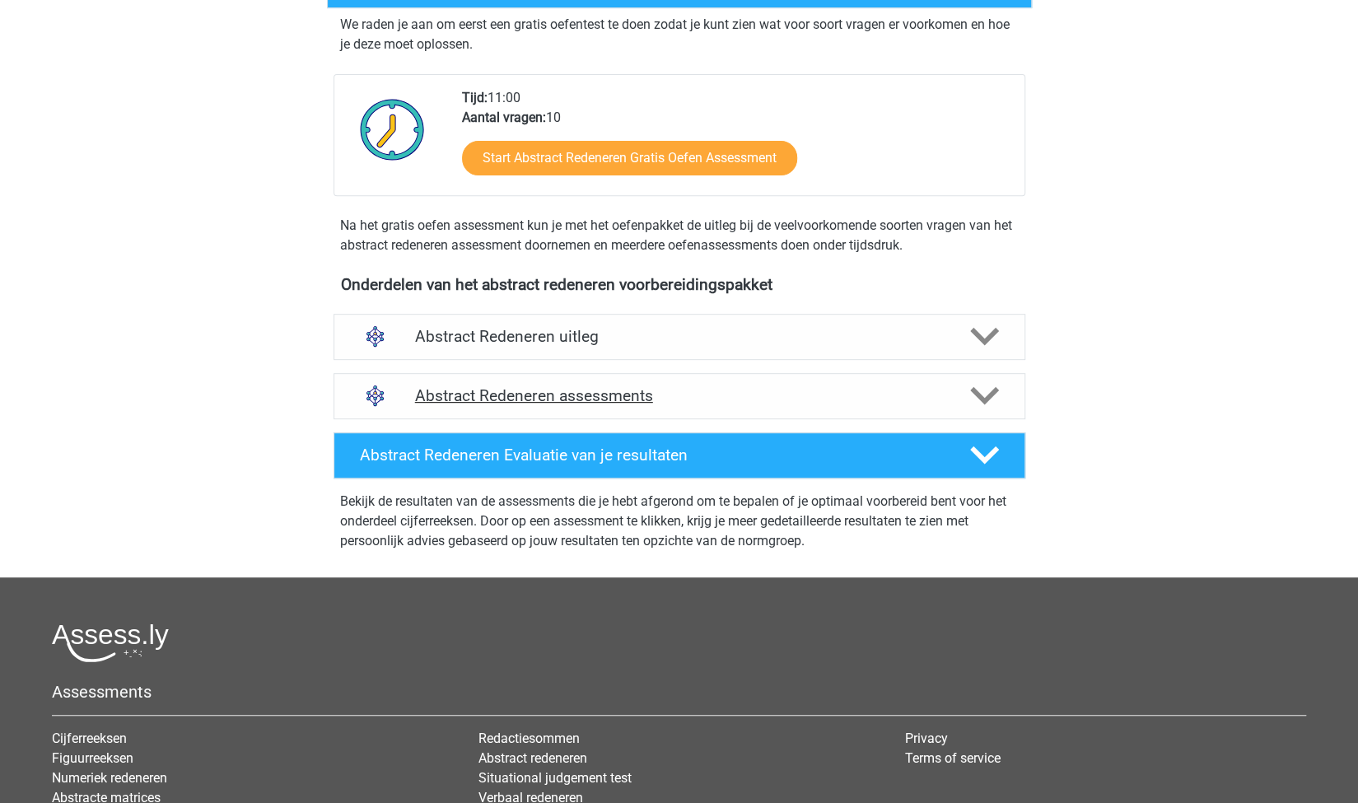
scroll to position [412, 0]
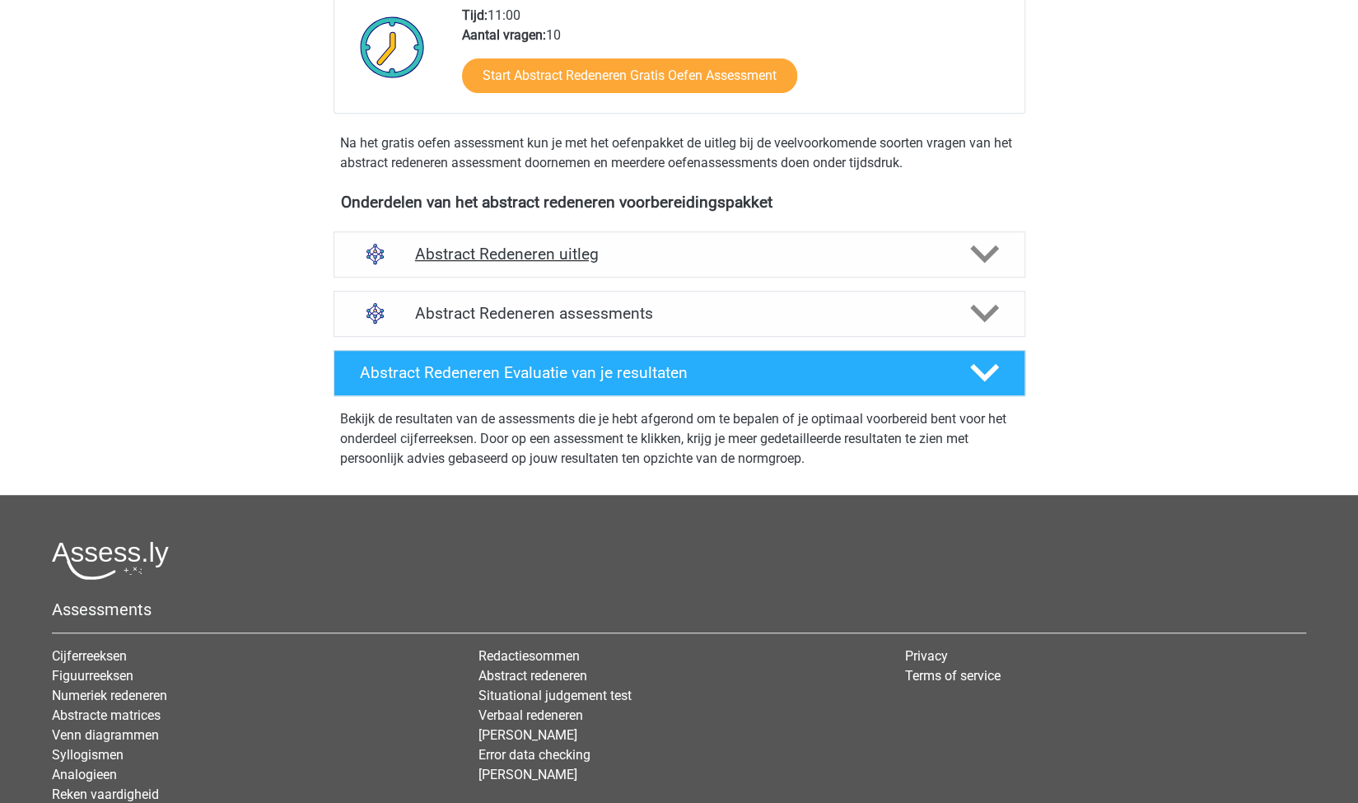
click at [506, 259] on h4 "Abstract Redeneren uitleg" at bounding box center [679, 254] width 529 height 19
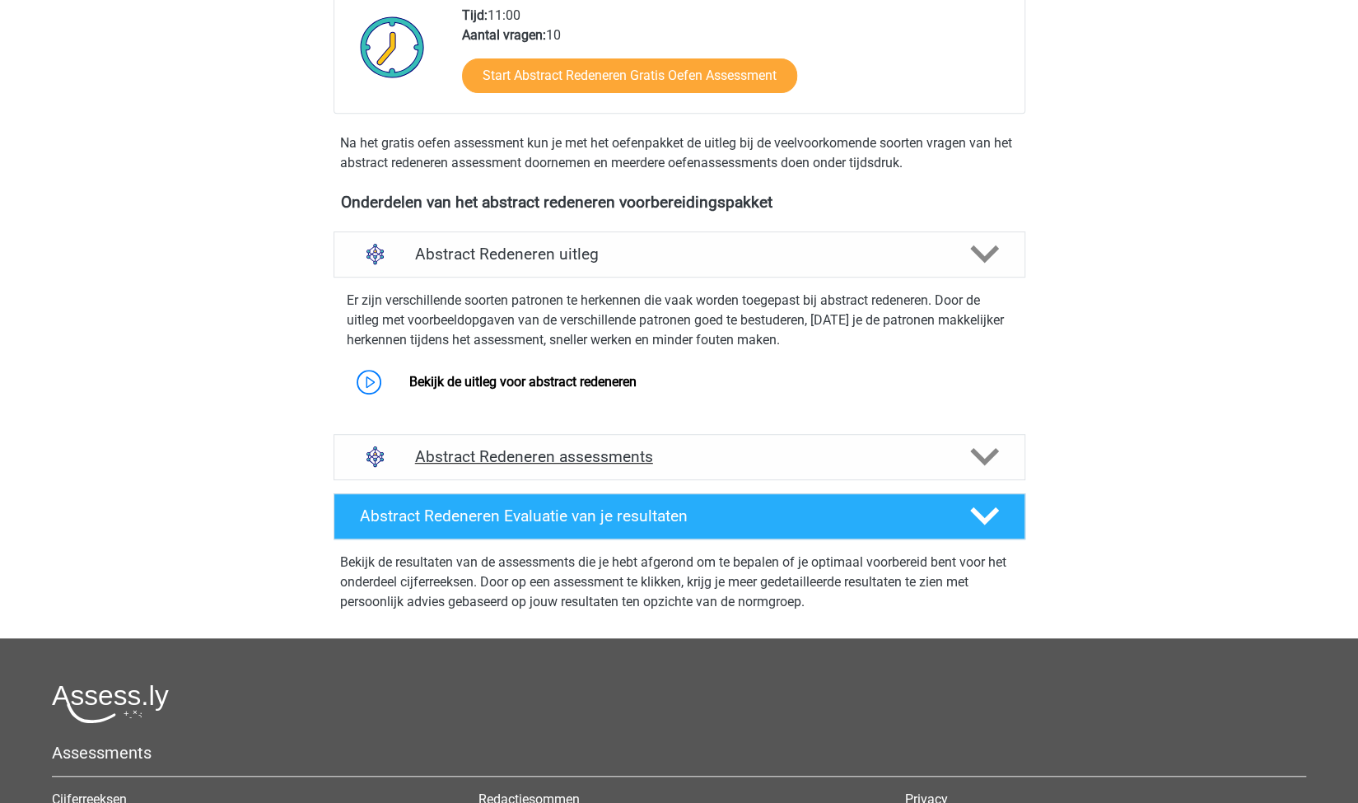
click at [553, 447] on h4 "Abstract Redeneren assessments" at bounding box center [679, 456] width 529 height 19
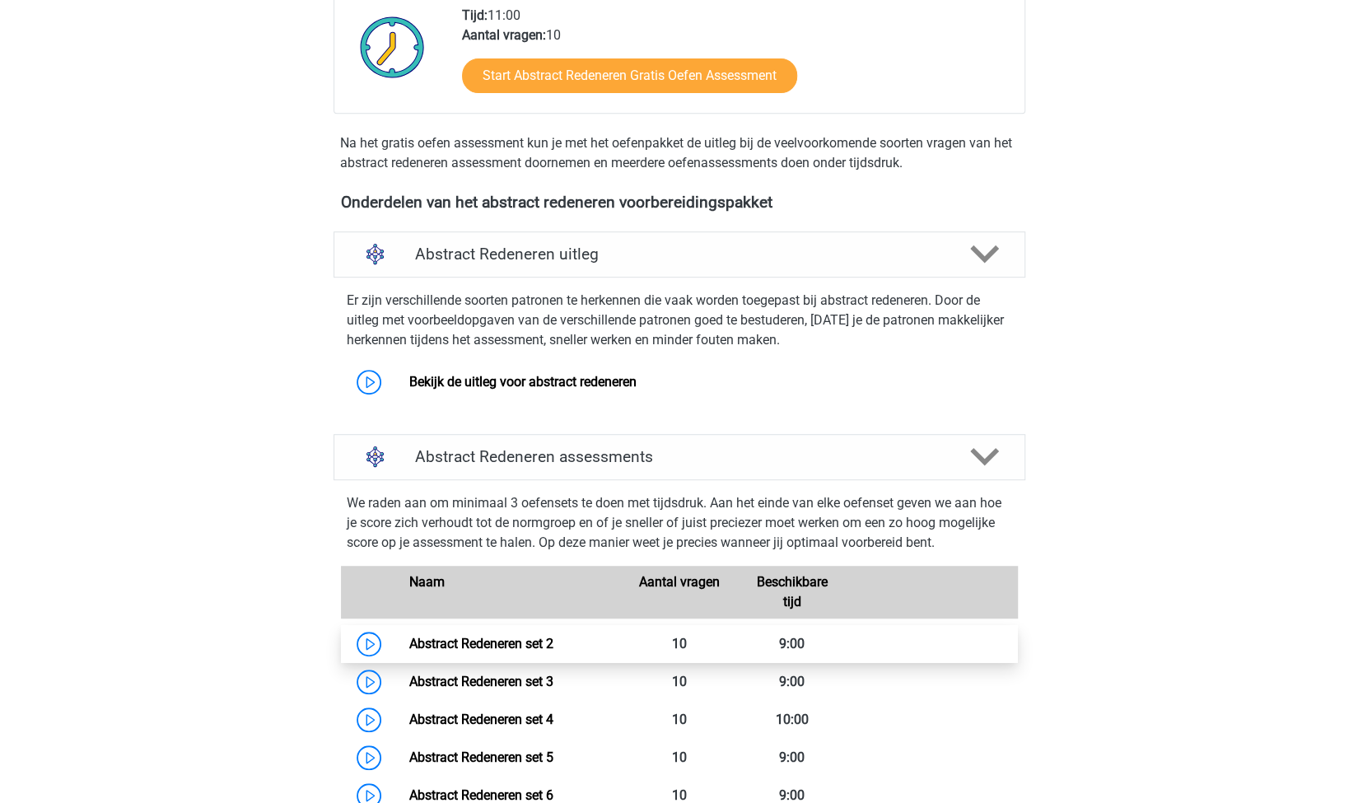
click at [488, 640] on link "Abstract Redeneren set 2" at bounding box center [481, 644] width 144 height 16
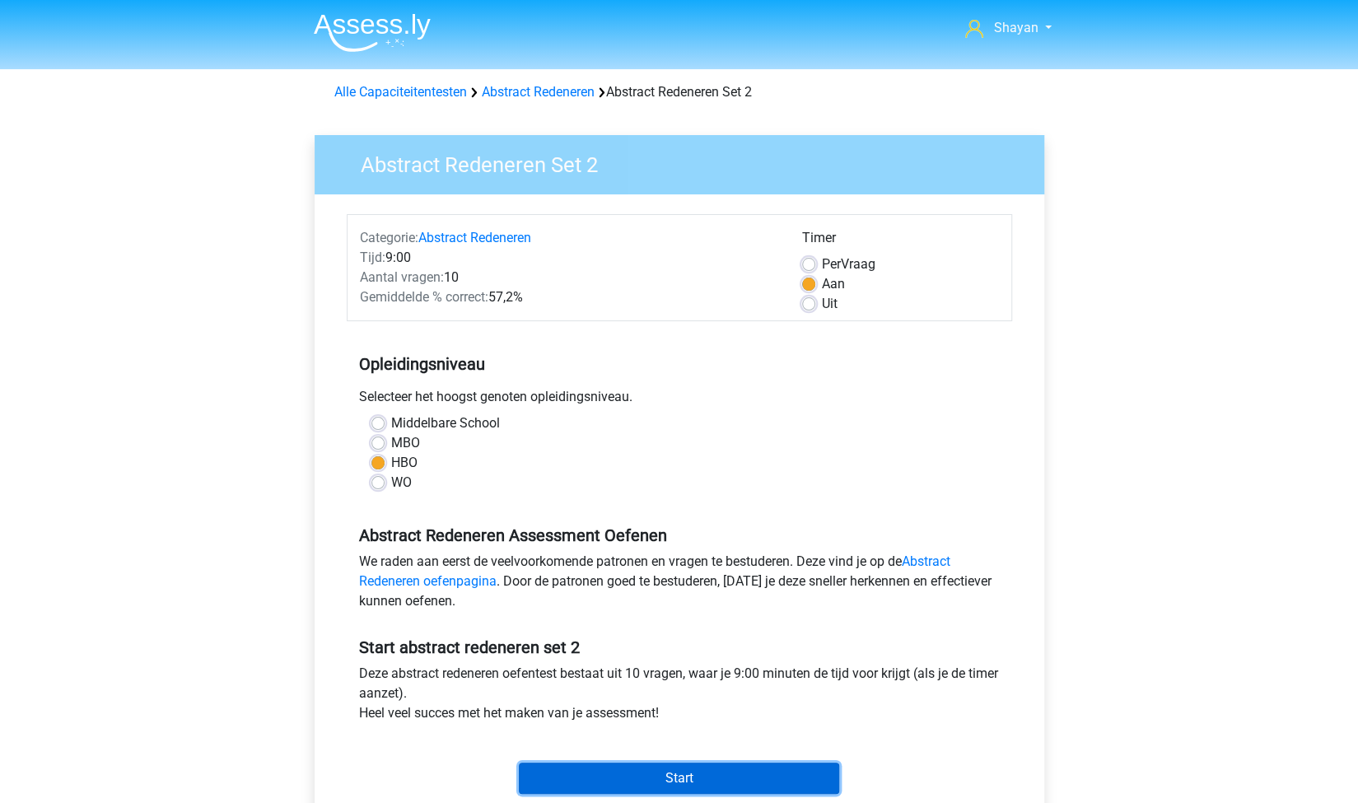
click at [596, 791] on input "Start" at bounding box center [679, 778] width 320 height 31
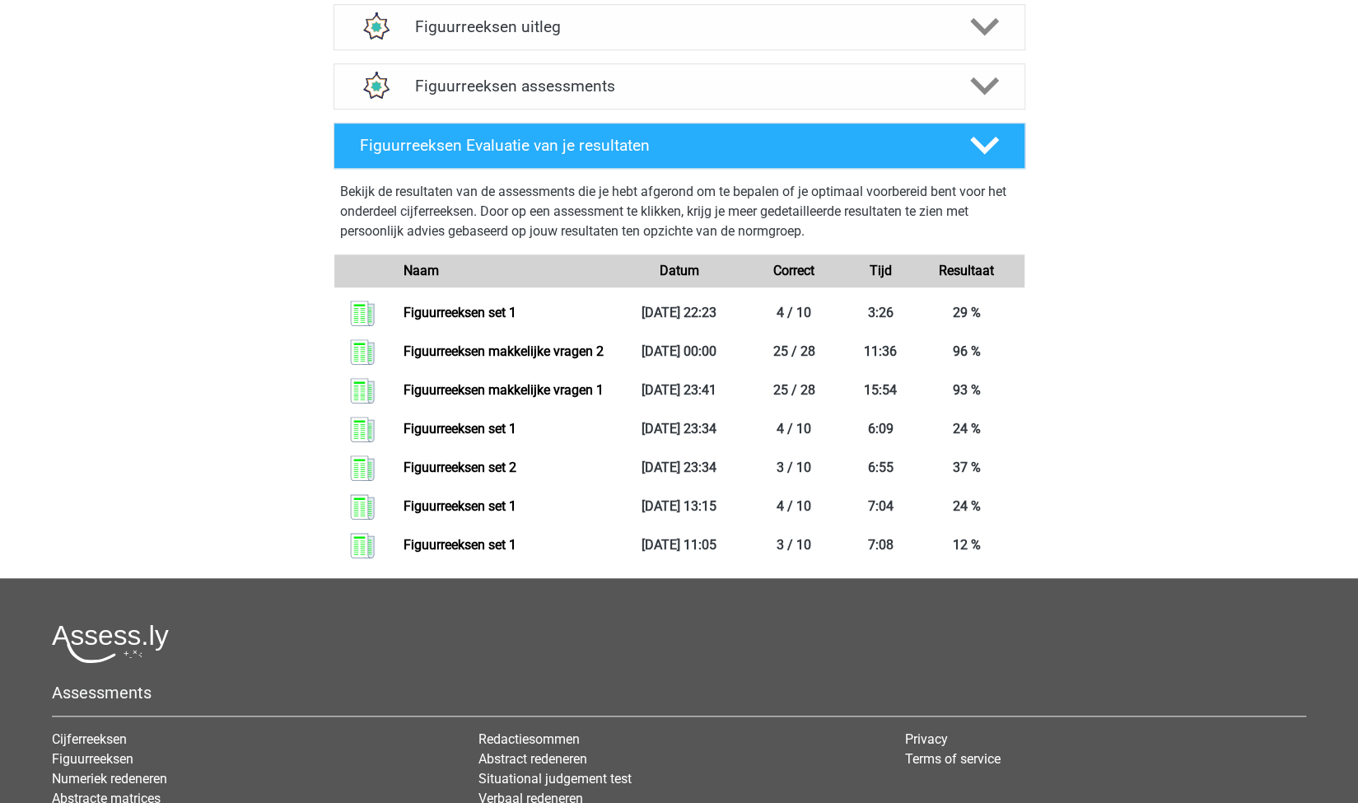
scroll to position [412, 0]
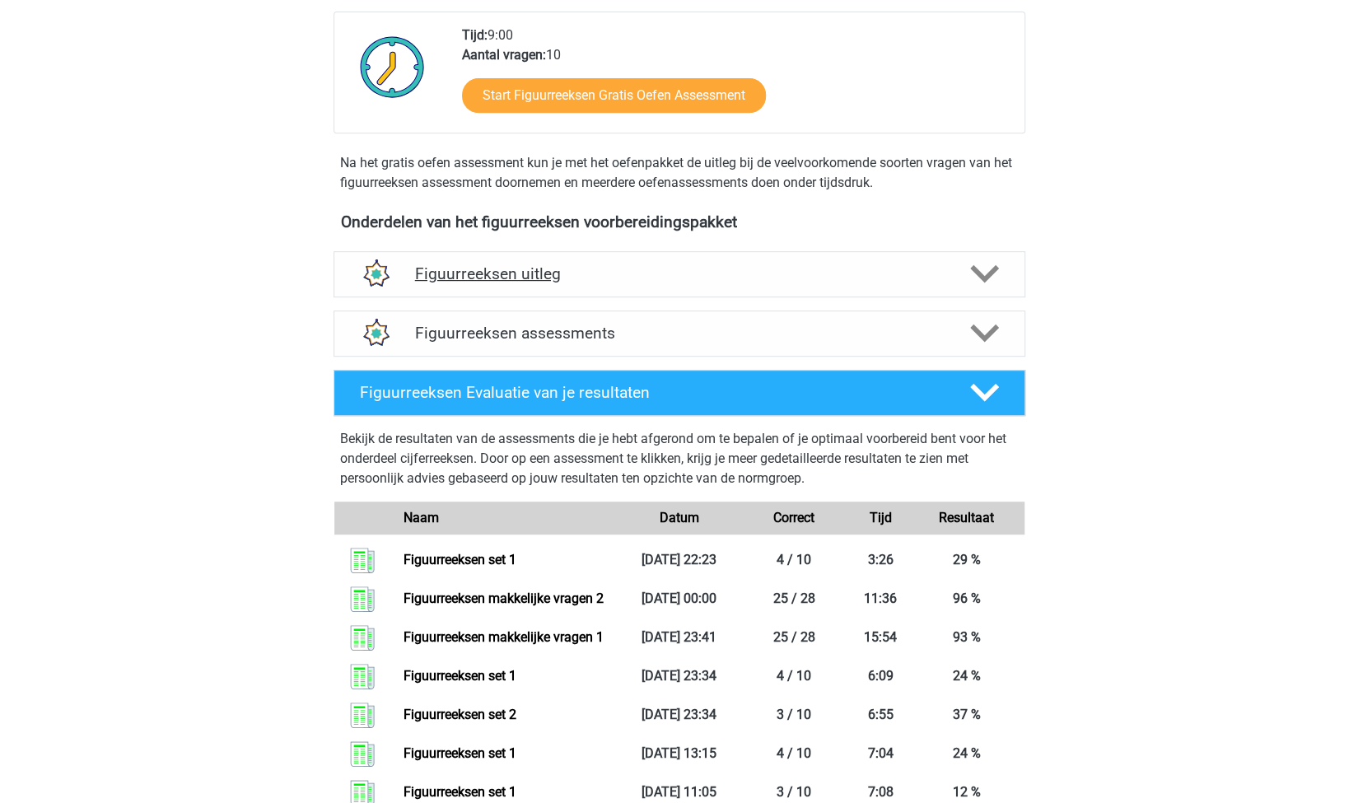
click at [572, 258] on div "Figuurreeksen uitleg" at bounding box center [680, 274] width 692 height 46
